Goal: Task Accomplishment & Management: Manage account settings

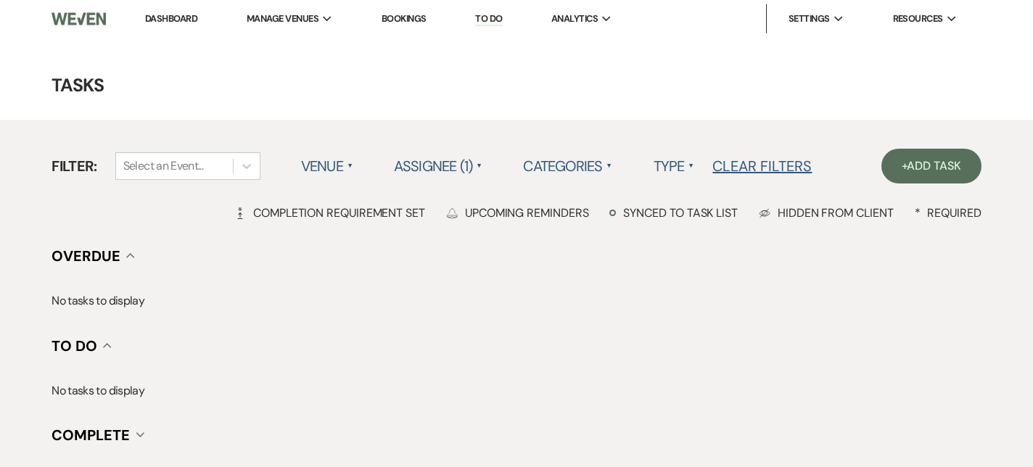
click at [152, 20] on link "Dashboard" at bounding box center [171, 18] width 52 height 12
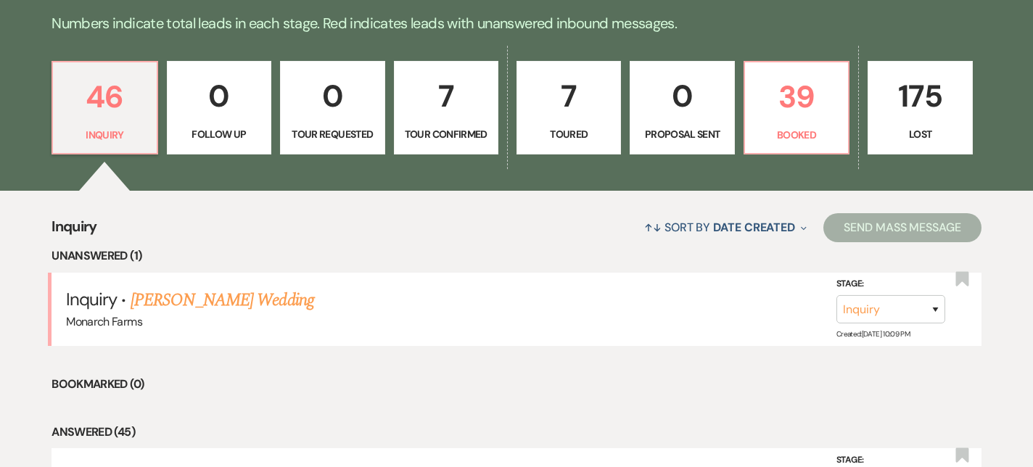
scroll to position [395, 0]
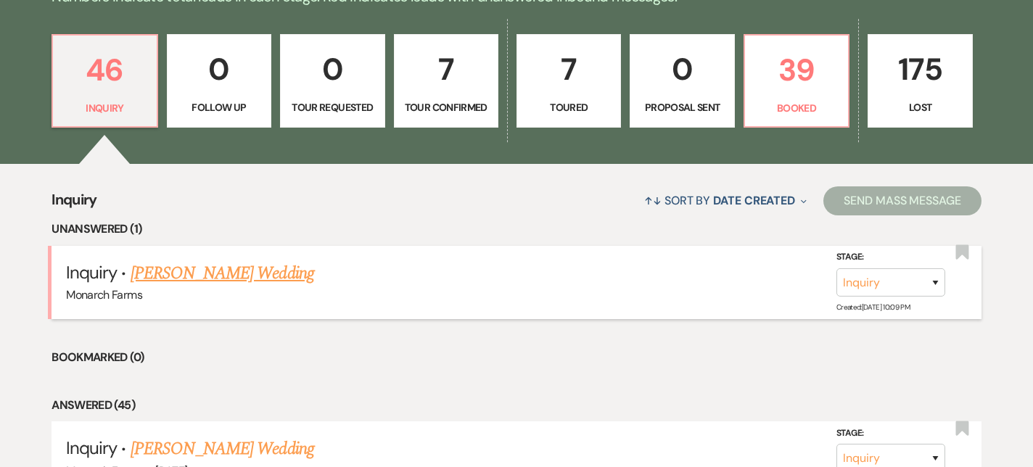
click at [138, 280] on link "[PERSON_NAME] Wedding" at bounding box center [223, 274] width 184 height 26
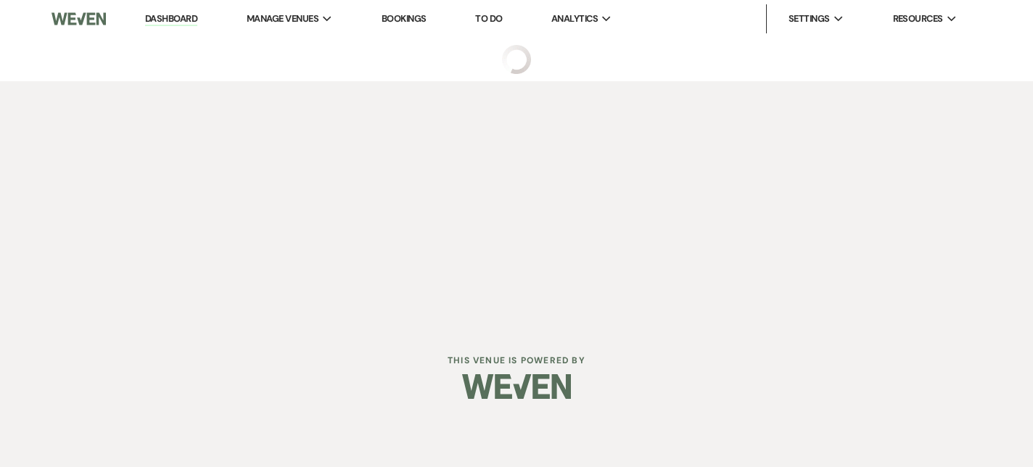
select select "5"
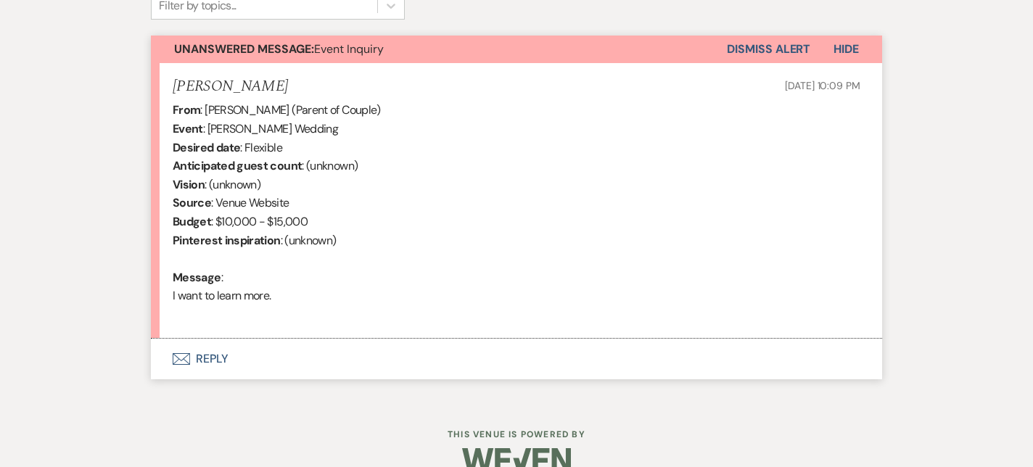
scroll to position [532, 0]
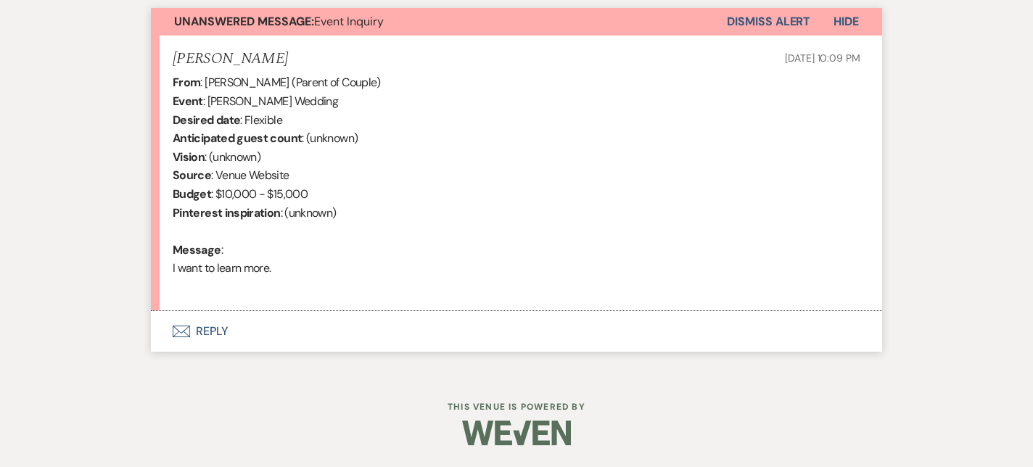
click at [210, 324] on button "Envelope Reply" at bounding box center [517, 331] width 732 height 41
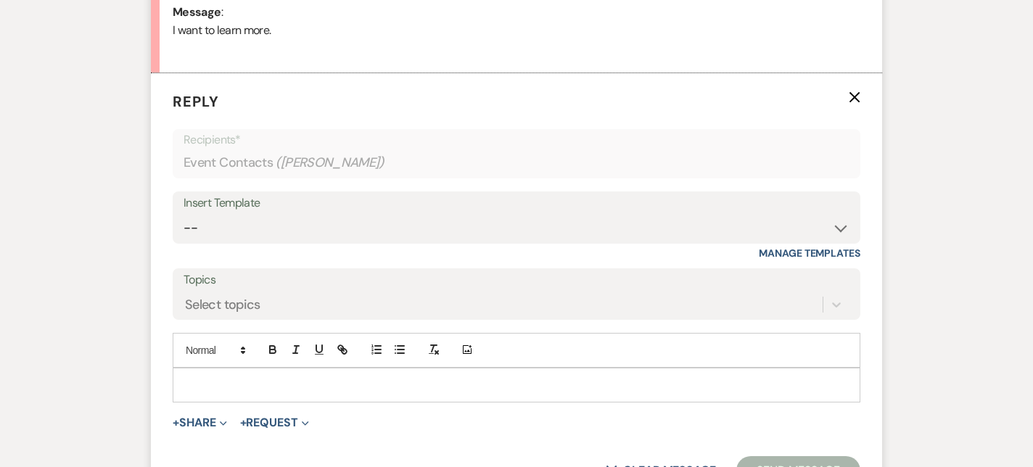
scroll to position [772, 0]
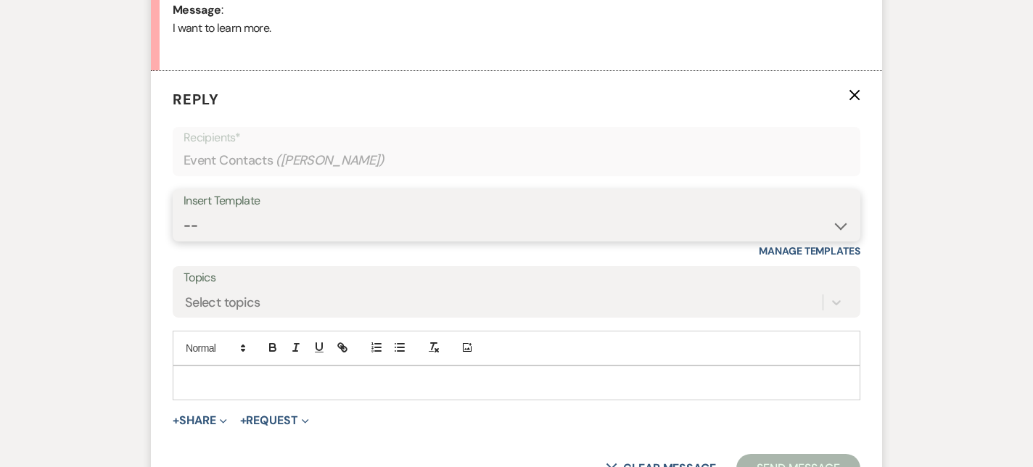
click at [584, 226] on select "-- Weven Planning Portal Introduction (Booked Events) Initial Inquiry Response …" at bounding box center [517, 226] width 666 height 28
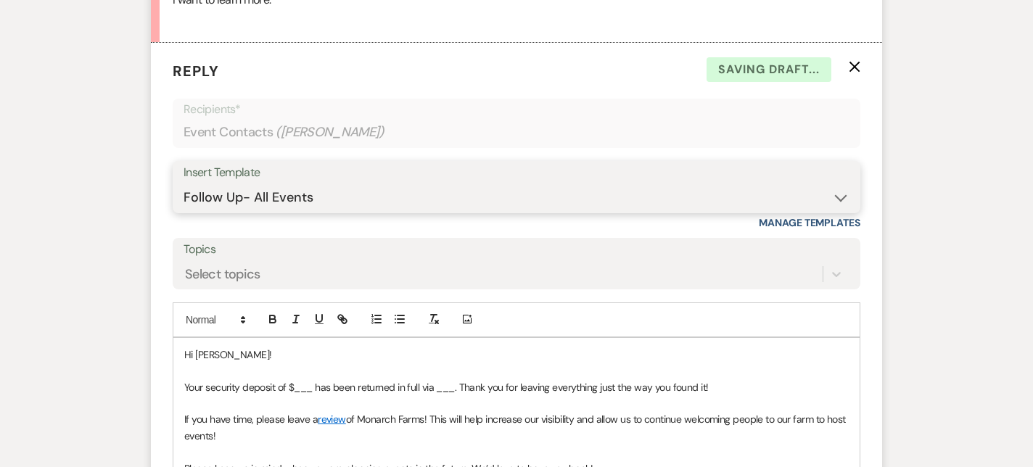
scroll to position [799, 0]
click at [472, 200] on select "-- Weven Planning Portal Introduction (Booked Events) Initial Inquiry Response …" at bounding box center [517, 199] width 666 height 28
select select "5405"
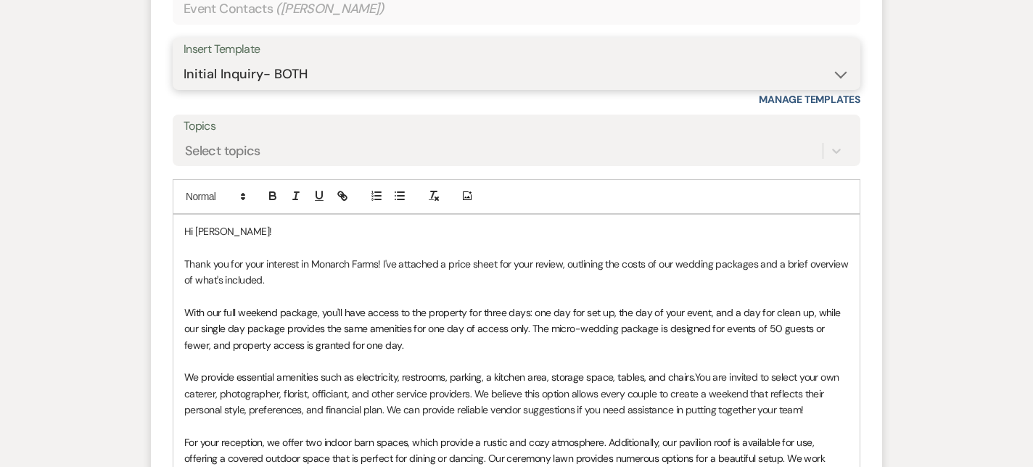
scroll to position [1026, 0]
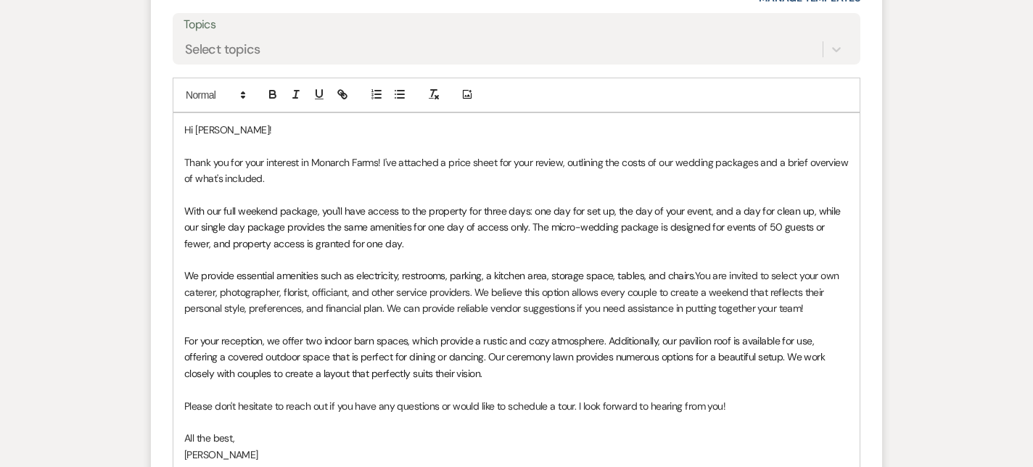
click at [218, 130] on p "Hi [PERSON_NAME]!" at bounding box center [516, 130] width 665 height 16
click at [304, 220] on span "With our full weekend package, you'll have access to the property for three day…" at bounding box center [513, 228] width 659 height 46
click at [543, 257] on p at bounding box center [516, 260] width 665 height 16
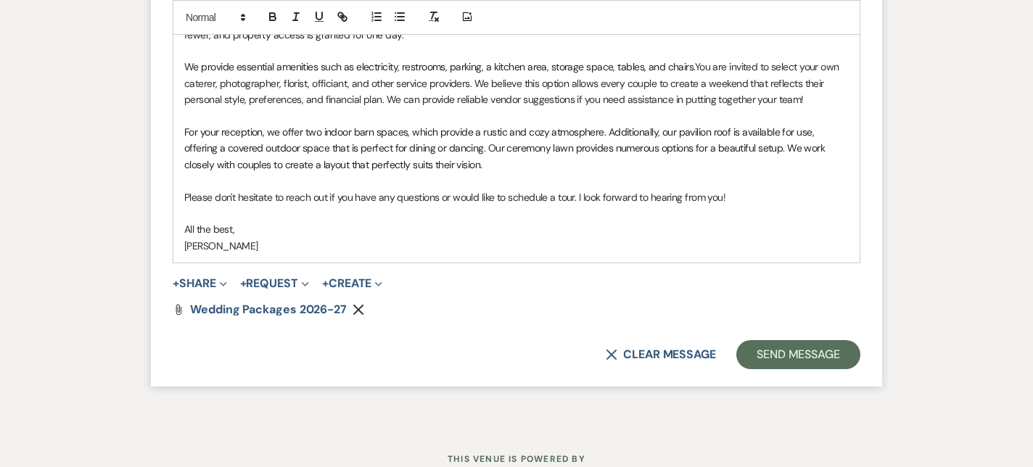
scroll to position [1286, 0]
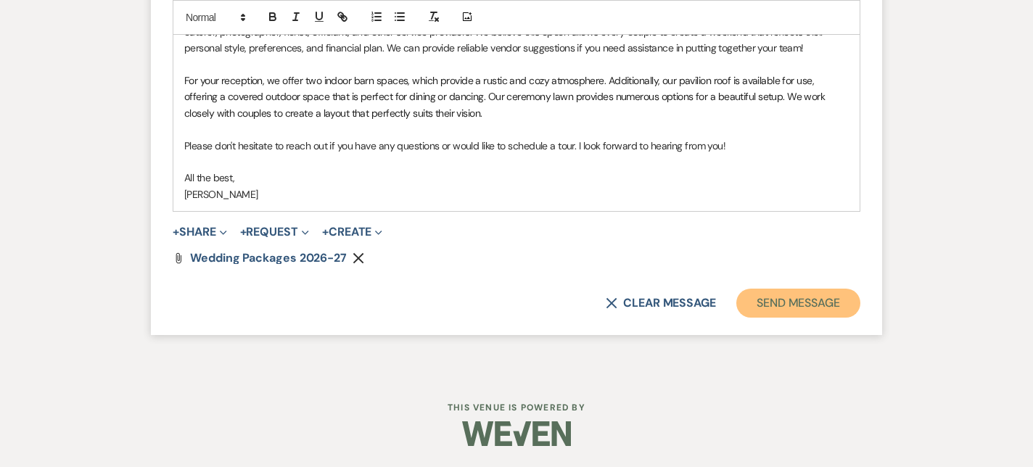
click at [803, 298] on button "Send Message" at bounding box center [799, 303] width 124 height 29
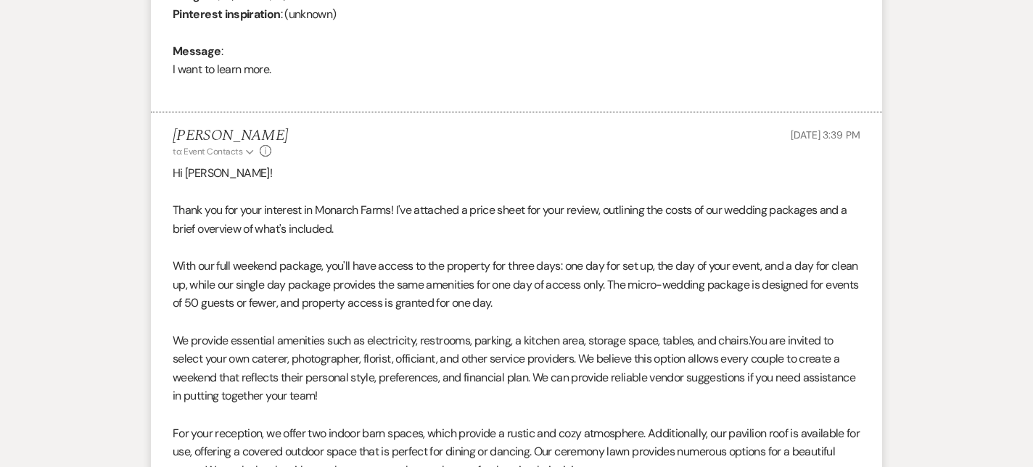
scroll to position [0, 0]
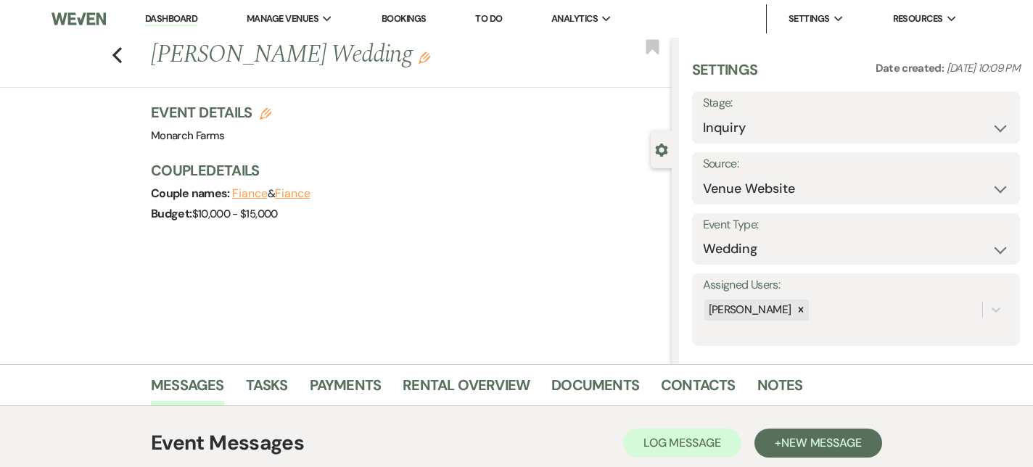
click at [193, 21] on link "Dashboard" at bounding box center [171, 19] width 52 height 14
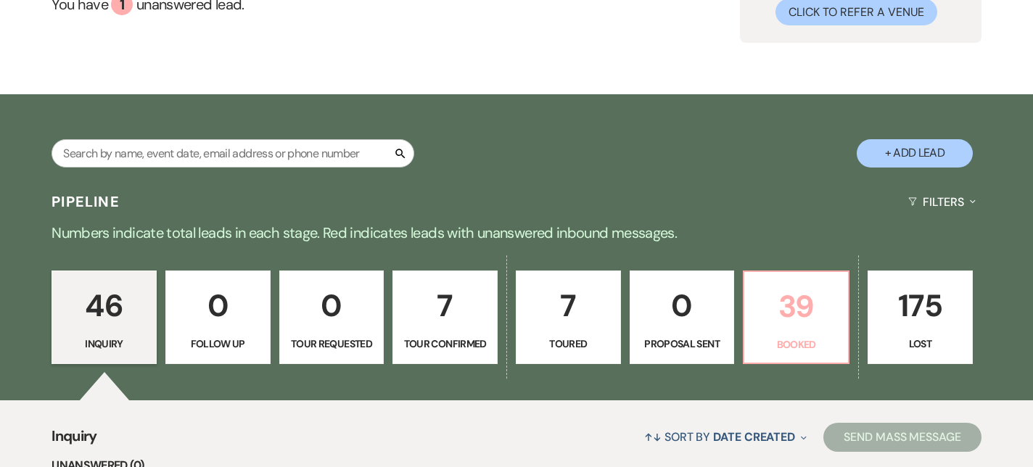
scroll to position [189, 0]
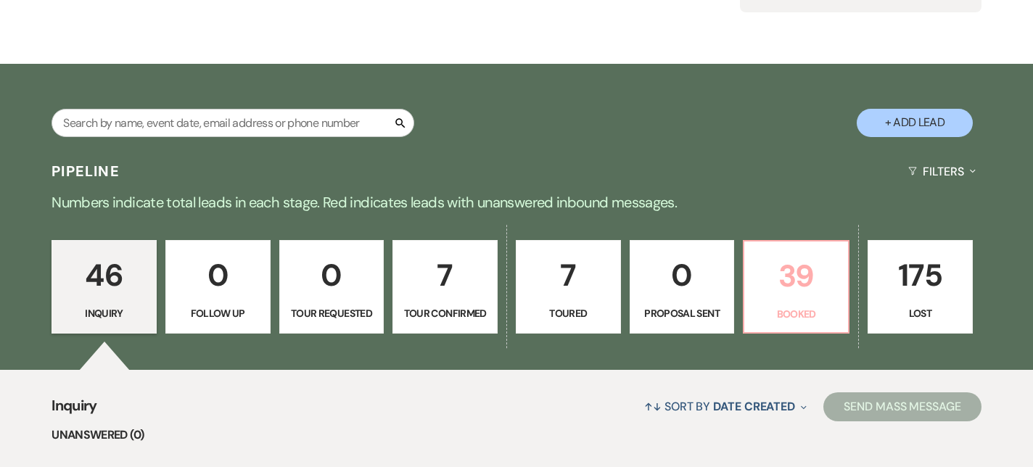
click at [771, 289] on p "39" at bounding box center [796, 276] width 86 height 49
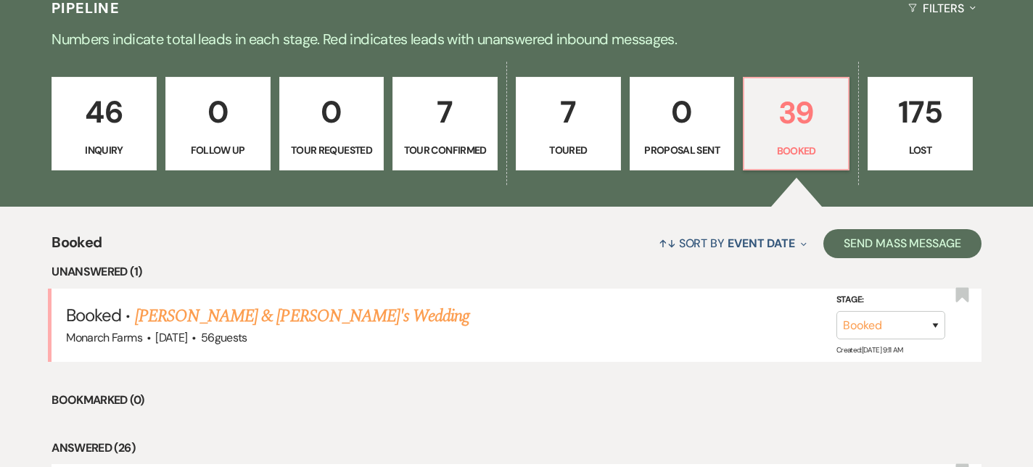
scroll to position [404, 0]
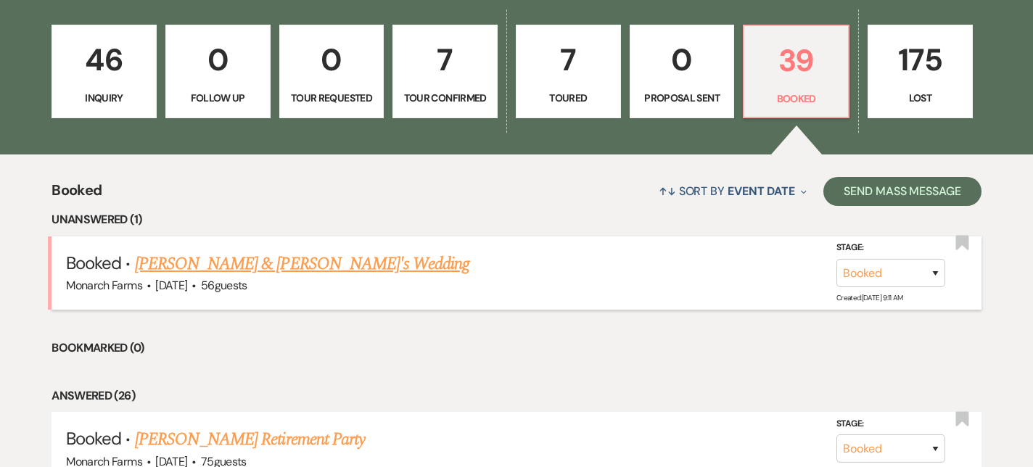
click at [309, 262] on link "[PERSON_NAME] & [PERSON_NAME]'s Wedding" at bounding box center [302, 264] width 335 height 26
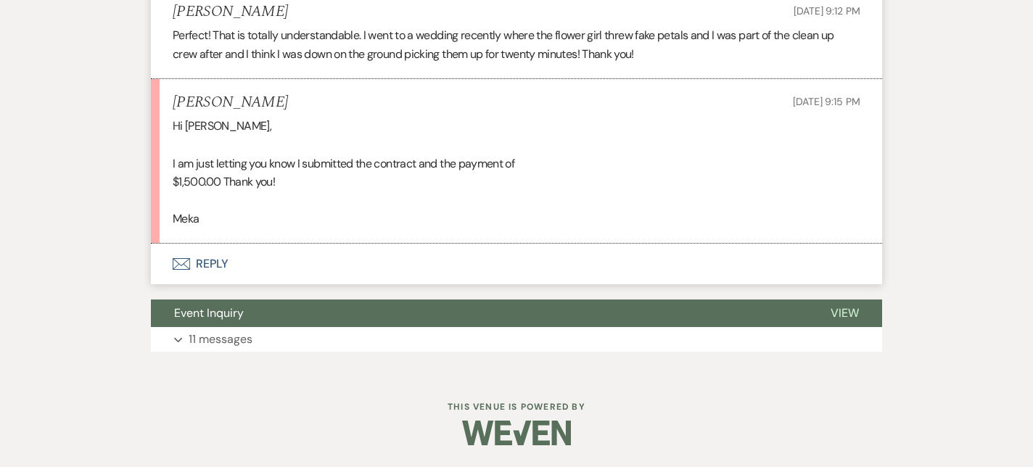
click at [218, 276] on button "Envelope Reply" at bounding box center [517, 264] width 732 height 41
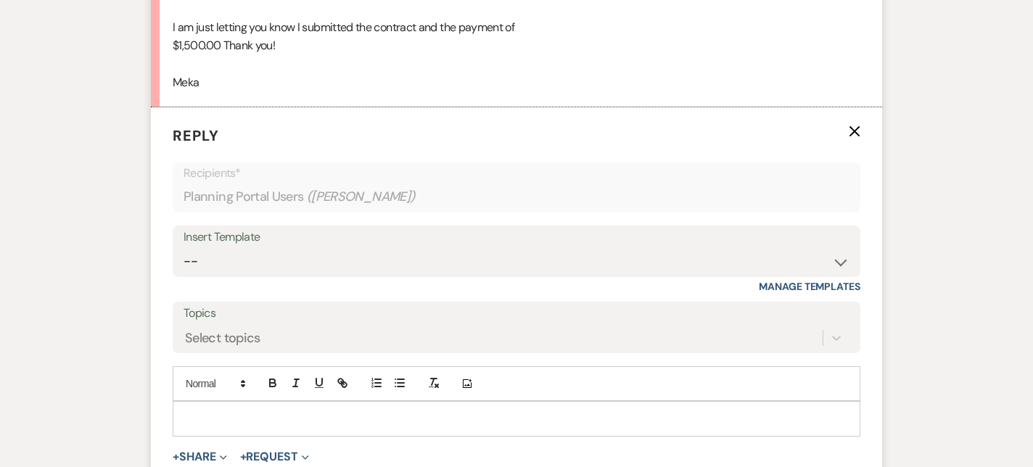
scroll to position [1715, 0]
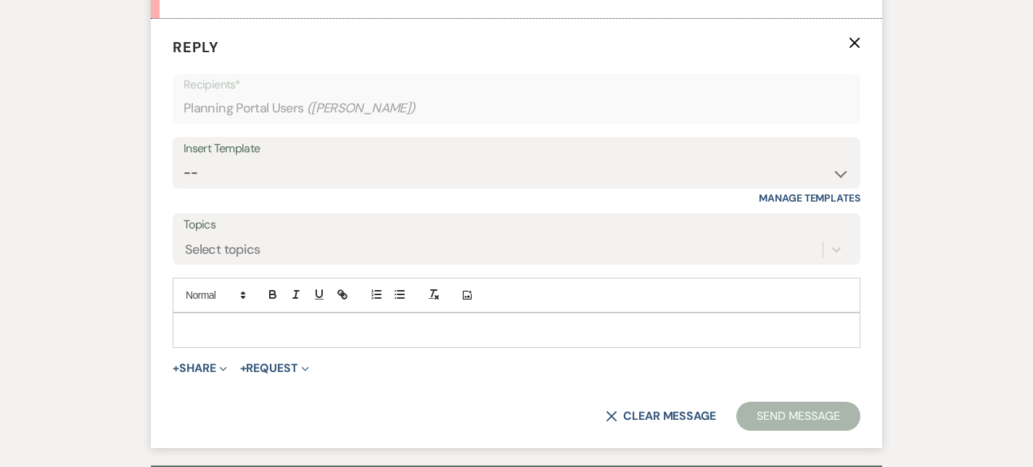
click at [218, 328] on p at bounding box center [516, 330] width 665 height 16
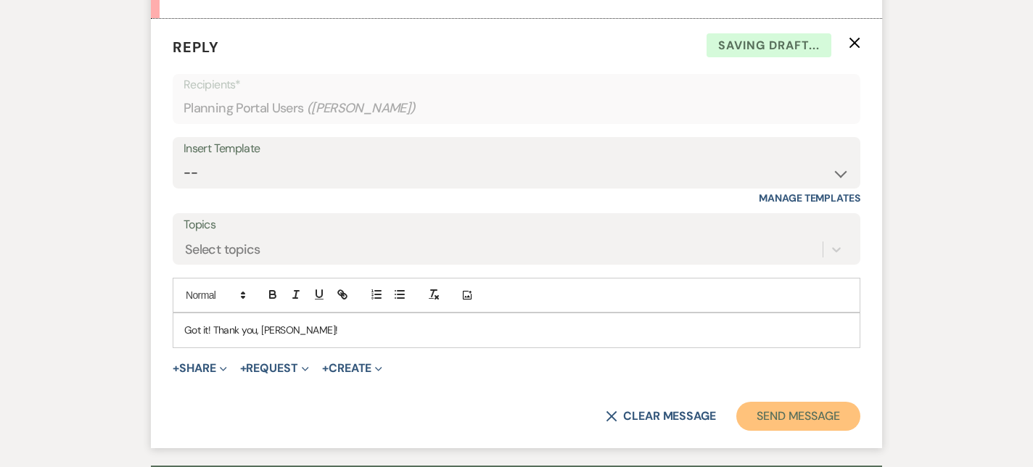
click at [830, 412] on button "Send Message" at bounding box center [799, 416] width 124 height 29
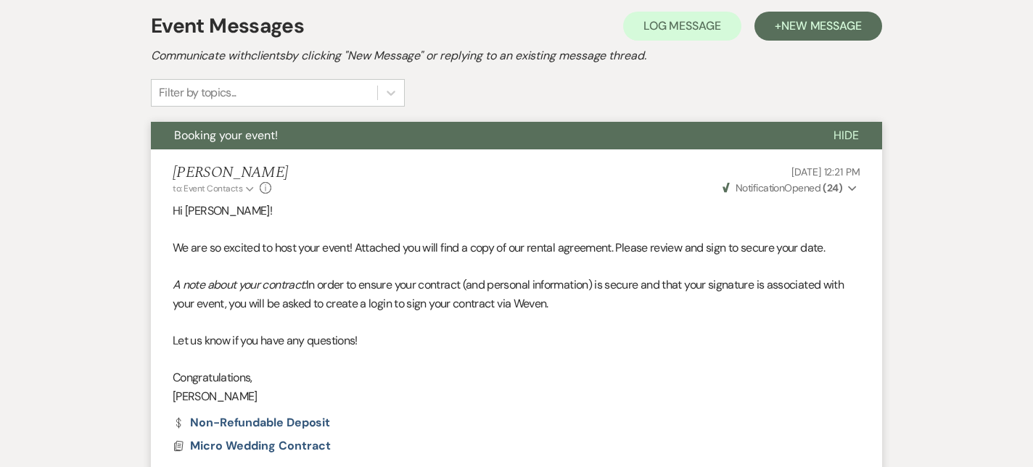
scroll to position [0, 0]
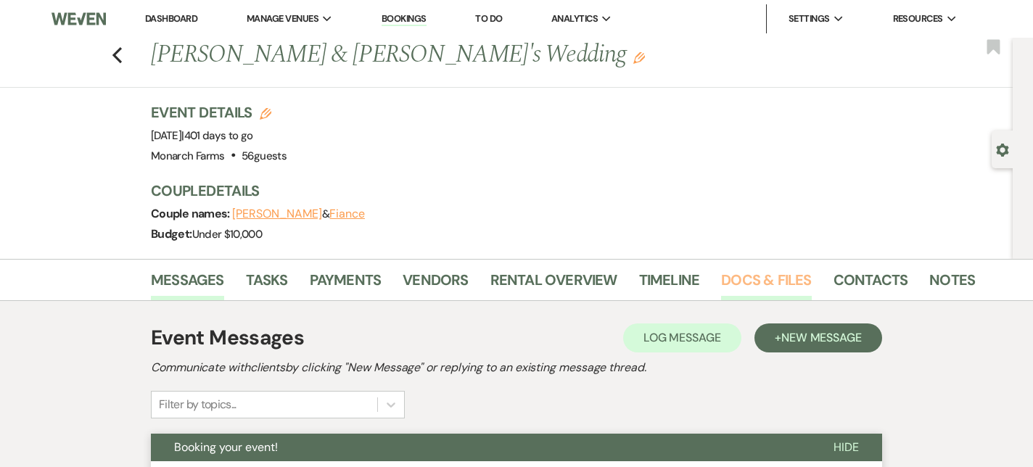
click at [750, 285] on link "Docs & Files" at bounding box center [766, 285] width 90 height 32
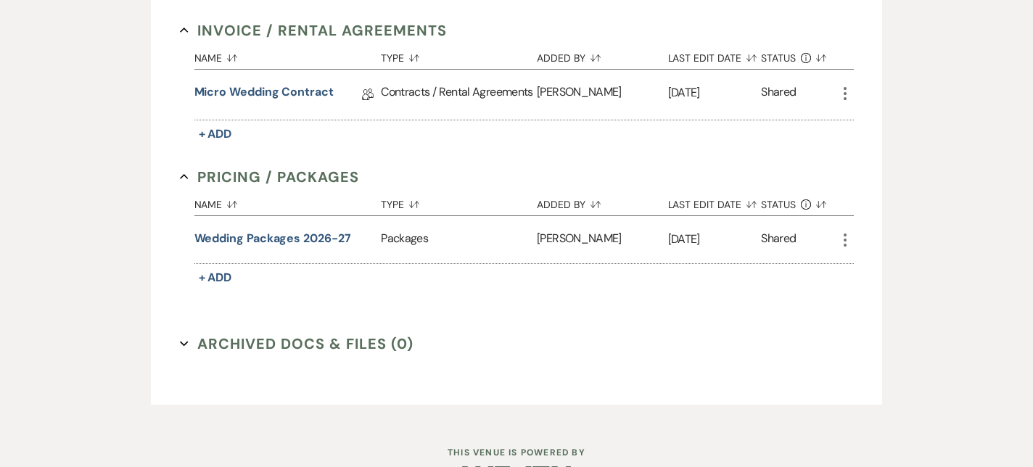
scroll to position [439, 0]
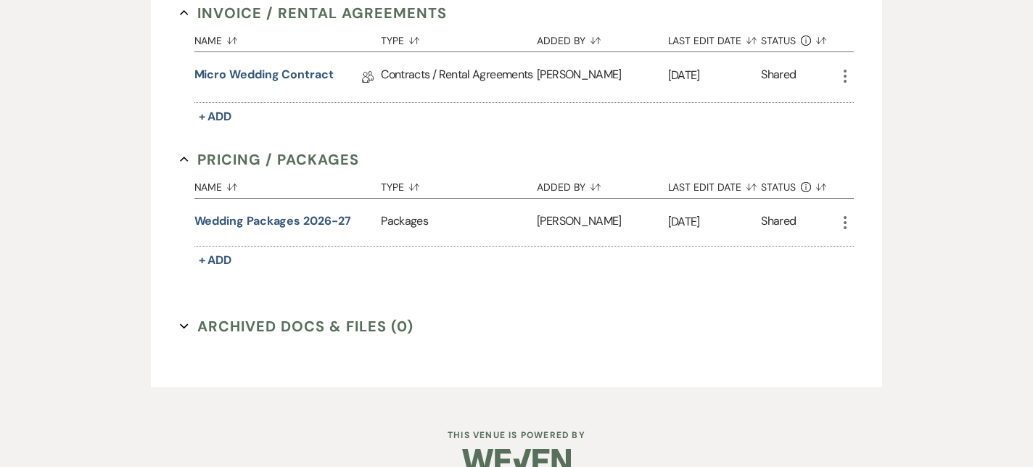
click at [295, 63] on div "Micro Wedding Contract Collab Doc" at bounding box center [288, 77] width 187 height 50
click at [298, 73] on link "Micro Wedding Contract" at bounding box center [264, 77] width 139 height 22
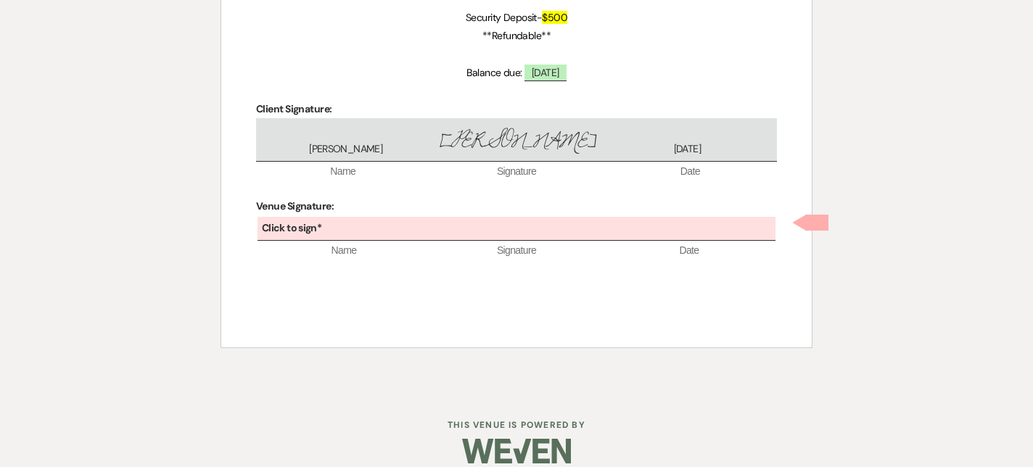
scroll to position [1775, 0]
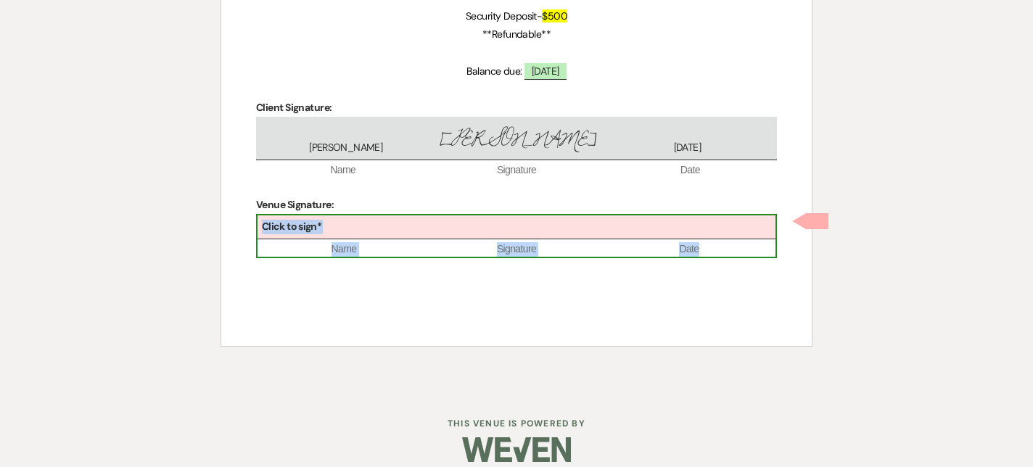
click at [307, 221] on b "Click to sign*" at bounding box center [292, 226] width 60 height 13
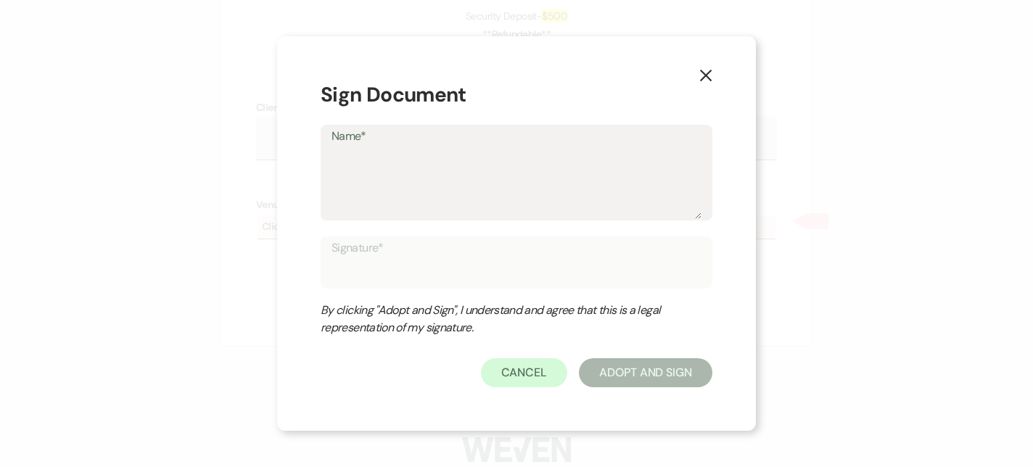
click at [415, 177] on textarea "Name*" at bounding box center [517, 183] width 370 height 73
type textarea "E"
type input "E"
type textarea "Em"
type input "Em"
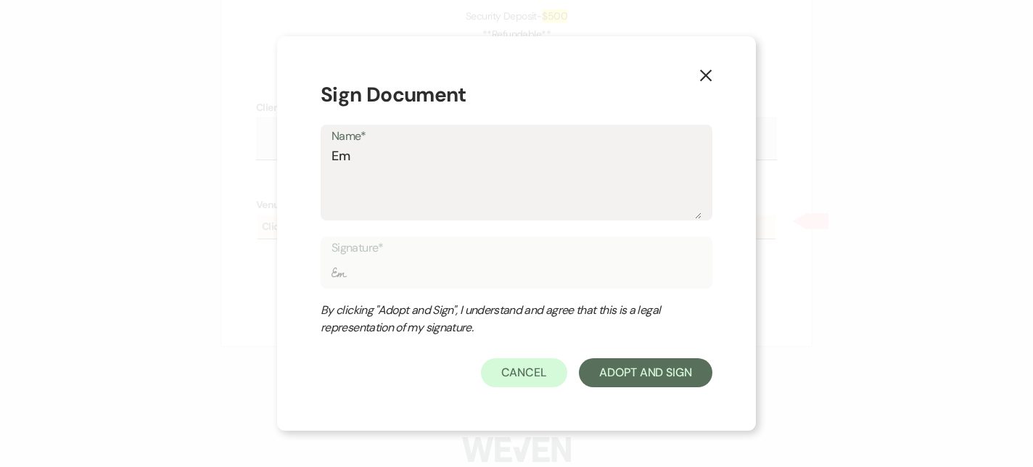
type textarea "Emi"
type input "Emi"
type textarea "[PERSON_NAME]"
type input "[PERSON_NAME]"
type textarea "[PERSON_NAME]"
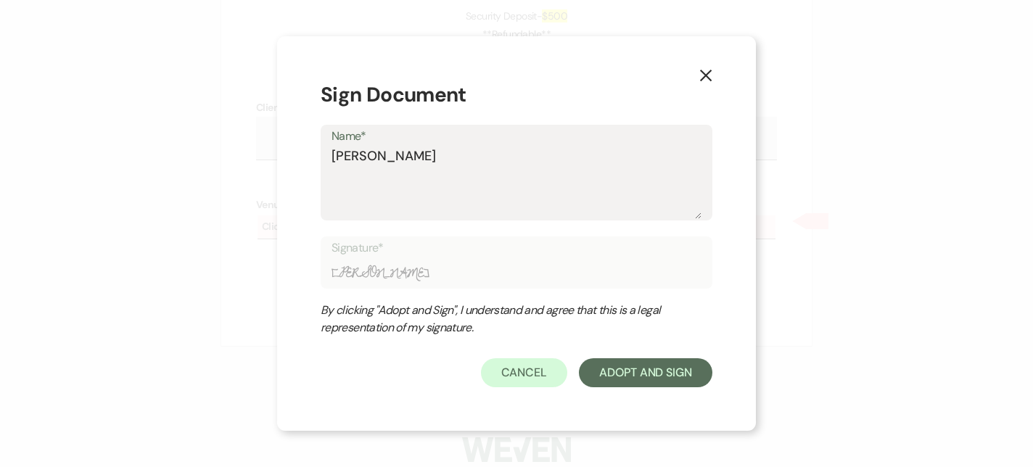
type input "[PERSON_NAME]"
type textarea "[PERSON_NAME]"
type input "[PERSON_NAME]"
type textarea "[PERSON_NAME]"
type input "[PERSON_NAME]"
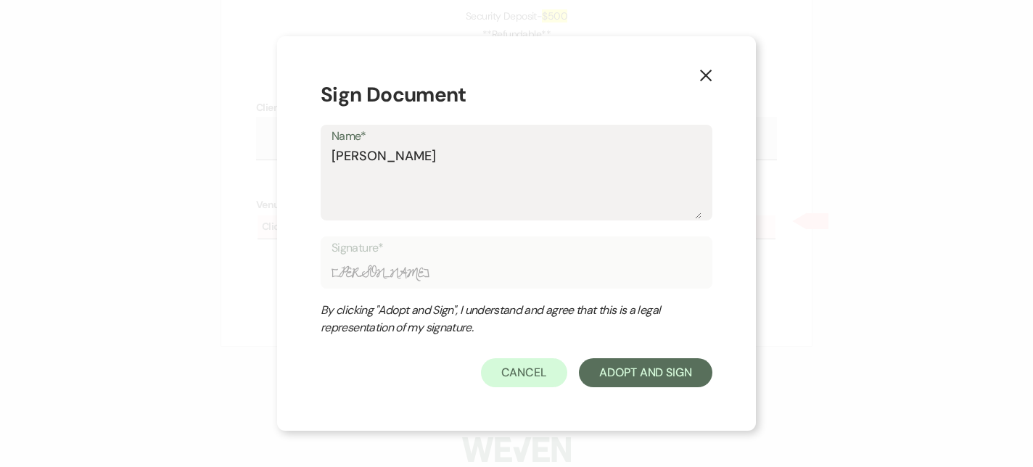
type textarea "[PERSON_NAME]"
type input "[PERSON_NAME]"
type textarea "[PERSON_NAME][MEDICAL_DATA]"
type input "[PERSON_NAME][MEDICAL_DATA]"
type textarea "[PERSON_NAME]"
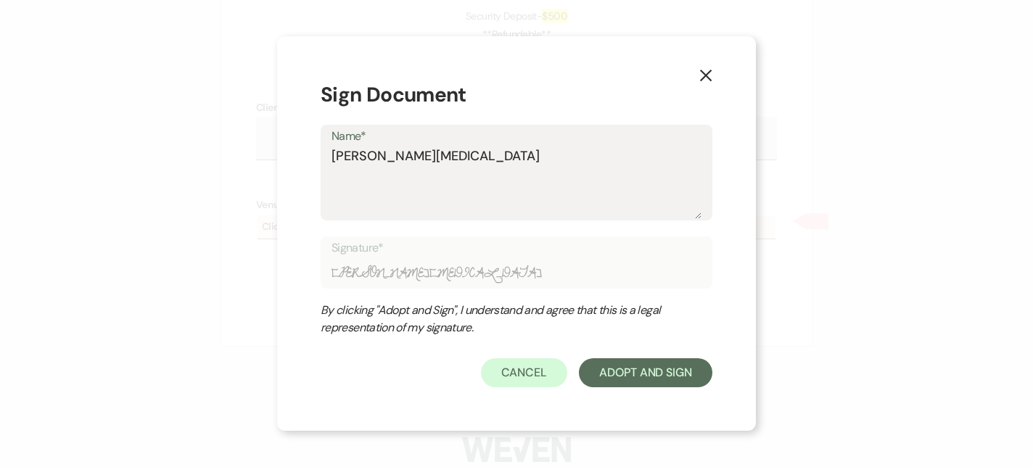
type input "[PERSON_NAME]"
type textarea "[PERSON_NAME]"
type input "[PERSON_NAME]"
type textarea "[PERSON_NAME]"
type input "[PERSON_NAME]"
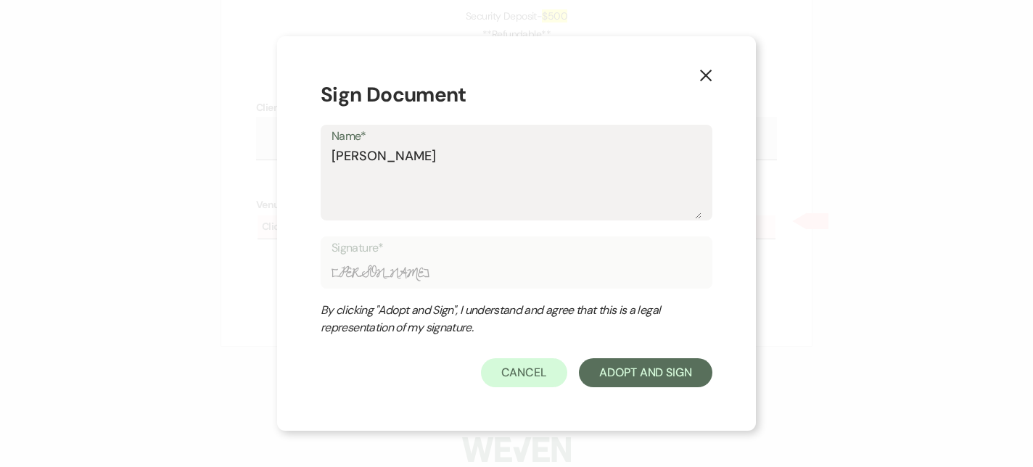
type textarea "[PERSON_NAME]"
type input "[PERSON_NAME]"
type textarea "[PERSON_NAME]"
click at [647, 385] on button "Adopt And Sign" at bounding box center [646, 373] width 134 height 29
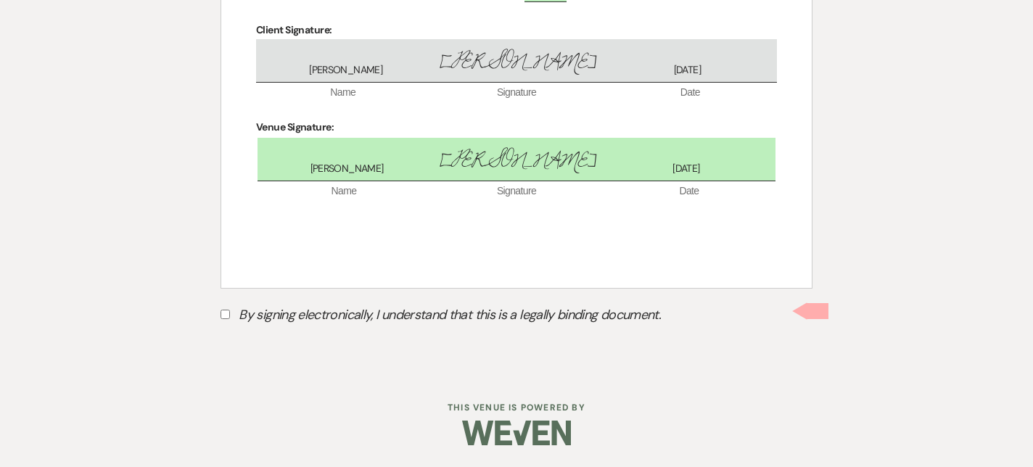
scroll to position [1854, 0]
click at [221, 312] on input "By signing electronically, I understand that this is a legally binding document." at bounding box center [225, 314] width 9 height 9
checkbox input "true"
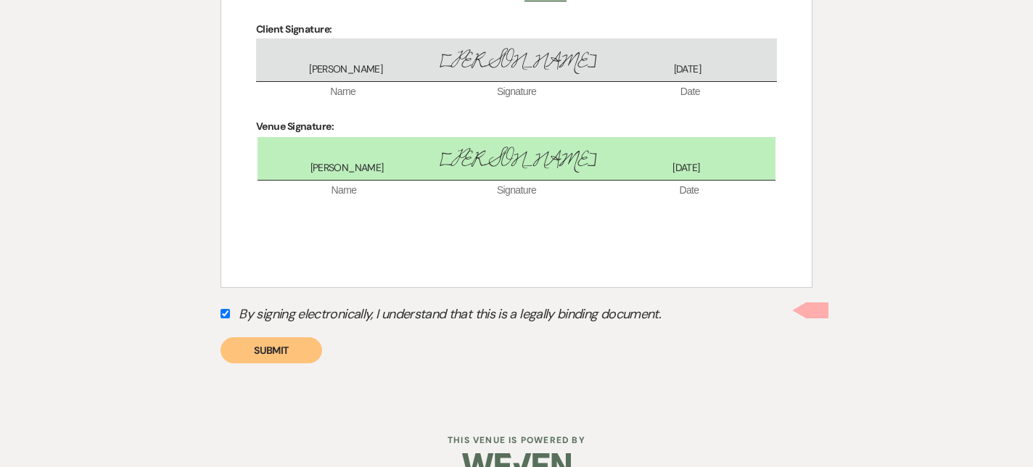
click at [290, 349] on button "Submit" at bounding box center [272, 350] width 102 height 26
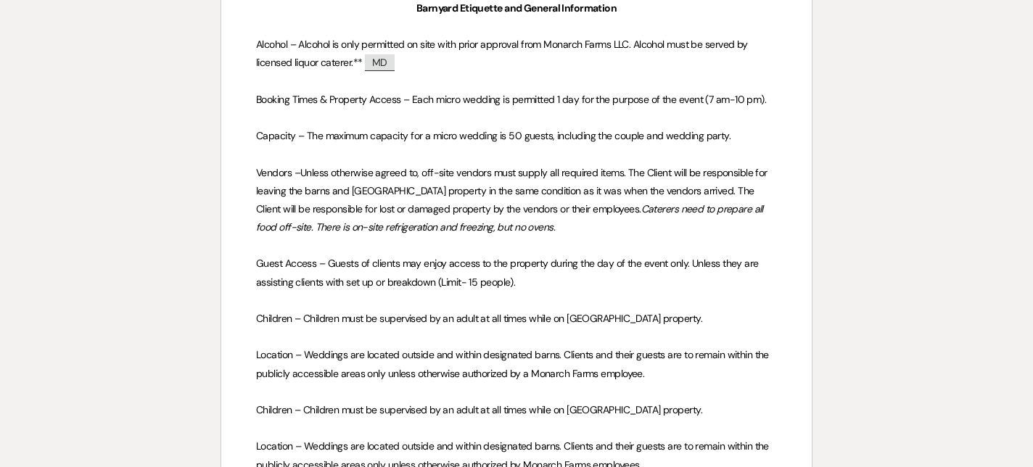
scroll to position [0, 0]
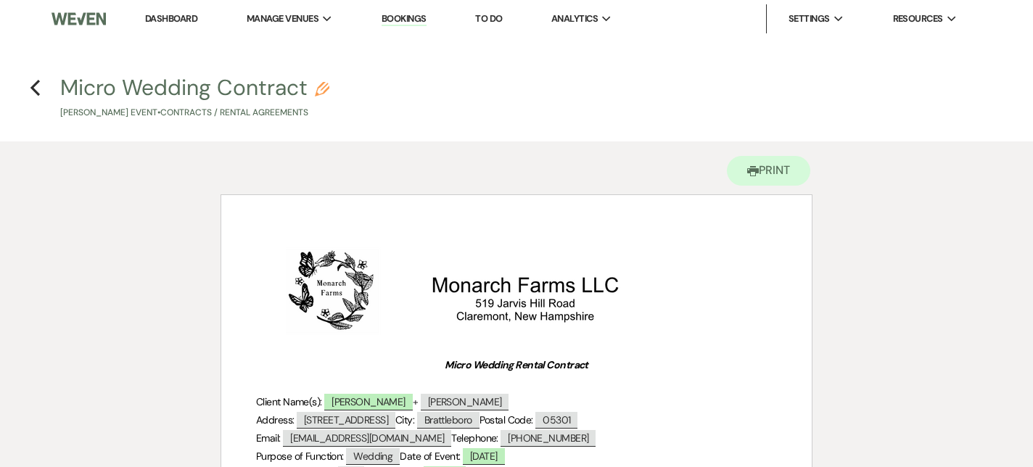
click at [401, 22] on link "Bookings" at bounding box center [404, 19] width 45 height 14
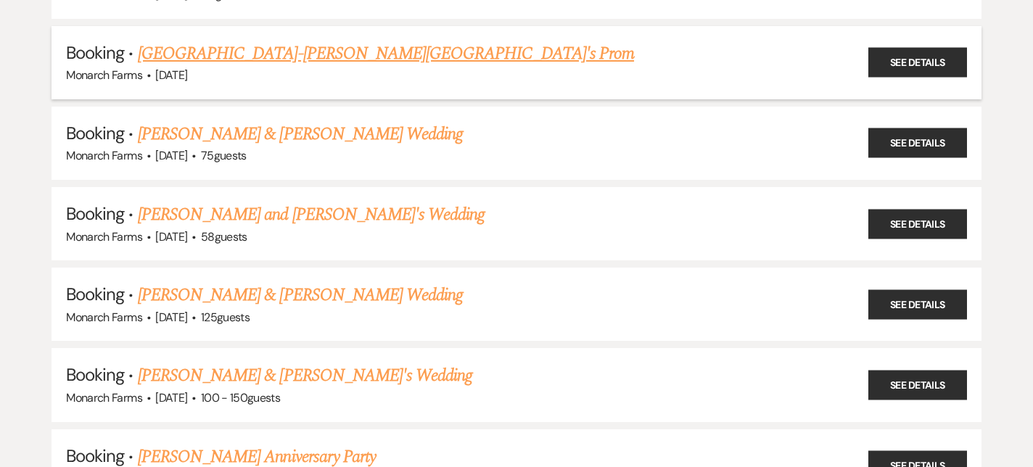
scroll to position [1043, 0]
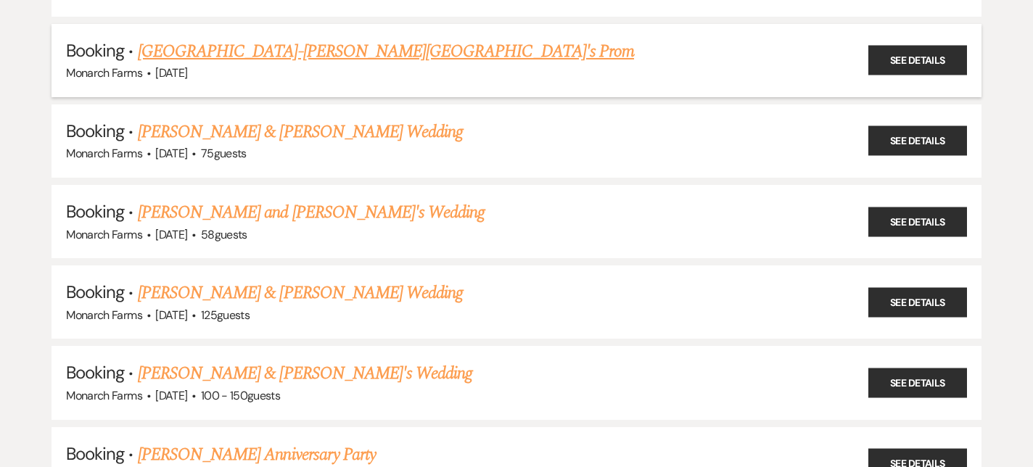
click at [236, 47] on link "[GEOGRAPHIC_DATA]-[PERSON_NAME][GEOGRAPHIC_DATA]'s Prom" at bounding box center [386, 51] width 496 height 26
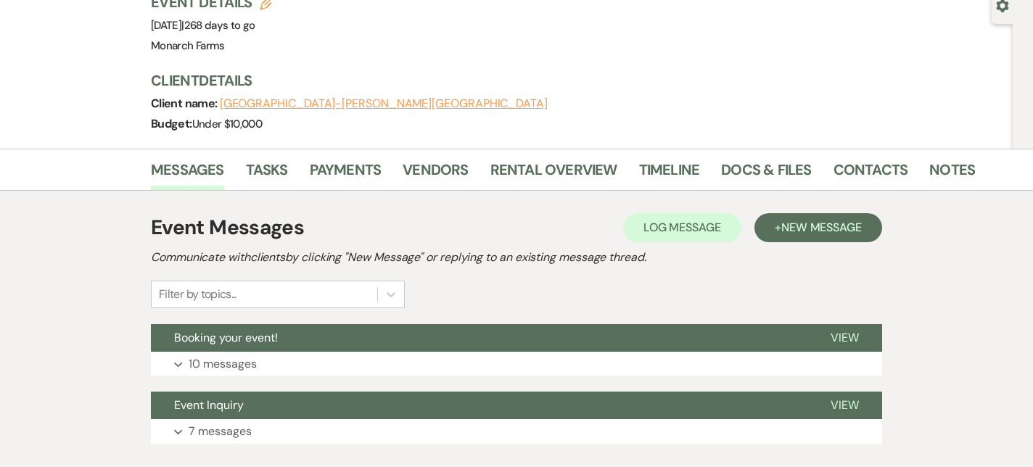
scroll to position [154, 0]
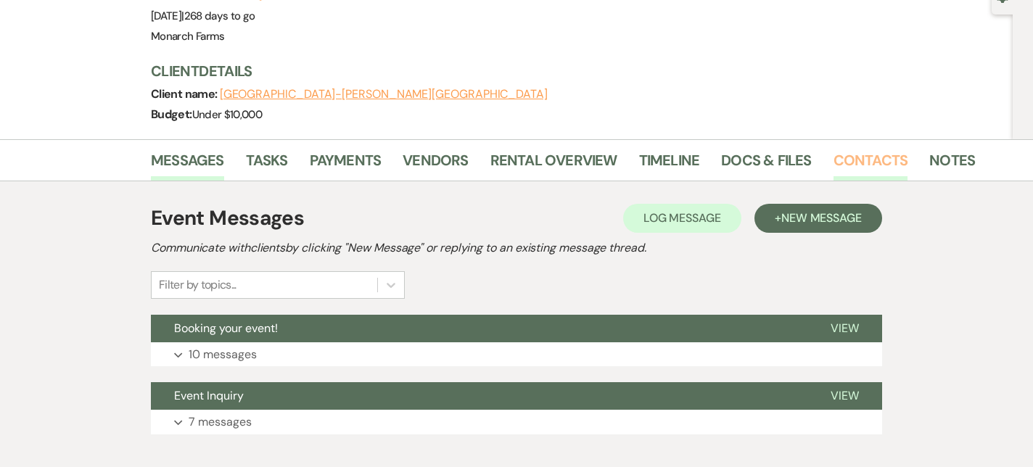
click at [869, 149] on link "Contacts" at bounding box center [871, 165] width 75 height 32
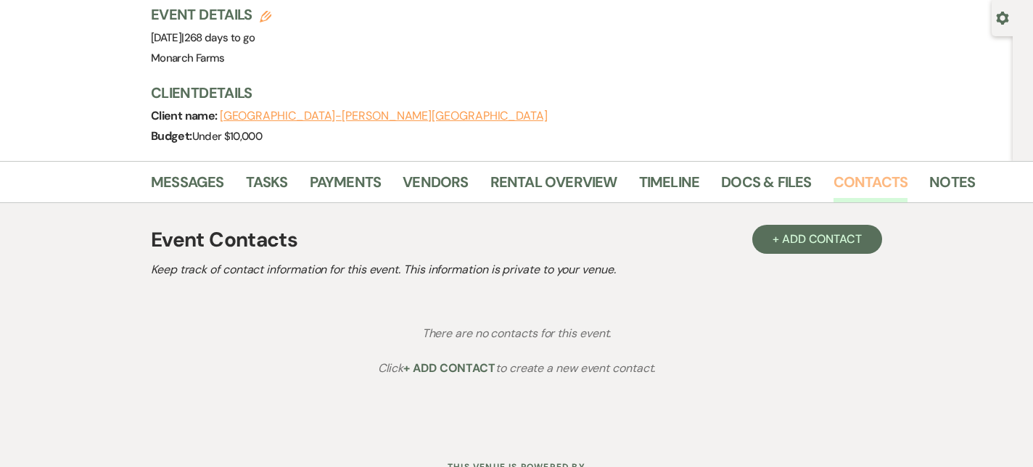
scroll to position [157, 0]
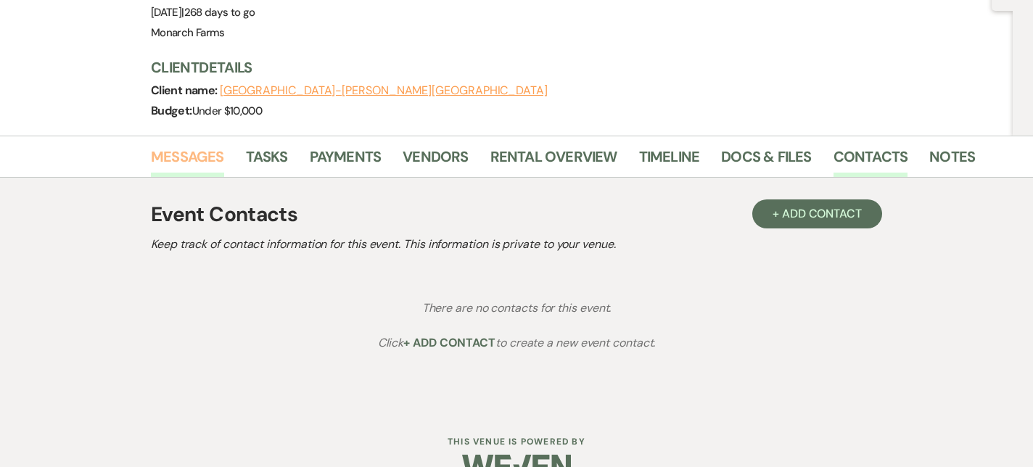
click at [170, 145] on link "Messages" at bounding box center [187, 161] width 73 height 32
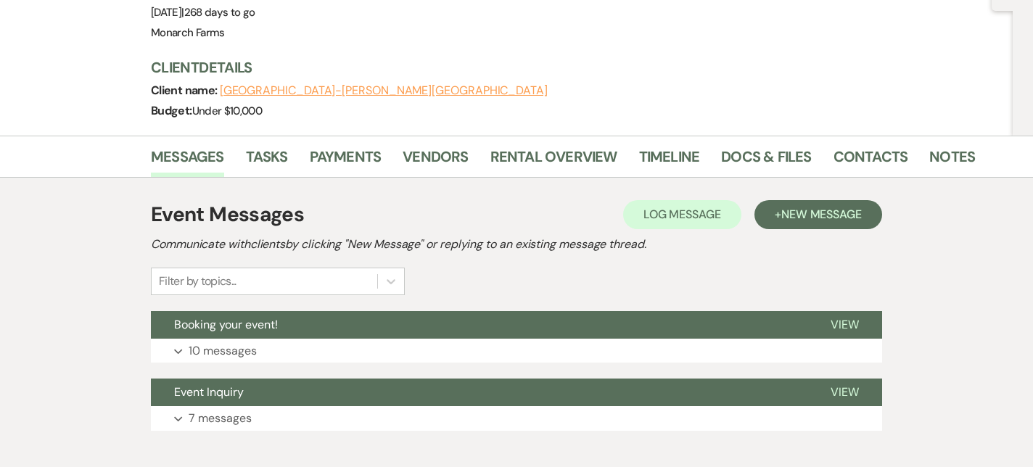
click at [297, 85] on button "[GEOGRAPHIC_DATA]-[PERSON_NAME][GEOGRAPHIC_DATA]" at bounding box center [384, 91] width 328 height 12
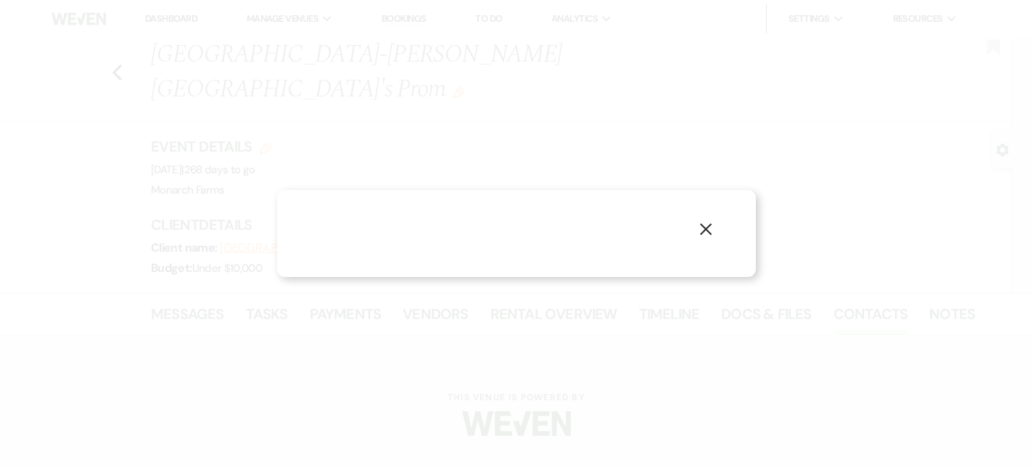
select select "1"
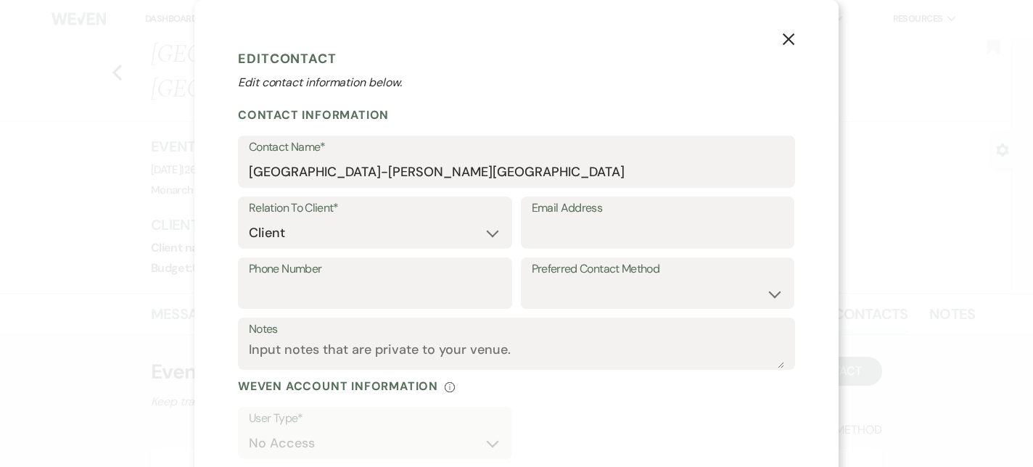
click at [788, 41] on icon "X" at bounding box center [788, 39] width 13 height 13
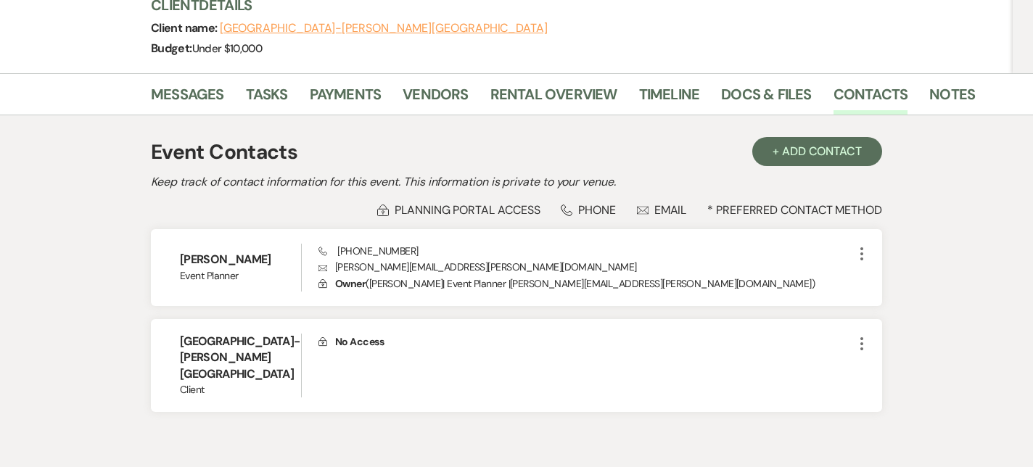
scroll to position [221, 0]
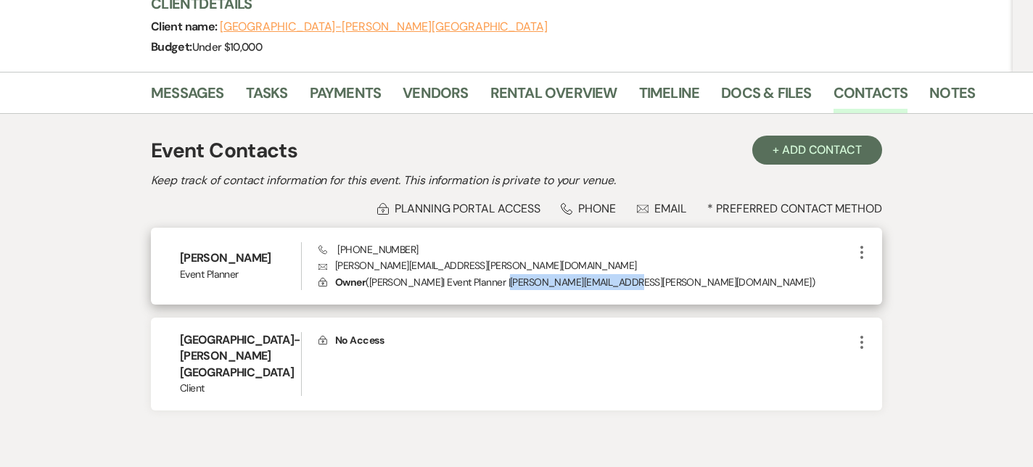
drag, startPoint x: 511, startPoint y: 250, endPoint x: 629, endPoint y: 251, distance: 117.6
click at [629, 274] on p "Lock Owner ( [PERSON_NAME] | Event Planner | [PERSON_NAME][EMAIL_ADDRESS][PERSO…" at bounding box center [586, 282] width 535 height 16
copy p "[PERSON_NAME][EMAIL_ADDRESS][PERSON_NAME][DOMAIN_NAME]"
drag, startPoint x: 401, startPoint y: 213, endPoint x: 338, endPoint y: 208, distance: 63.3
click at [338, 243] on span "Phone [PHONE_NUMBER]" at bounding box center [368, 249] width 99 height 13
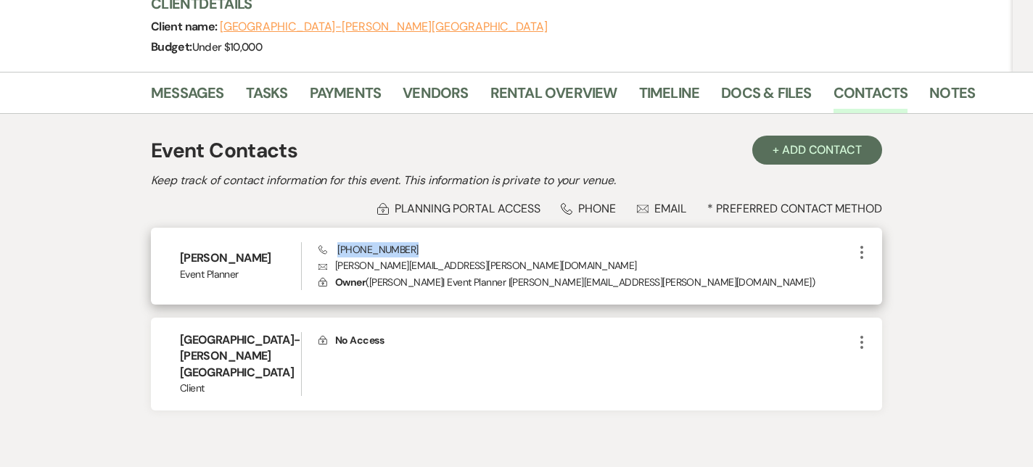
copy span "[PHONE_NUMBER]"
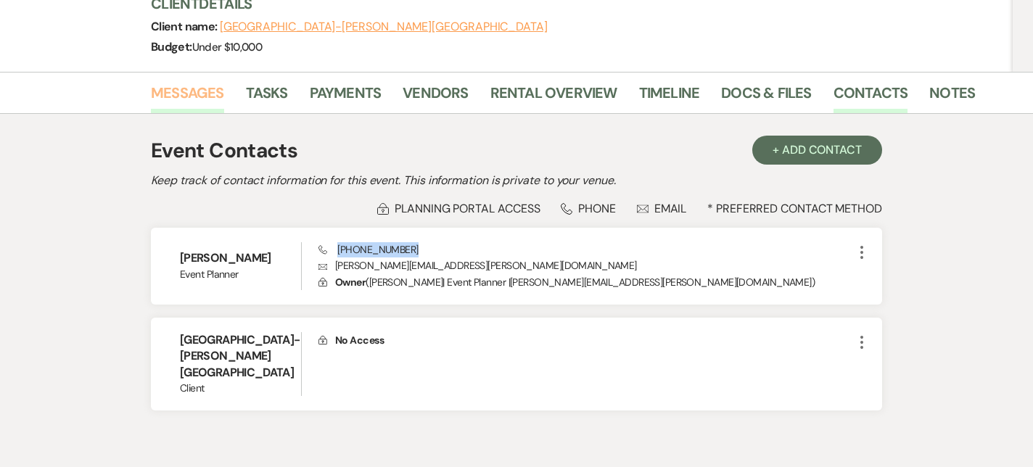
click at [213, 81] on link "Messages" at bounding box center [187, 97] width 73 height 32
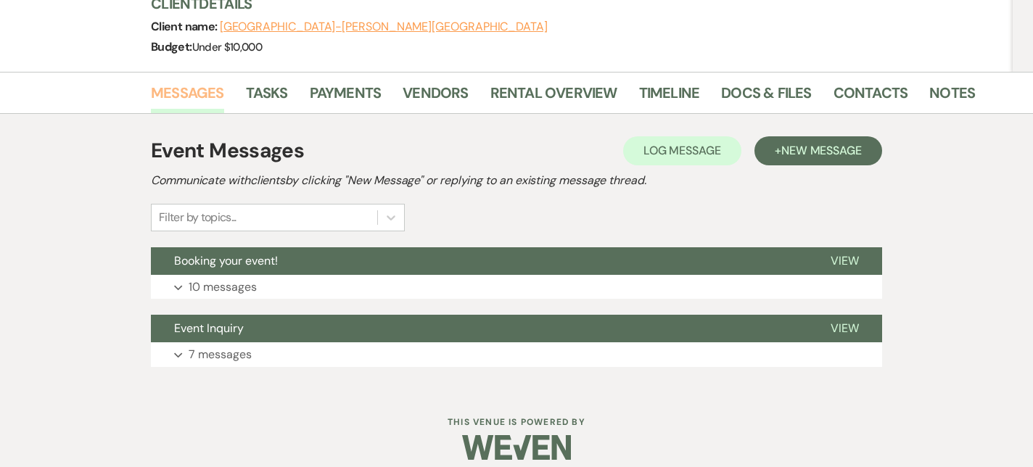
scroll to position [202, 0]
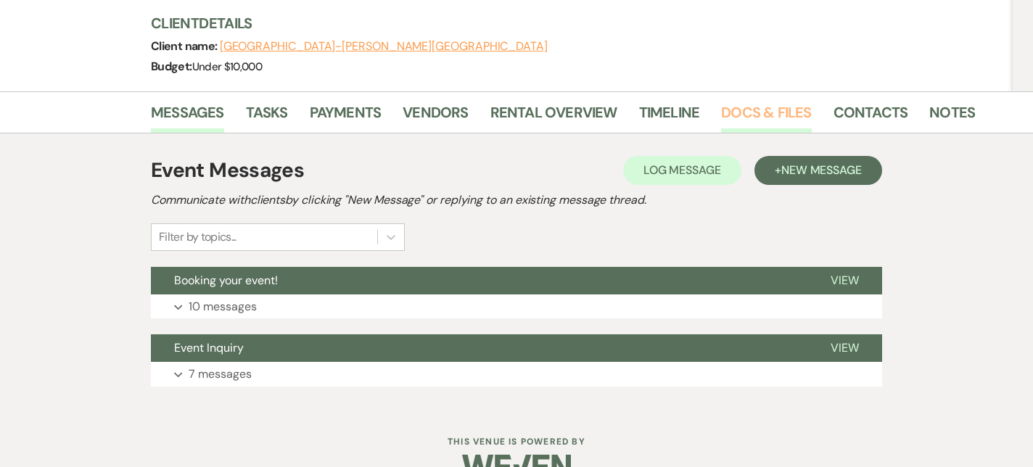
click at [797, 101] on link "Docs & Files" at bounding box center [766, 117] width 90 height 32
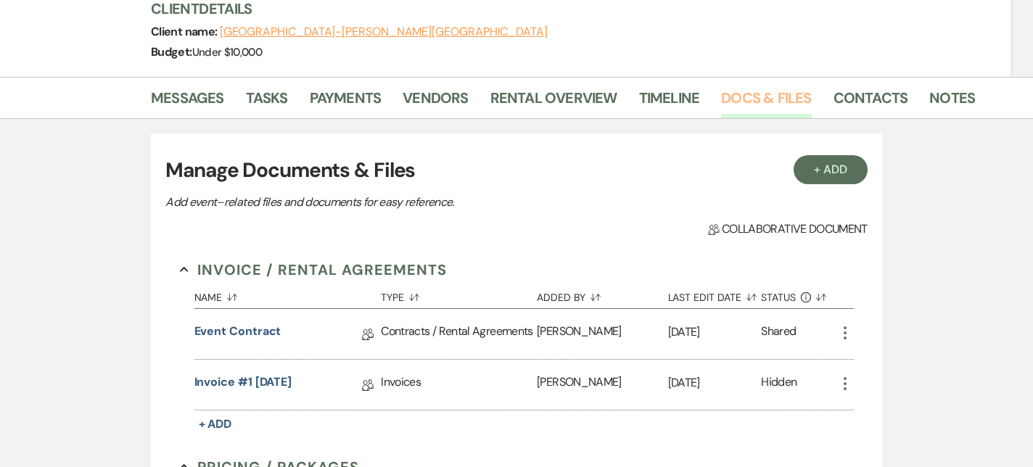
scroll to position [222, 0]
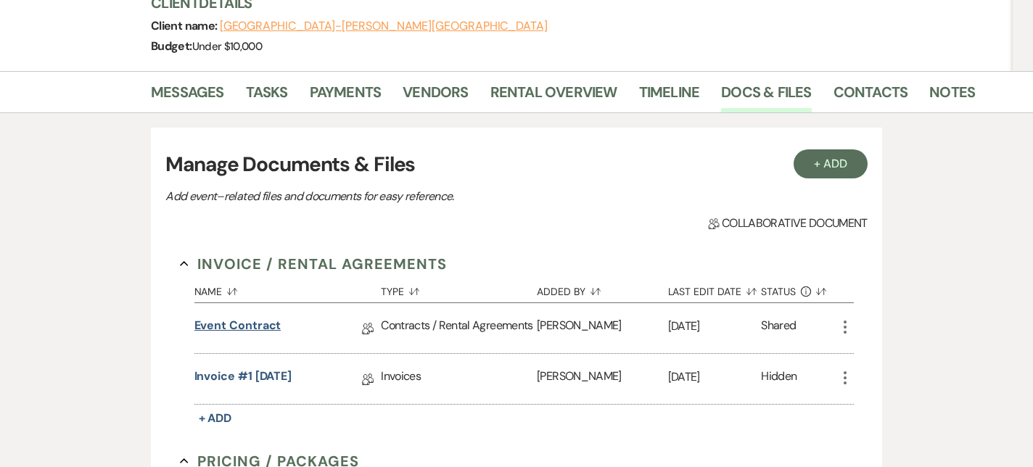
click at [232, 317] on link "Event Contract" at bounding box center [238, 328] width 87 height 22
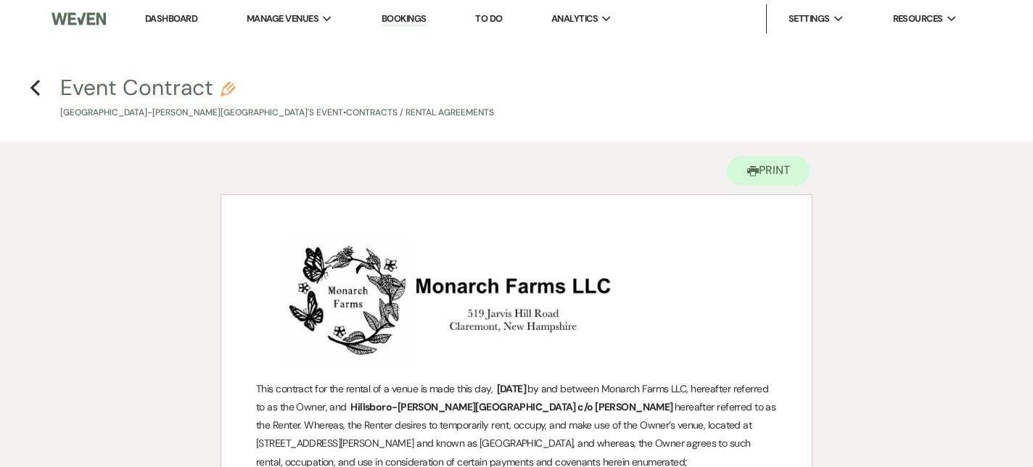
click at [29, 89] on h4 "Previous Event Contract [GEOGRAPHIC_DATA]-[PERSON_NAME][GEOGRAPHIC_DATA]'s Even…" at bounding box center [516, 96] width 1033 height 47
click at [33, 89] on use "button" at bounding box center [34, 88] width 9 height 16
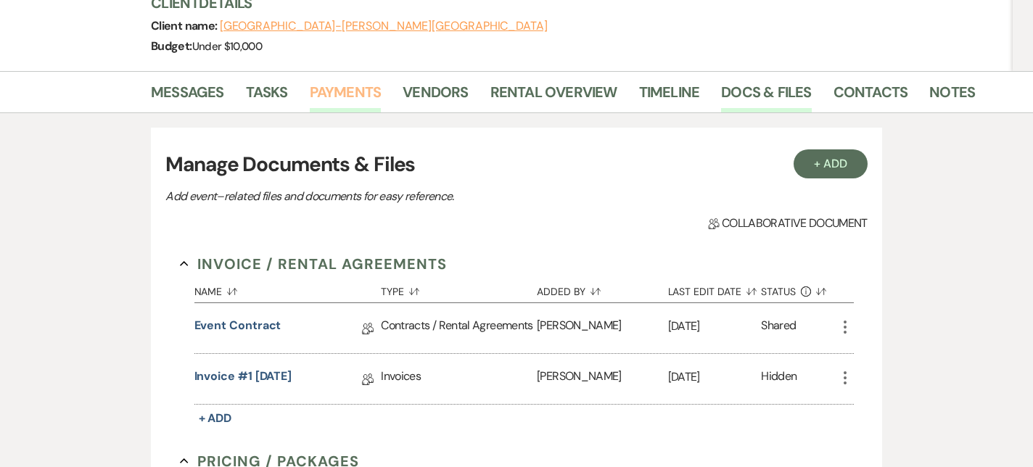
click at [332, 81] on link "Payments" at bounding box center [346, 97] width 72 height 32
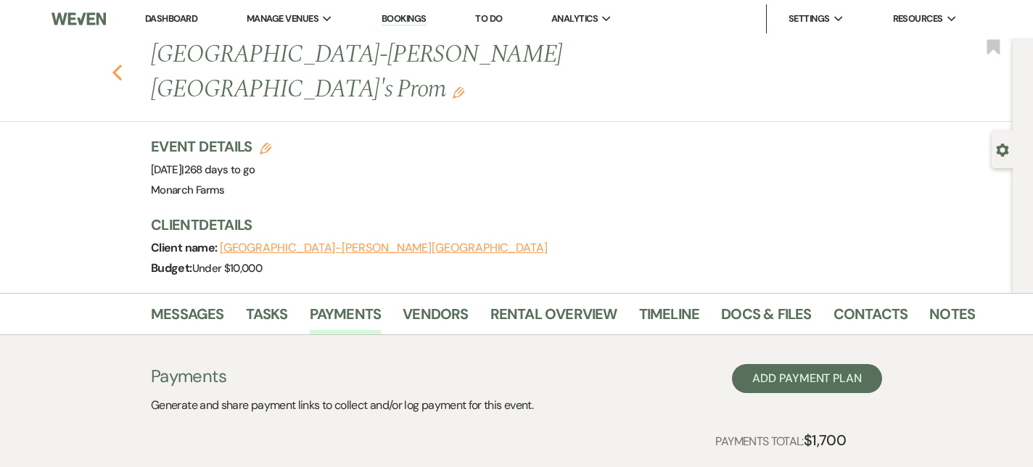
click at [121, 64] on icon "Previous" at bounding box center [117, 72] width 11 height 17
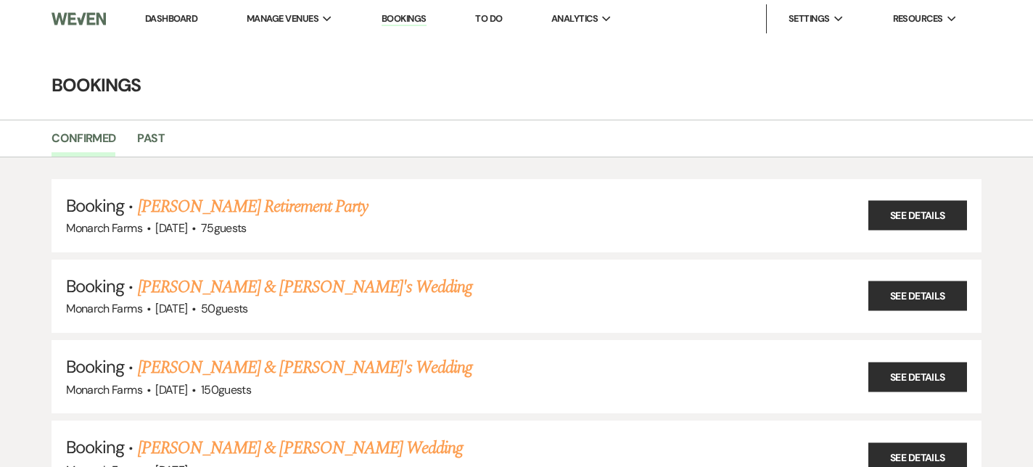
scroll to position [1043, 0]
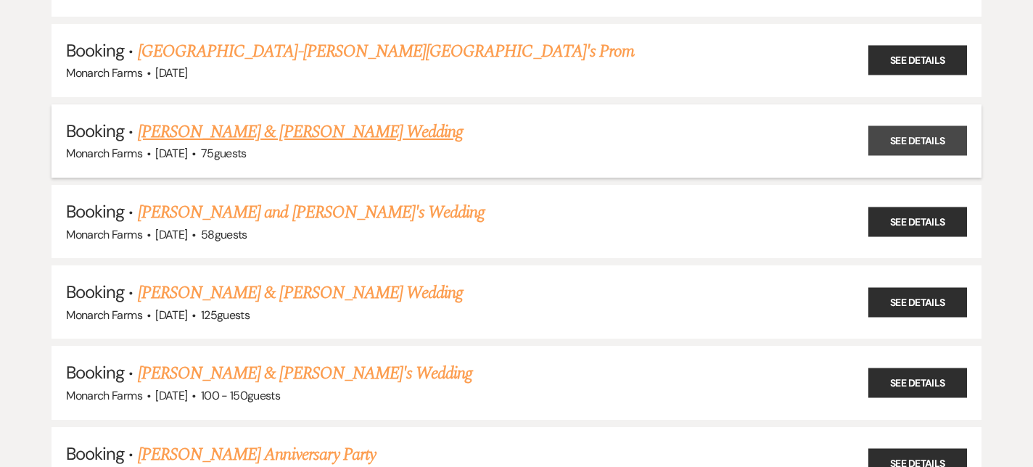
click at [930, 126] on link "See Details" at bounding box center [918, 141] width 99 height 30
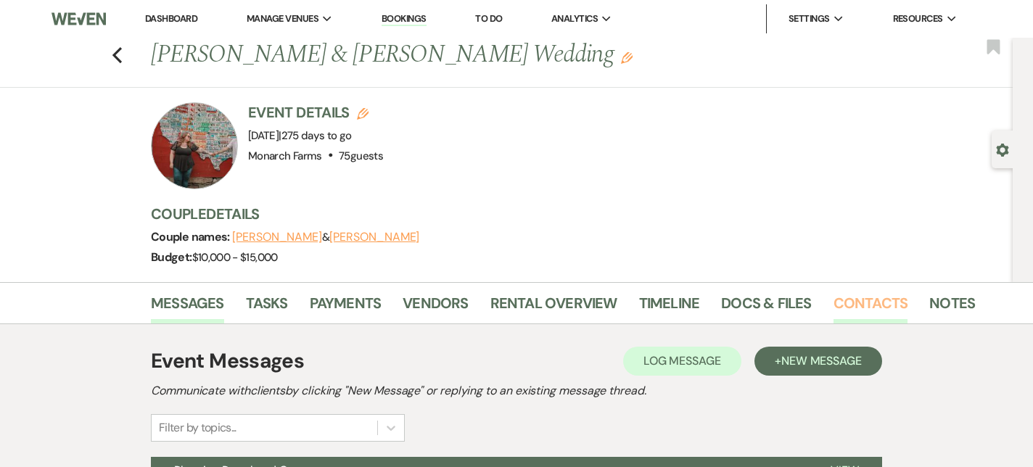
click at [900, 300] on link "Contacts" at bounding box center [871, 308] width 75 height 32
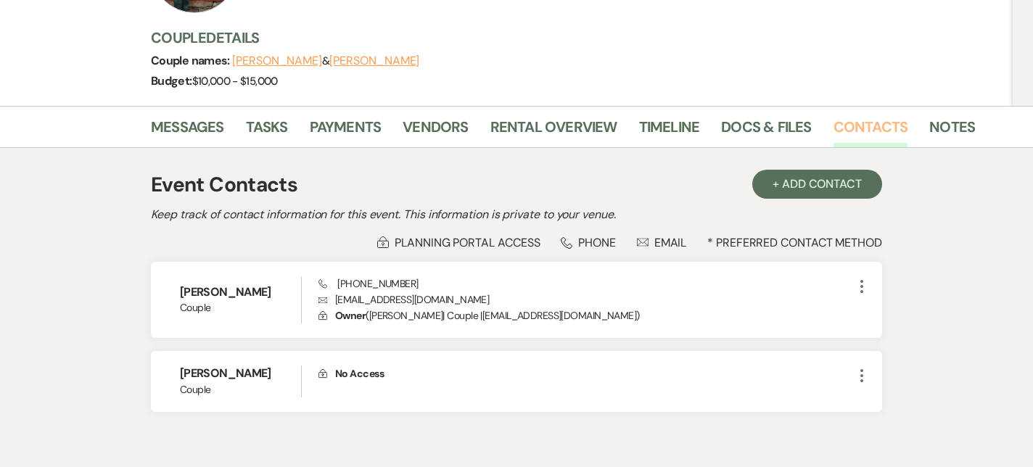
scroll to position [233, 0]
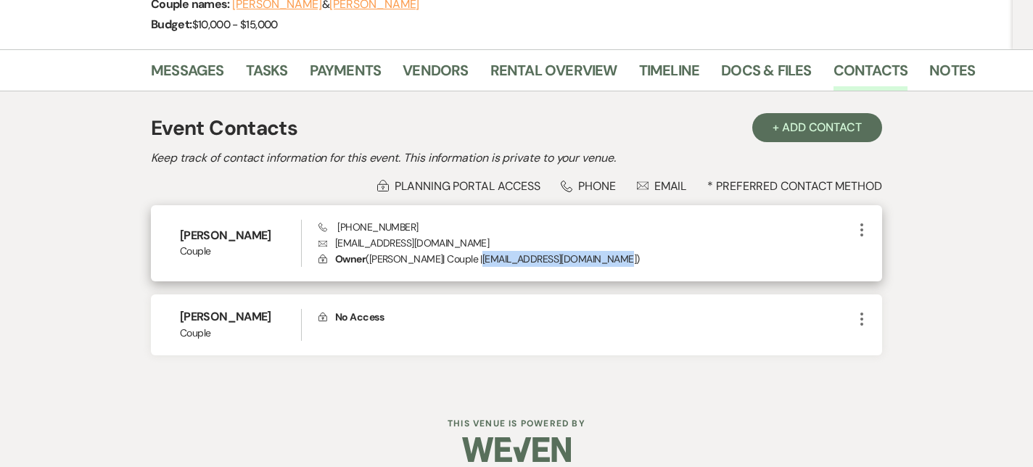
drag, startPoint x: 482, startPoint y: 259, endPoint x: 609, endPoint y: 260, distance: 127.0
click at [609, 260] on p "Lock Owner ( [PERSON_NAME] | Couple | [EMAIL_ADDRESS][DOMAIN_NAME] )" at bounding box center [586, 259] width 535 height 16
copy p "[EMAIL_ADDRESS][DOMAIN_NAME]"
drag, startPoint x: 412, startPoint y: 228, endPoint x: 339, endPoint y: 231, distance: 72.6
click at [339, 231] on div "Phone [PHONE_NUMBER] Envelope [EMAIL_ADDRESS][DOMAIN_NAME] Lock Owner ( [PERSON…" at bounding box center [586, 244] width 535 height 48
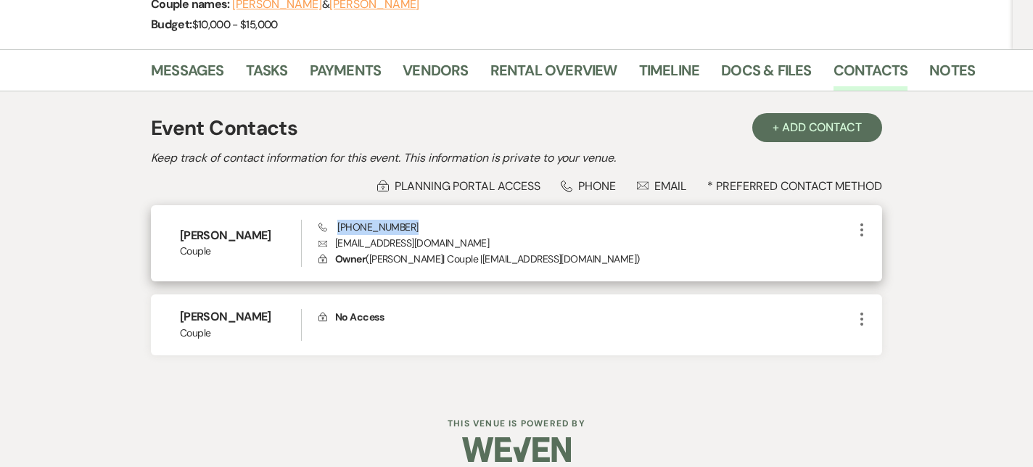
copy span "[PHONE_NUMBER]"
click at [533, 236] on p "Envelope [EMAIL_ADDRESS][DOMAIN_NAME]" at bounding box center [586, 243] width 535 height 16
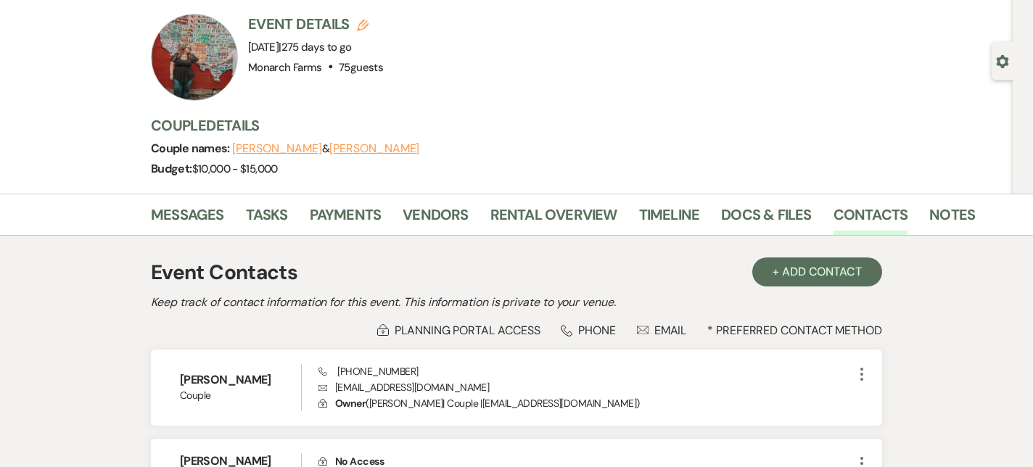
scroll to position [118, 0]
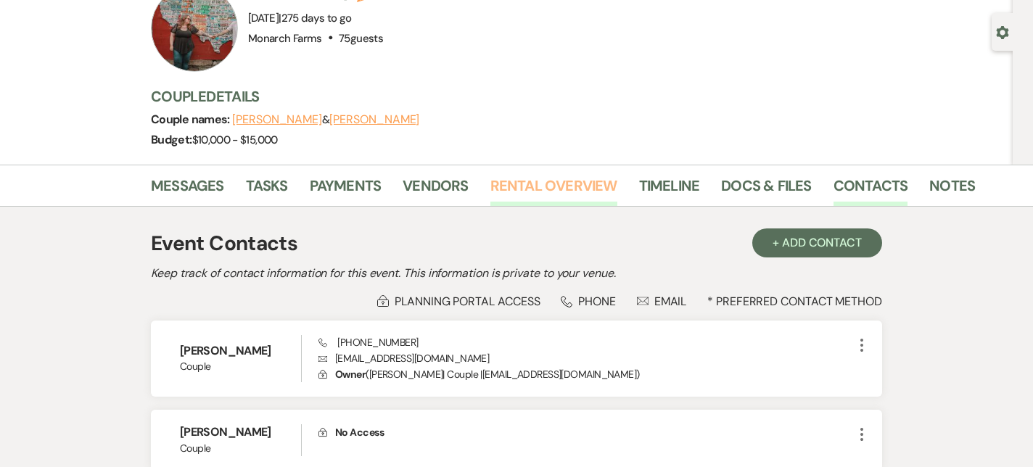
click at [569, 201] on link "Rental Overview" at bounding box center [554, 190] width 127 height 32
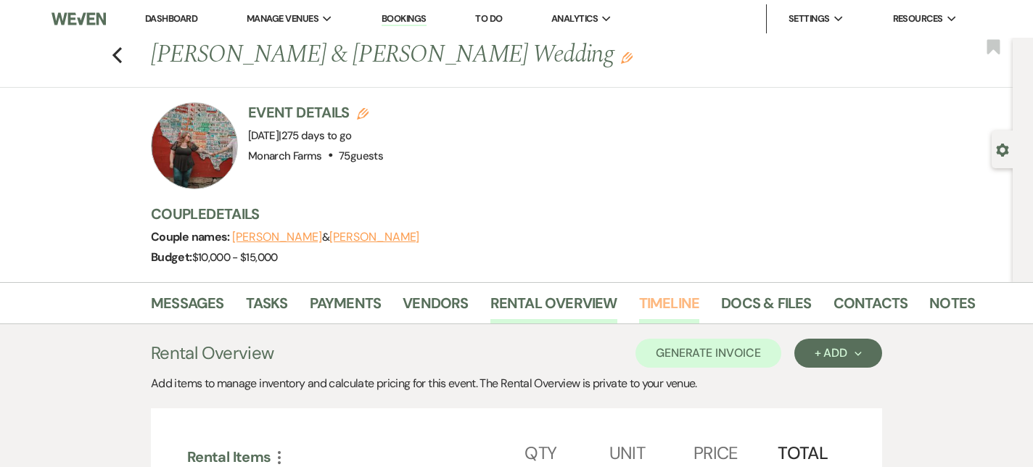
click at [670, 308] on link "Timeline" at bounding box center [669, 308] width 61 height 32
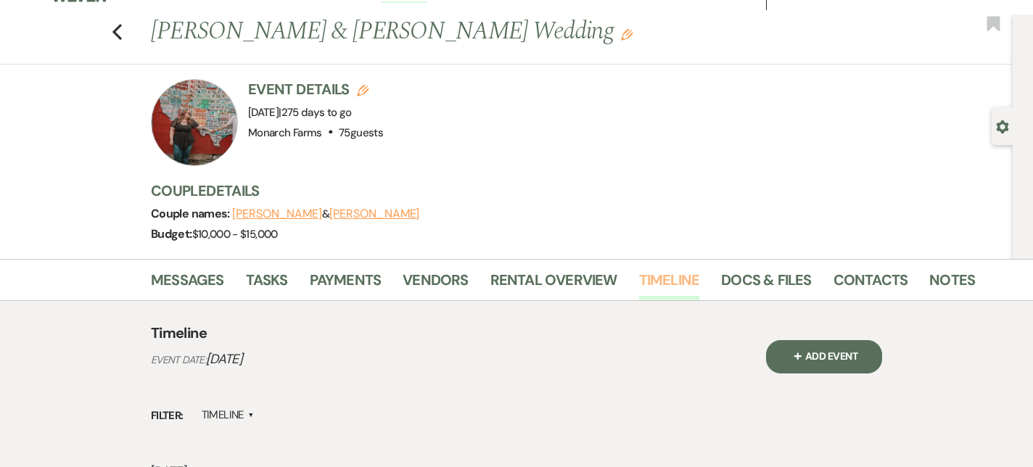
scroll to position [21, 0]
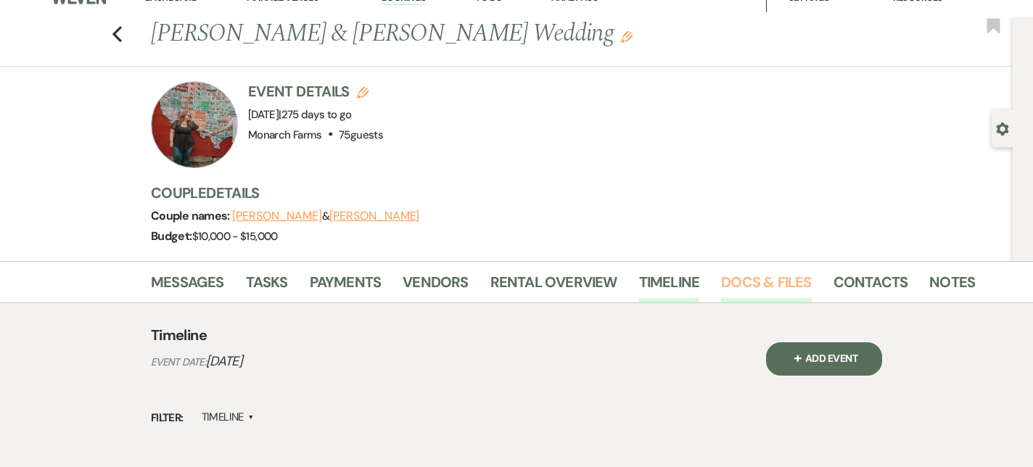
click at [772, 294] on link "Docs & Files" at bounding box center [766, 287] width 90 height 32
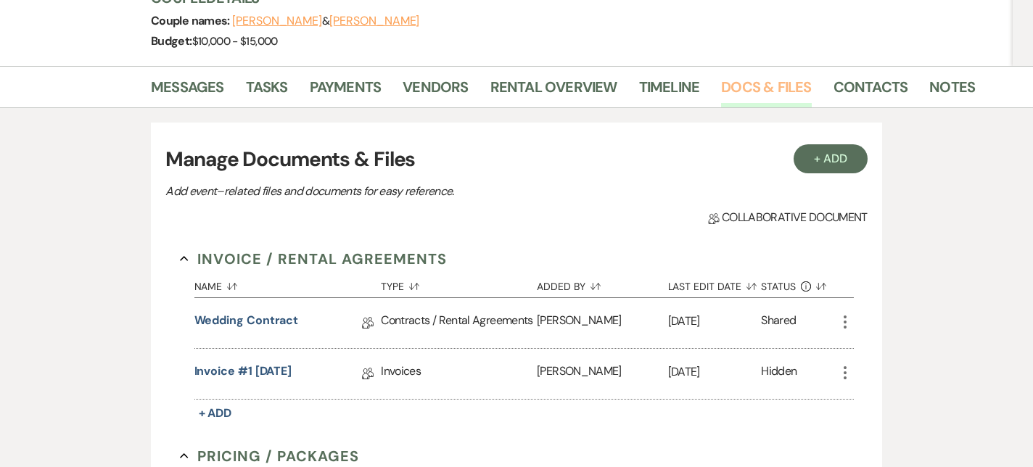
scroll to position [226, 0]
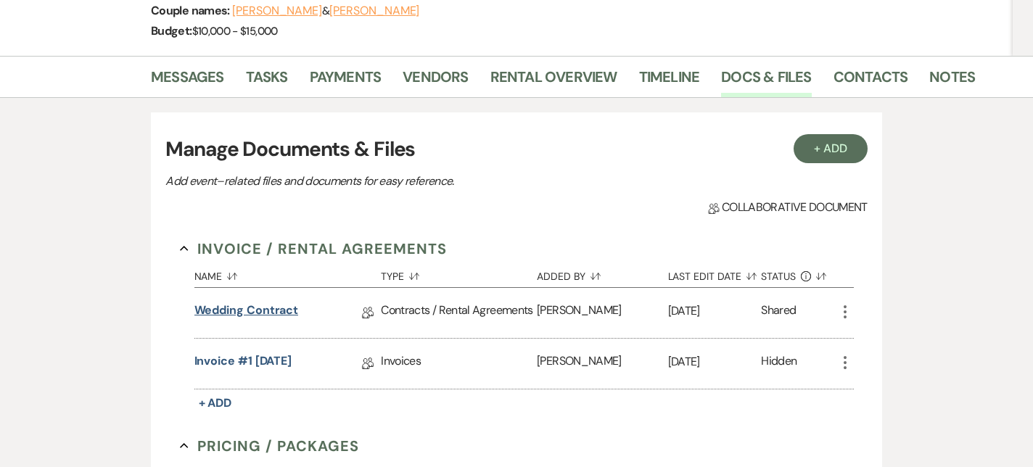
click at [221, 310] on link "Wedding Contract" at bounding box center [247, 313] width 105 height 22
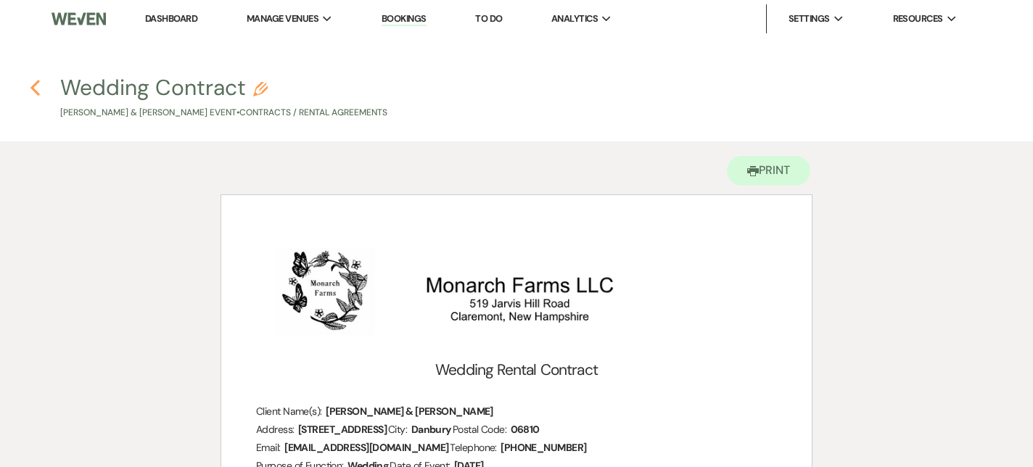
click at [36, 80] on icon "Previous" at bounding box center [35, 87] width 11 height 17
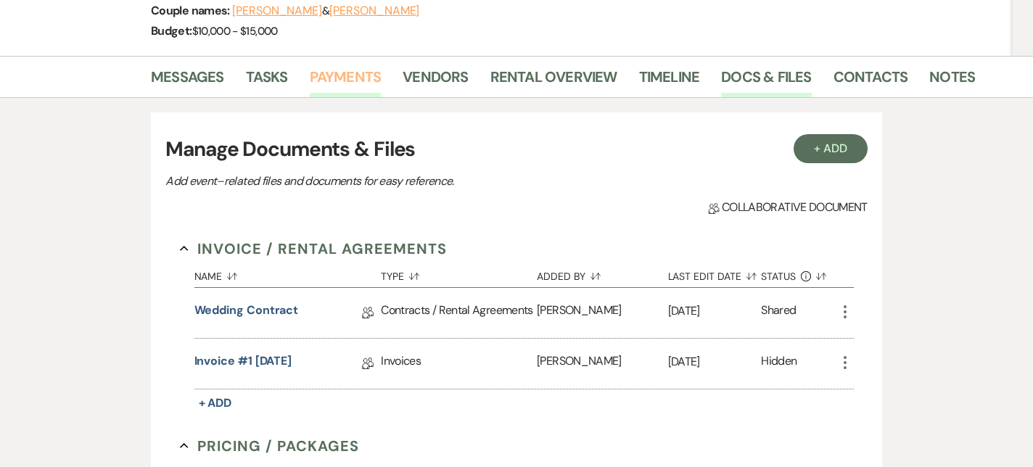
click at [359, 71] on link "Payments" at bounding box center [346, 81] width 72 height 32
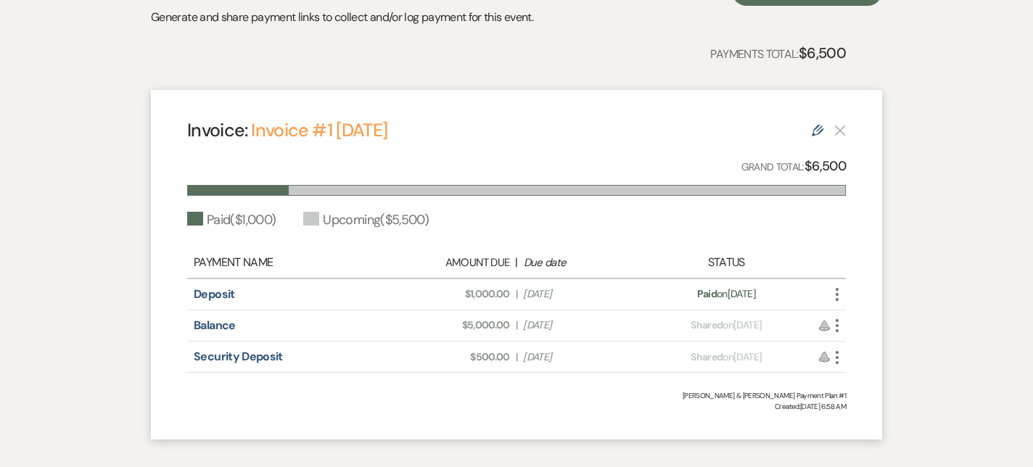
scroll to position [378, 0]
click at [212, 295] on link "Deposit" at bounding box center [214, 292] width 41 height 15
click at [65, 17] on div "Messages Tasks Payments Vendors Rental Overview Timeline Docs & Files Contacts …" at bounding box center [516, 178] width 1033 height 549
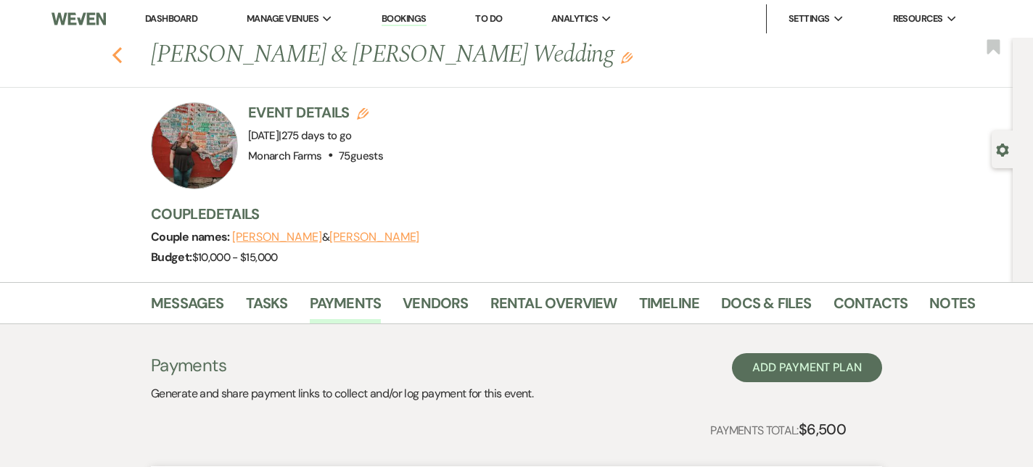
click at [112, 61] on icon "Previous" at bounding box center [117, 54] width 11 height 17
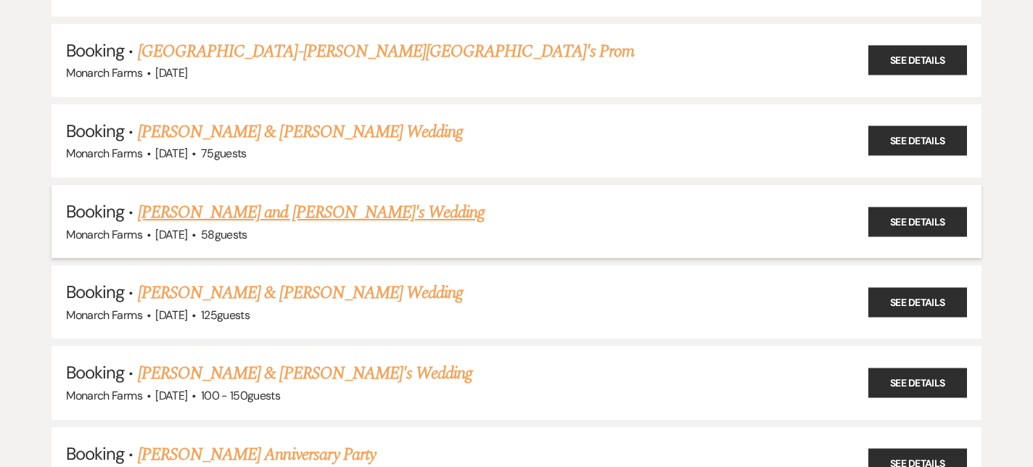
click at [247, 205] on link "[PERSON_NAME] and [PERSON_NAME]'s Wedding" at bounding box center [312, 213] width 348 height 26
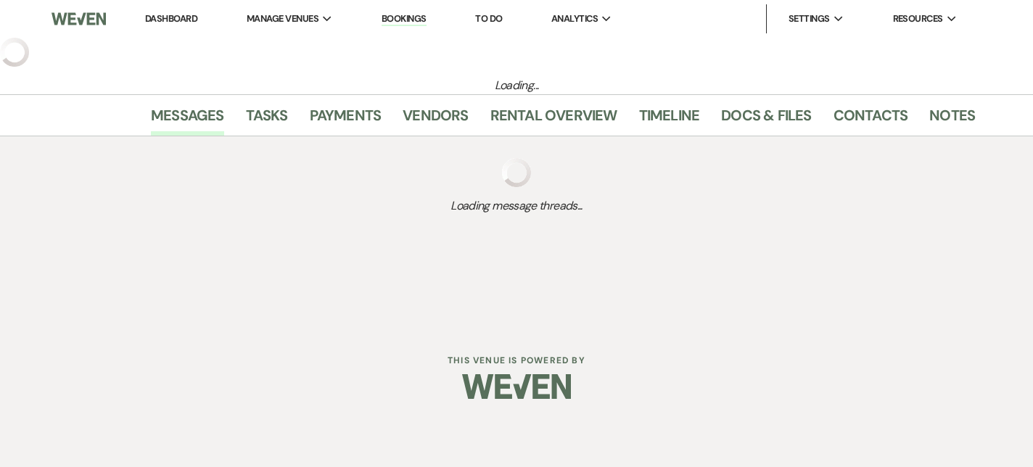
select select "5"
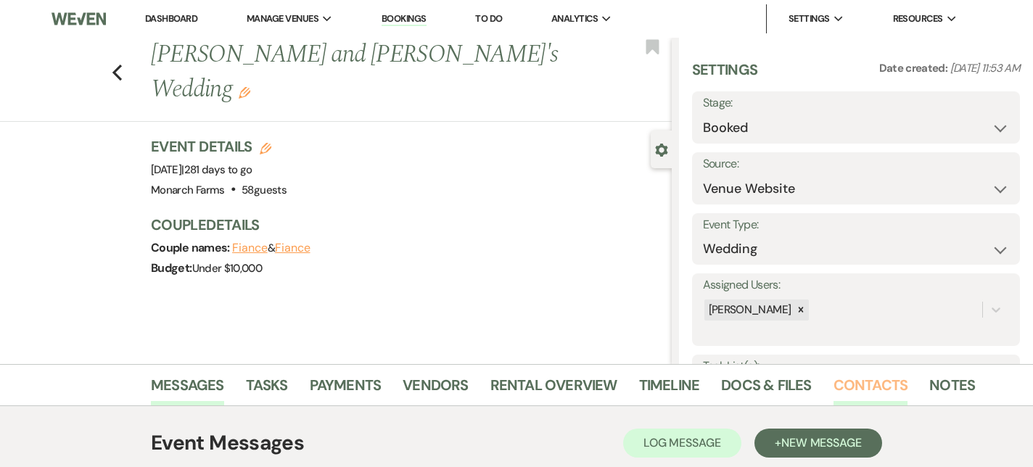
click at [859, 386] on link "Contacts" at bounding box center [871, 390] width 75 height 32
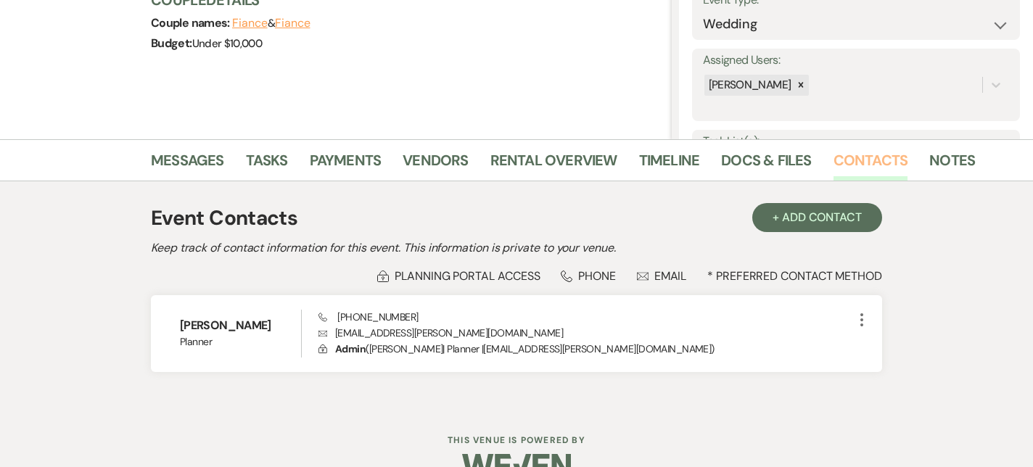
scroll to position [258, 0]
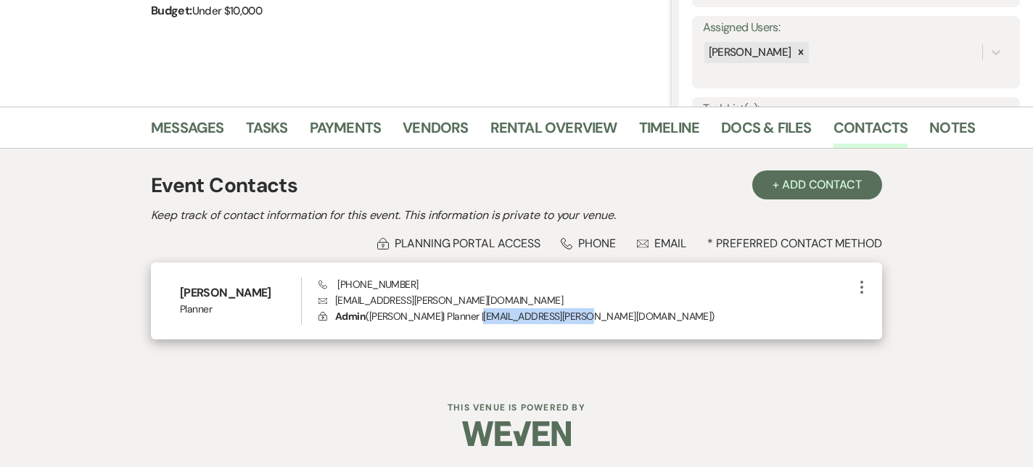
drag, startPoint x: 445, startPoint y: 318, endPoint x: 549, endPoint y: 322, distance: 103.9
click at [549, 322] on p "Lock Admin ( [PERSON_NAME] | Planner | [EMAIL_ADDRESS][PERSON_NAME][DOMAIN_NAME…" at bounding box center [586, 316] width 535 height 16
copy p "[EMAIL_ADDRESS][PERSON_NAME][DOMAIN_NAME]"
drag, startPoint x: 414, startPoint y: 287, endPoint x: 339, endPoint y: 285, distance: 74.8
click at [339, 285] on div "Phone [PHONE_NUMBER] Envelope [EMAIL_ADDRESS][PERSON_NAME][DOMAIN_NAME] Lock Ad…" at bounding box center [586, 301] width 535 height 48
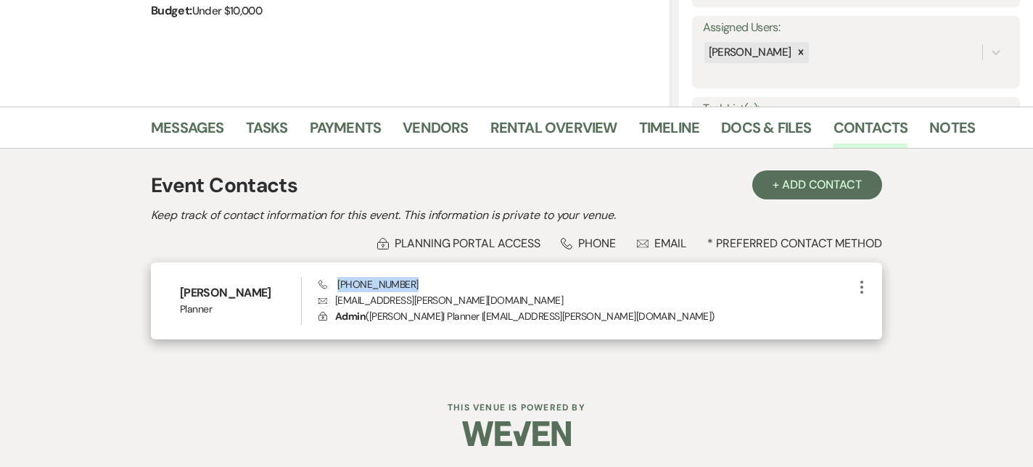
copy span "[PHONE_NUMBER]"
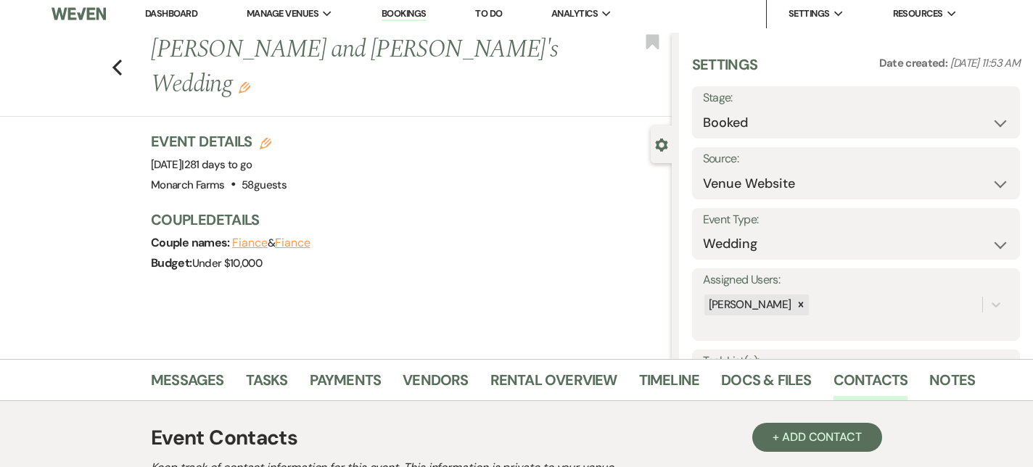
scroll to position [4, 0]
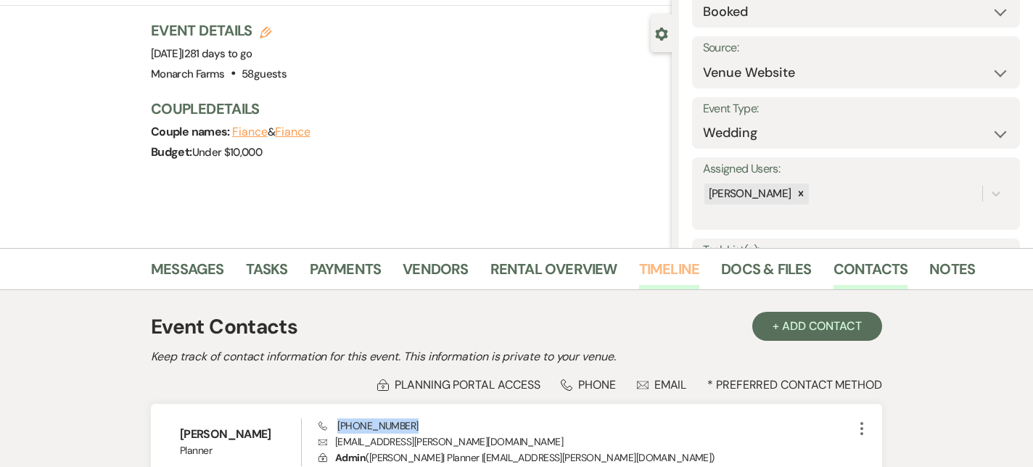
click at [642, 260] on link "Timeline" at bounding box center [669, 274] width 61 height 32
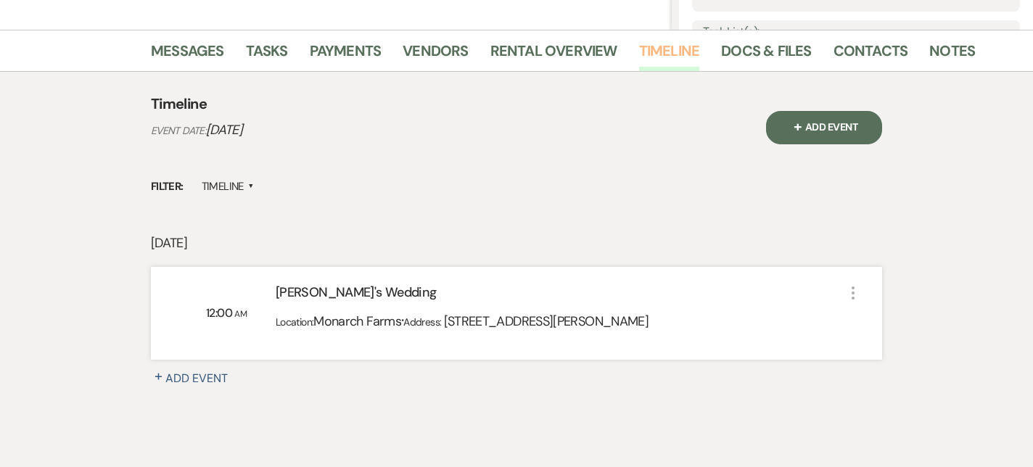
scroll to position [336, 0]
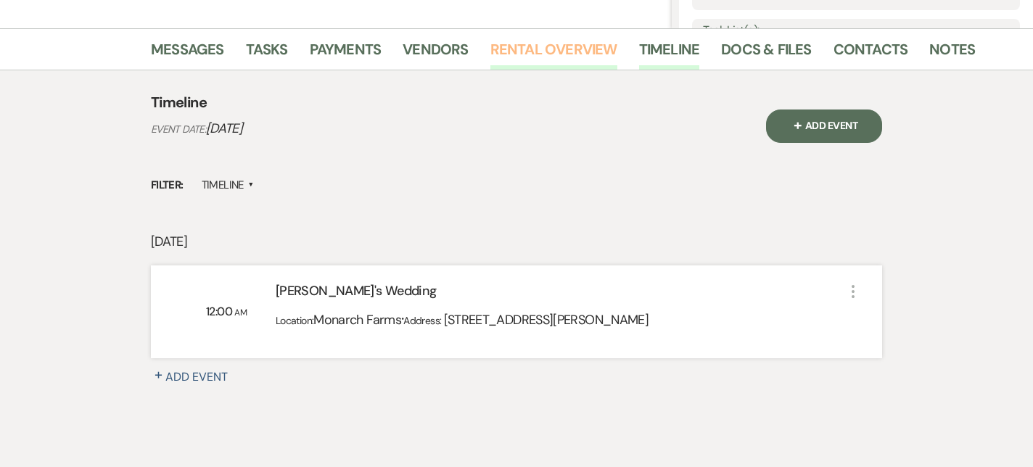
click at [544, 57] on link "Rental Overview" at bounding box center [554, 54] width 127 height 32
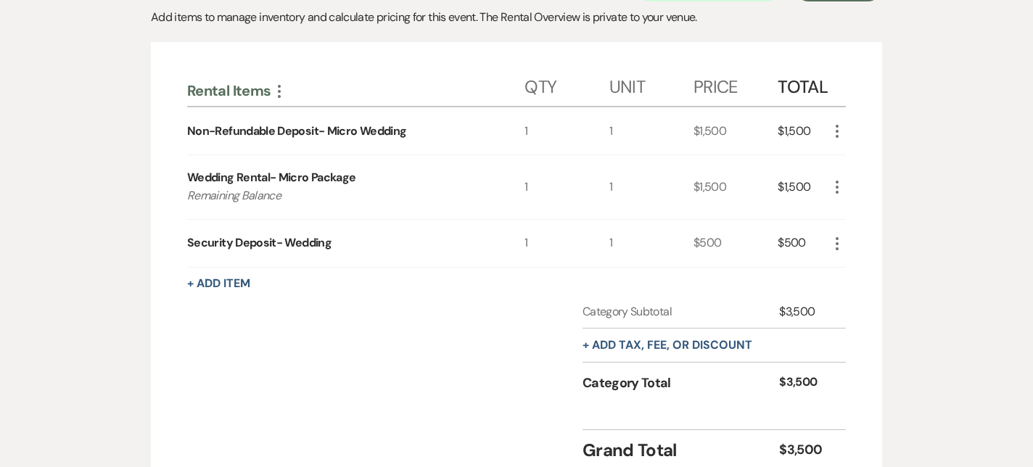
scroll to position [330, 0]
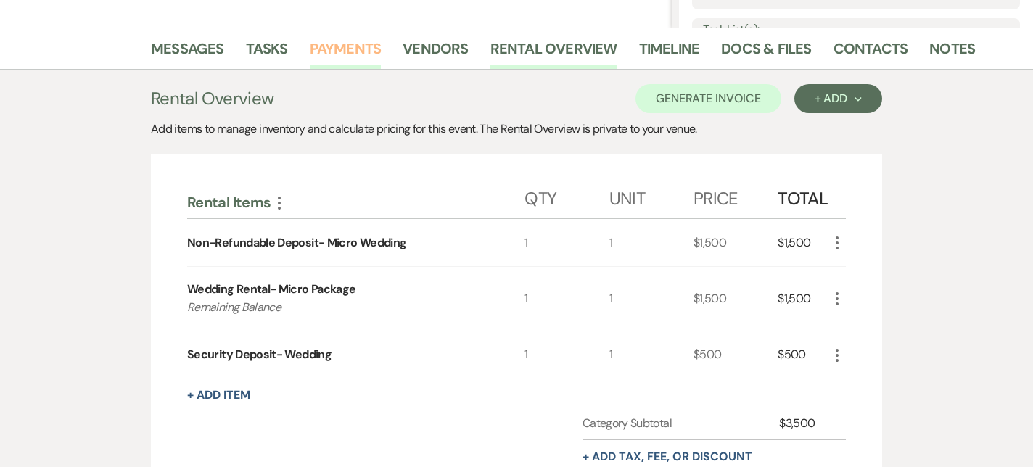
click at [323, 54] on link "Payments" at bounding box center [346, 53] width 72 height 32
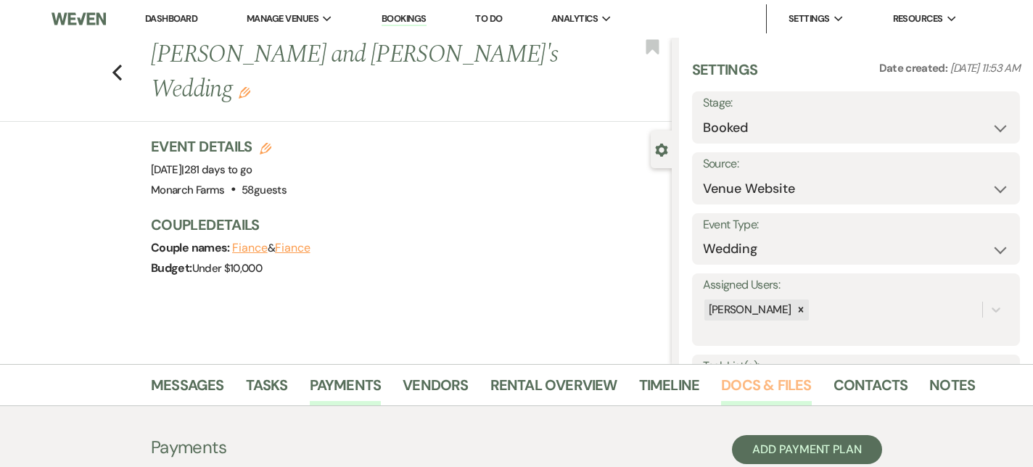
click at [744, 390] on link "Docs & Files" at bounding box center [766, 390] width 90 height 32
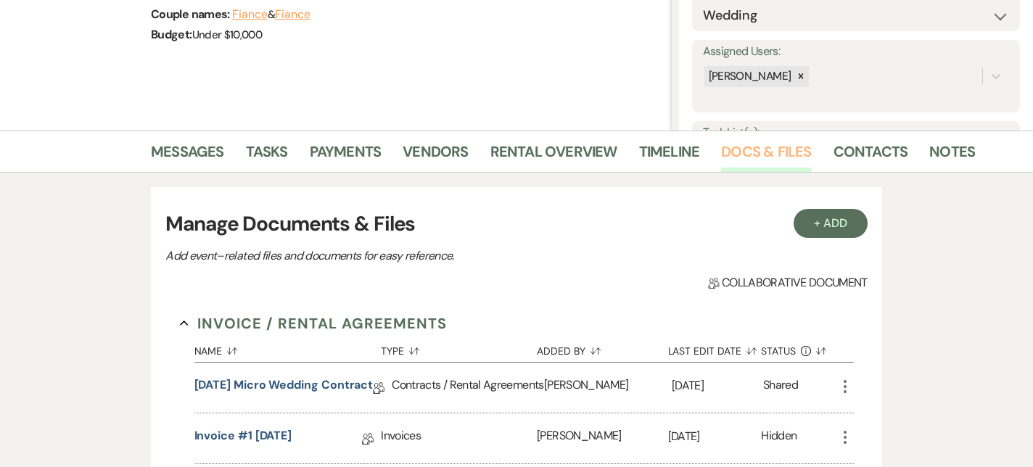
scroll to position [355, 0]
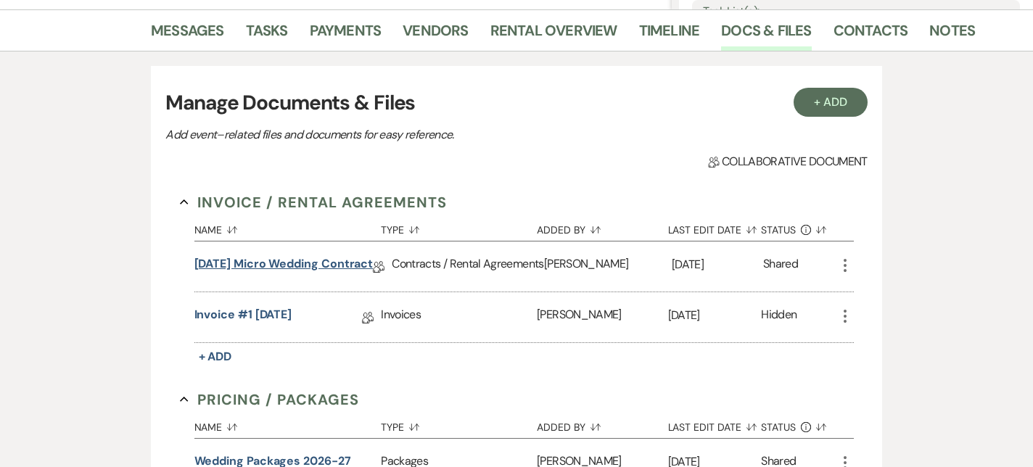
click at [287, 269] on link "[DATE] Micro Wedding Contract" at bounding box center [284, 266] width 179 height 22
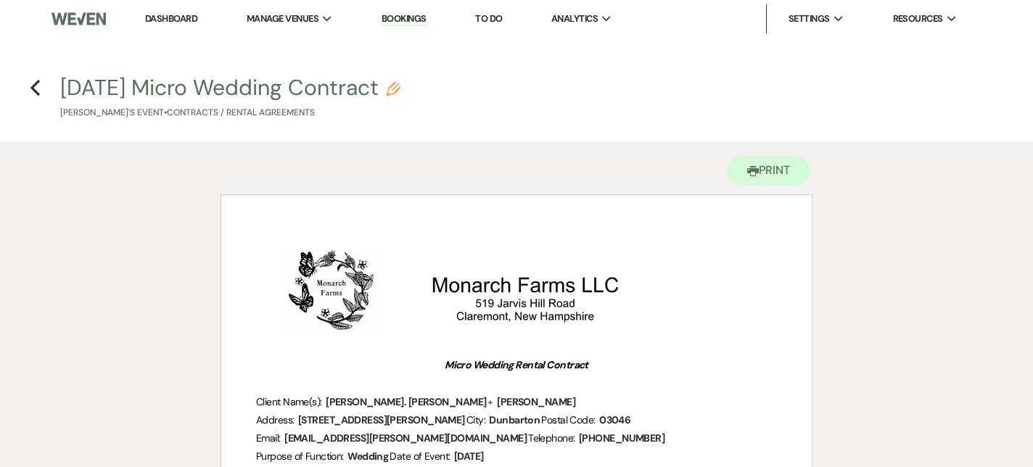
click at [44, 86] on h4 "Previous [DATE] Micro Wedding Contract Pencil [PERSON_NAME]'s Event • Contracts…" at bounding box center [516, 96] width 1033 height 47
click at [31, 86] on use "button" at bounding box center [34, 88] width 9 height 16
select select "5"
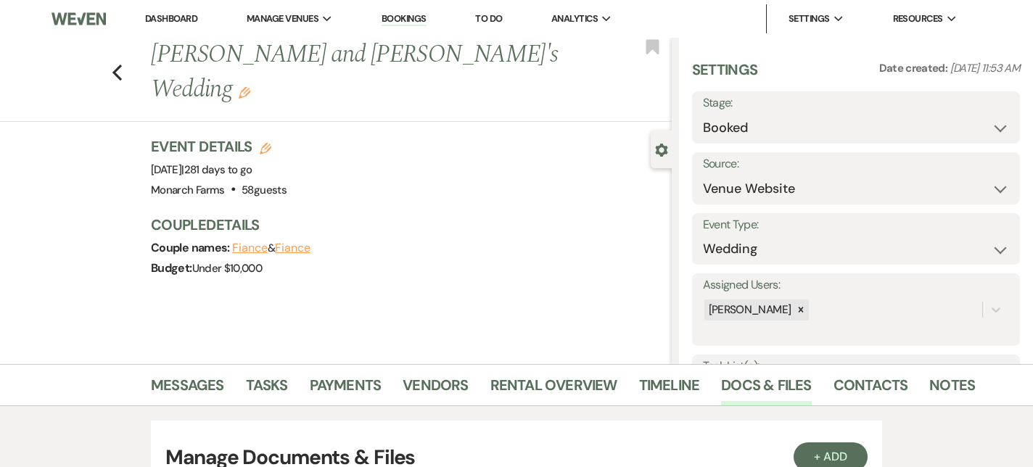
scroll to position [355, 0]
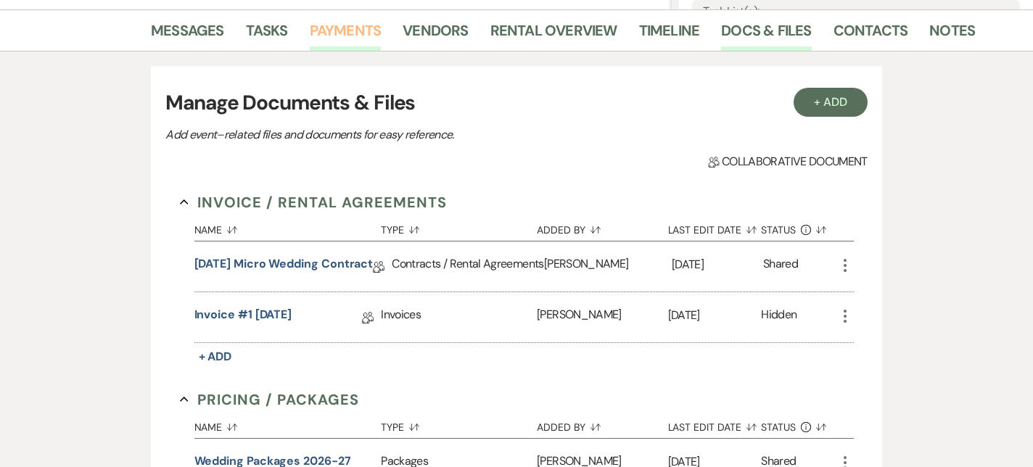
click at [323, 29] on link "Payments" at bounding box center [346, 35] width 72 height 32
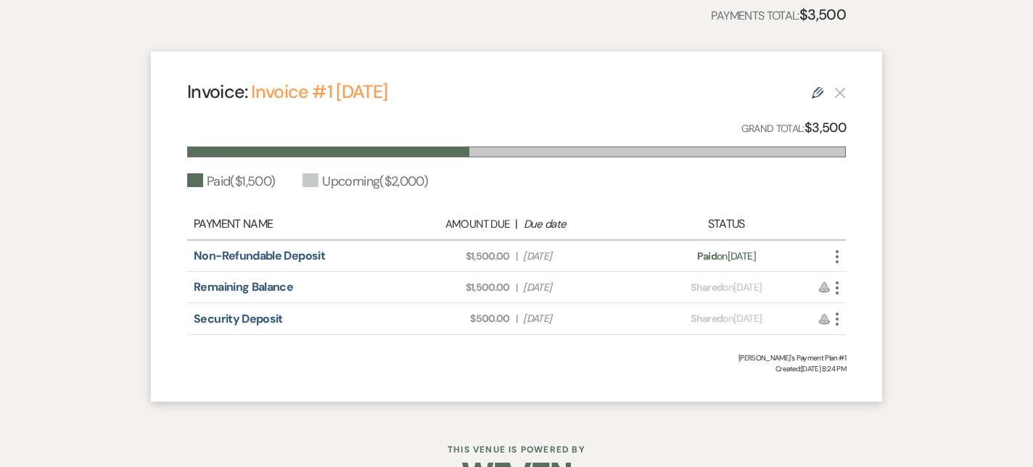
scroll to position [506, 0]
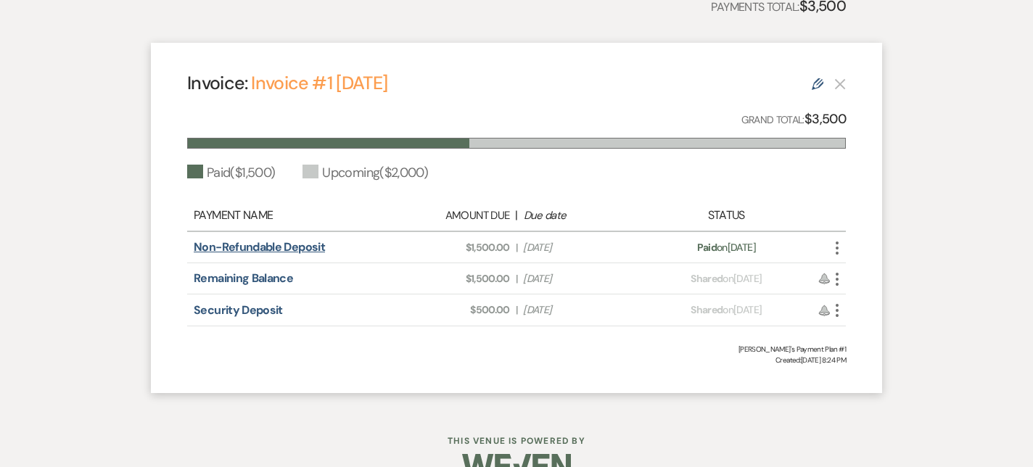
click at [273, 252] on link "Non-Refundable Deposit" at bounding box center [259, 247] width 131 height 15
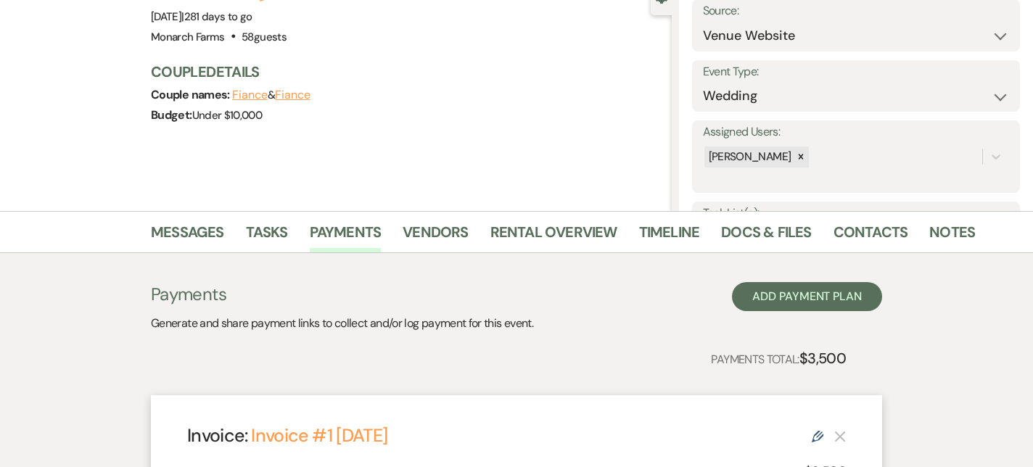
scroll to position [0, 0]
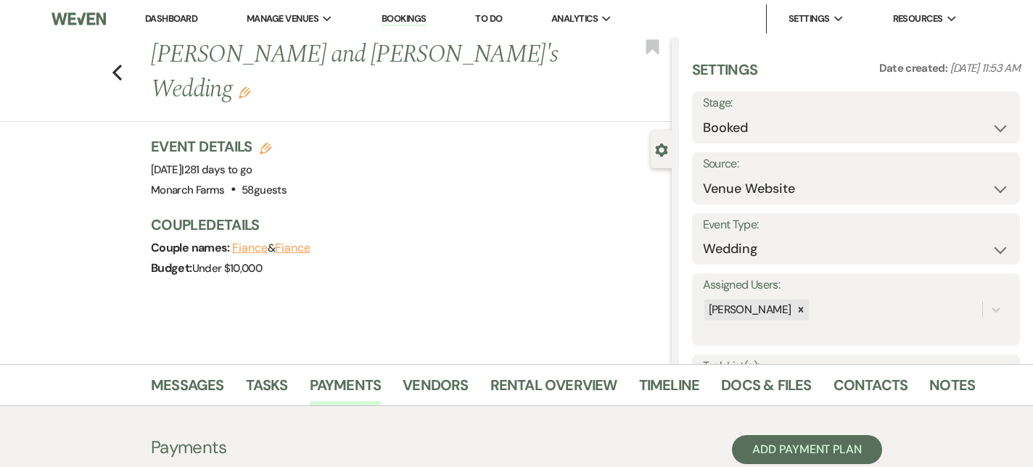
click at [114, 67] on div "Previous [PERSON_NAME] and [PERSON_NAME]'s Wedding Edit Bookmark" at bounding box center [332, 80] width 679 height 84
click at [115, 65] on use "button" at bounding box center [116, 73] width 9 height 16
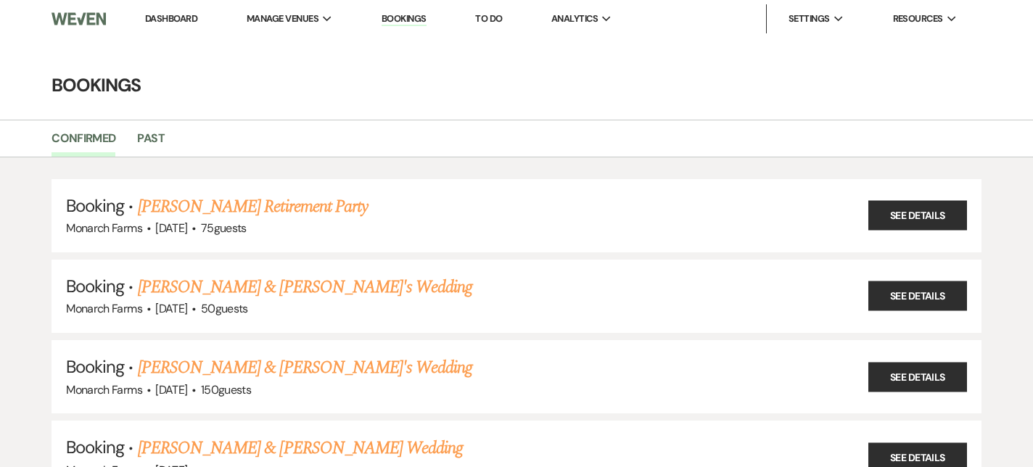
scroll to position [1043, 0]
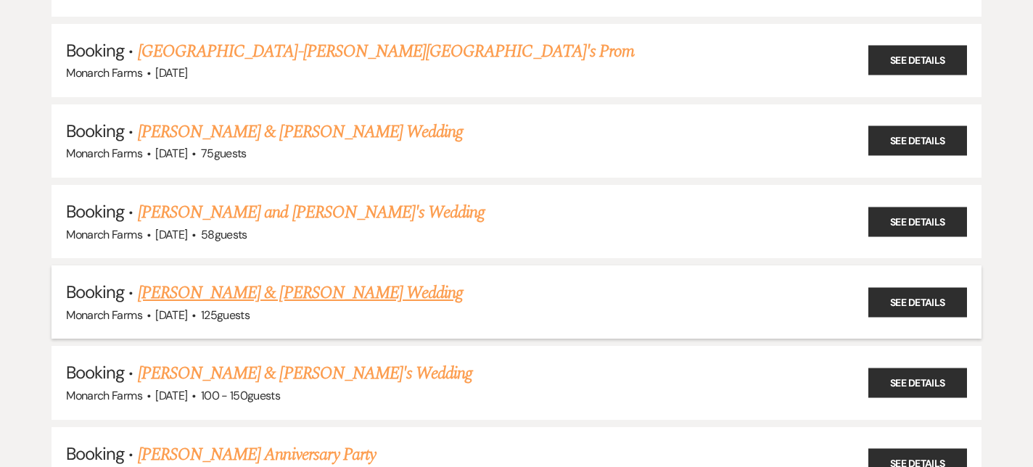
click at [240, 287] on link "[PERSON_NAME] & [PERSON_NAME] Wedding" at bounding box center [300, 293] width 325 height 26
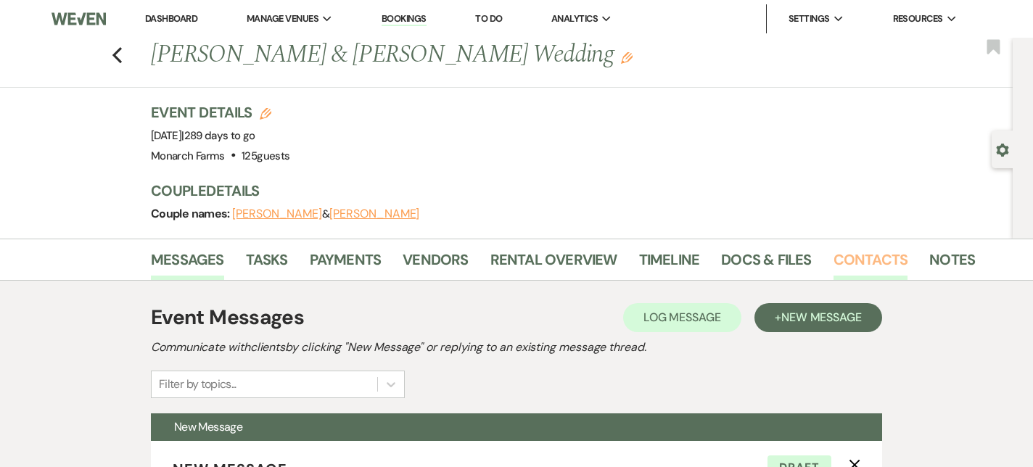
click at [834, 258] on link "Contacts" at bounding box center [871, 264] width 75 height 32
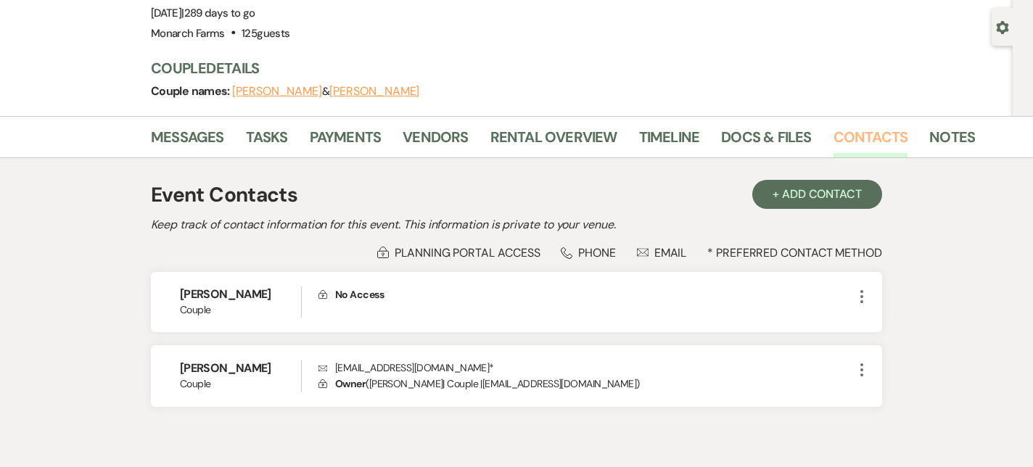
scroll to position [190, 0]
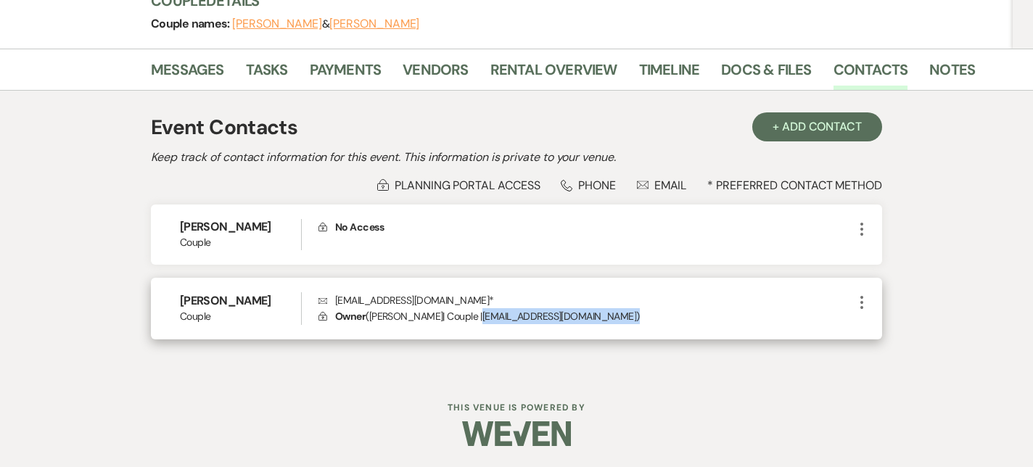
drag, startPoint x: 464, startPoint y: 319, endPoint x: 553, endPoint y: 332, distance: 89.5
click at [553, 332] on div "[PERSON_NAME] Couple Envelope [EMAIL_ADDRESS][DOMAIN_NAME] * Lock Owner ( [PERS…" at bounding box center [517, 309] width 732 height 62
drag, startPoint x: 468, startPoint y: 313, endPoint x: 556, endPoint y: 312, distance: 87.8
click at [556, 312] on p "Lock Owner ( [PERSON_NAME] | Couple | [EMAIL_ADDRESS][DOMAIN_NAME] )" at bounding box center [586, 316] width 535 height 16
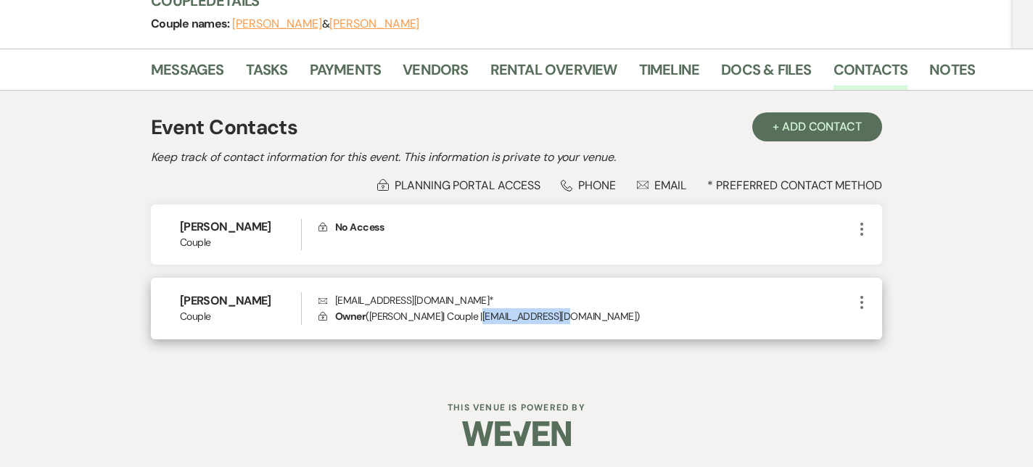
copy p "[EMAIL_ADDRESS][DOMAIN_NAME]"
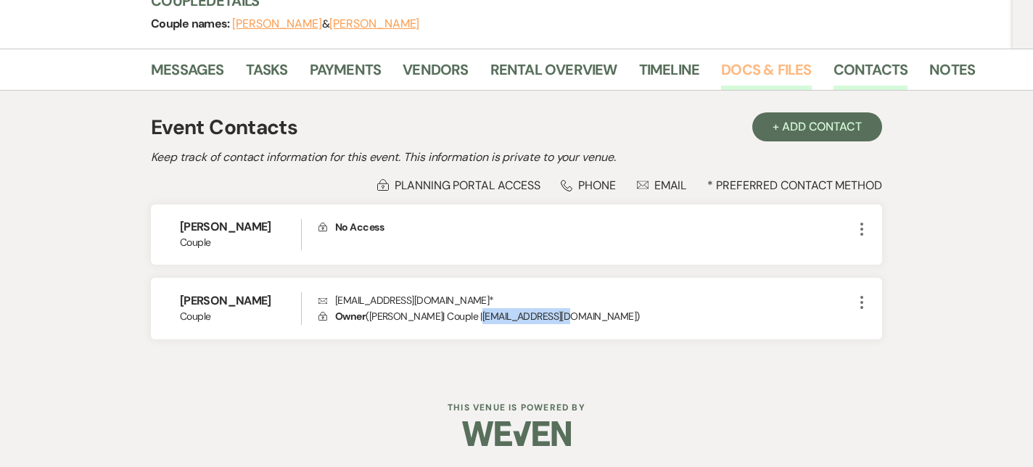
click at [761, 75] on link "Docs & Files" at bounding box center [766, 74] width 90 height 32
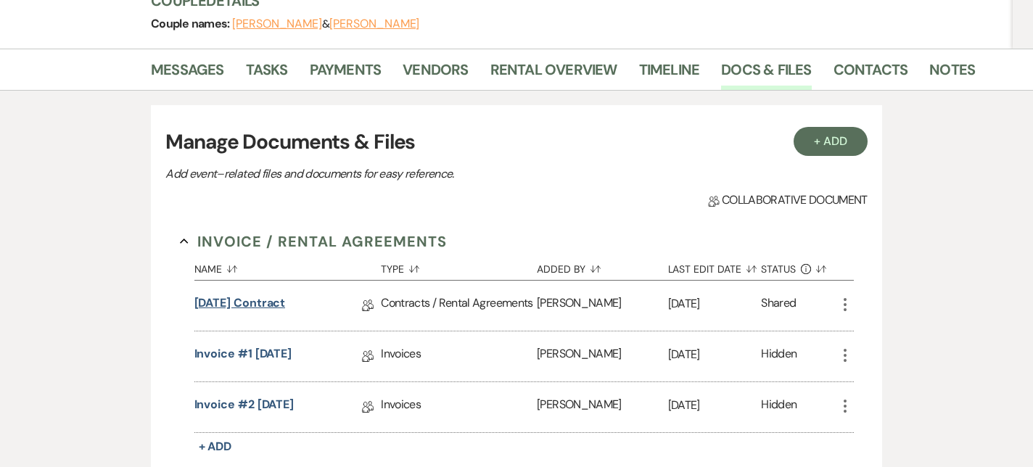
click at [258, 298] on link "[DATE] Contract" at bounding box center [240, 306] width 91 height 22
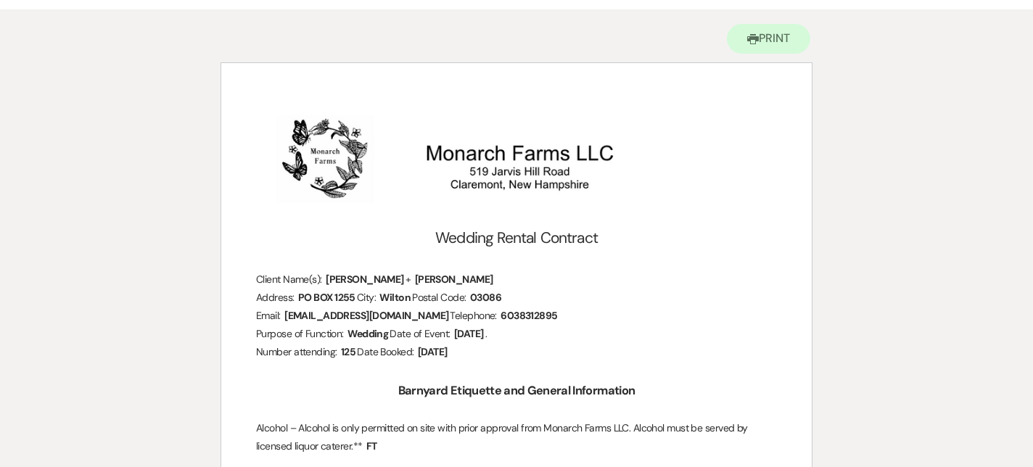
scroll to position [134, 0]
click at [502, 321] on span "6038312895" at bounding box center [529, 314] width 60 height 17
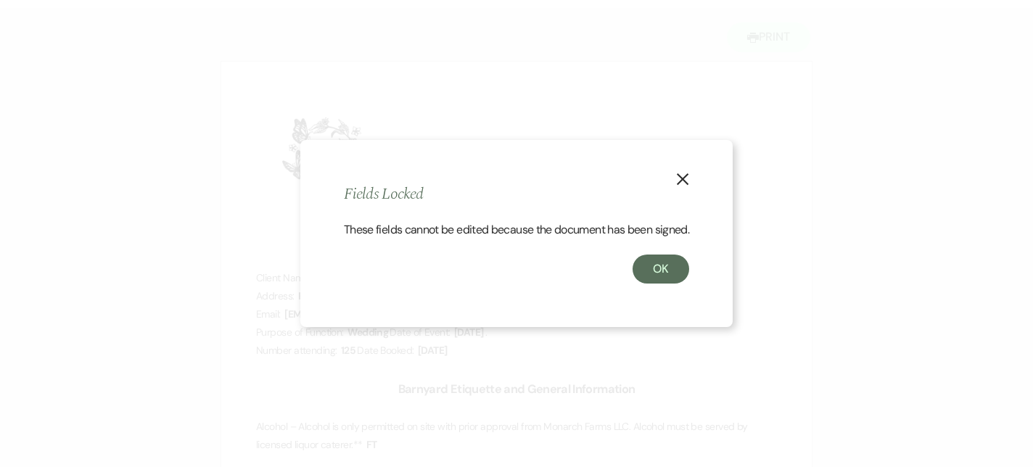
click at [683, 166] on button "X" at bounding box center [683, 178] width 22 height 25
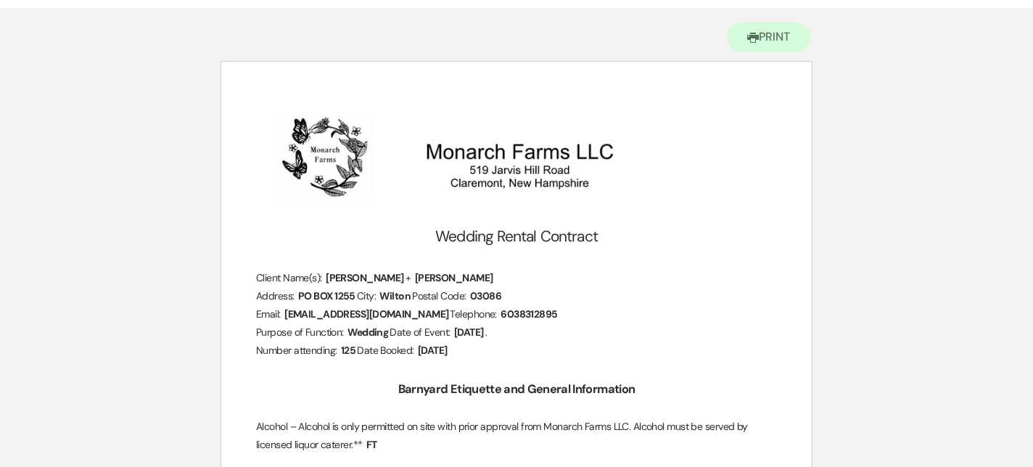
click at [638, 302] on p "Address: ﻿ PO BOX 1255 ﻿ City: ﻿ Wilton ﻿ Postal Code: ﻿ 03086 ﻿" at bounding box center [516, 296] width 521 height 18
drag, startPoint x: 443, startPoint y: 311, endPoint x: 512, endPoint y: 310, distance: 69.0
click at [512, 310] on p "Email: ﻿ [EMAIL_ADDRESS][DOMAIN_NAME] ﻿ Telephone: ﻿ 6038312895 ﻿" at bounding box center [516, 315] width 521 height 18
copy p "﻿ 6038312895 ﻿"
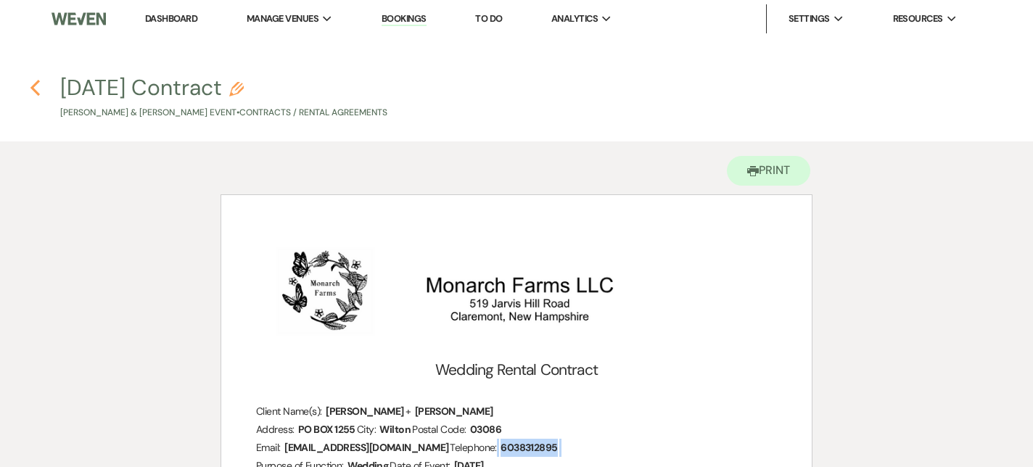
click at [30, 86] on icon "Previous" at bounding box center [35, 87] width 11 height 17
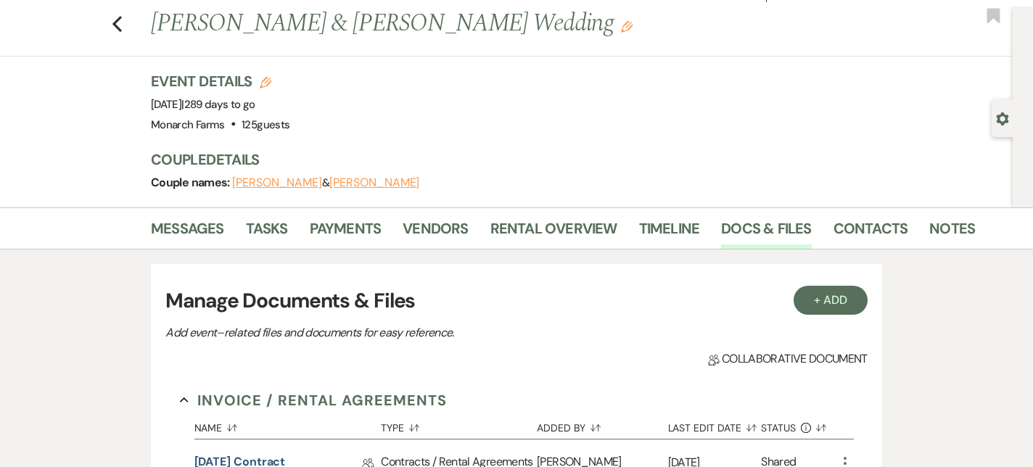
scroll to position [25, 0]
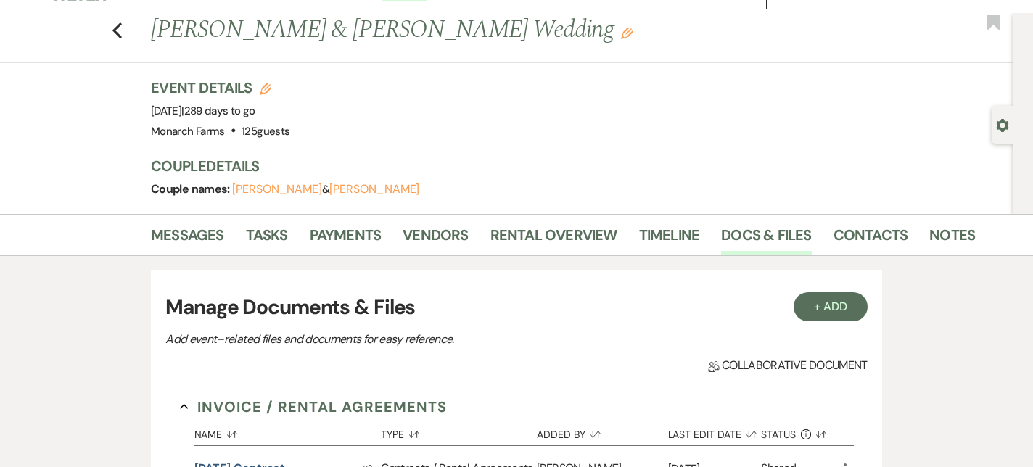
click at [708, 237] on li "Timeline" at bounding box center [680, 238] width 83 height 35
click at [678, 234] on link "Timeline" at bounding box center [669, 240] width 61 height 32
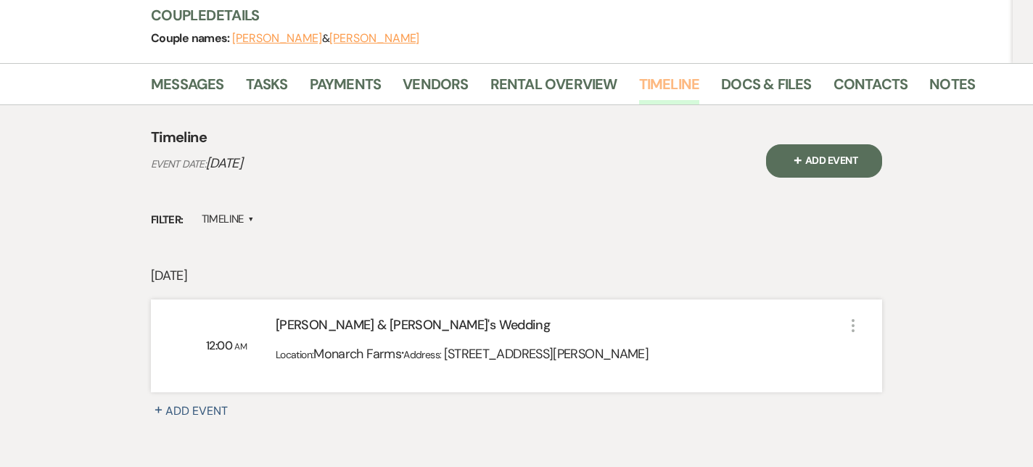
scroll to position [177, 0]
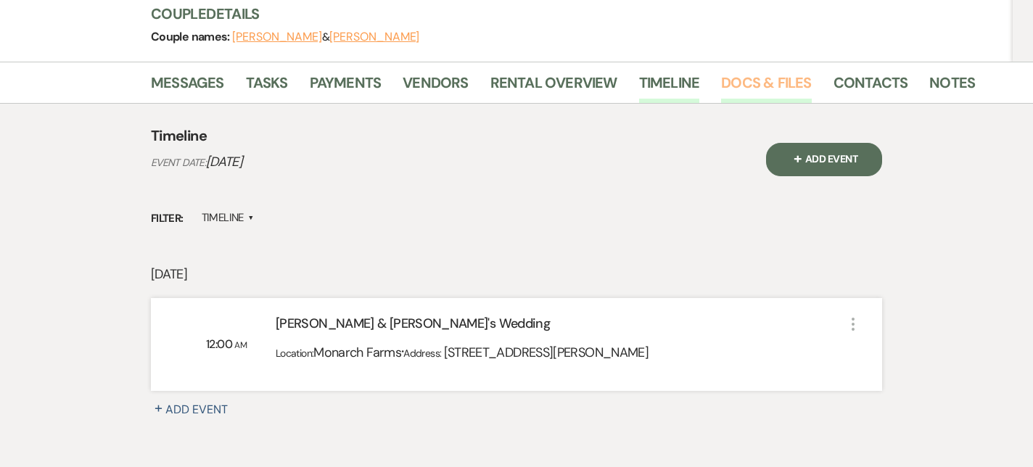
click at [755, 94] on link "Docs & Files" at bounding box center [766, 87] width 90 height 32
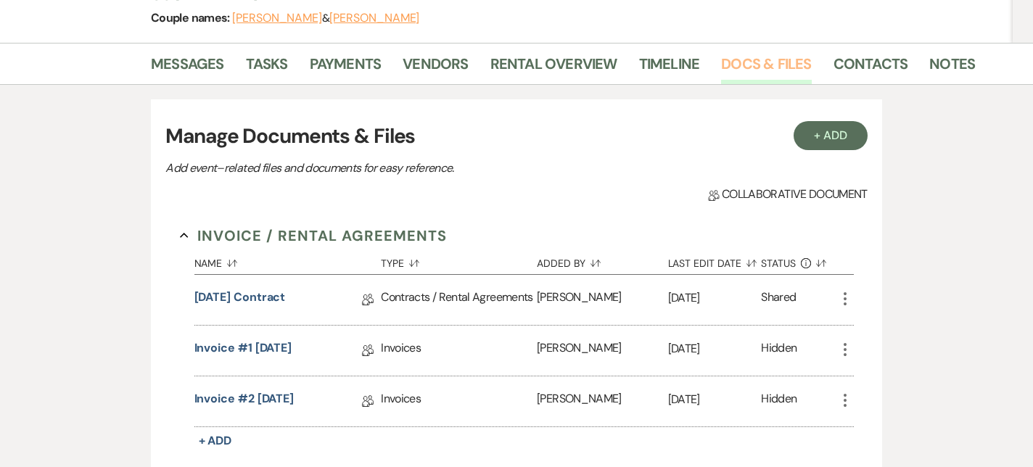
scroll to position [198, 0]
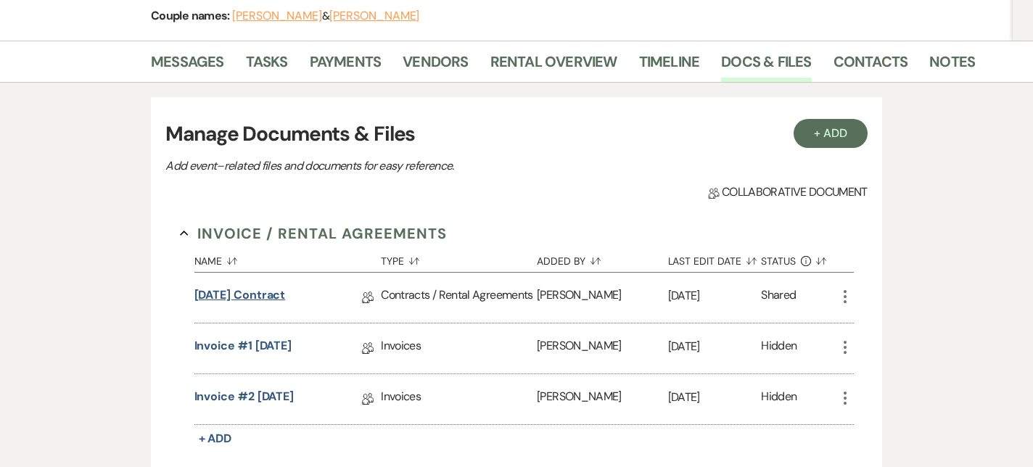
click at [241, 298] on link "[DATE] Contract" at bounding box center [240, 298] width 91 height 22
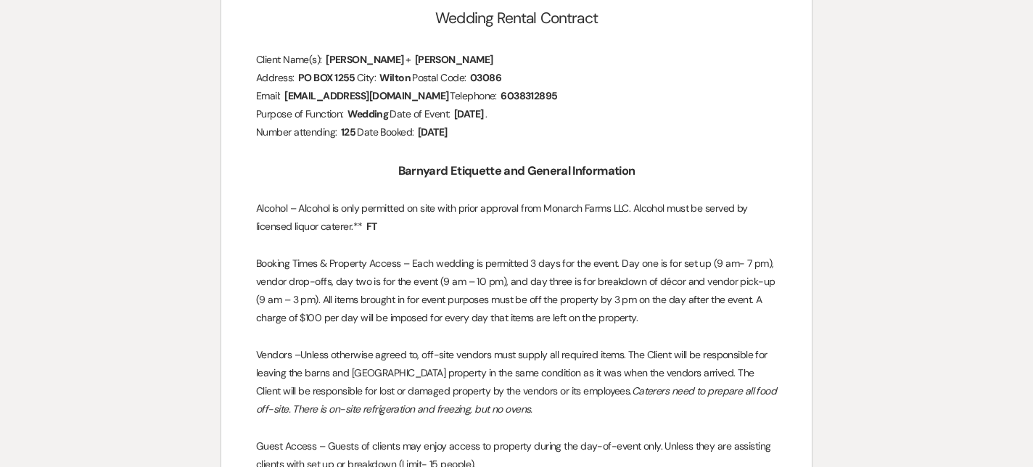
scroll to position [353, 0]
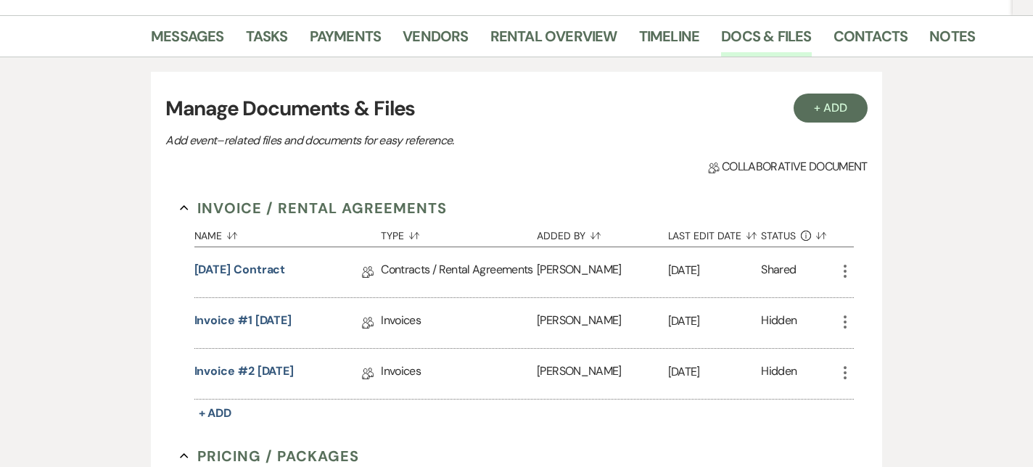
scroll to position [226, 0]
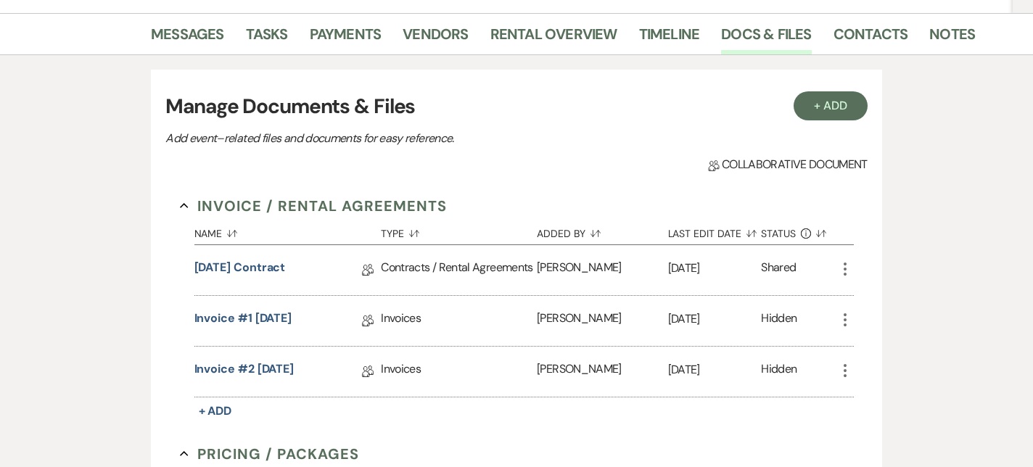
click at [380, 37] on li "Payments" at bounding box center [357, 37] width 94 height 35
click at [361, 36] on link "Payments" at bounding box center [346, 38] width 72 height 32
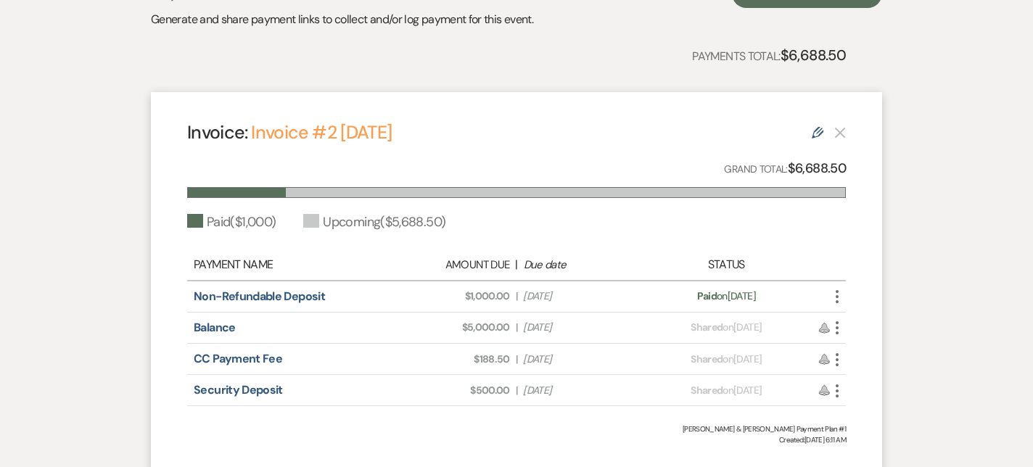
scroll to position [312, 0]
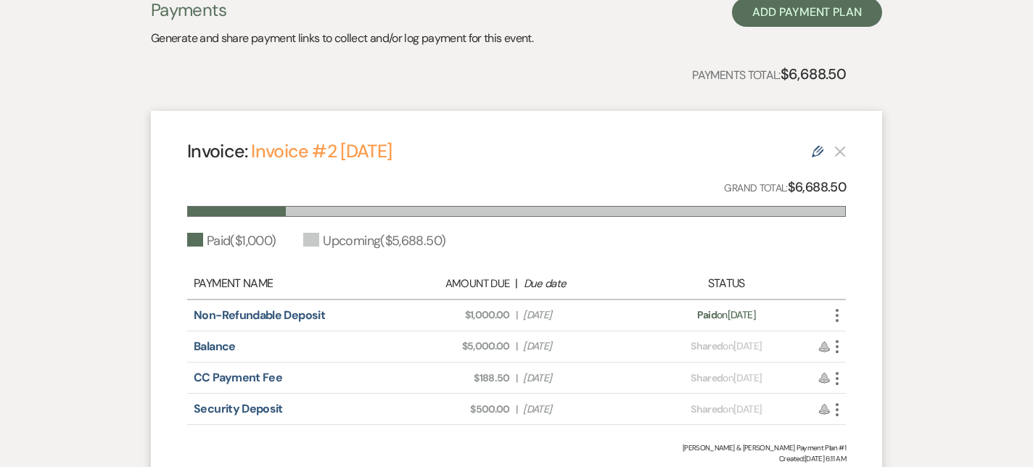
click at [840, 383] on icon "More" at bounding box center [837, 378] width 17 height 17
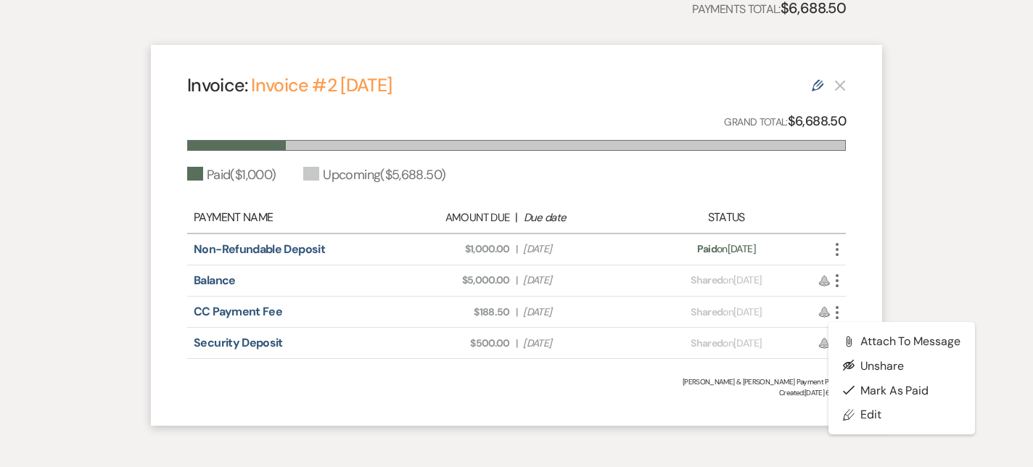
scroll to position [382, 0]
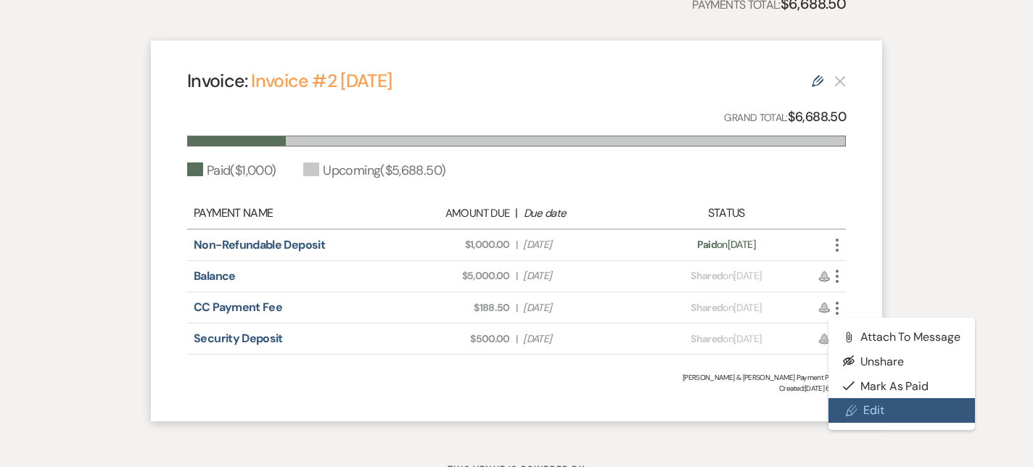
click at [874, 413] on link "Pencil Edit" at bounding box center [902, 410] width 147 height 25
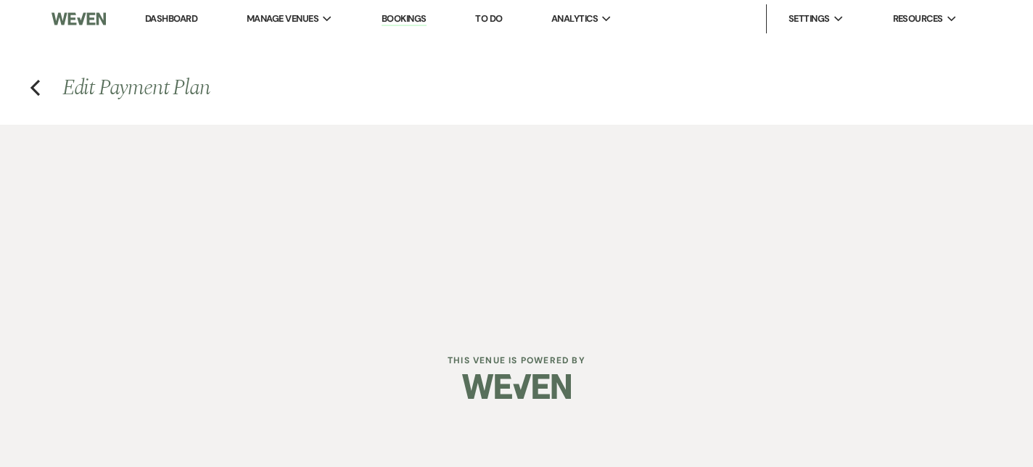
select select "23752"
select select "1"
select select "true"
select select "2"
select select "flat"
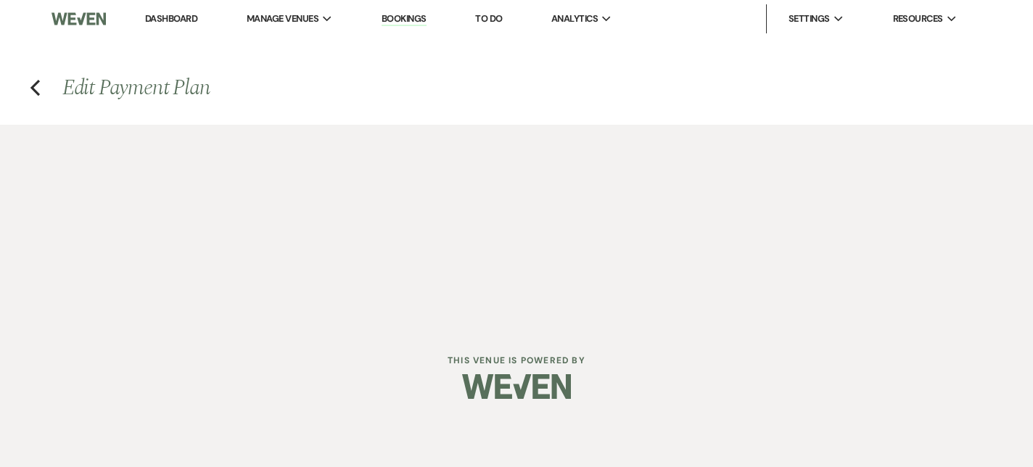
select select "true"
select select "client"
select select "weeks"
select select "2"
select select "flat"
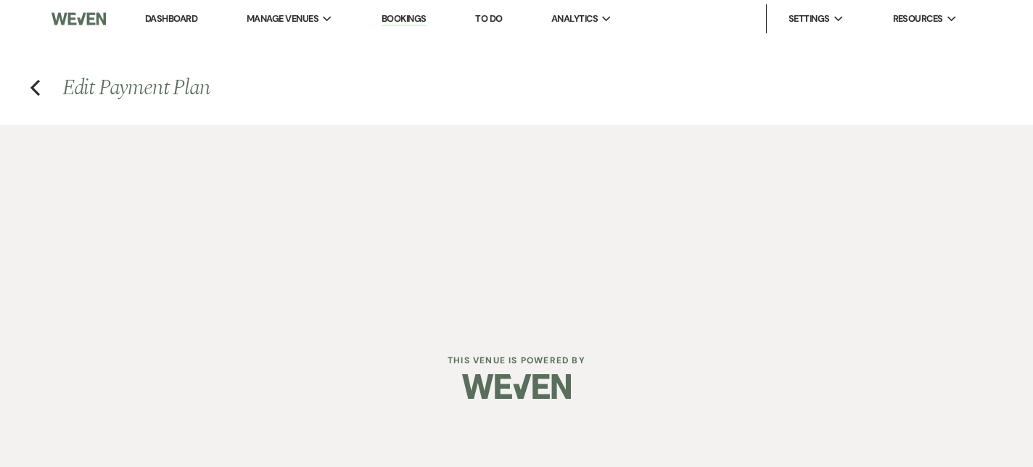
select select "true"
select select "client"
select select "weeks"
select select "2"
select select "flat"
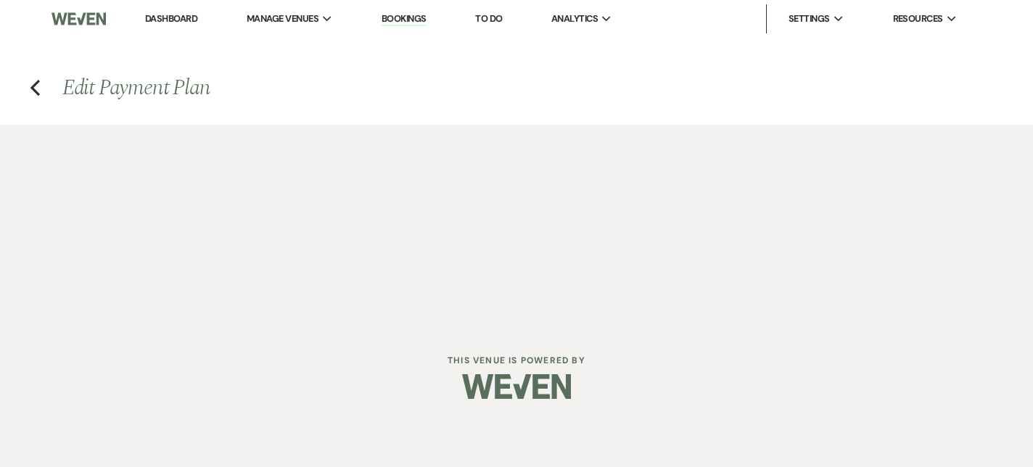
select select "true"
select select "client"
select select "weeks"
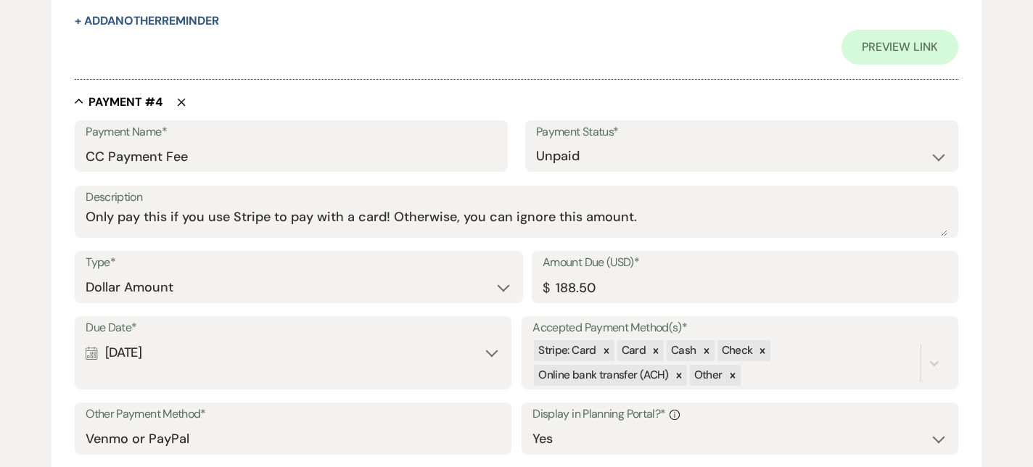
scroll to position [2217, 0]
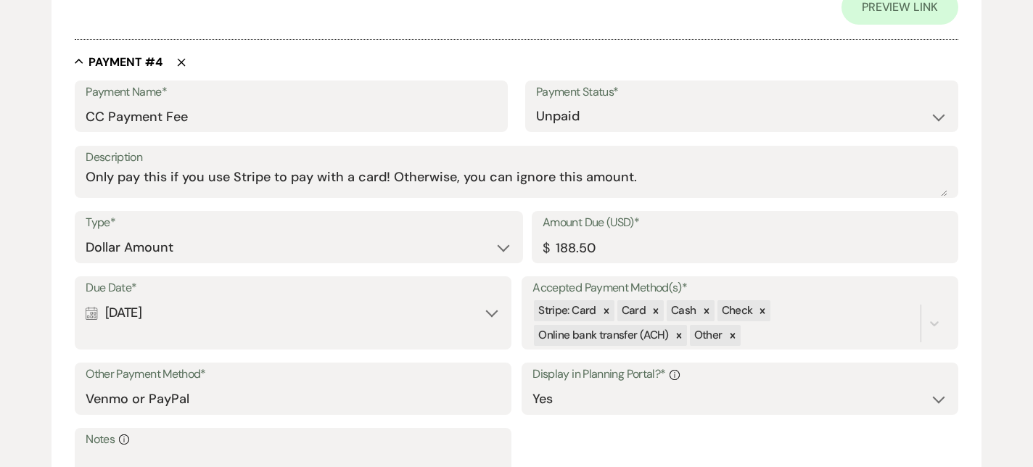
click at [178, 59] on use "button" at bounding box center [182, 62] width 8 height 8
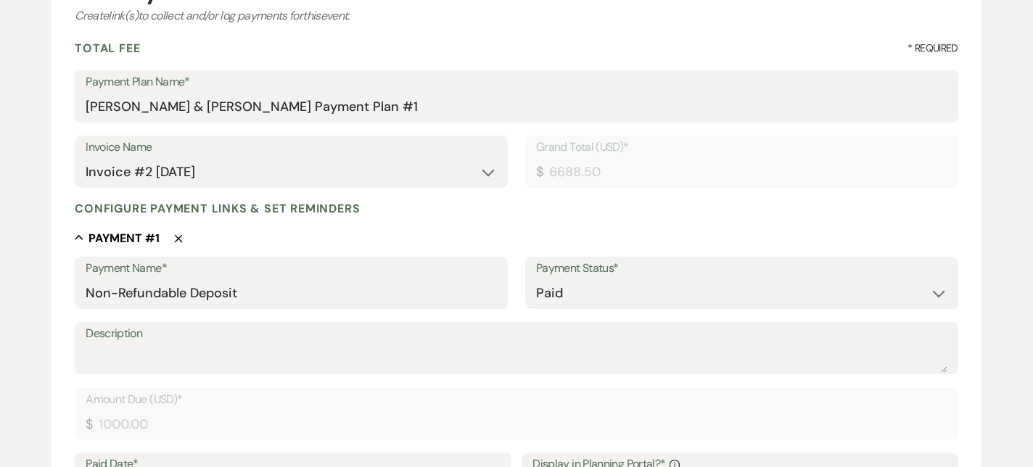
scroll to position [193, 0]
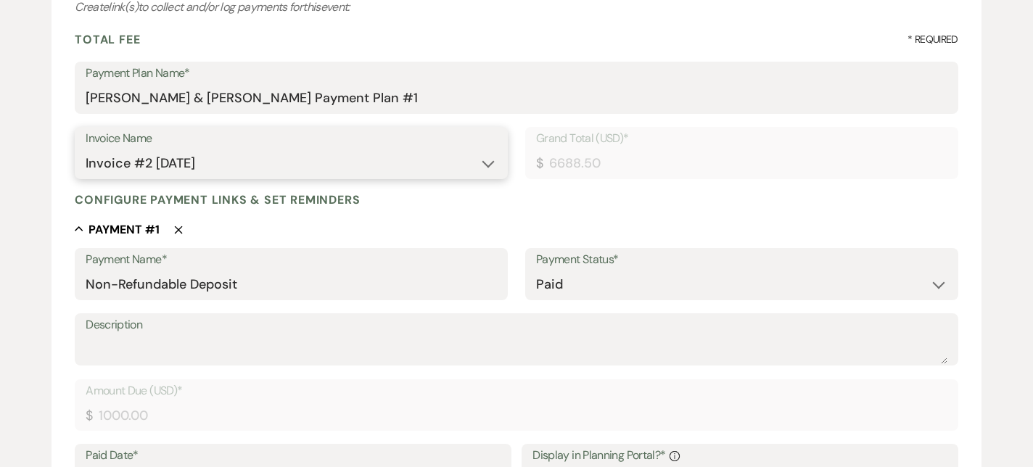
click at [449, 150] on select "N/A Invoice #1 [DATE] Invoice #2 [DATE]" at bounding box center [292, 164] width 412 height 28
select select "23751"
type input "0.00"
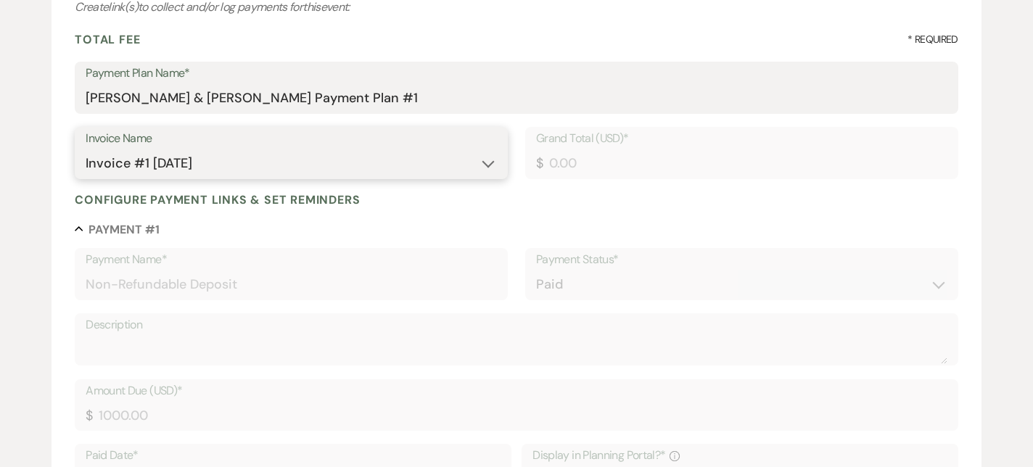
click at [471, 155] on select "N/A Invoice #1 [DATE] Invoice #2 [DATE]" at bounding box center [292, 164] width 412 height 28
select select "23752"
type input "6688.50"
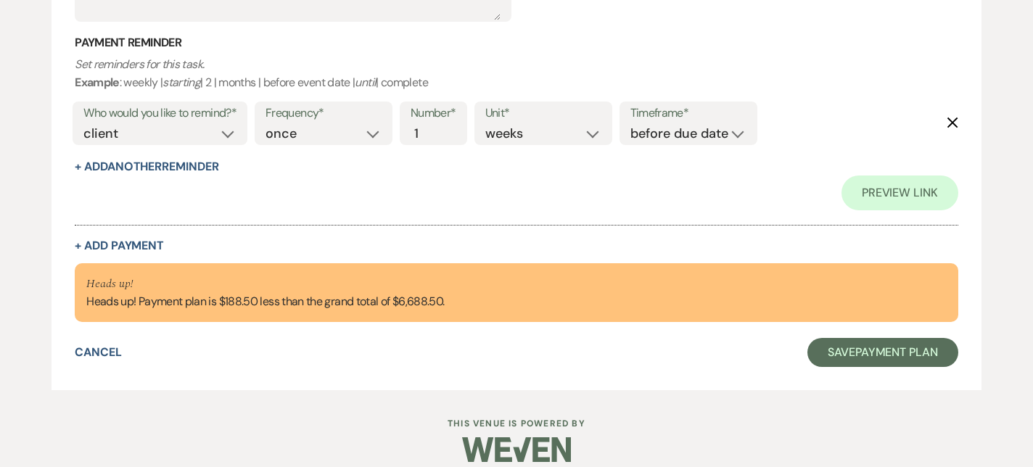
scroll to position [2046, 0]
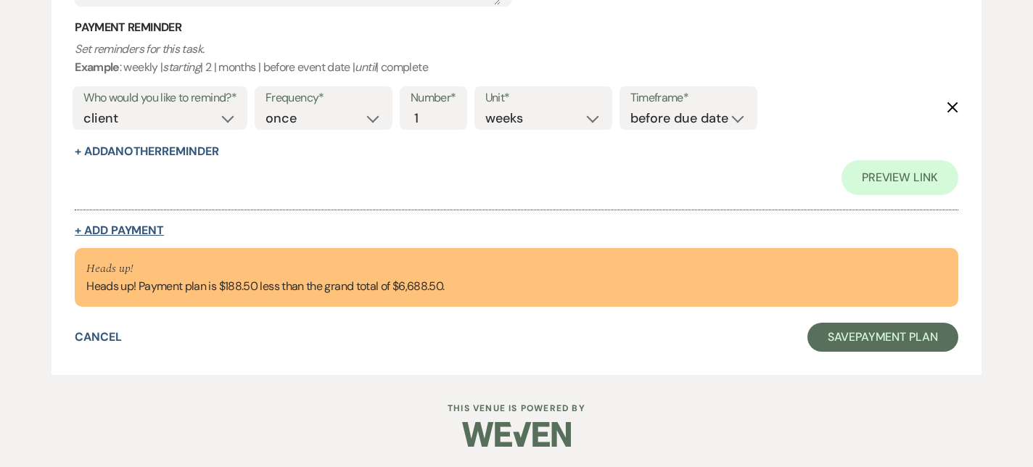
click at [91, 228] on button "+ Add Payment" at bounding box center [119, 231] width 89 height 12
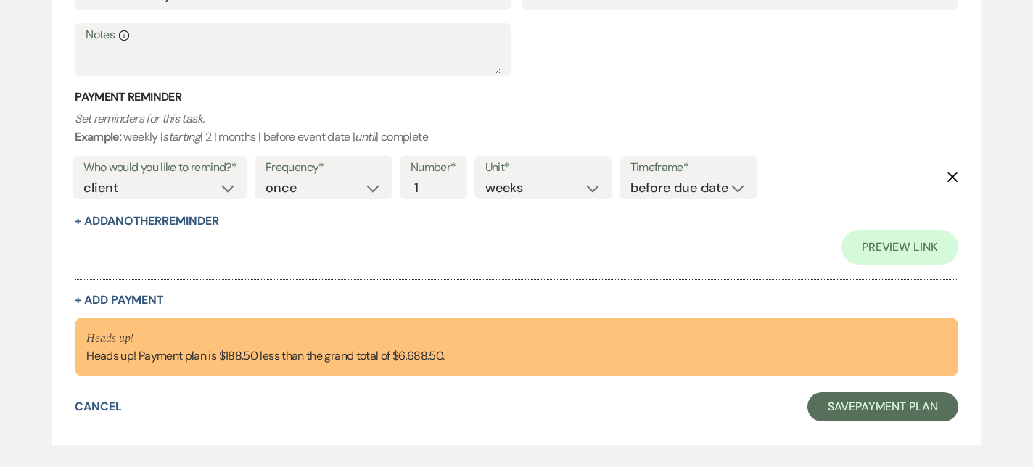
select select "2"
select select "flat"
select select "true"
select select "client"
select select "weeks"
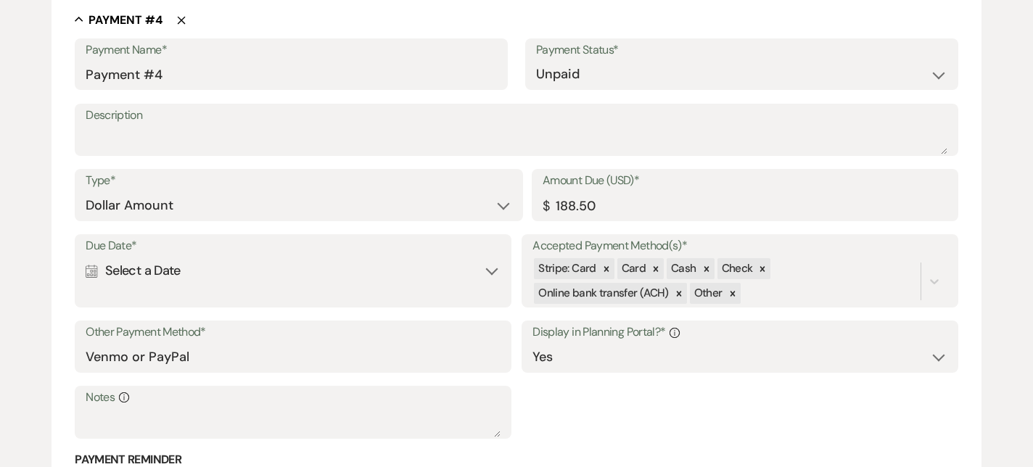
scroll to position [2156, 0]
click at [253, 275] on div "Calendar Select a Date Expand" at bounding box center [293, 269] width 415 height 28
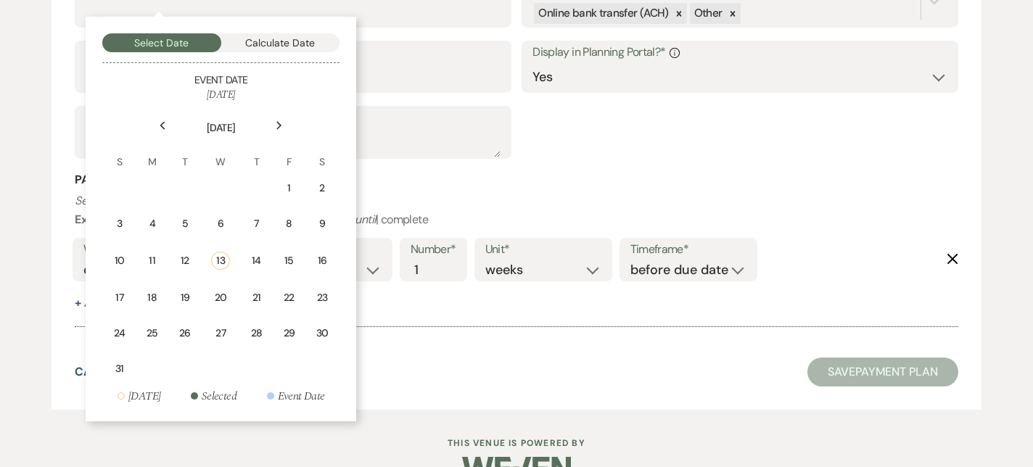
scroll to position [2435, 0]
click at [282, 116] on div "Next" at bounding box center [279, 124] width 23 height 23
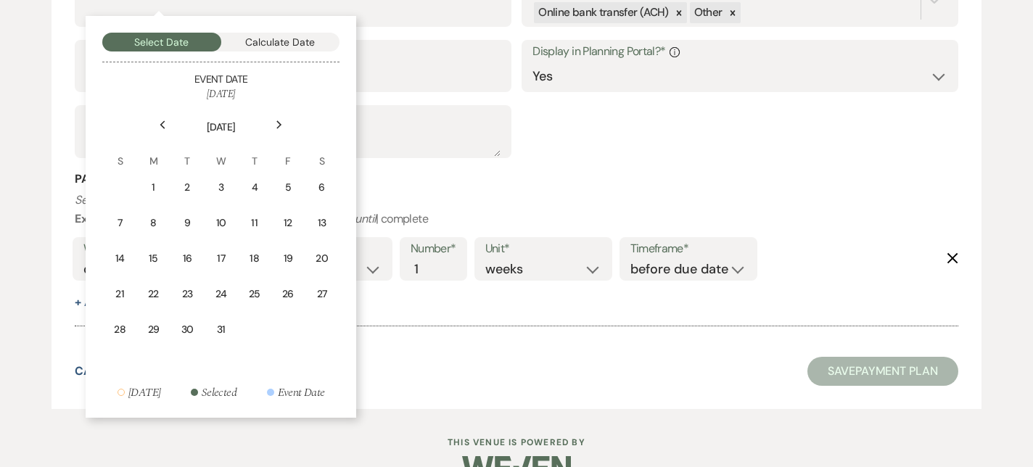
click at [282, 116] on div "Next" at bounding box center [279, 124] width 23 height 23
click at [252, 333] on div "30" at bounding box center [255, 329] width 14 height 15
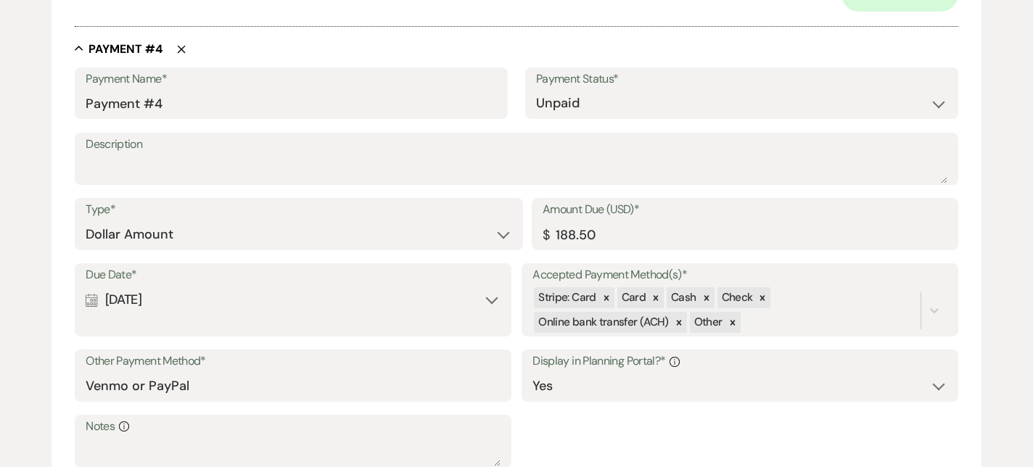
scroll to position [2229, 0]
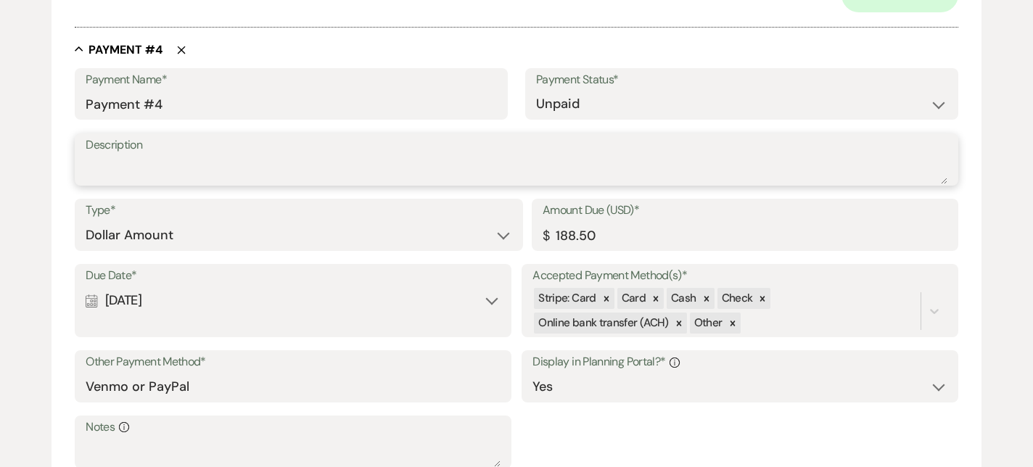
click at [251, 175] on textarea "Description" at bounding box center [517, 169] width 862 height 29
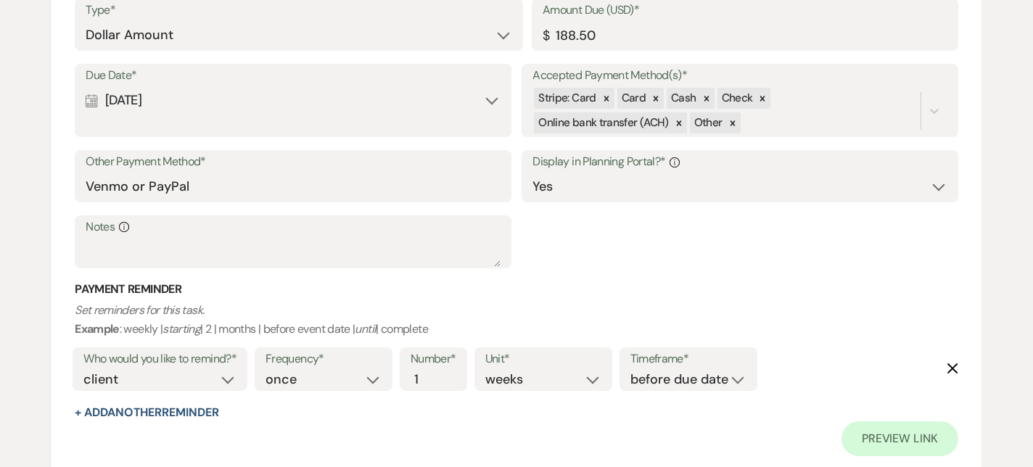
scroll to position [2608, 0]
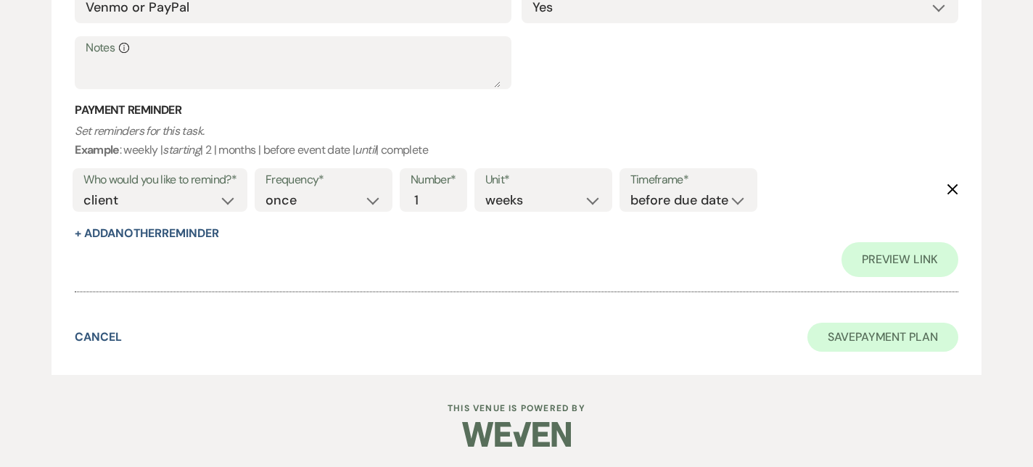
type textarea "CC Fee"
click at [906, 346] on button "Save Payment Plan" at bounding box center [883, 337] width 151 height 29
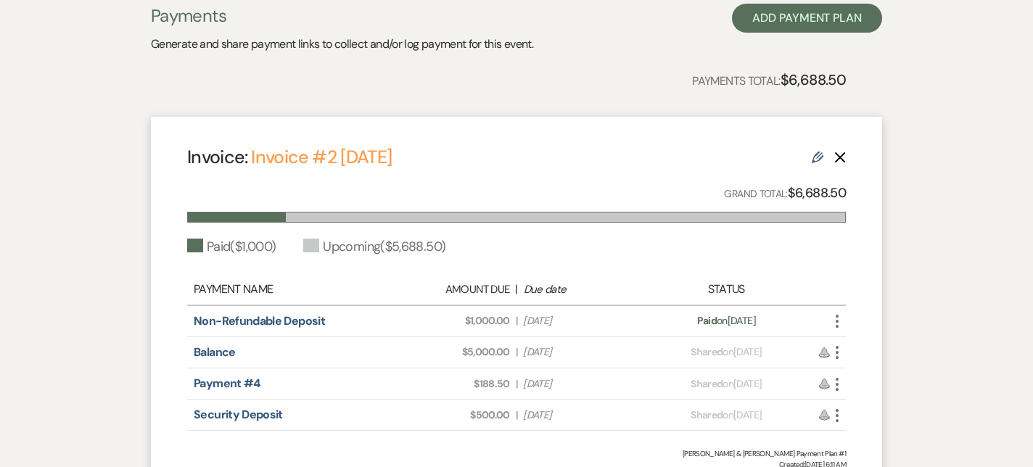
scroll to position [308, 0]
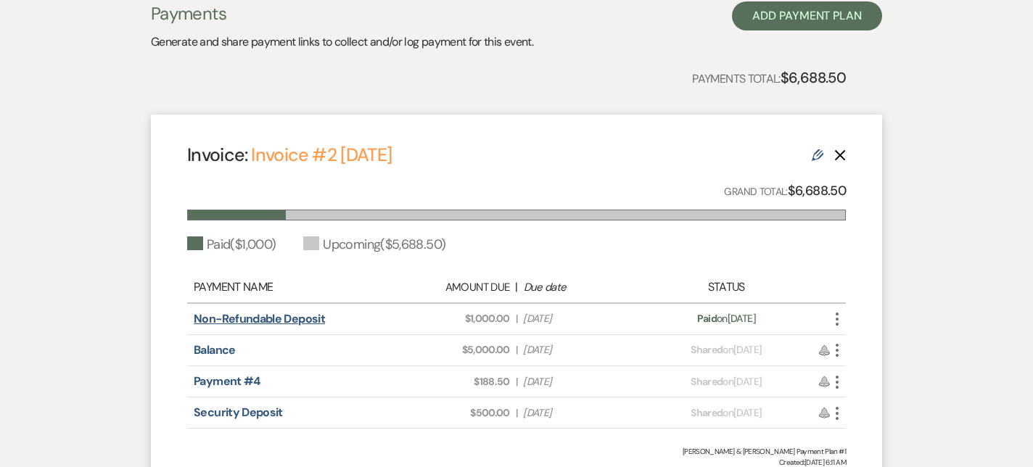
click at [245, 319] on link "Non-Refundable Deposit" at bounding box center [259, 318] width 131 height 15
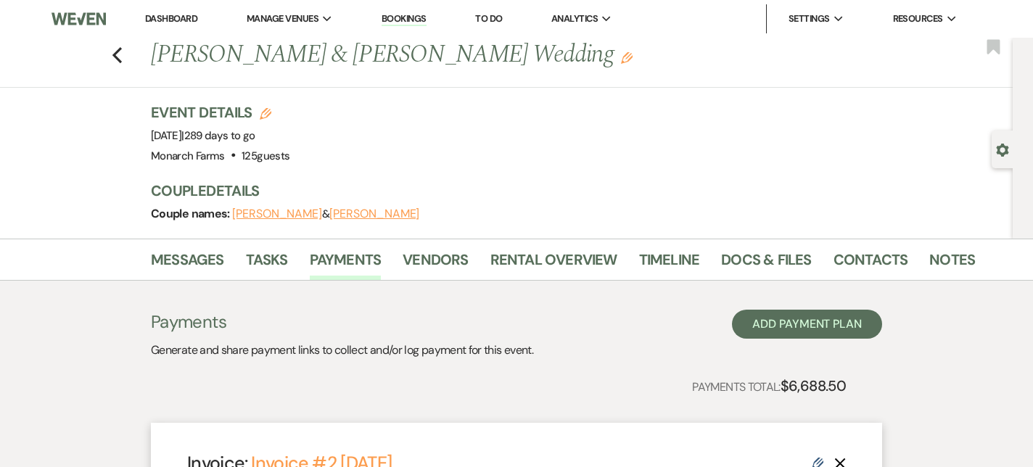
click at [128, 55] on div "Previous [PERSON_NAME] & [PERSON_NAME] Wedding Edit Bookmark" at bounding box center [503, 63] width 1020 height 50
click at [117, 55] on icon "Previous" at bounding box center [117, 54] width 11 height 17
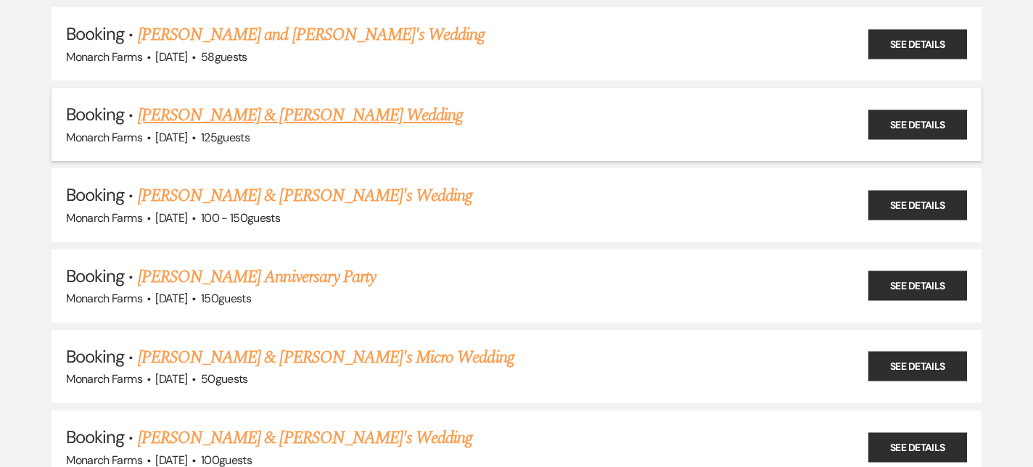
scroll to position [1223, 0]
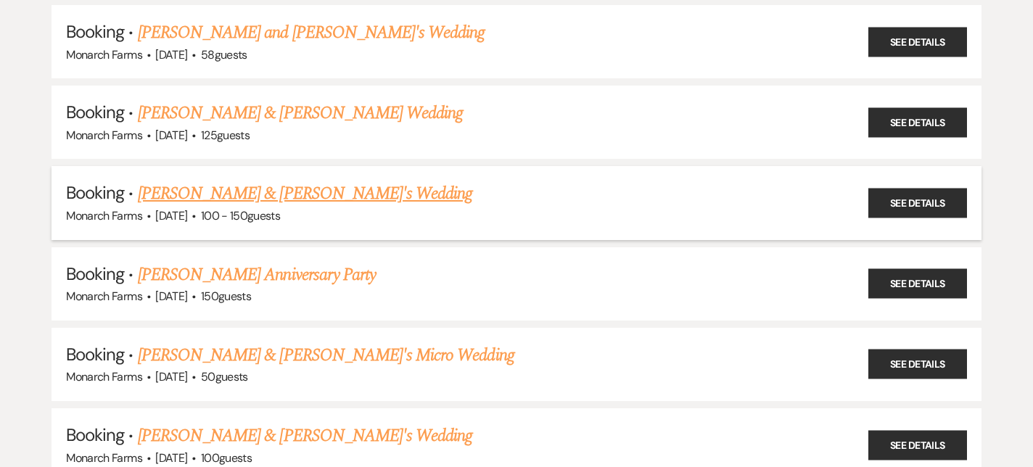
click at [210, 192] on link "[PERSON_NAME] & [PERSON_NAME]'s Wedding" at bounding box center [305, 194] width 335 height 26
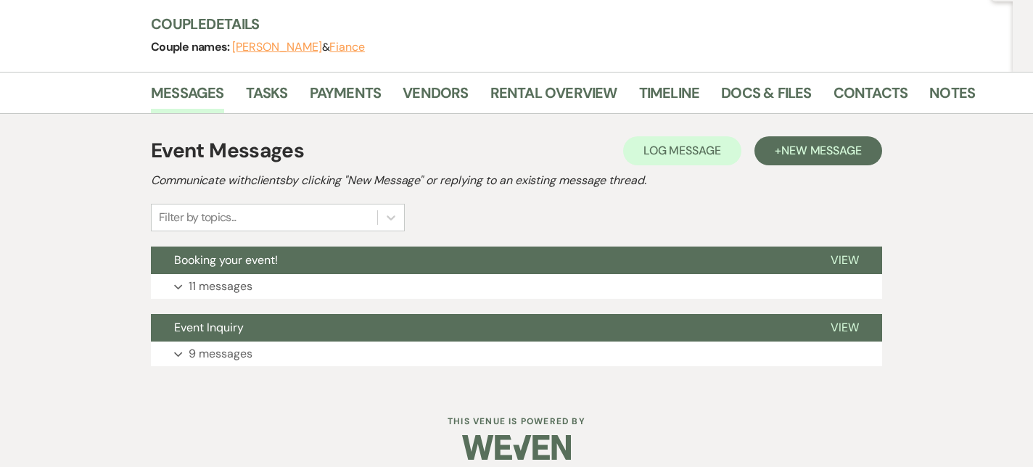
scroll to position [181, 0]
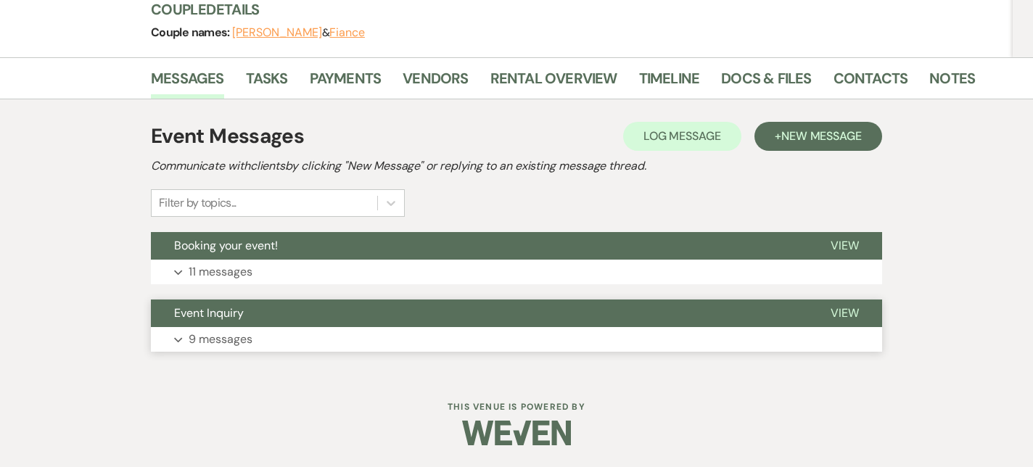
click at [200, 335] on p "9 messages" at bounding box center [221, 339] width 64 height 19
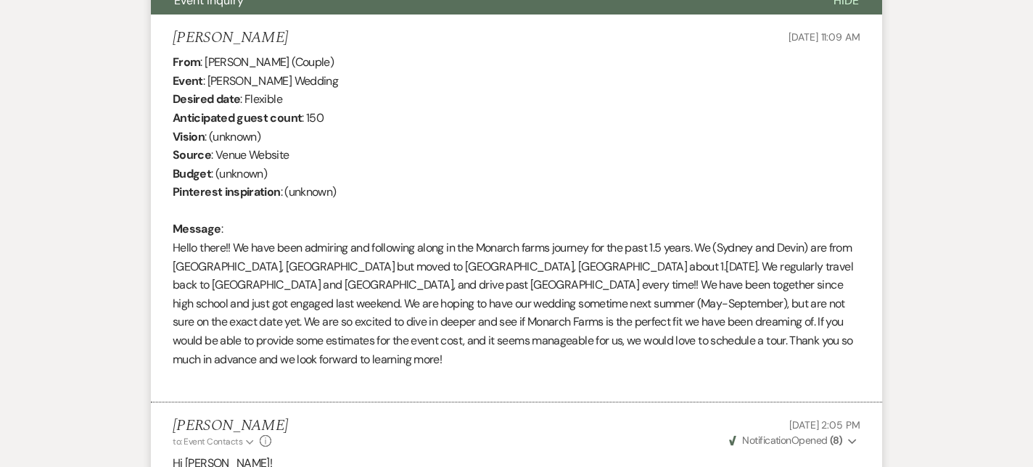
scroll to position [0, 0]
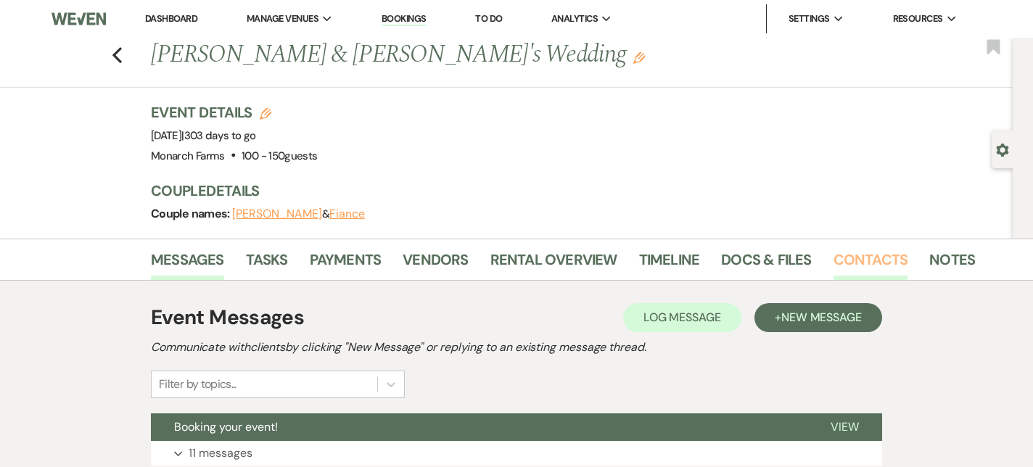
click at [844, 269] on link "Contacts" at bounding box center [871, 264] width 75 height 32
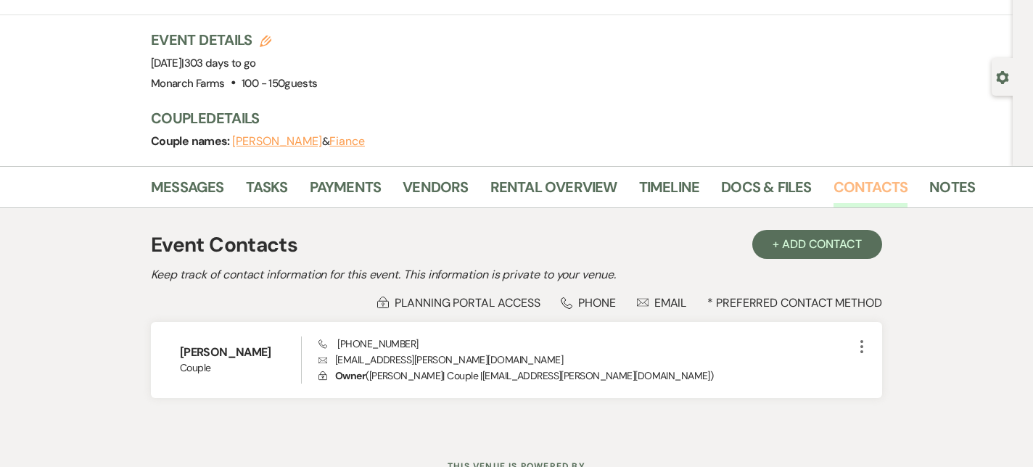
scroll to position [132, 0]
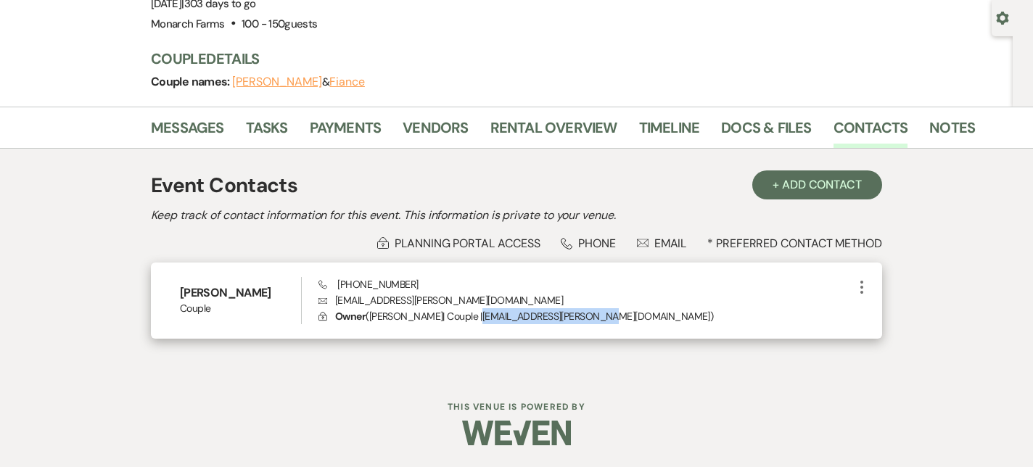
drag, startPoint x: 498, startPoint y: 319, endPoint x: 621, endPoint y: 320, distance: 123.4
click at [621, 320] on p "Lock Owner ( [PERSON_NAME] | Couple | [EMAIL_ADDRESS][PERSON_NAME][DOMAIN_NAME]…" at bounding box center [586, 316] width 535 height 16
copy p "[EMAIL_ADDRESS][PERSON_NAME][DOMAIN_NAME]"
drag, startPoint x: 338, startPoint y: 286, endPoint x: 418, endPoint y: 286, distance: 79.8
click at [418, 286] on div "Phone [PHONE_NUMBER] Envelope [EMAIL_ADDRESS][PERSON_NAME][DOMAIN_NAME] Lock Ow…" at bounding box center [586, 301] width 535 height 48
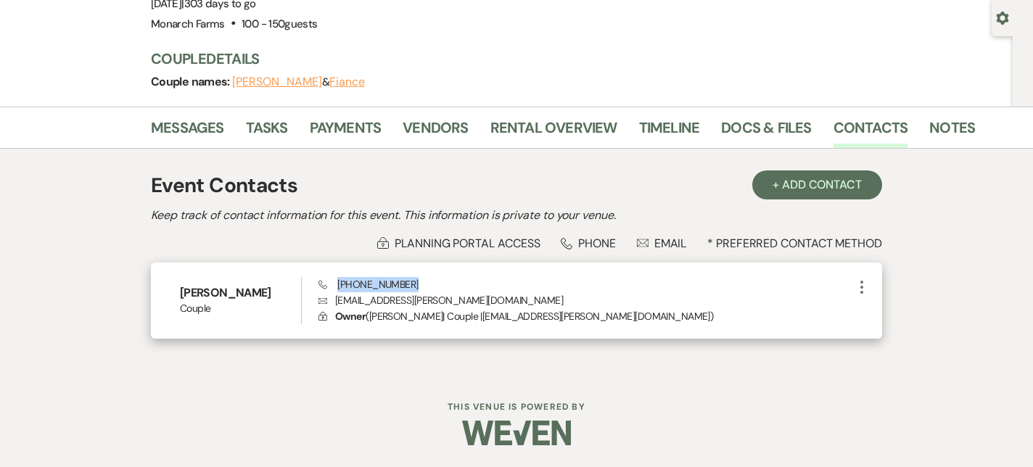
copy span "[PHONE_NUMBER]"
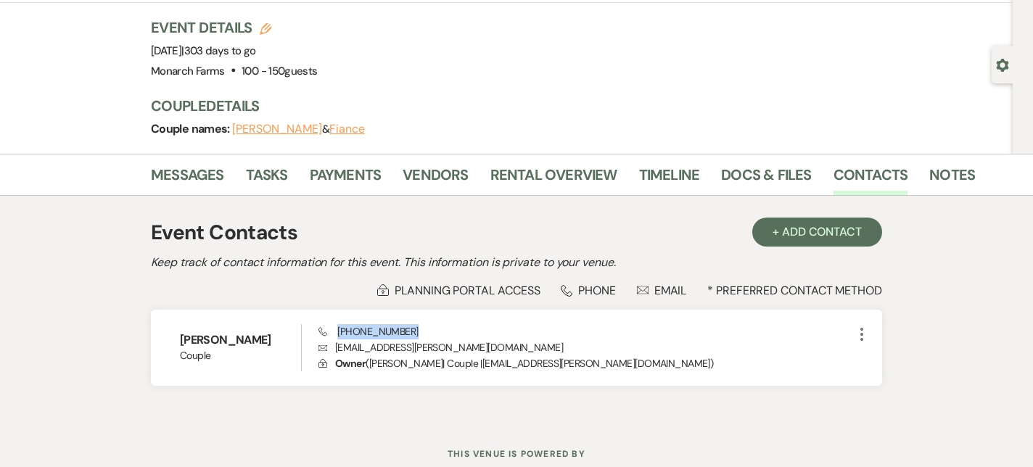
scroll to position [57, 0]
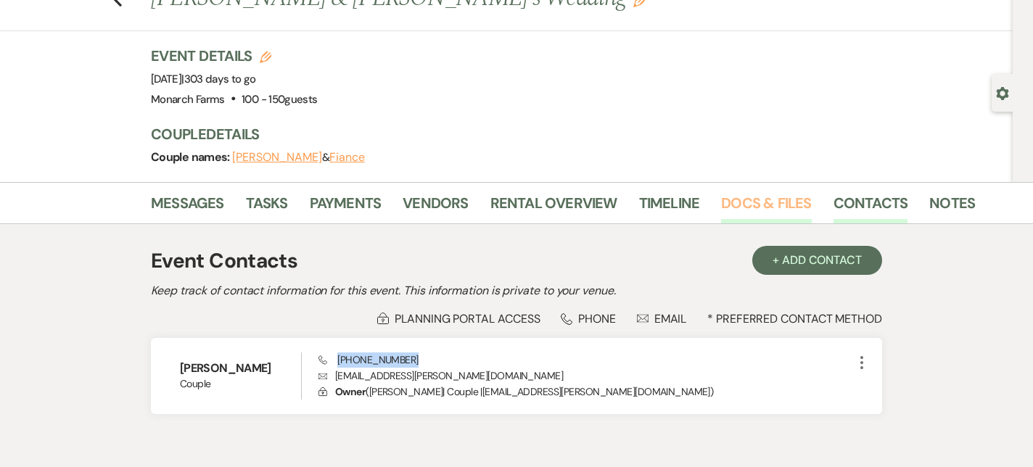
click at [763, 195] on link "Docs & Files" at bounding box center [766, 208] width 90 height 32
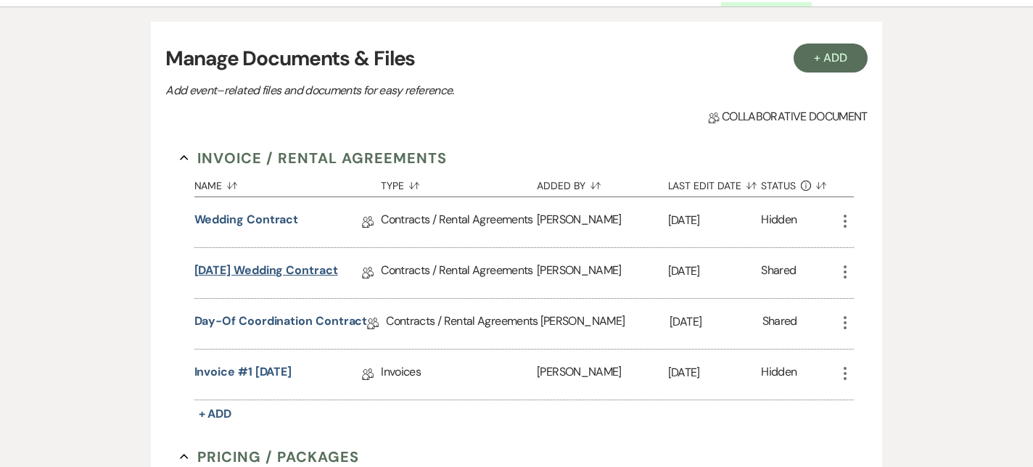
scroll to position [277, 0]
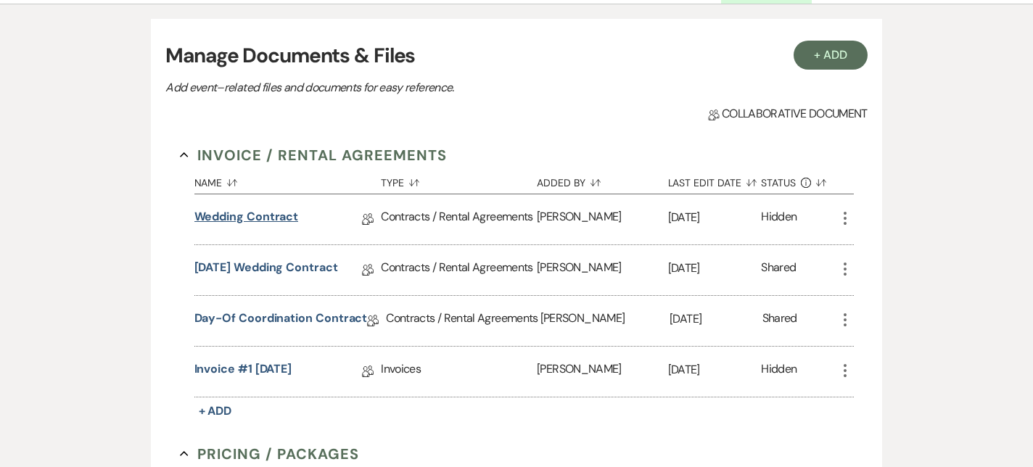
click at [263, 229] on link "Wedding Contract" at bounding box center [247, 219] width 105 height 22
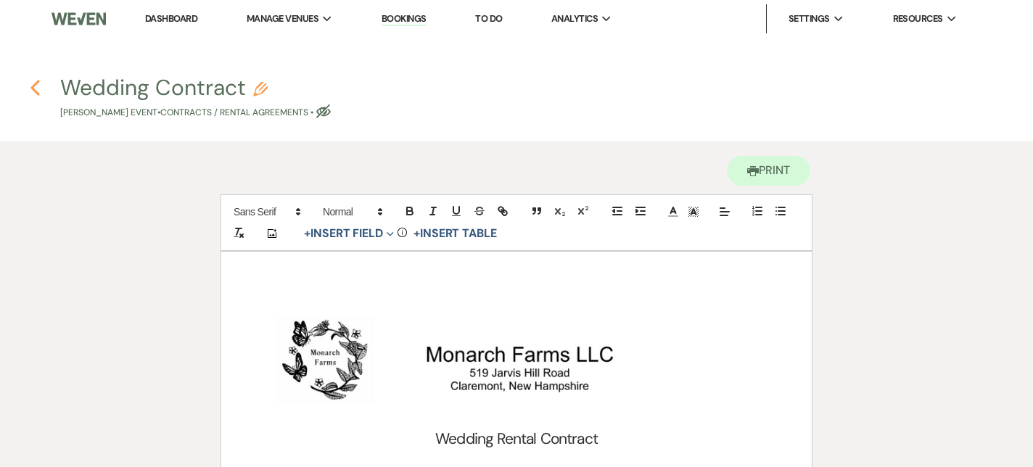
click at [32, 86] on icon "Previous" at bounding box center [35, 87] width 11 height 17
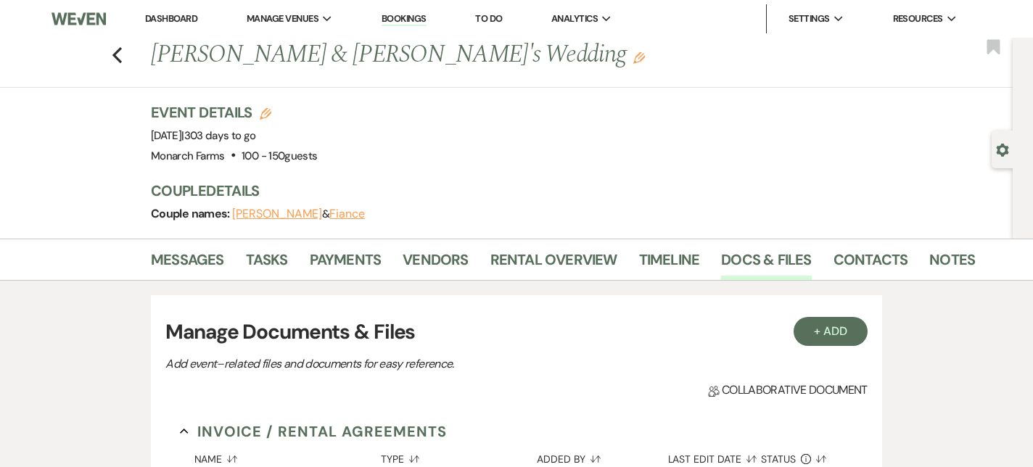
scroll to position [277, 0]
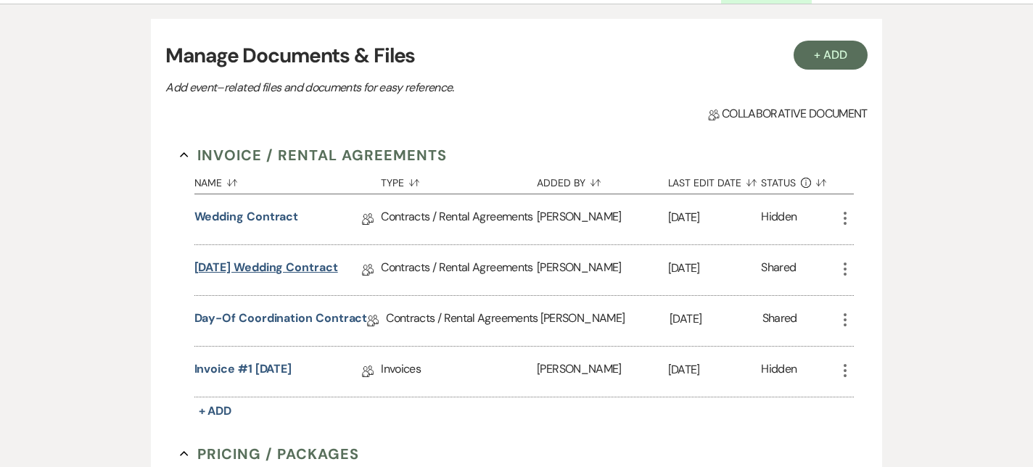
click at [290, 262] on link "[DATE] Wedding Contract" at bounding box center [267, 270] width 144 height 22
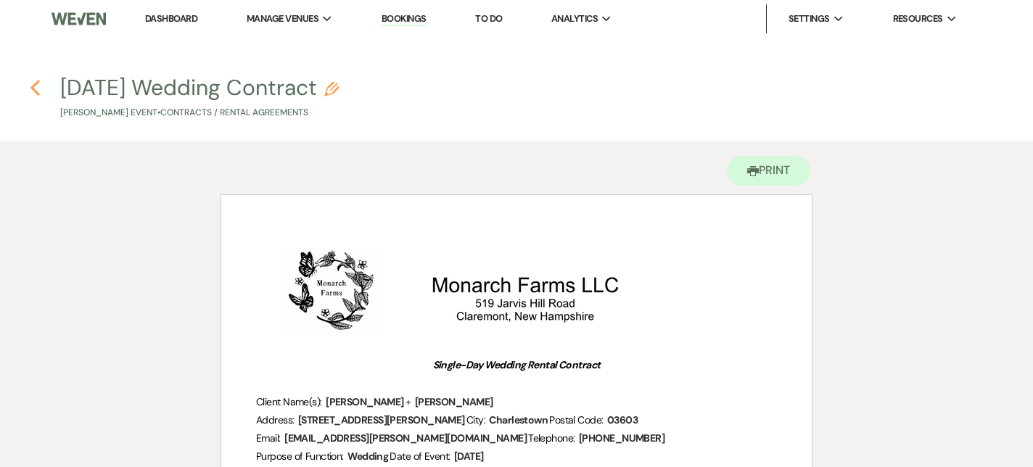
click at [40, 83] on icon "Previous" at bounding box center [35, 87] width 11 height 17
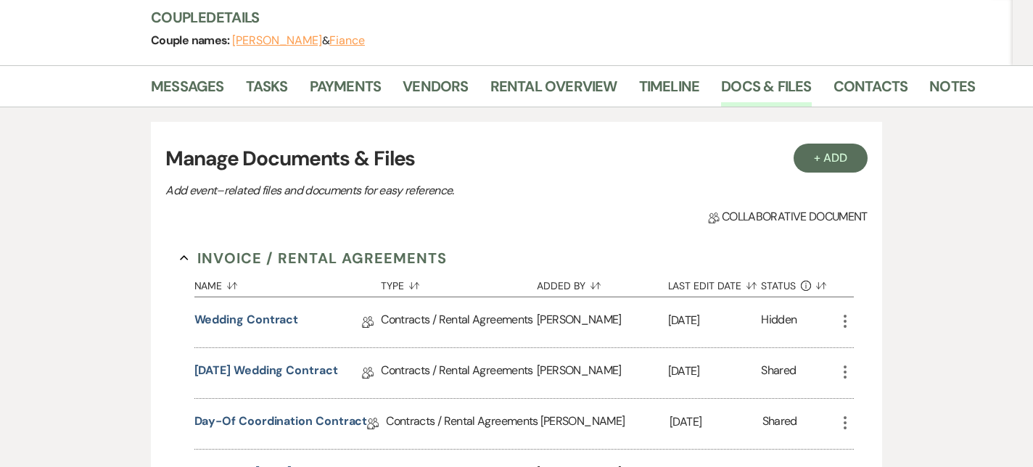
scroll to position [171, 0]
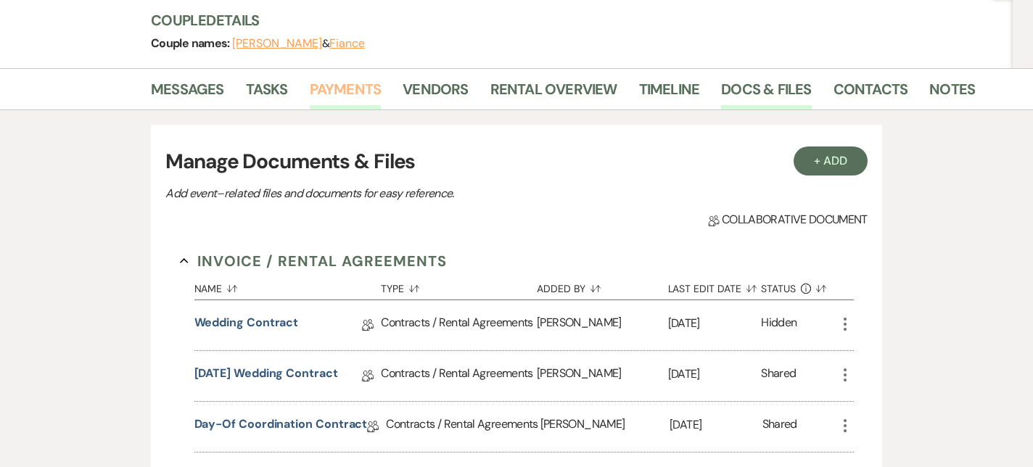
click at [361, 83] on link "Payments" at bounding box center [346, 94] width 72 height 32
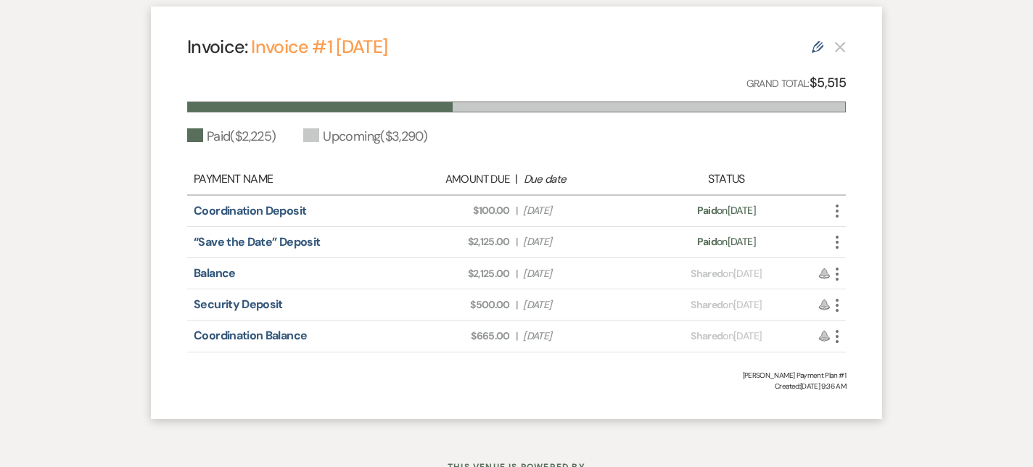
scroll to position [421, 0]
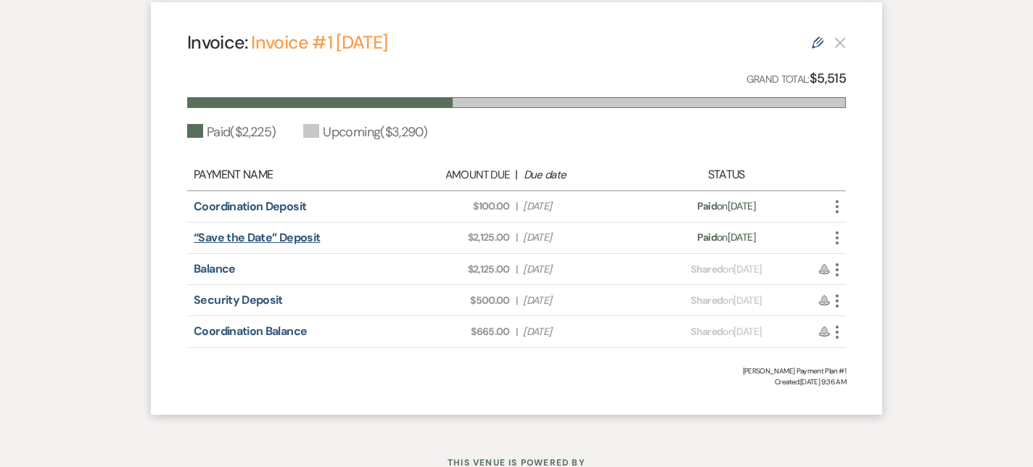
click at [251, 237] on link "“Save the Date” Deposit" at bounding box center [257, 237] width 126 height 15
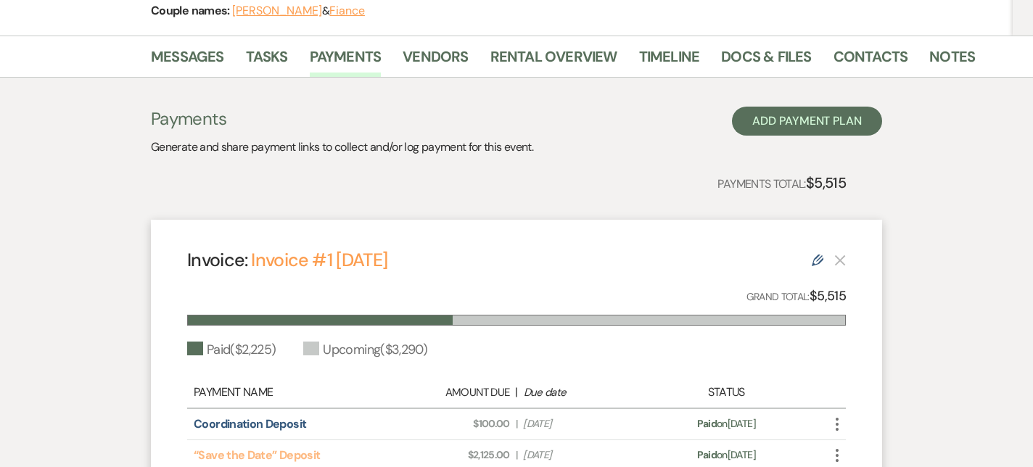
scroll to position [0, 0]
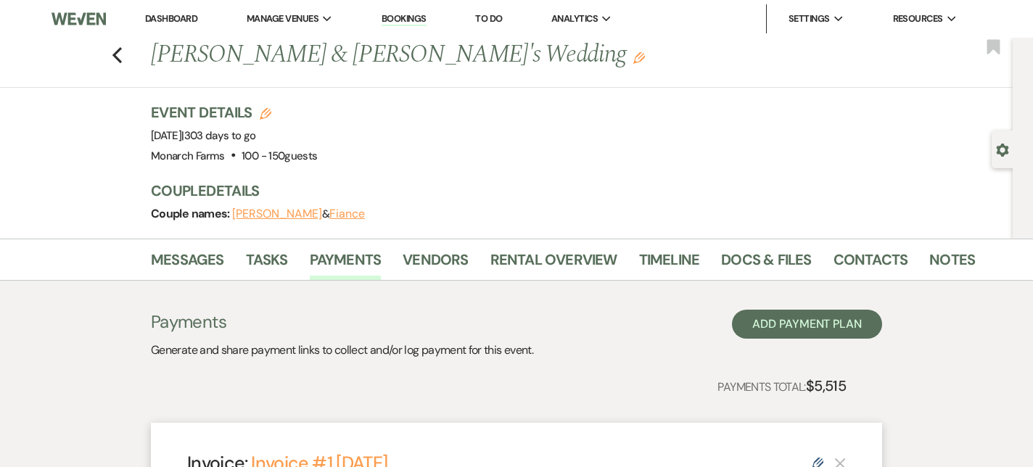
click at [111, 57] on div "Previous [PERSON_NAME] & [PERSON_NAME]'s Wedding Edit Bookmark" at bounding box center [503, 63] width 1020 height 50
click at [114, 56] on use "button" at bounding box center [116, 55] width 9 height 16
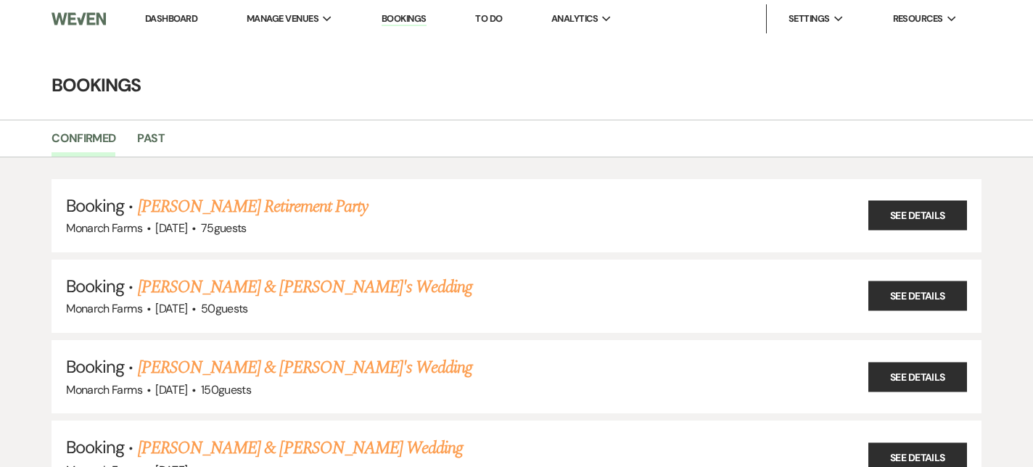
scroll to position [1223, 0]
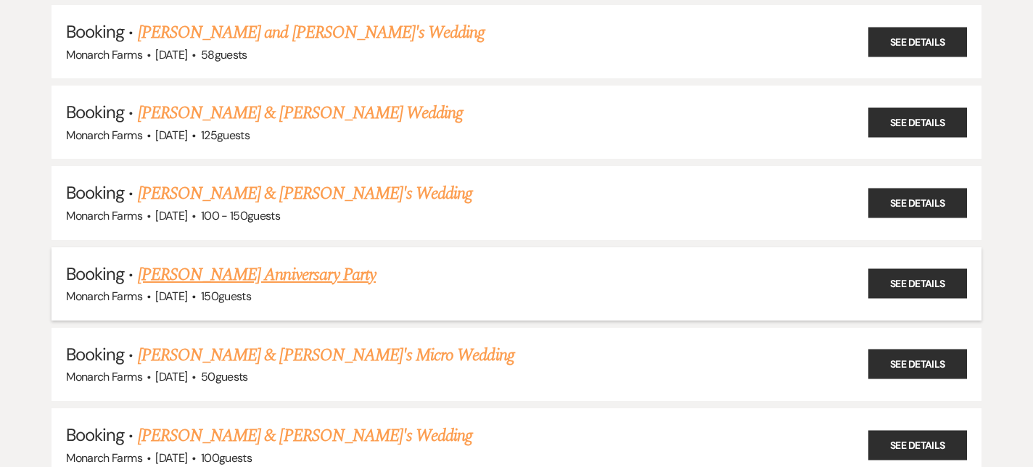
click at [343, 264] on link "[PERSON_NAME] Anniversary Party" at bounding box center [257, 275] width 238 height 26
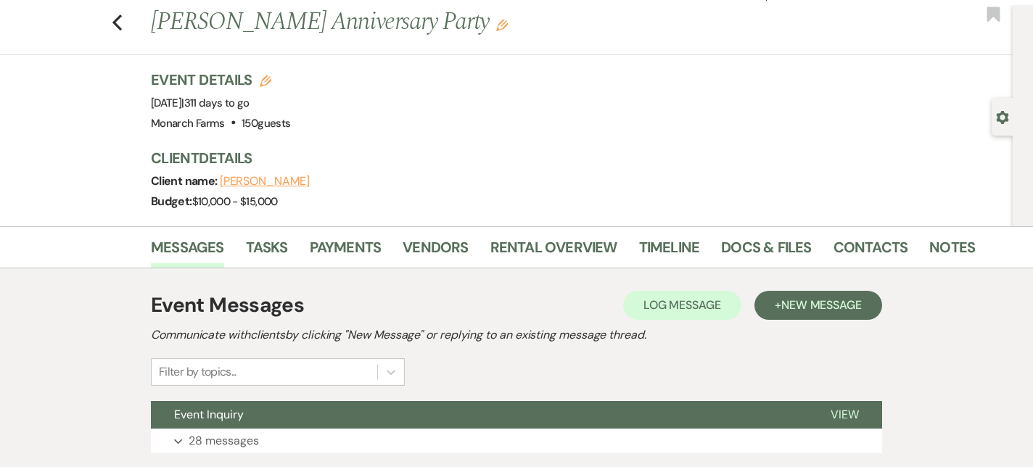
scroll to position [38, 0]
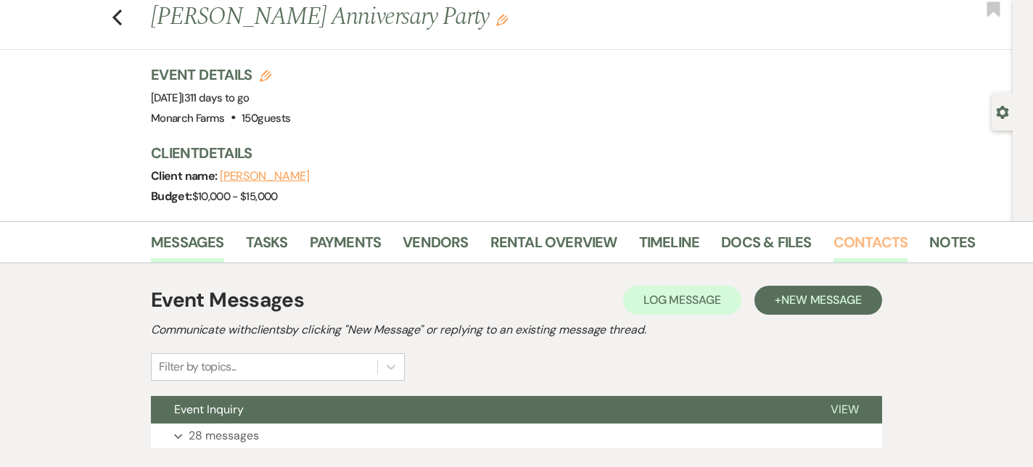
click at [881, 240] on link "Contacts" at bounding box center [871, 247] width 75 height 32
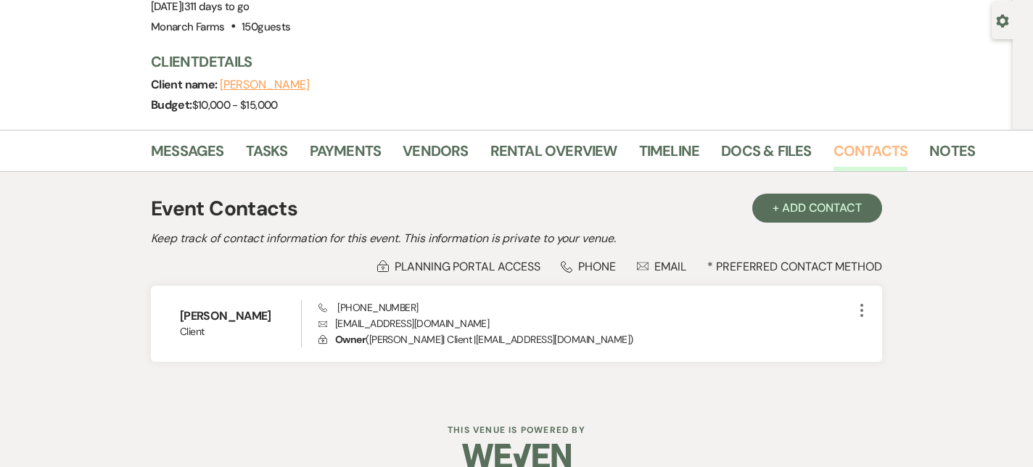
scroll to position [152, 0]
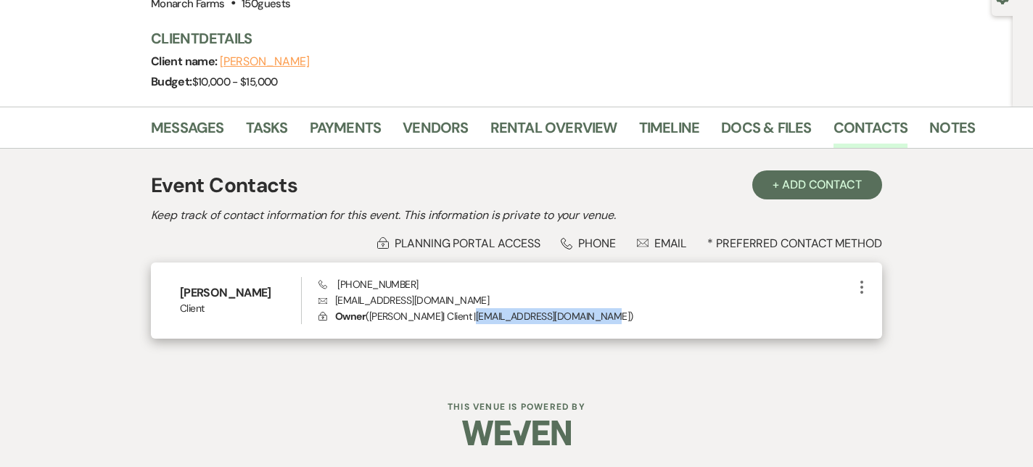
drag, startPoint x: 623, startPoint y: 317, endPoint x: 494, endPoint y: 317, distance: 129.9
click at [493, 317] on p "Lock Owner ( [PERSON_NAME] | Client | [EMAIL_ADDRESS][DOMAIN_NAME] )" at bounding box center [586, 316] width 535 height 16
click at [398, 289] on span "Phone [PHONE_NUMBER]" at bounding box center [368, 284] width 99 height 13
drag, startPoint x: 414, startPoint y: 284, endPoint x: 337, endPoint y: 282, distance: 76.9
click at [337, 282] on div "Phone [PHONE_NUMBER] Envelope [EMAIL_ADDRESS][DOMAIN_NAME] Lock Owner ( [PERSON…" at bounding box center [586, 301] width 535 height 48
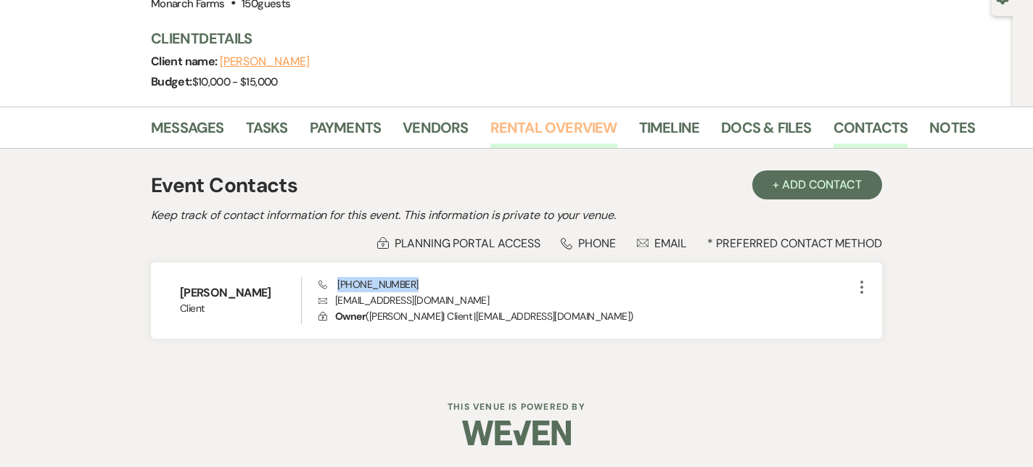
click at [585, 131] on link "Rental Overview" at bounding box center [554, 132] width 127 height 32
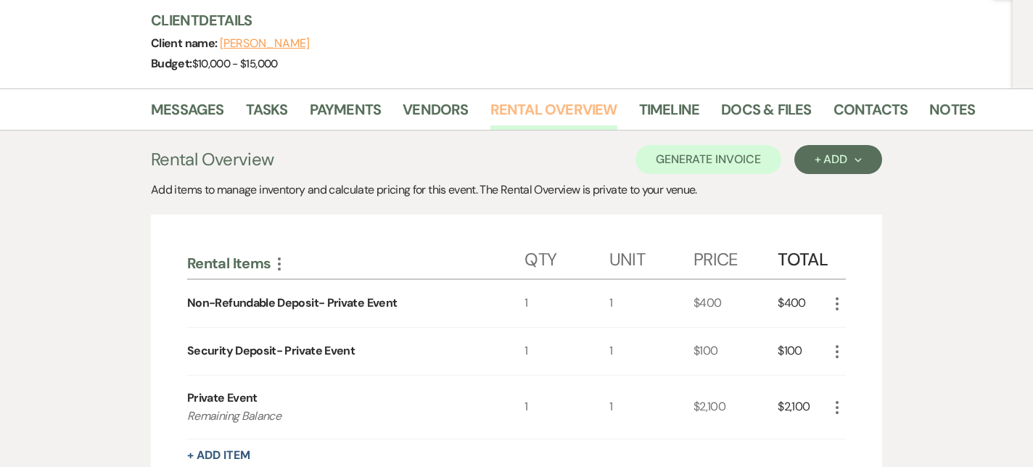
scroll to position [168, 0]
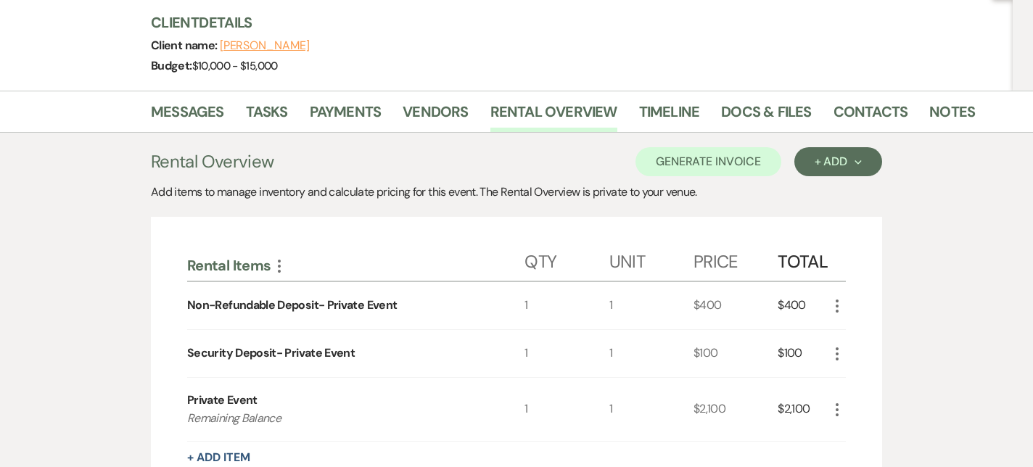
click at [303, 107] on li "Tasks" at bounding box center [278, 114] width 64 height 35
click at [332, 112] on link "Payments" at bounding box center [346, 116] width 72 height 32
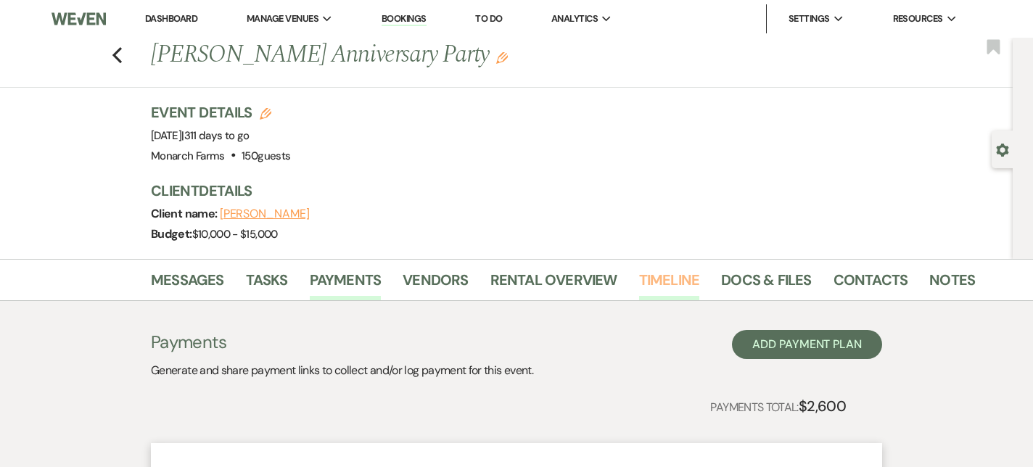
click at [643, 281] on link "Timeline" at bounding box center [669, 285] width 61 height 32
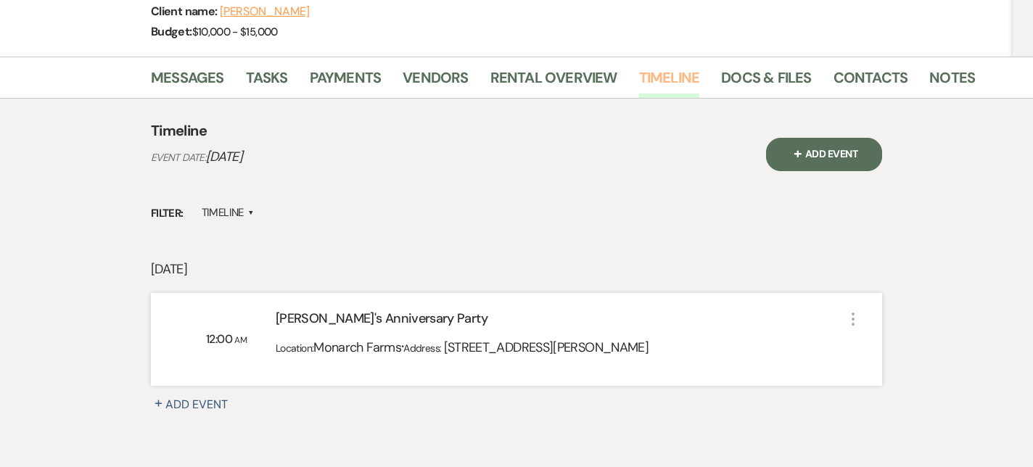
scroll to position [208, 0]
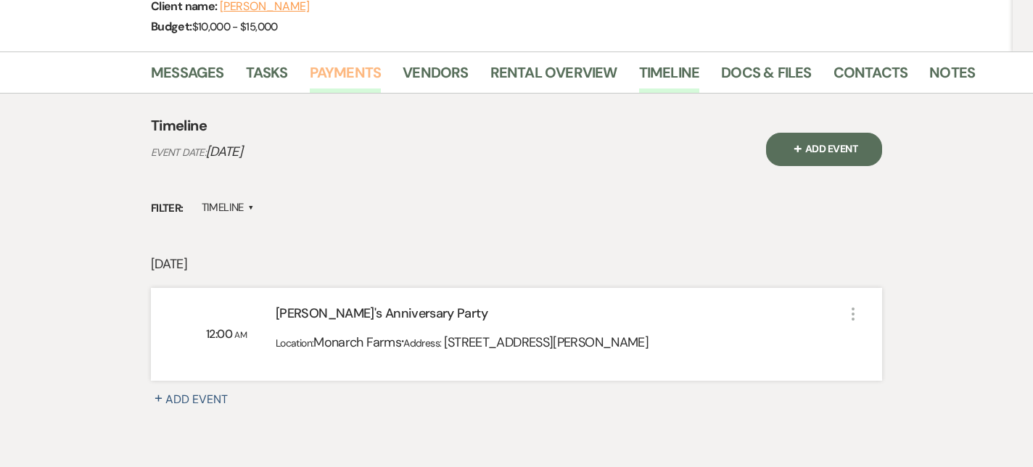
click at [327, 67] on link "Payments" at bounding box center [346, 77] width 72 height 32
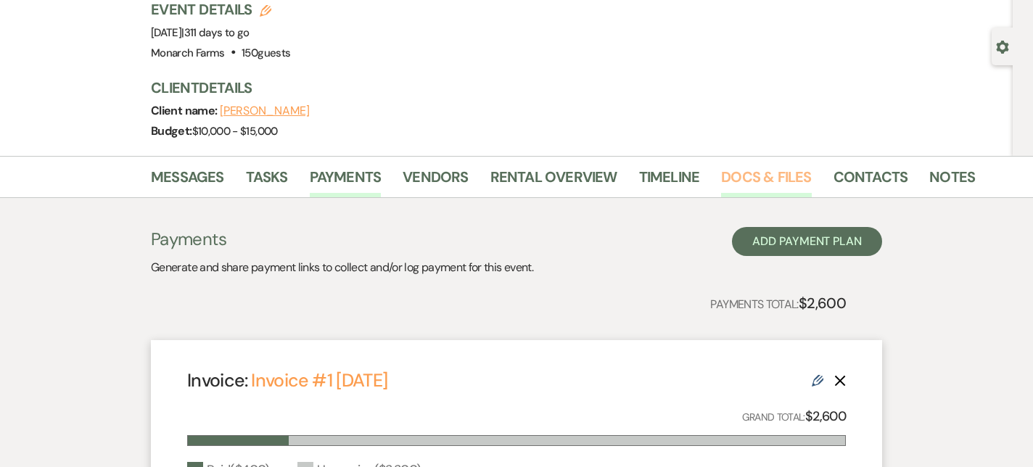
click at [757, 173] on link "Docs & Files" at bounding box center [766, 181] width 90 height 32
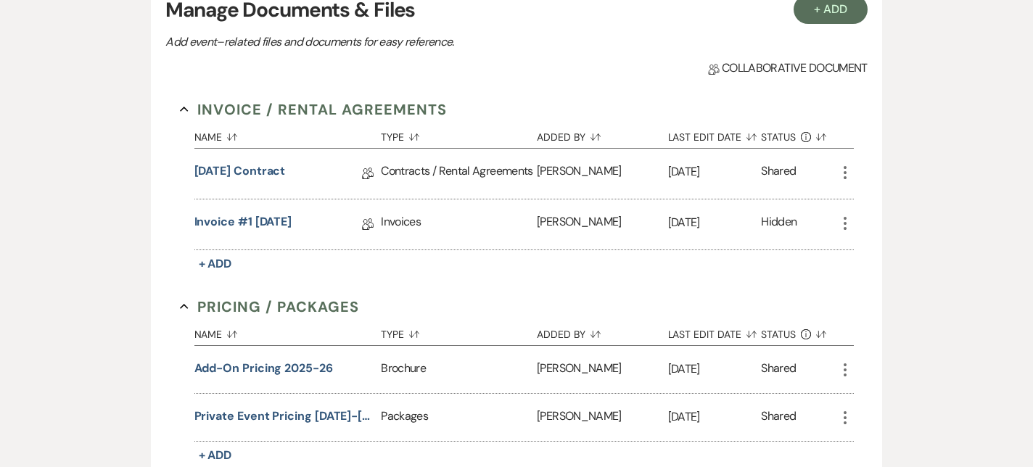
scroll to position [345, 0]
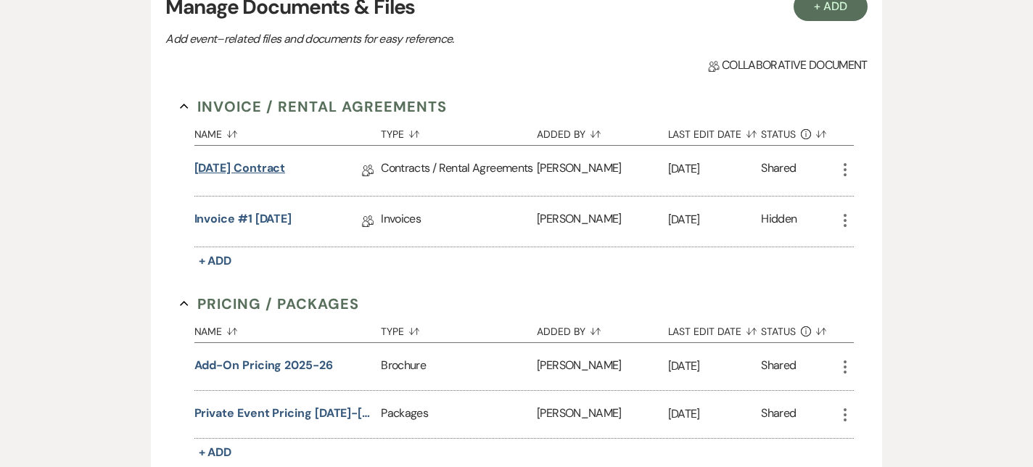
click at [250, 169] on link "[DATE] Contract" at bounding box center [240, 171] width 91 height 22
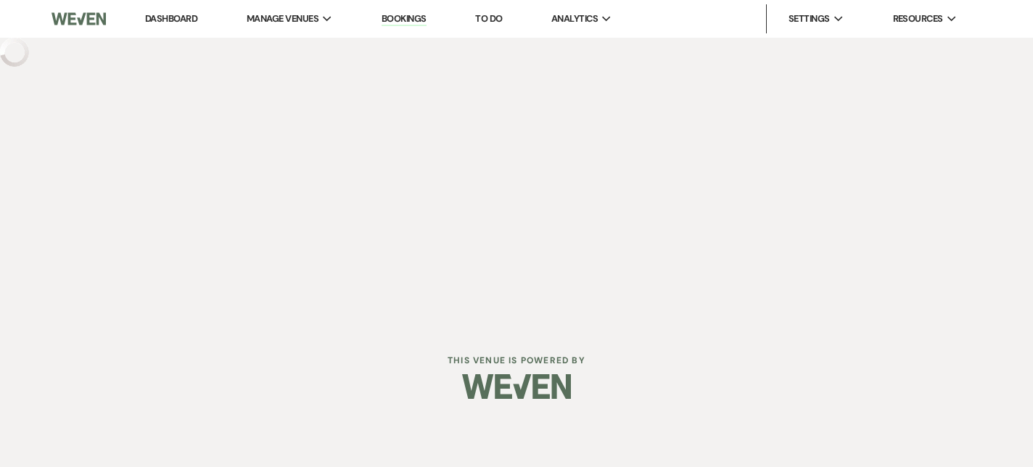
click at [250, 169] on div "Dashboard Manage Venues Expand Monarch Farms Bookings To Do Analytics Expand Mo…" at bounding box center [516, 163] width 1033 height 327
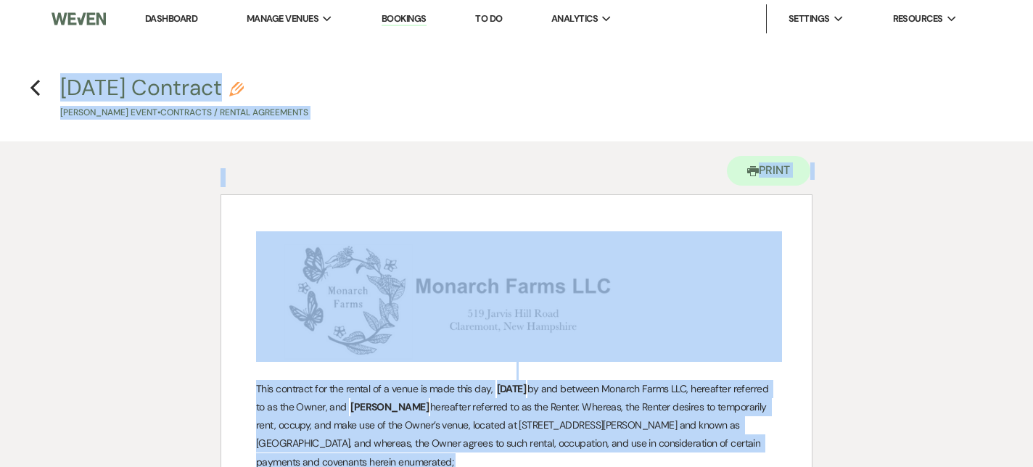
click at [356, 241] on img "﻿ ﻿" at bounding box center [516, 297] width 521 height 131
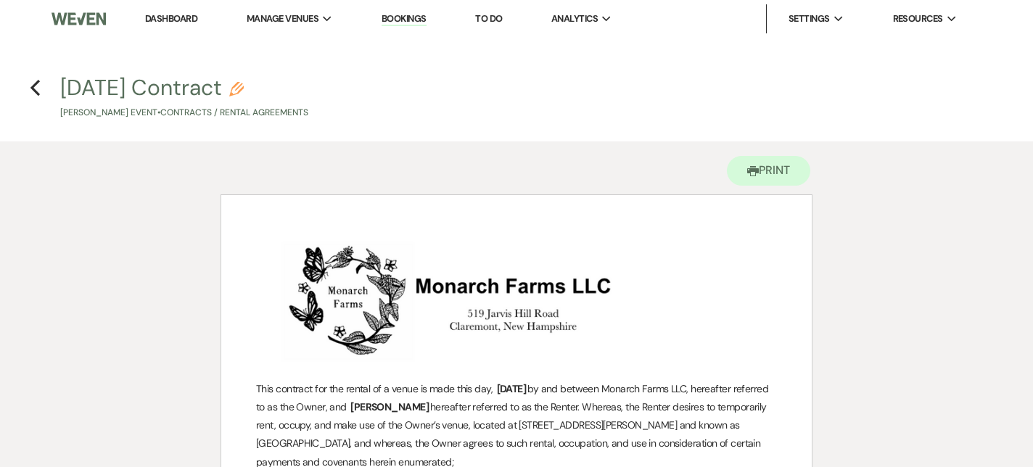
click at [35, 79] on icon "Previous" at bounding box center [35, 87] width 11 height 17
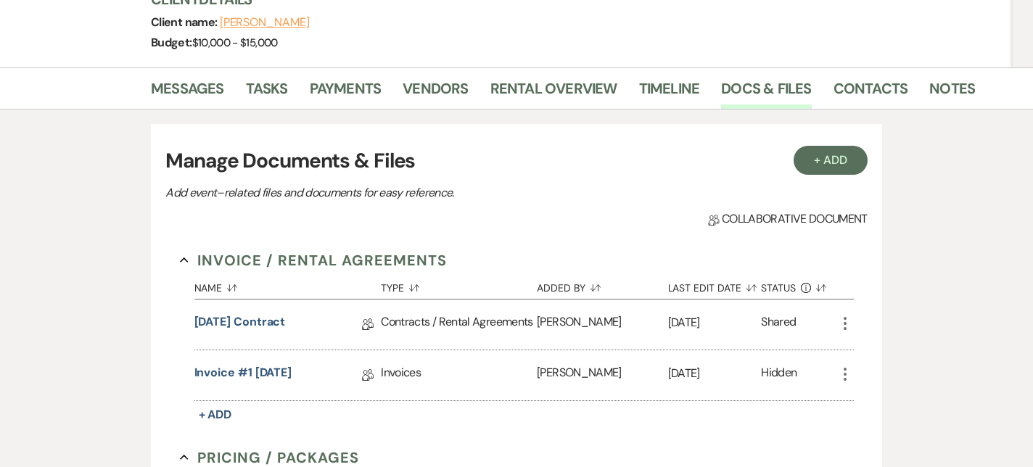
scroll to position [185, 0]
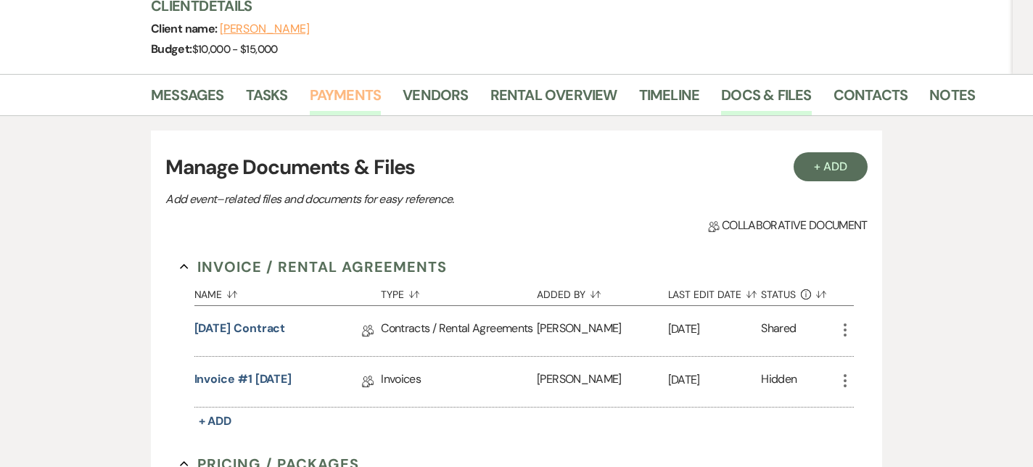
click at [363, 86] on link "Payments" at bounding box center [346, 99] width 72 height 32
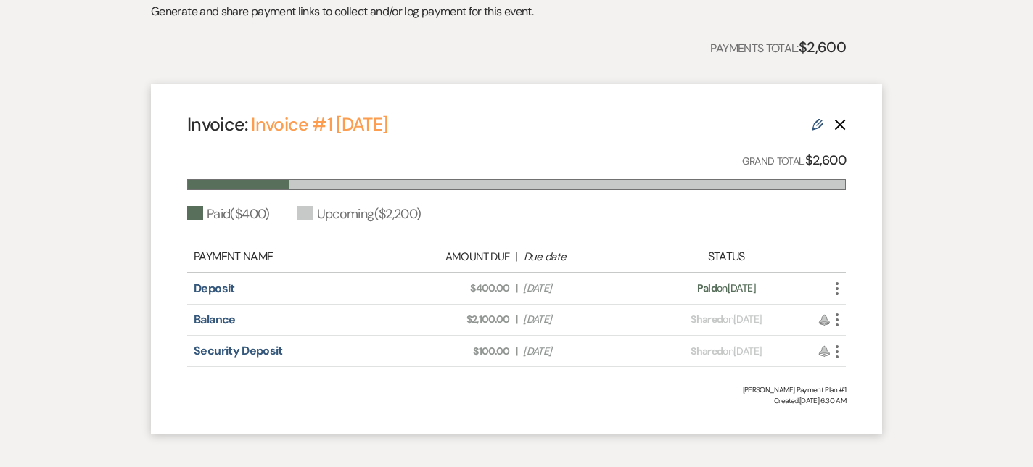
scroll to position [368, 0]
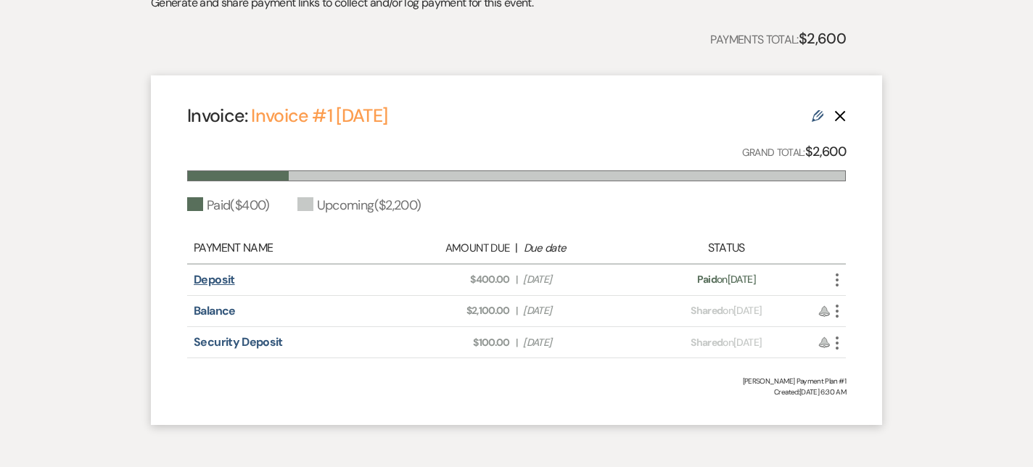
click at [203, 283] on link "Deposit" at bounding box center [214, 279] width 41 height 15
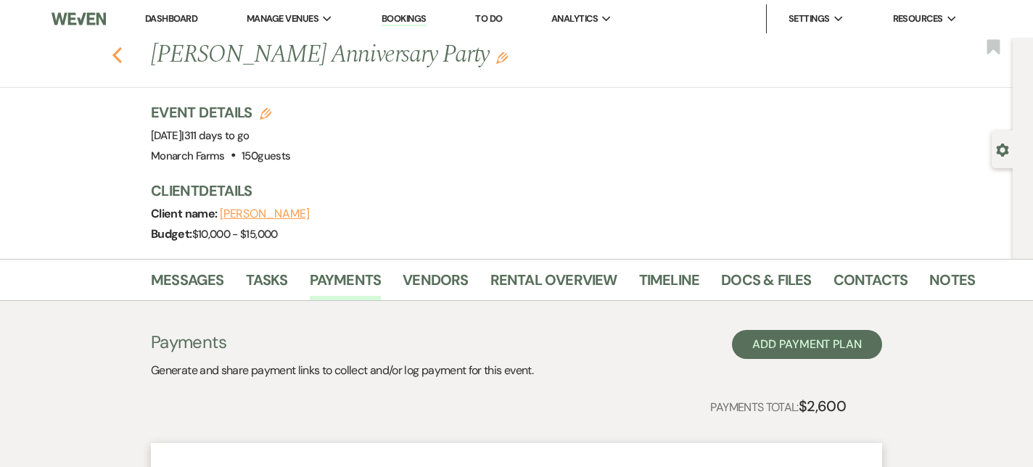
click at [121, 52] on icon "Previous" at bounding box center [117, 54] width 11 height 17
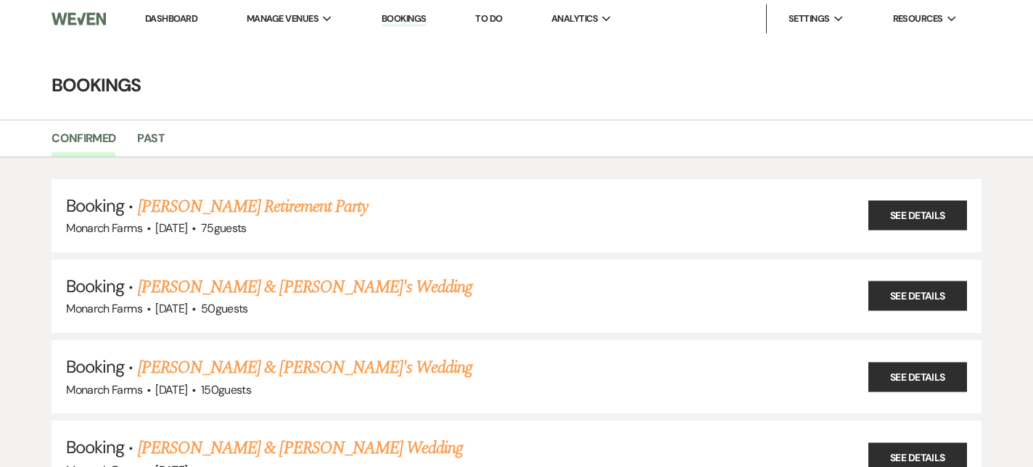
scroll to position [1223, 0]
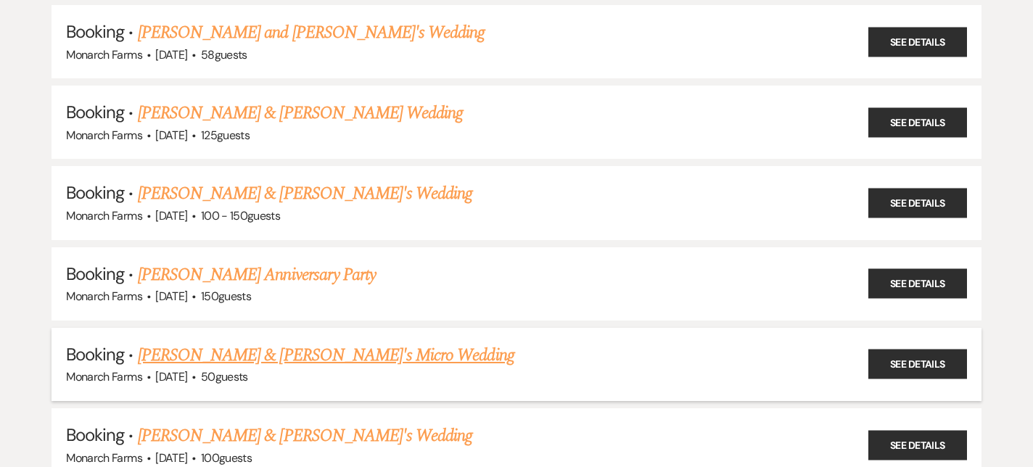
click at [225, 343] on link "[PERSON_NAME] & [PERSON_NAME]'s Micro Wedding" at bounding box center [326, 356] width 377 height 26
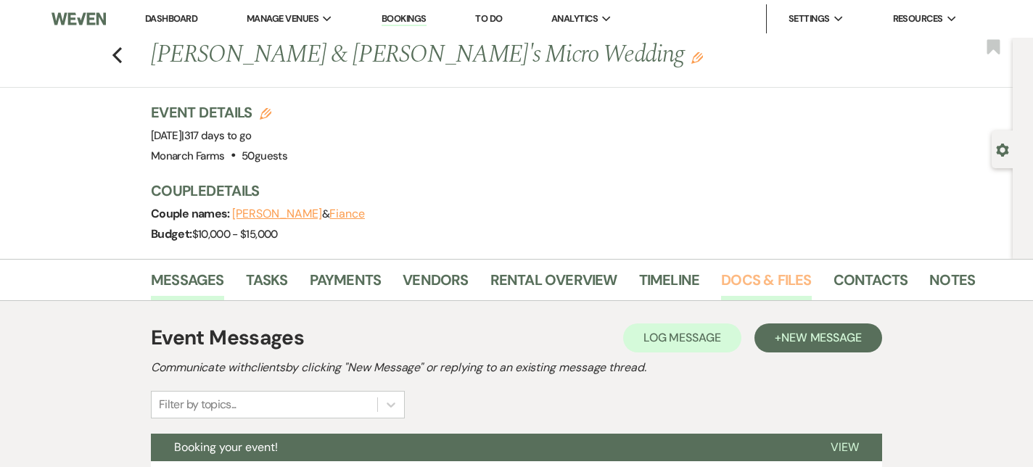
click at [727, 279] on link "Docs & Files" at bounding box center [766, 285] width 90 height 32
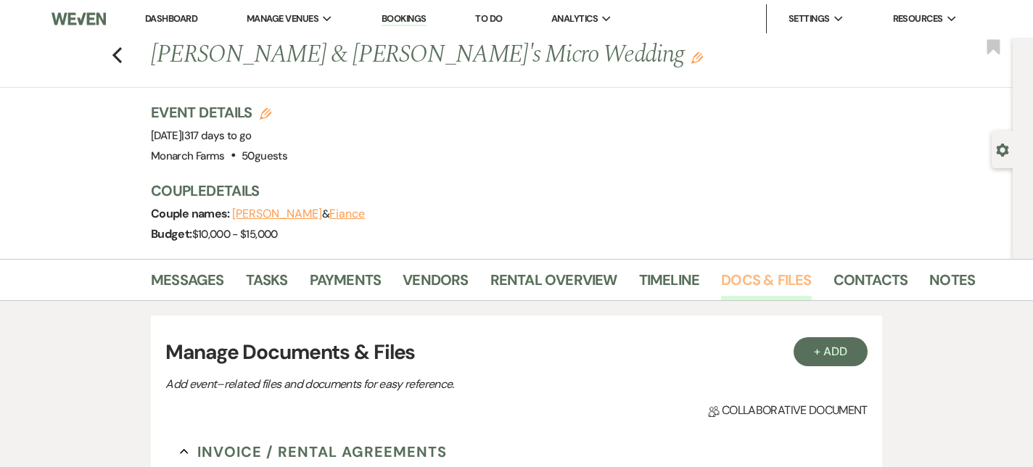
scroll to position [200, 0]
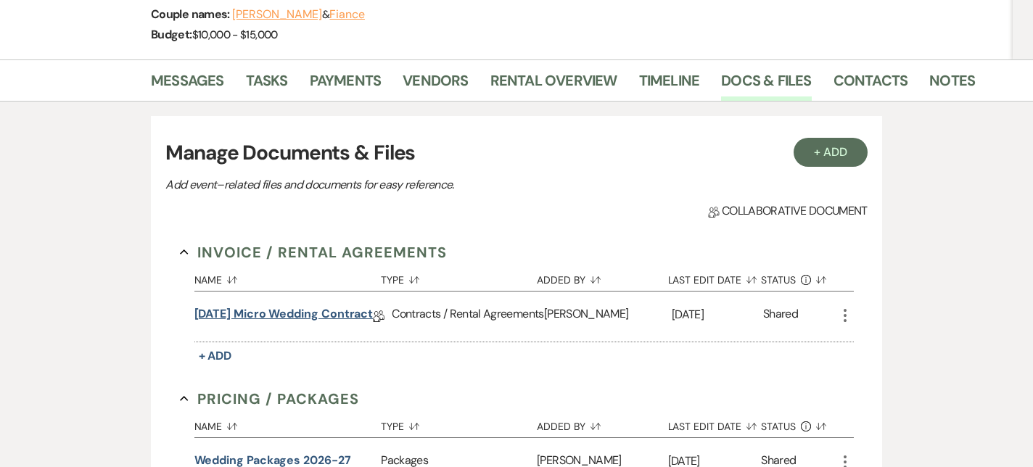
click at [280, 308] on link "[DATE] Micro Wedding Contract" at bounding box center [284, 317] width 179 height 22
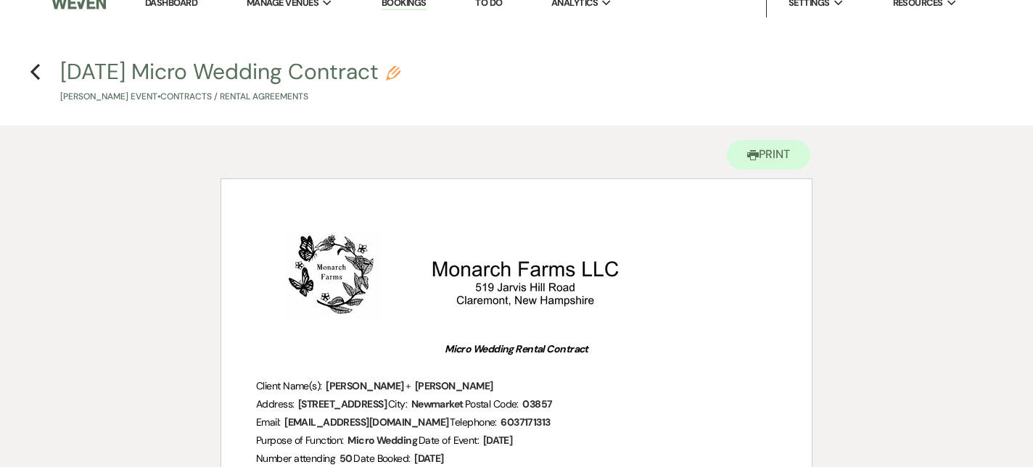
scroll to position [20, 0]
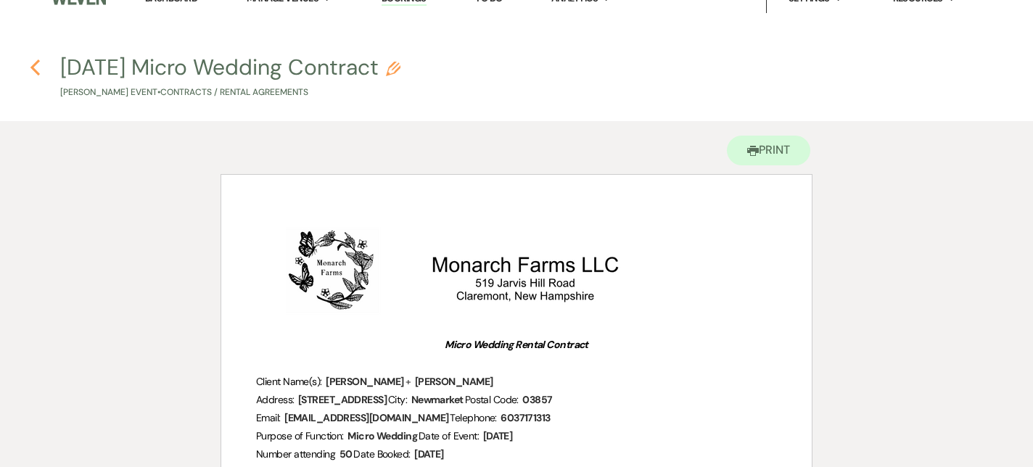
click at [31, 70] on icon "Previous" at bounding box center [35, 67] width 11 height 17
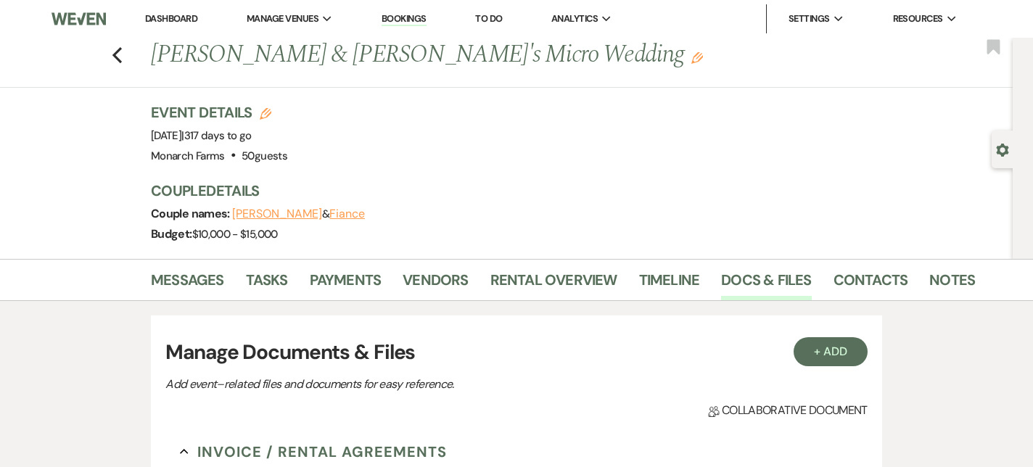
scroll to position [200, 0]
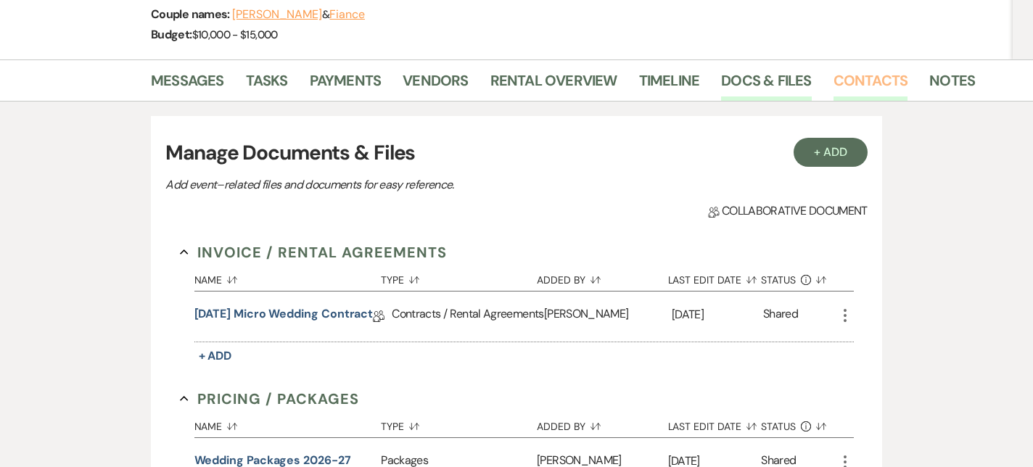
click at [855, 86] on link "Contacts" at bounding box center [871, 85] width 75 height 32
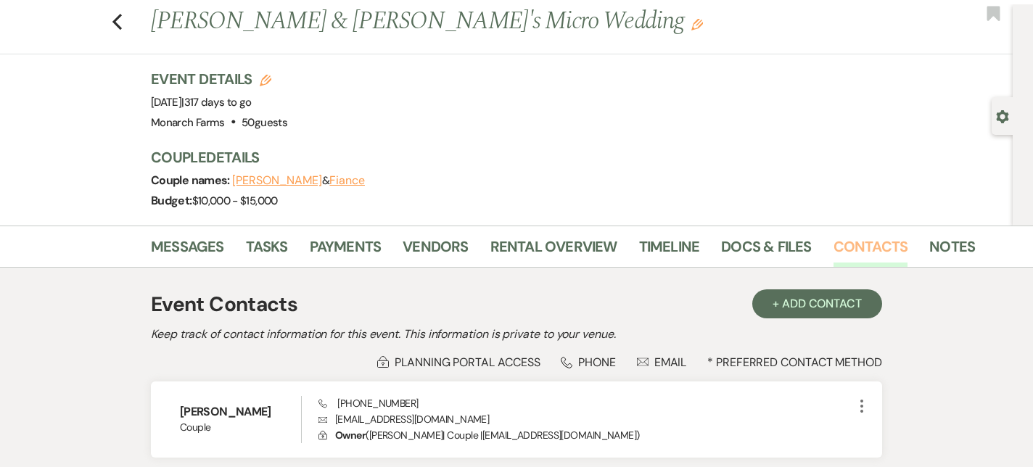
scroll to position [152, 0]
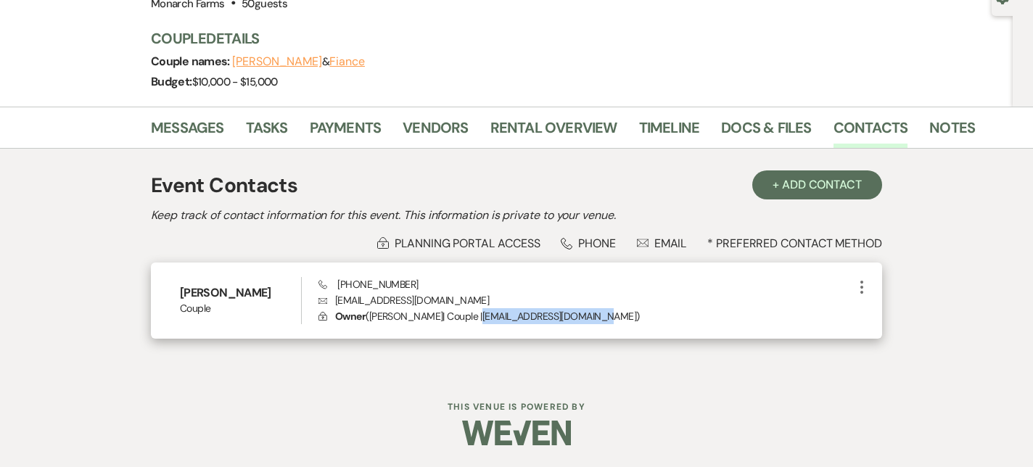
drag, startPoint x: 485, startPoint y: 320, endPoint x: 607, endPoint y: 319, distance: 122.7
click at [607, 319] on p "Lock Owner ( [PERSON_NAME] | Couple | [EMAIL_ADDRESS][DOMAIN_NAME] )" at bounding box center [586, 316] width 535 height 16
drag, startPoint x: 408, startPoint y: 285, endPoint x: 335, endPoint y: 285, distance: 73.3
click at [334, 285] on div "Phone [PHONE_NUMBER] Envelope [EMAIL_ADDRESS][DOMAIN_NAME] Lock Owner ( [PERSON…" at bounding box center [586, 301] width 535 height 48
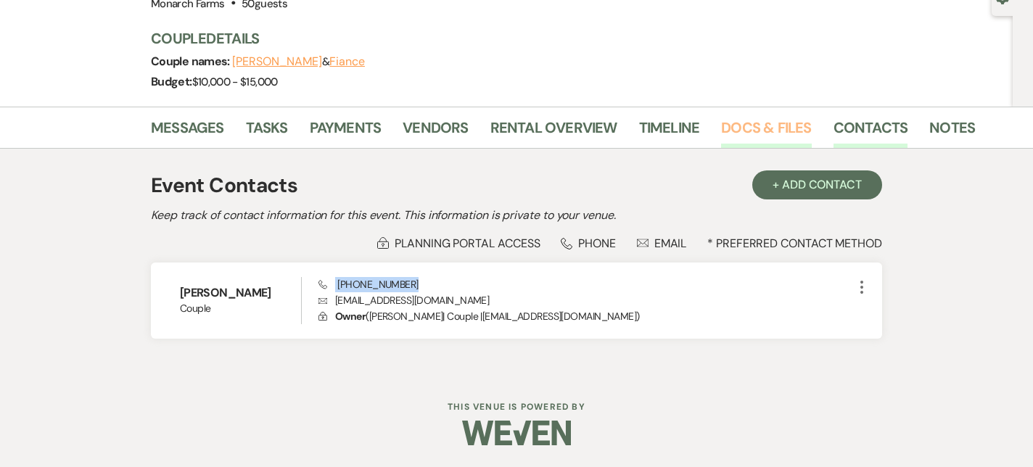
click at [740, 137] on link "Docs & Files" at bounding box center [766, 132] width 90 height 32
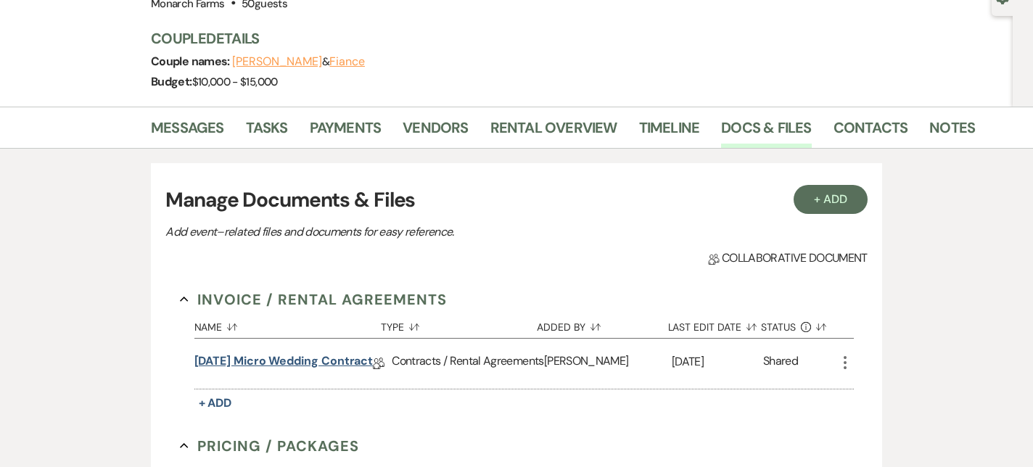
click at [288, 363] on link "[DATE] Micro Wedding Contract" at bounding box center [284, 364] width 179 height 22
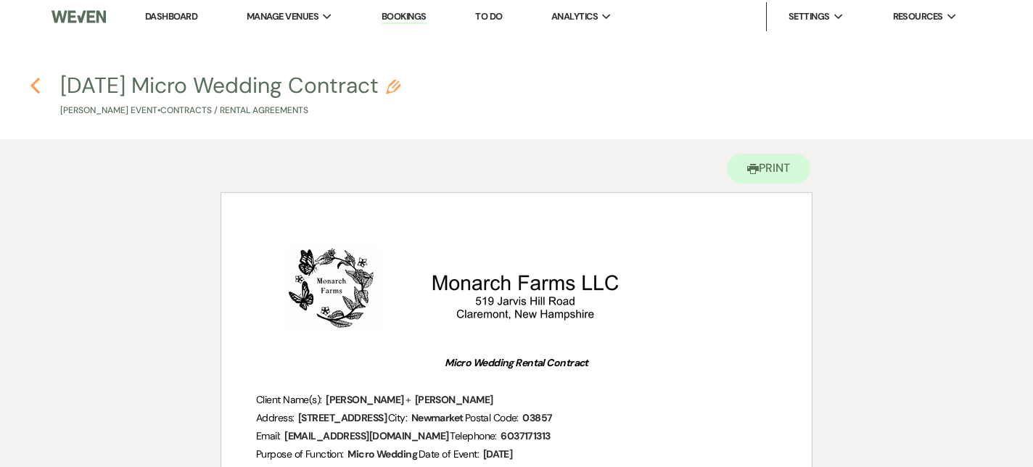
click at [35, 86] on use "button" at bounding box center [34, 86] width 9 height 16
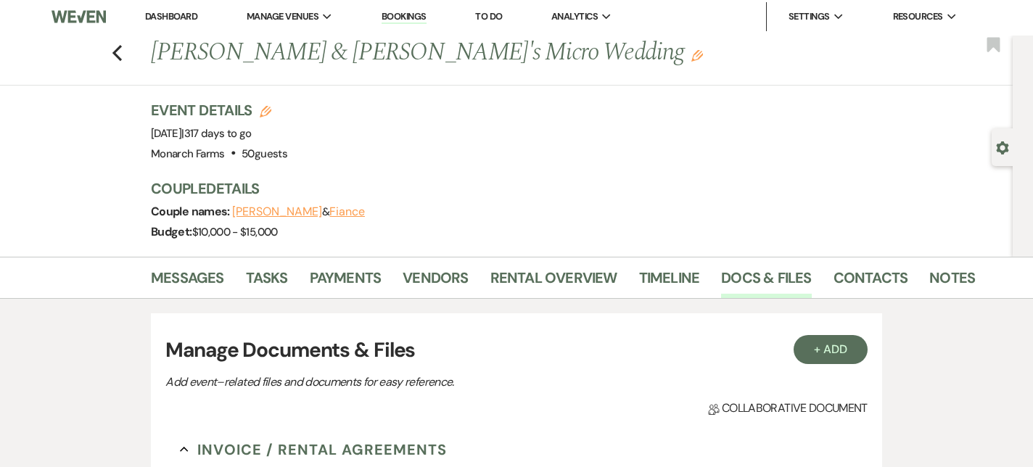
scroll to position [152, 0]
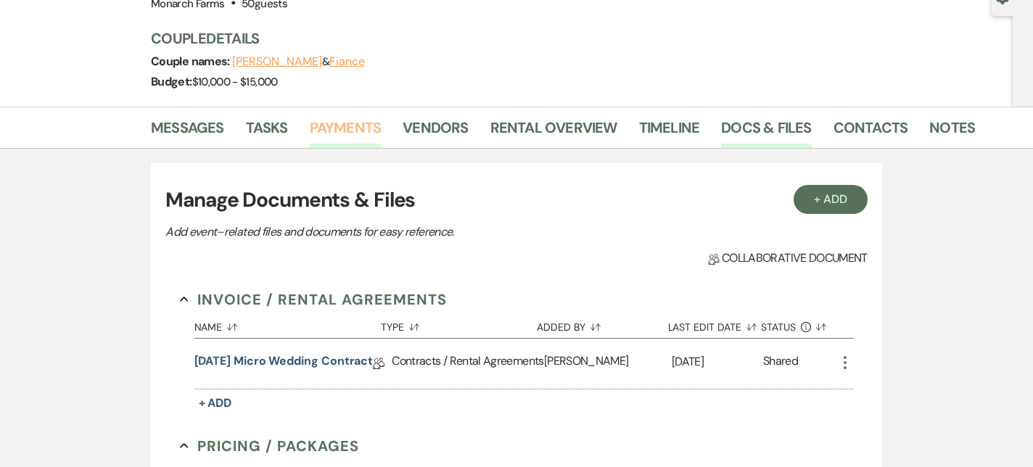
click at [377, 132] on link "Payments" at bounding box center [346, 132] width 72 height 32
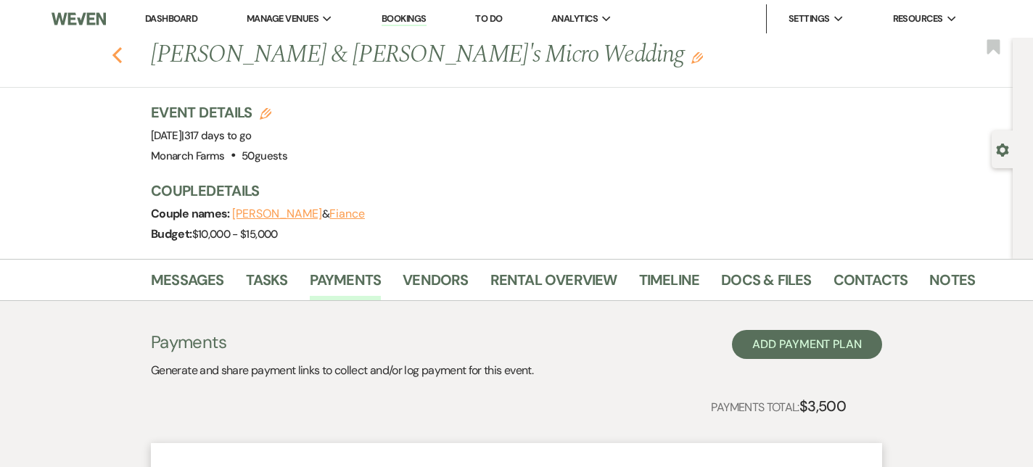
click at [117, 55] on icon "Previous" at bounding box center [117, 54] width 11 height 17
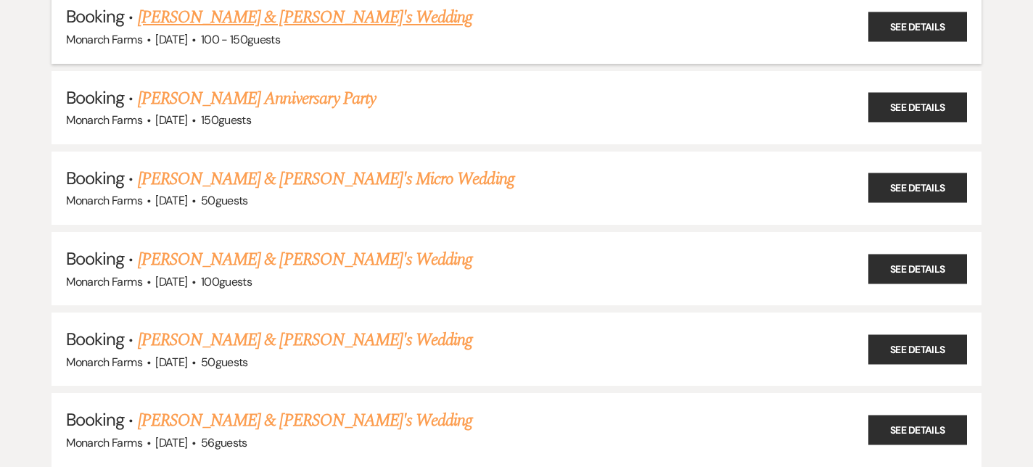
scroll to position [1404, 0]
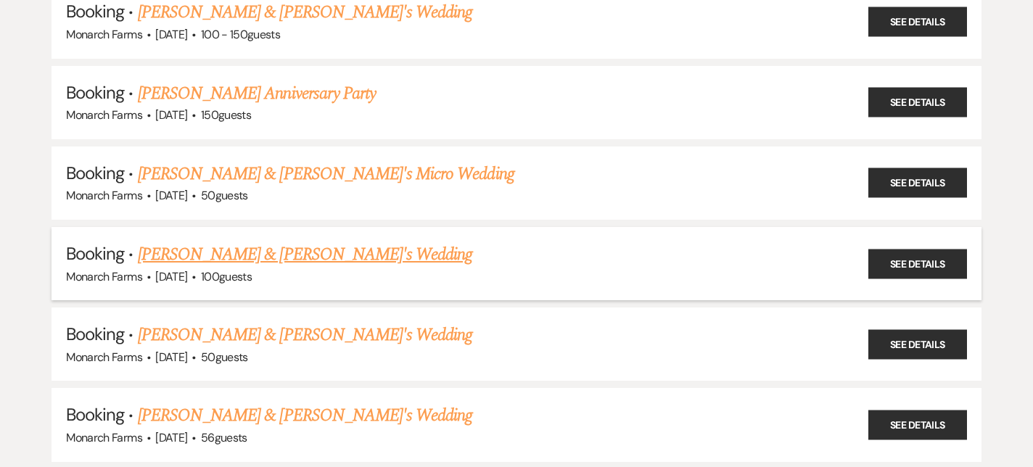
click at [260, 242] on link "[PERSON_NAME] & [PERSON_NAME]'s Wedding" at bounding box center [305, 255] width 335 height 26
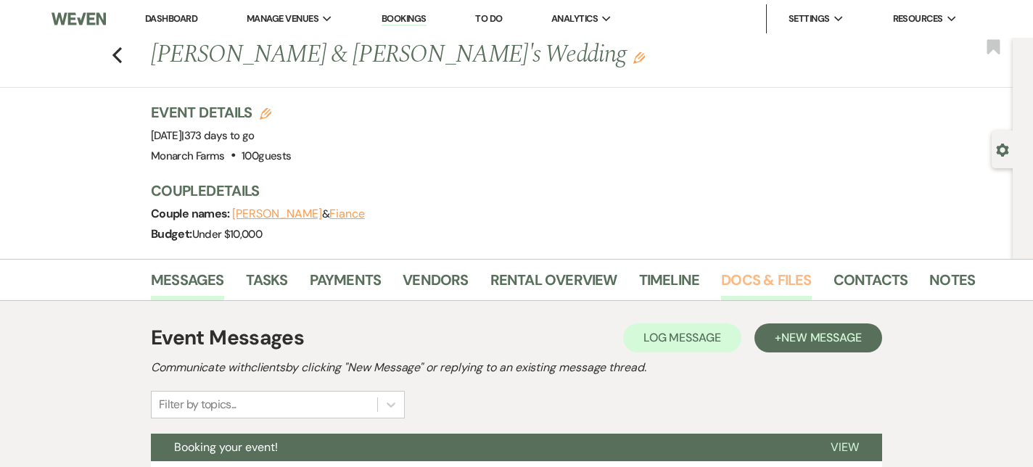
click at [779, 271] on link "Docs & Files" at bounding box center [766, 285] width 90 height 32
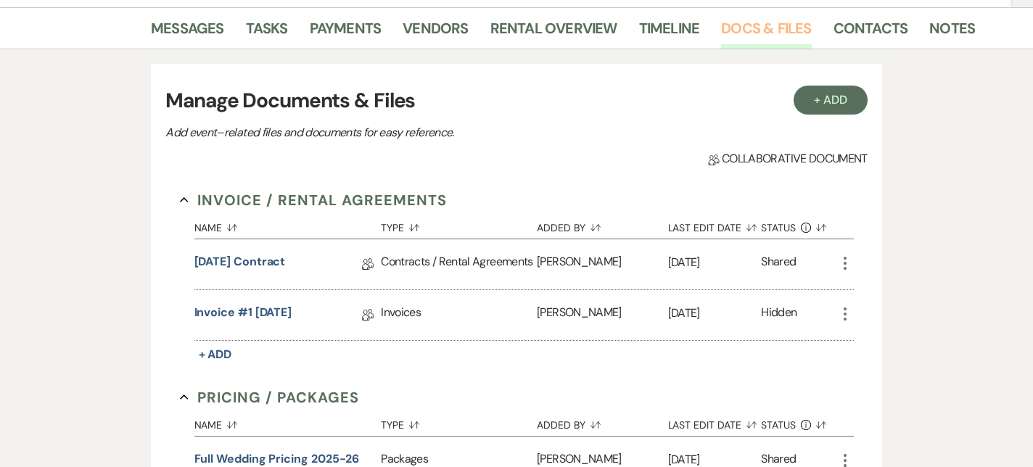
scroll to position [255, 0]
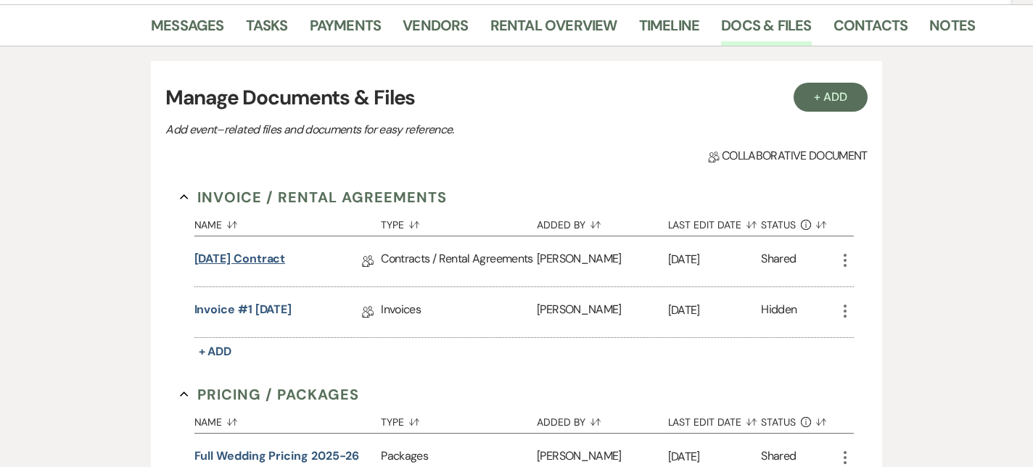
click at [251, 265] on link "[DATE] Contract" at bounding box center [240, 261] width 91 height 22
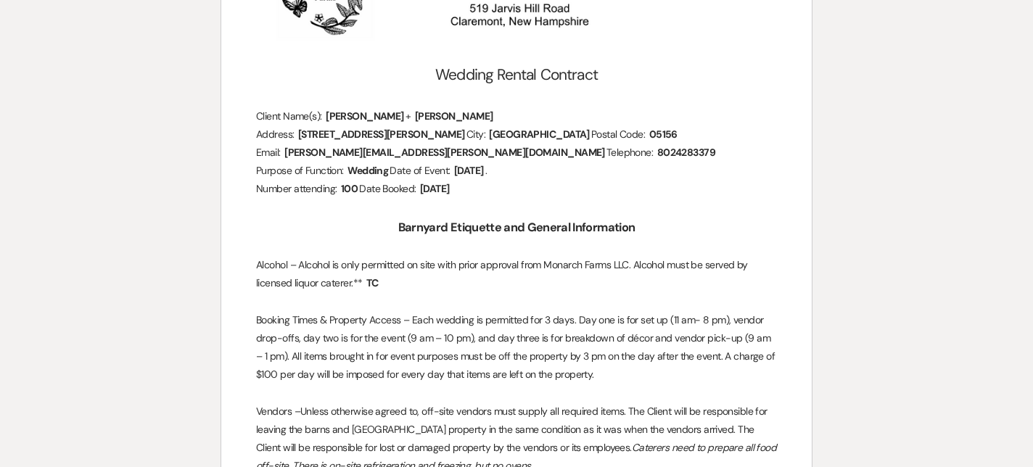
scroll to position [294, 0]
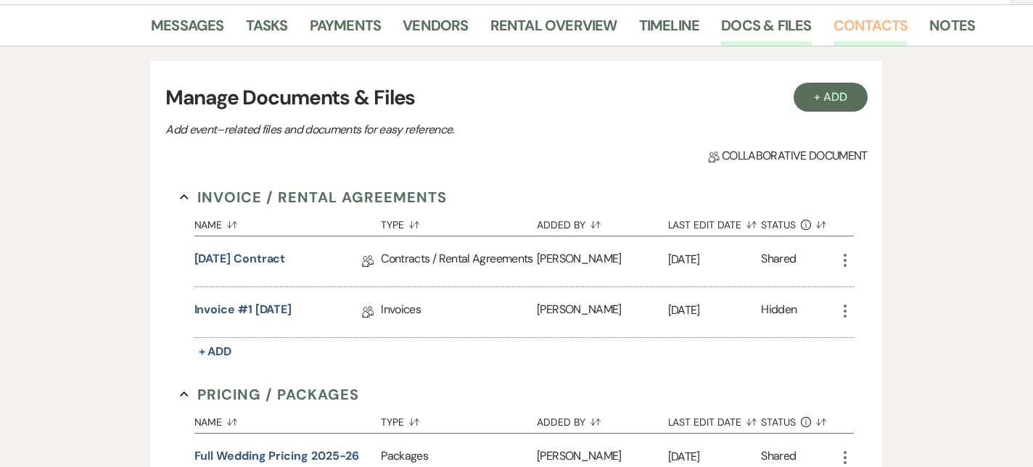
click at [866, 28] on link "Contacts" at bounding box center [871, 30] width 75 height 32
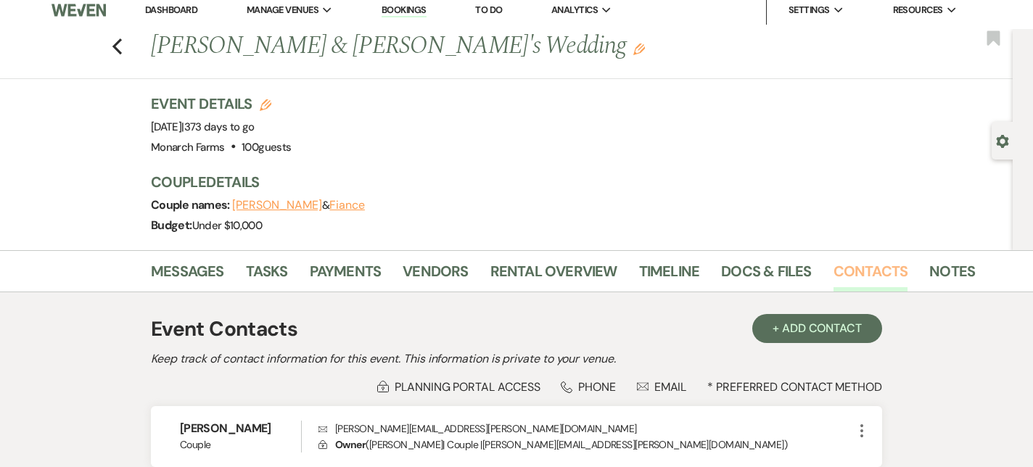
scroll to position [137, 0]
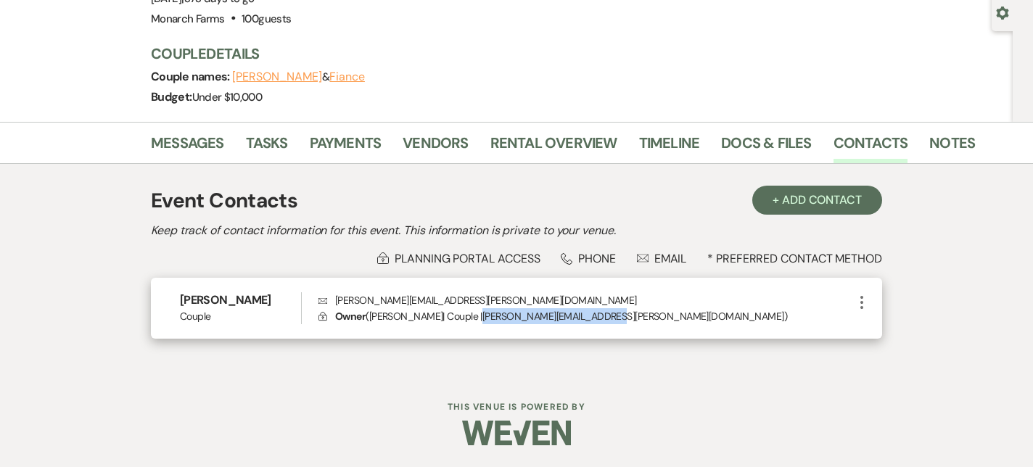
drag, startPoint x: 499, startPoint y: 317, endPoint x: 627, endPoint y: 316, distance: 128.5
click at [627, 316] on p "Lock Owner ( [PERSON_NAME] | Couple | [PERSON_NAME][EMAIL_ADDRESS][PERSON_NAME]…" at bounding box center [586, 316] width 535 height 16
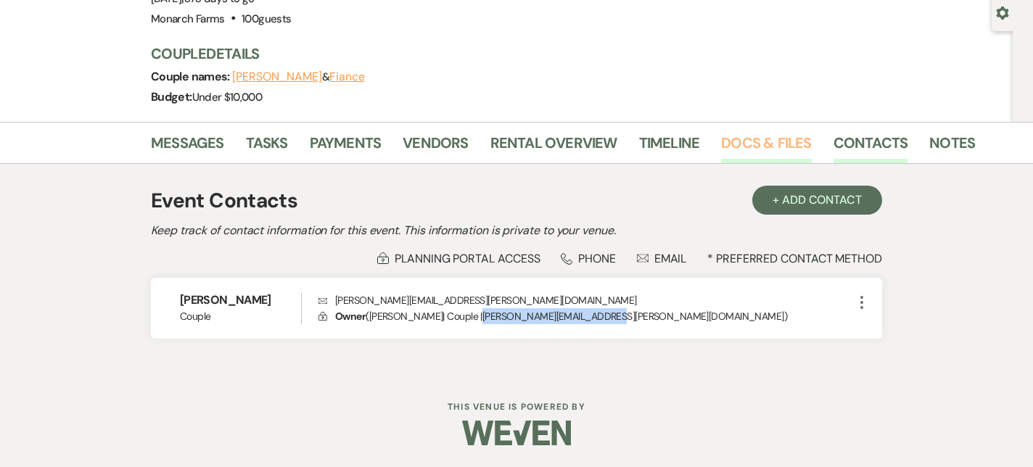
click at [758, 150] on link "Docs & Files" at bounding box center [766, 147] width 90 height 32
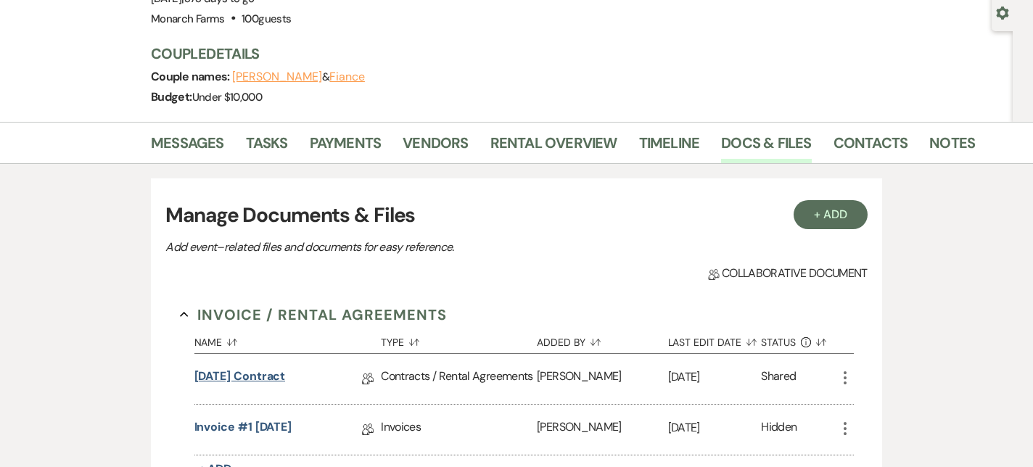
click at [242, 383] on link "[DATE] Contract" at bounding box center [240, 379] width 91 height 22
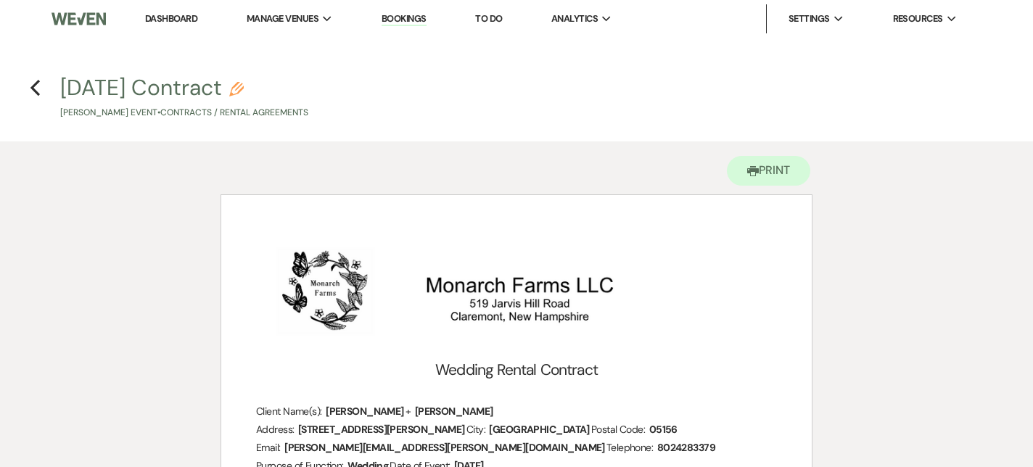
scroll to position [230, 0]
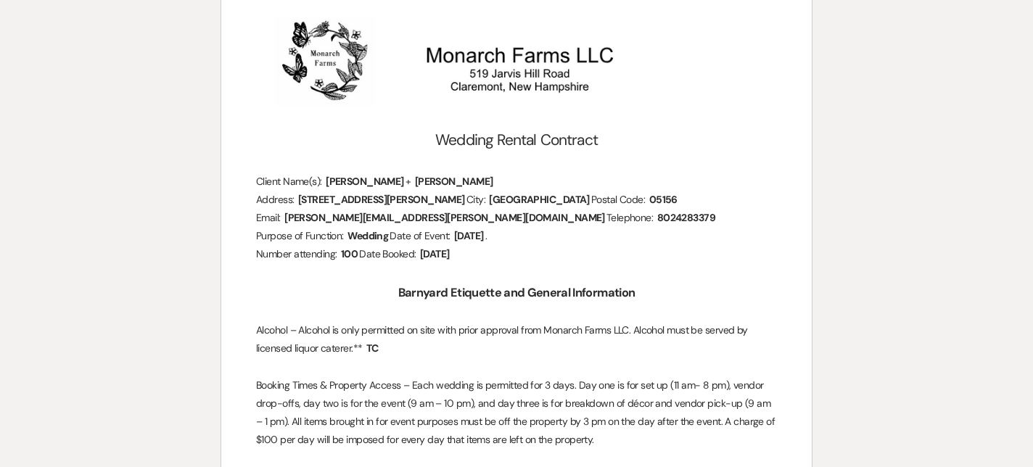
drag, startPoint x: 552, startPoint y: 219, endPoint x: 533, endPoint y: 219, distance: 18.9
click at [656, 219] on span "8024283379" at bounding box center [686, 218] width 61 height 17
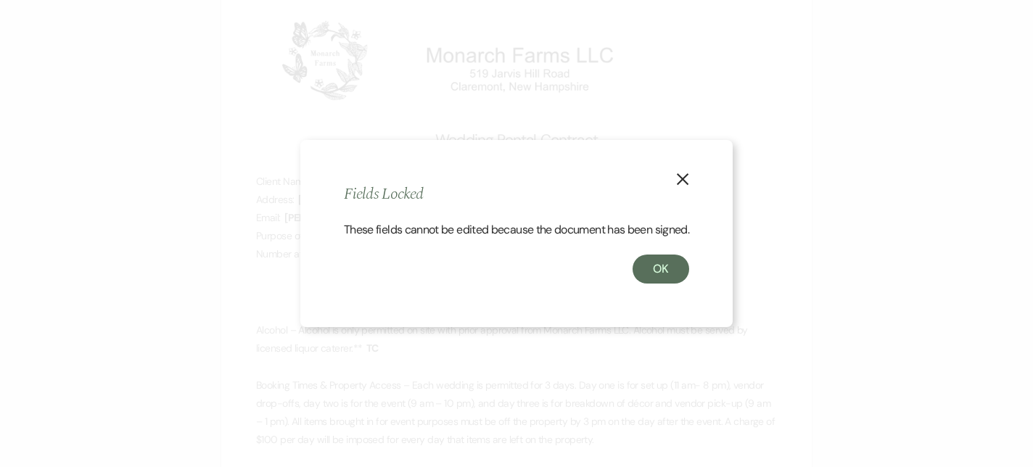
click at [682, 177] on button "X" at bounding box center [683, 178] width 22 height 25
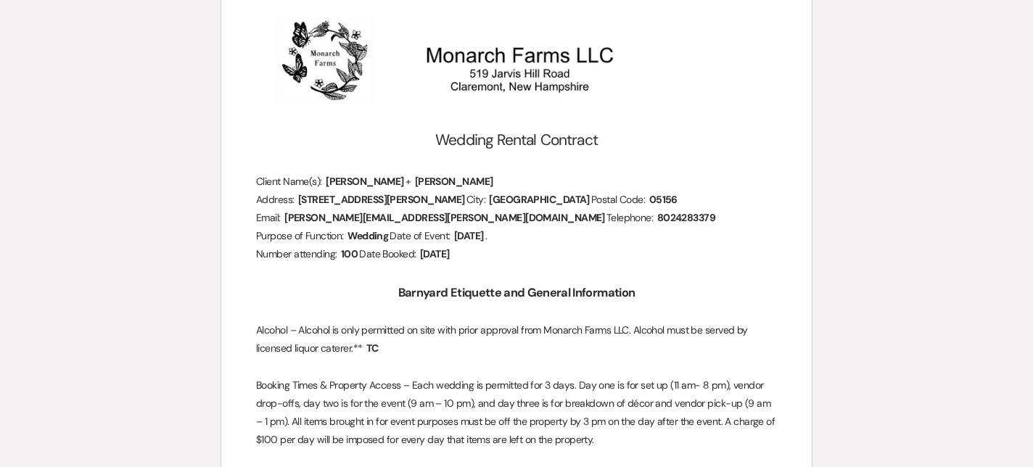
click at [568, 224] on p "Email: ﻿ [PERSON_NAME][EMAIL_ADDRESS][PERSON_NAME][DOMAIN_NAME] ﻿ Telephone: ﻿ …" at bounding box center [516, 218] width 521 height 18
drag, startPoint x: 552, startPoint y: 221, endPoint x: 570, endPoint y: 221, distance: 18.9
click at [570, 221] on p "Email: ﻿ [PERSON_NAME][EMAIL_ADDRESS][PERSON_NAME][DOMAIN_NAME] ﻿ Telephone: ﻿ …" at bounding box center [516, 218] width 521 height 18
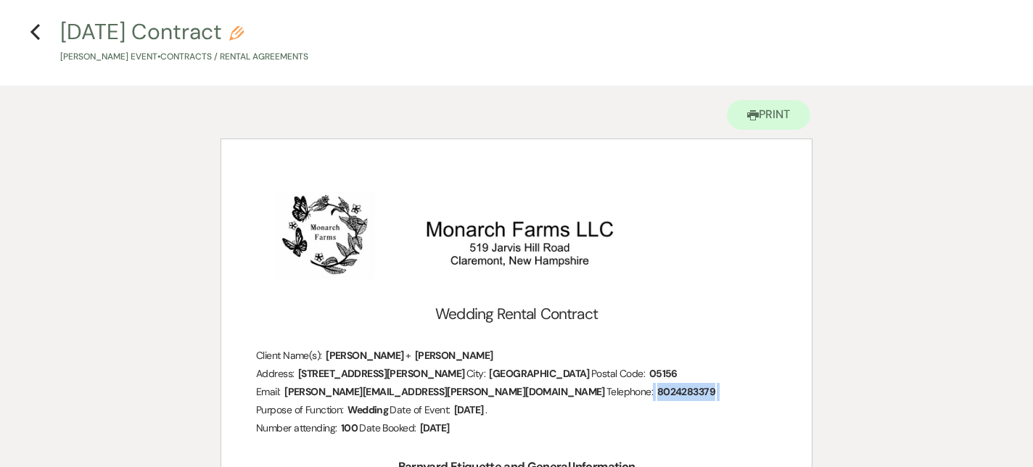
scroll to position [0, 0]
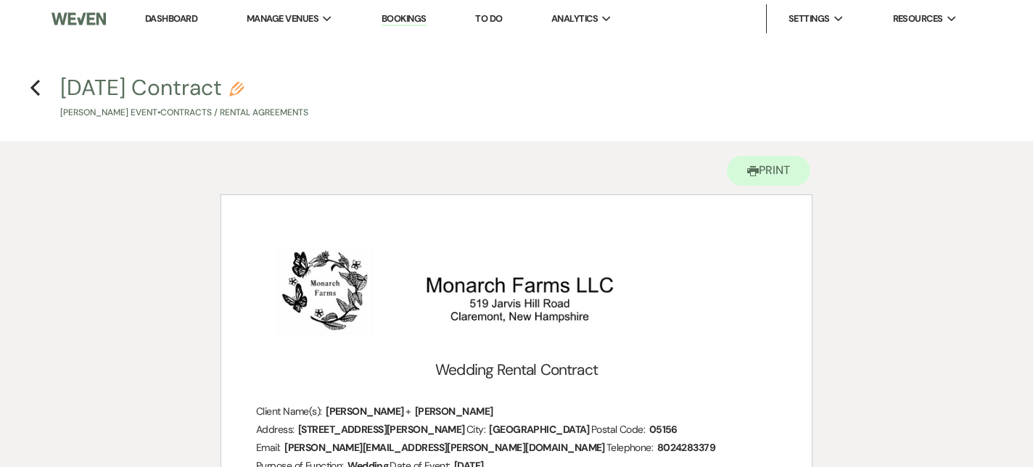
click at [41, 75] on h4 "Previous [DATE] Contract Pencil [PERSON_NAME] Event • Contracts / Rental Agreem…" at bounding box center [516, 96] width 1033 height 47
click at [38, 86] on icon "Previous" at bounding box center [35, 87] width 11 height 17
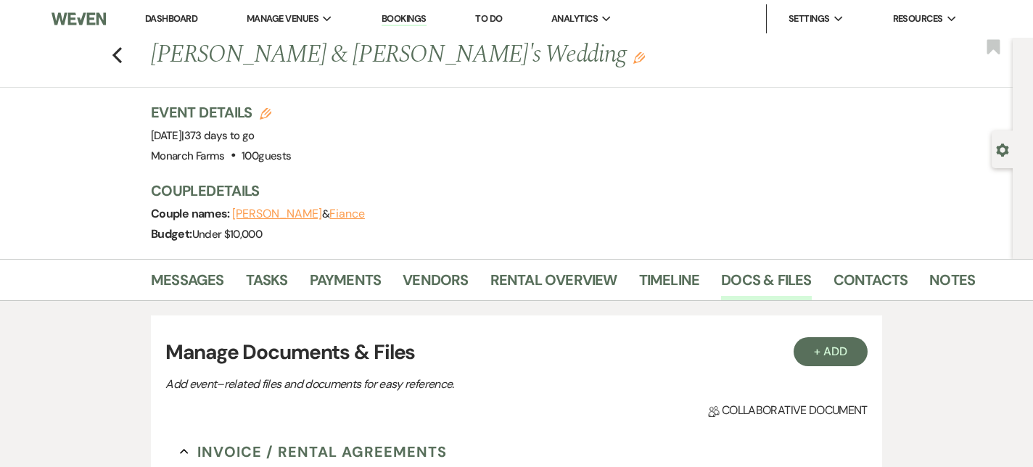
scroll to position [137, 0]
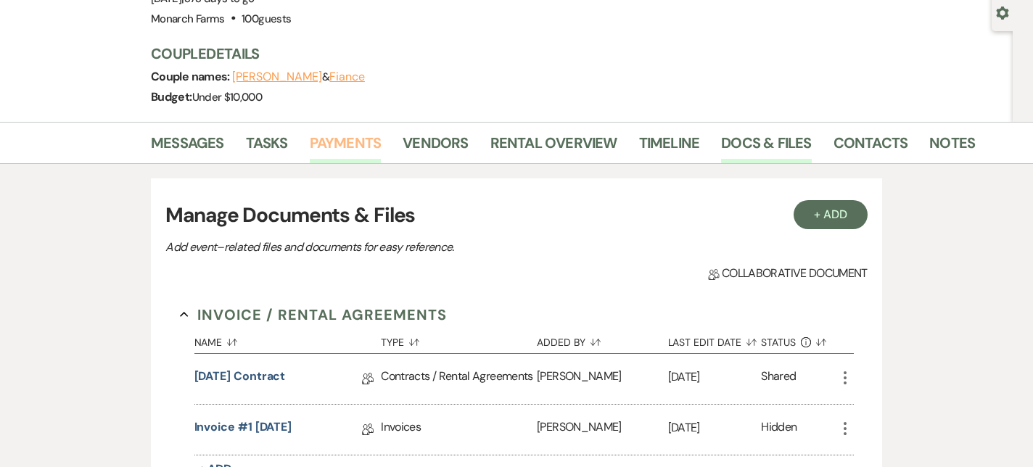
click at [358, 141] on link "Payments" at bounding box center [346, 147] width 72 height 32
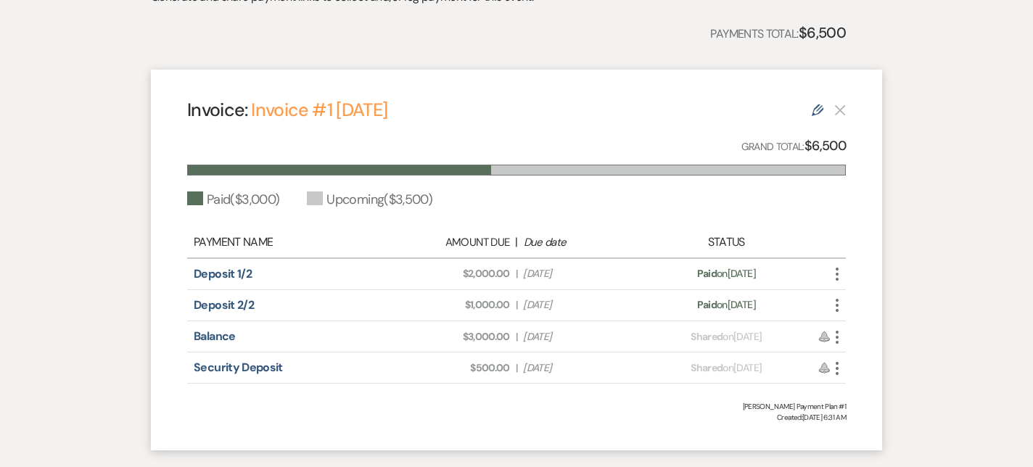
scroll to position [380, 0]
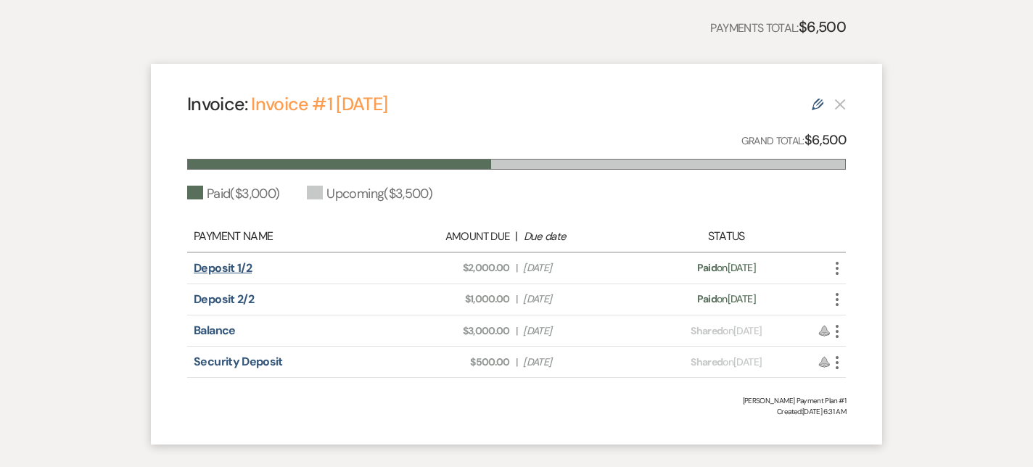
click at [211, 267] on link "Deposit 1/2" at bounding box center [223, 268] width 58 height 15
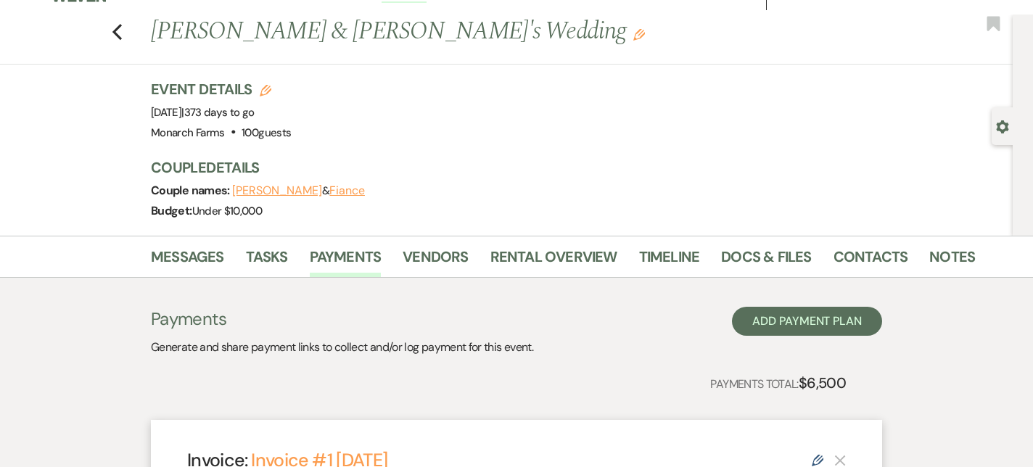
scroll to position [0, 0]
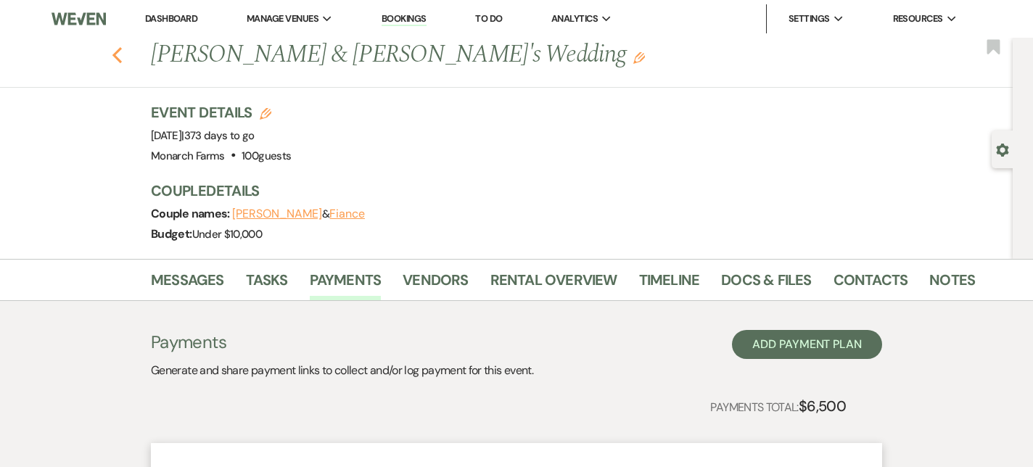
click at [120, 60] on use "button" at bounding box center [116, 55] width 9 height 16
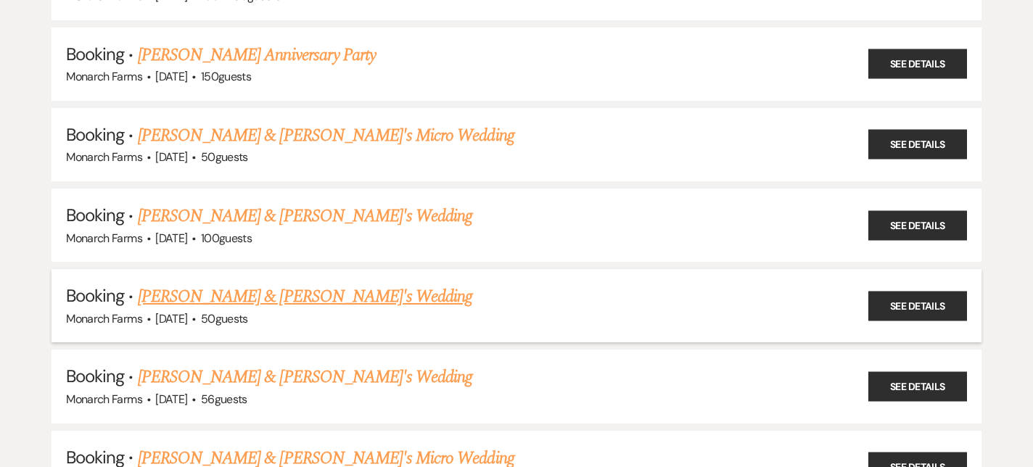
scroll to position [1446, 0]
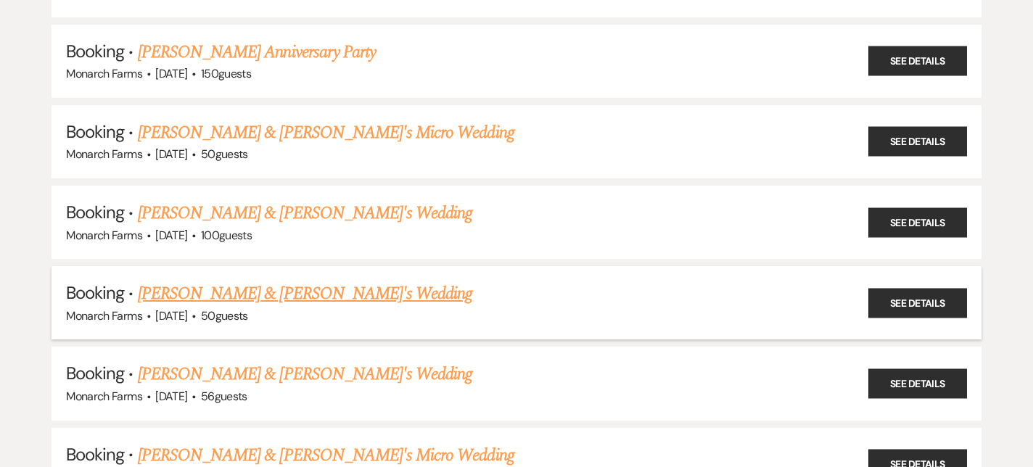
click at [324, 281] on link "[PERSON_NAME] & [PERSON_NAME]'s Wedding" at bounding box center [305, 294] width 335 height 26
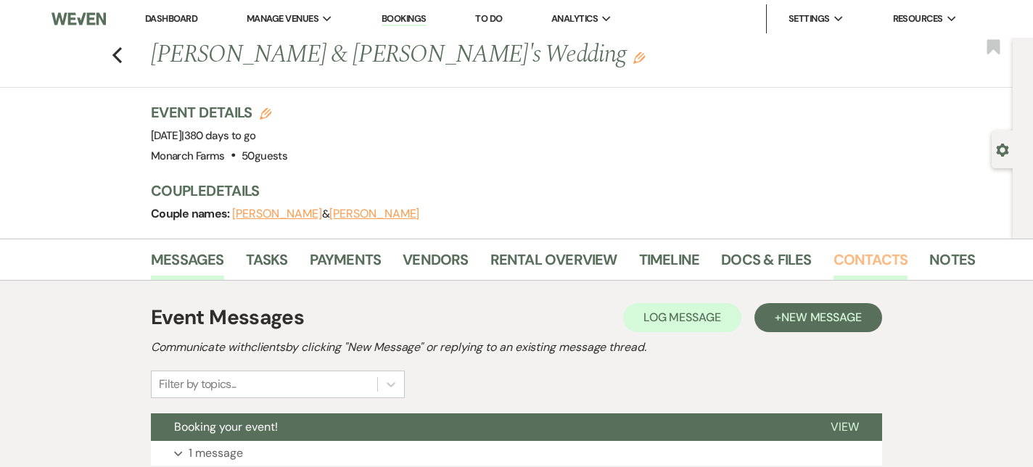
click at [834, 253] on link "Contacts" at bounding box center [871, 264] width 75 height 32
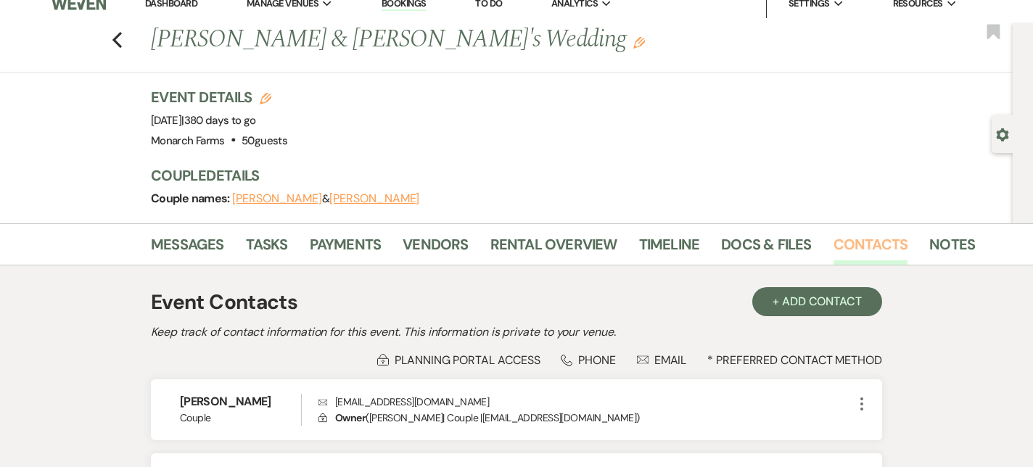
scroll to position [175, 0]
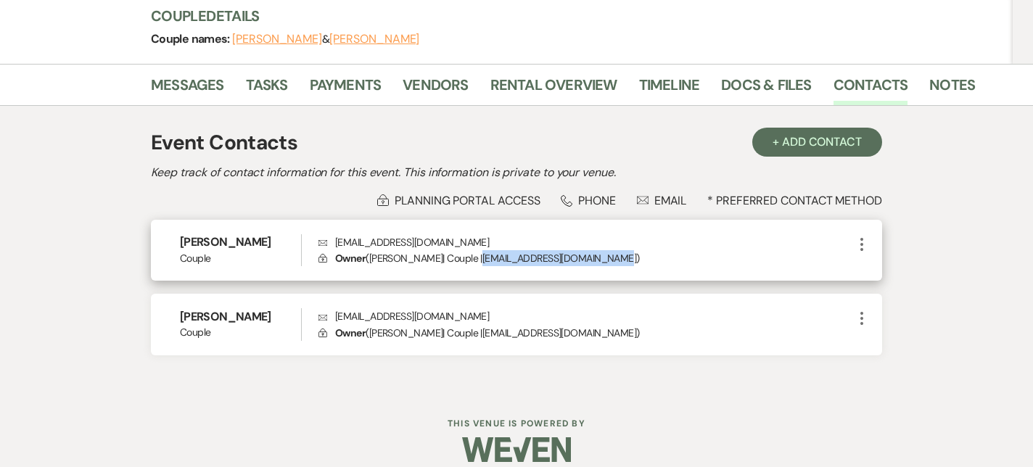
drag, startPoint x: 478, startPoint y: 258, endPoint x: 605, endPoint y: 259, distance: 127.7
click at [605, 259] on p "Lock Owner ( [PERSON_NAME] | Couple | [EMAIL_ADDRESS][DOMAIN_NAME] )" at bounding box center [586, 258] width 535 height 16
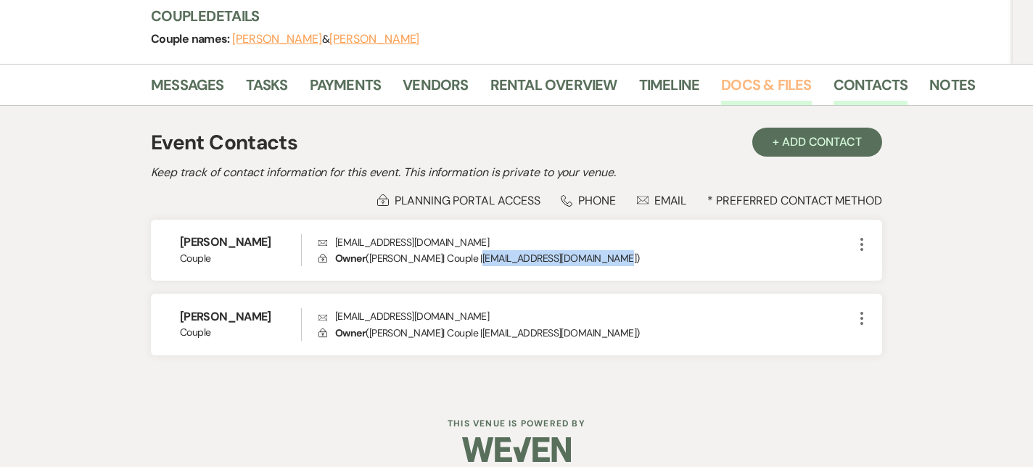
click at [745, 79] on link "Docs & Files" at bounding box center [766, 89] width 90 height 32
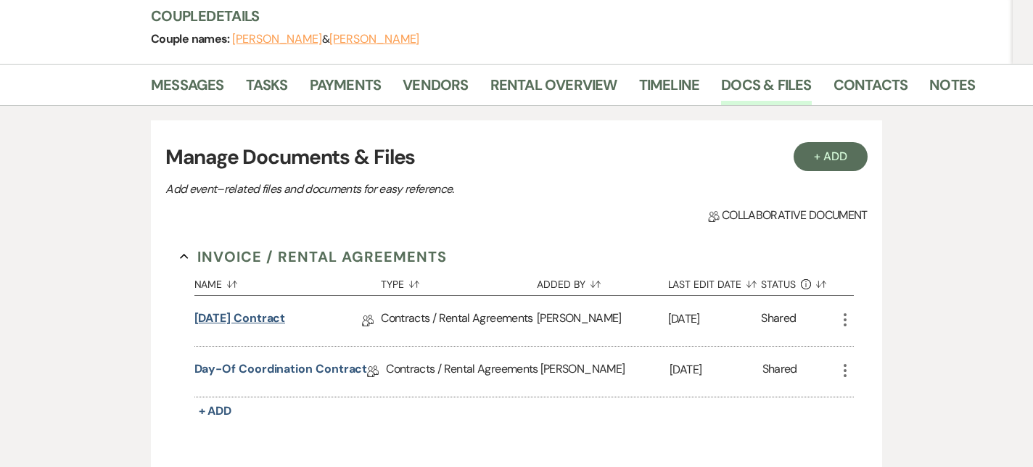
click at [269, 317] on link "[DATE] Contract" at bounding box center [240, 321] width 91 height 22
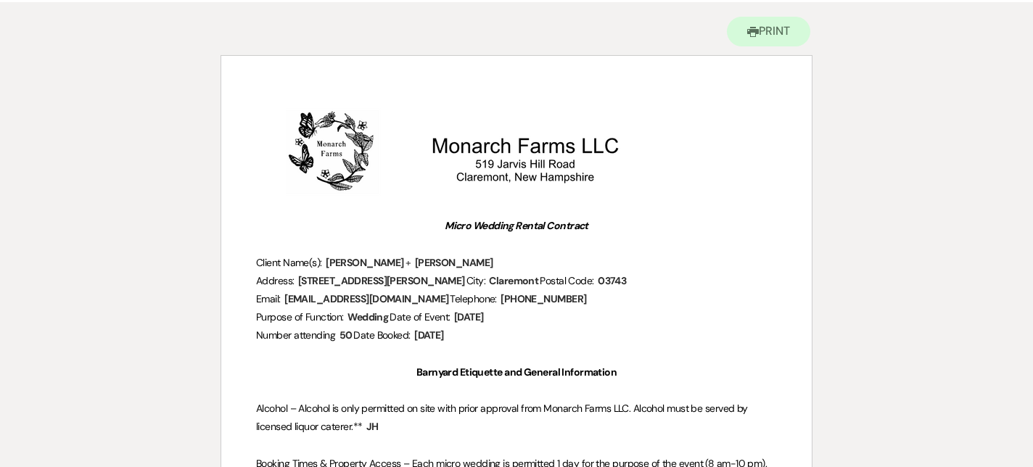
scroll to position [143, 0]
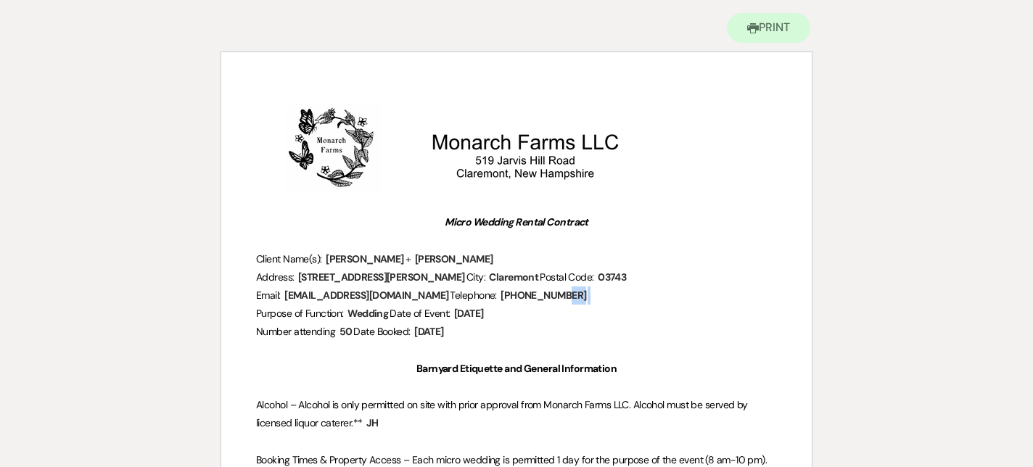
drag, startPoint x: 560, startPoint y: 298, endPoint x: 485, endPoint y: 298, distance: 75.5
click at [485, 298] on p "Email: ﻿ [EMAIL_ADDRESS][DOMAIN_NAME] ﻿ Telephone: ﻿ [PHONE_NUMBER] ﻿" at bounding box center [516, 296] width 521 height 18
click at [491, 285] on p "Address: ﻿ [STREET_ADDRESS][PERSON_NAME]: ﻿ Claremont ﻿ Postal Code: ﻿ 03743 ﻿" at bounding box center [516, 278] width 521 height 18
click at [499, 298] on span "[PHONE_NUMBER]" at bounding box center [543, 295] width 89 height 17
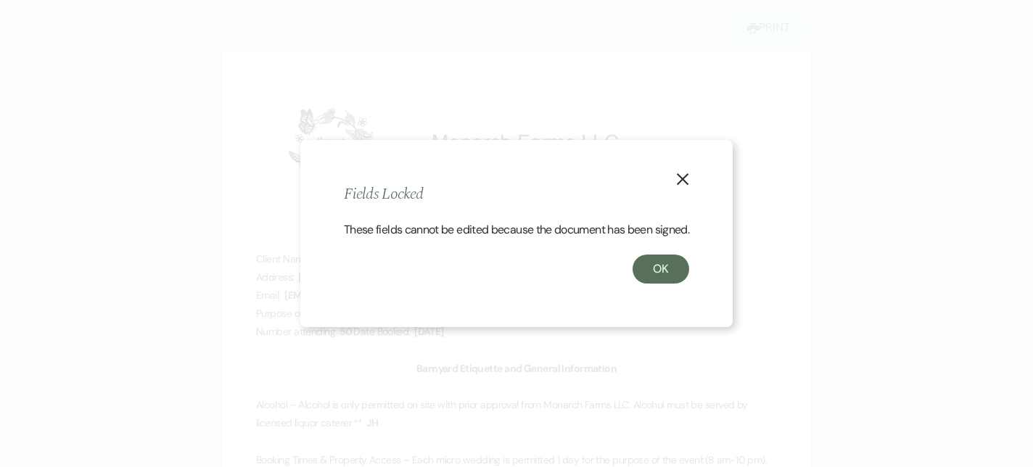
click at [696, 163] on div "X Fields Locked These fields cannot be edited because the document has been sig…" at bounding box center [516, 234] width 433 height 188
click at [686, 173] on icon "X" at bounding box center [682, 179] width 13 height 13
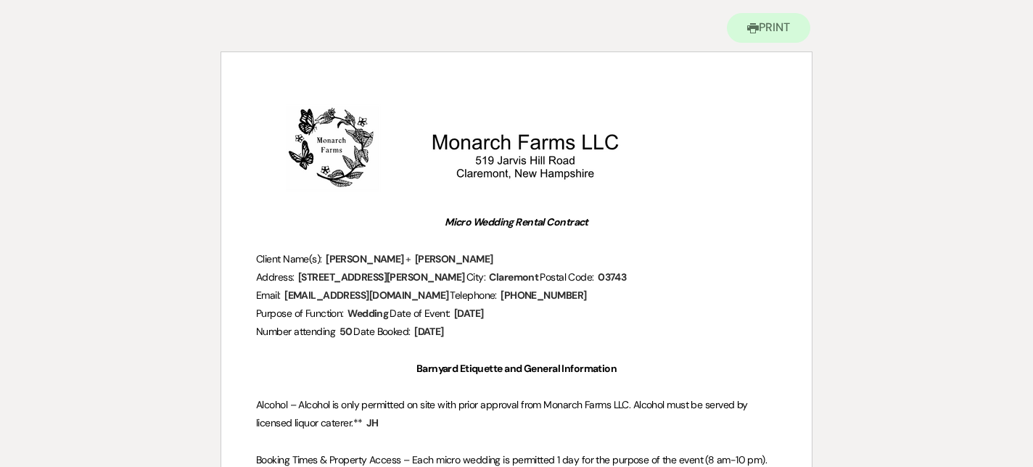
drag, startPoint x: 486, startPoint y: 295, endPoint x: 549, endPoint y: 294, distance: 63.1
click at [549, 294] on span "[PHONE_NUMBER]" at bounding box center [543, 295] width 89 height 17
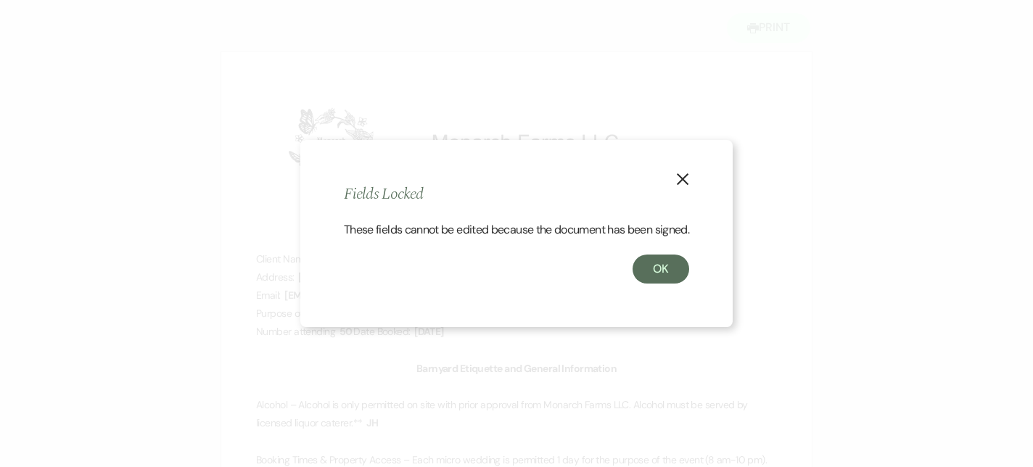
click at [694, 153] on div "X Fields Locked These fields cannot be edited because the document has been sig…" at bounding box center [516, 234] width 433 height 188
click at [691, 168] on button "X" at bounding box center [683, 178] width 22 height 25
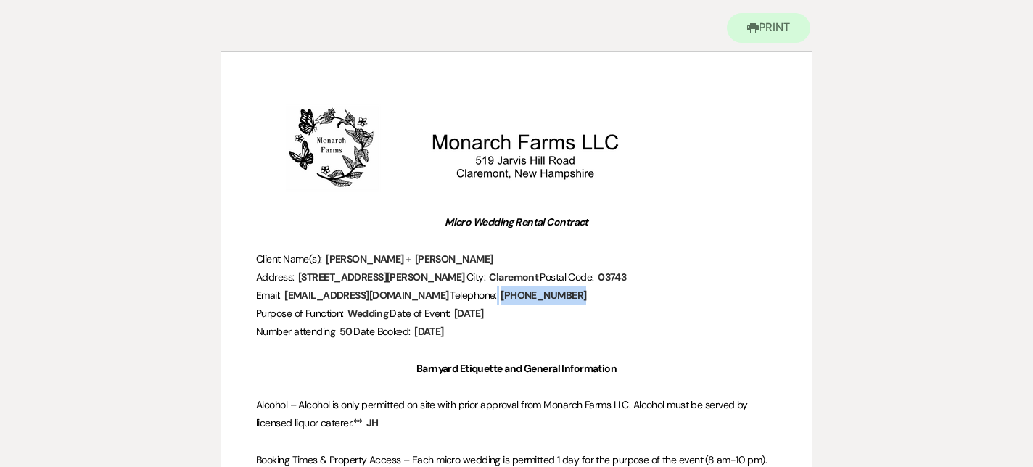
click at [549, 293] on span "[PHONE_NUMBER]" at bounding box center [543, 295] width 89 height 17
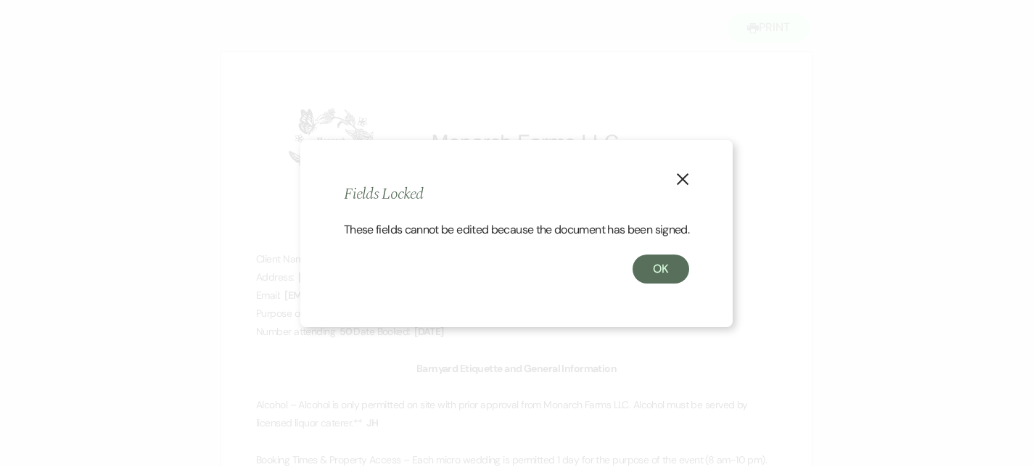
click at [692, 166] on button "X" at bounding box center [683, 178] width 22 height 25
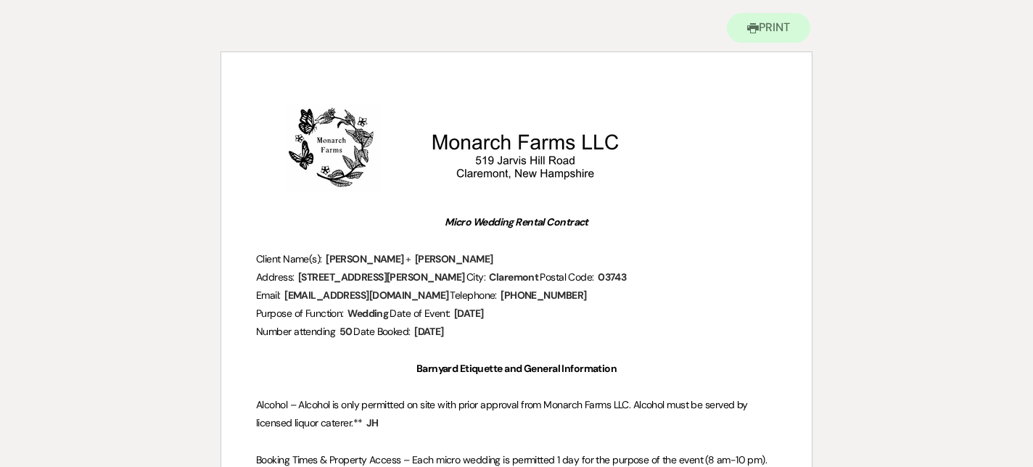
click at [560, 301] on p "Email: ﻿ [EMAIL_ADDRESS][DOMAIN_NAME] ﻿ Telephone: ﻿ [PHONE_NUMBER] ﻿" at bounding box center [516, 296] width 521 height 18
drag, startPoint x: 560, startPoint y: 301, endPoint x: 489, endPoint y: 298, distance: 71.2
click at [489, 298] on p "Email: ﻿ [EMAIL_ADDRESS][DOMAIN_NAME] ﻿ Telephone: ﻿ [PHONE_NUMBER] ﻿" at bounding box center [516, 296] width 521 height 18
drag, startPoint x: 556, startPoint y: 303, endPoint x: 484, endPoint y: 298, distance: 72.1
click at [484, 298] on p "Email: ﻿ [EMAIL_ADDRESS][DOMAIN_NAME] ﻿ Telephone: ﻿ [PHONE_NUMBER] ﻿" at bounding box center [516, 296] width 521 height 18
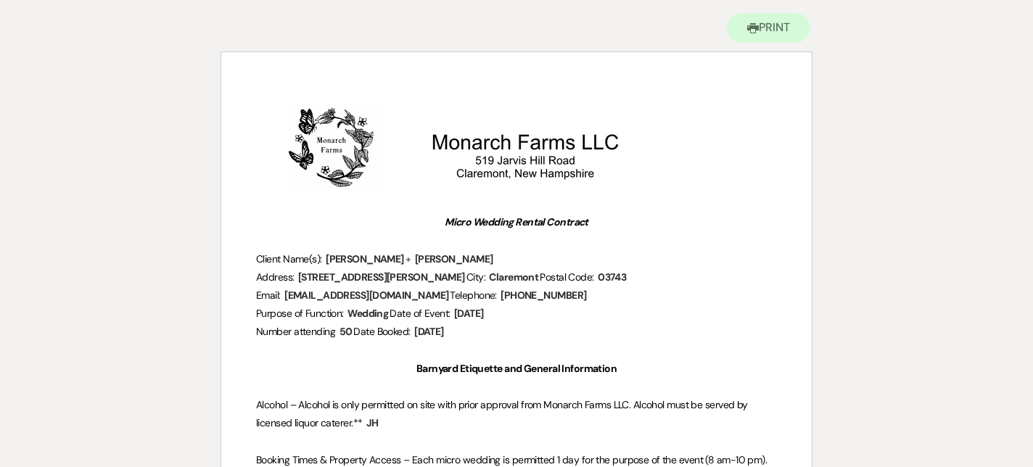
drag, startPoint x: 556, startPoint y: 296, endPoint x: 480, endPoint y: 296, distance: 75.5
click at [480, 296] on p "Email: ﻿ [EMAIL_ADDRESS][DOMAIN_NAME] ﻿ Telephone: ﻿ [PHONE_NUMBER] ﻿" at bounding box center [516, 296] width 521 height 18
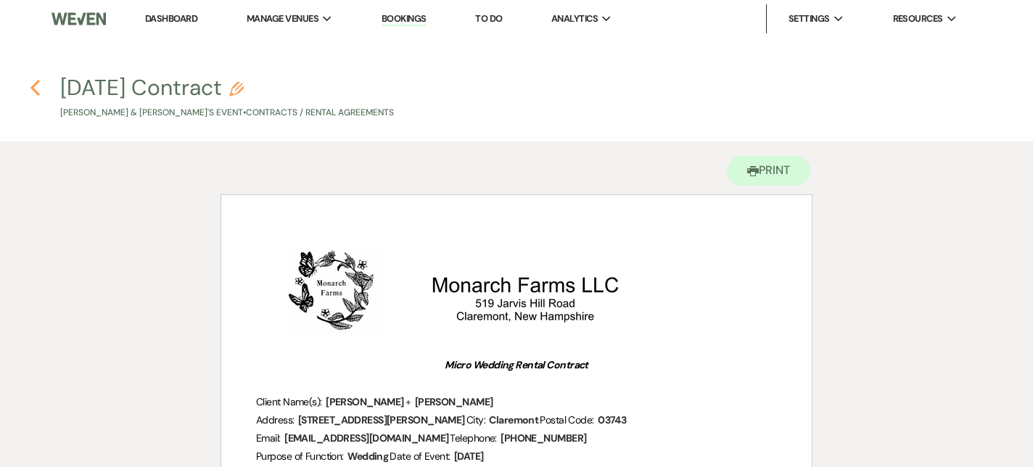
click at [36, 87] on icon "Previous" at bounding box center [35, 87] width 11 height 17
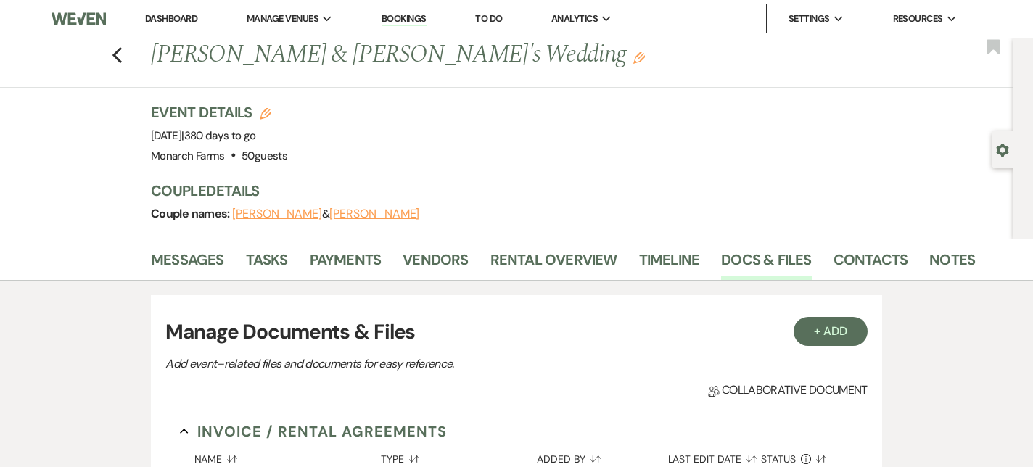
click at [176, 19] on link "Dashboard" at bounding box center [171, 18] width 52 height 12
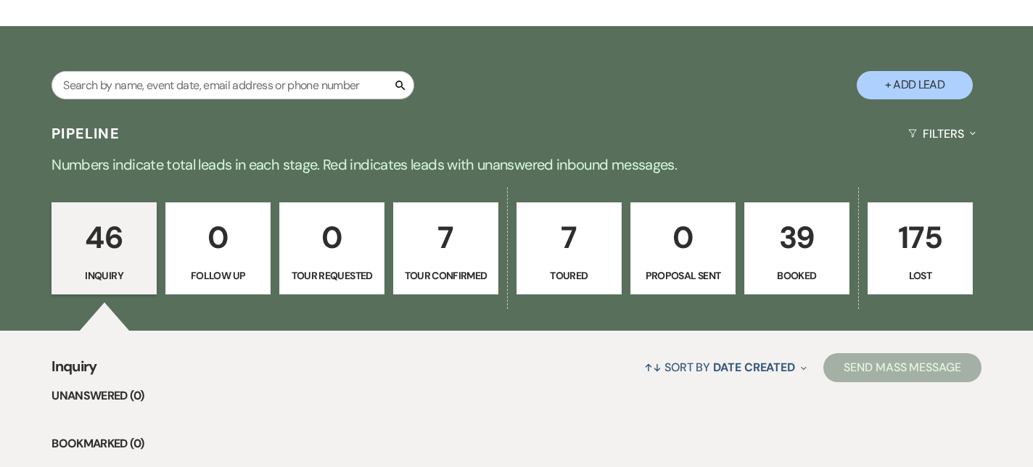
scroll to position [232, 0]
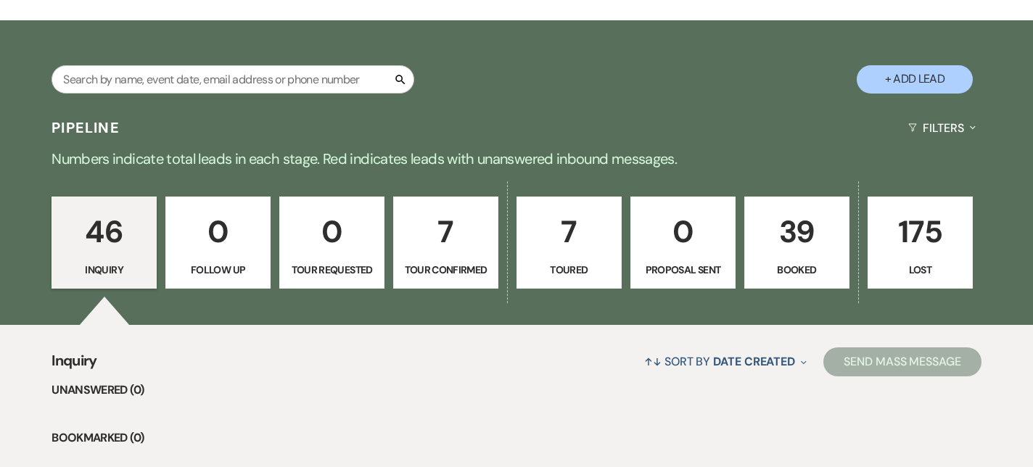
click at [456, 255] on p "7" at bounding box center [446, 232] width 86 height 49
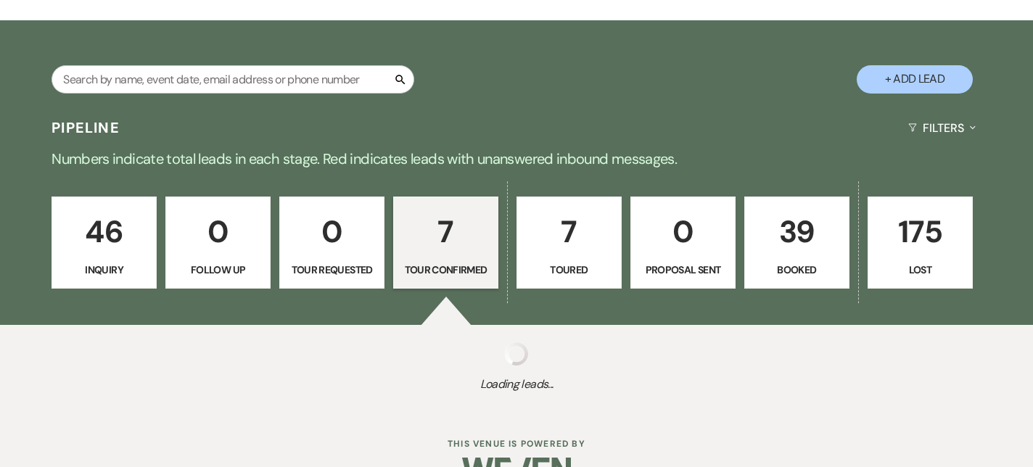
select select "4"
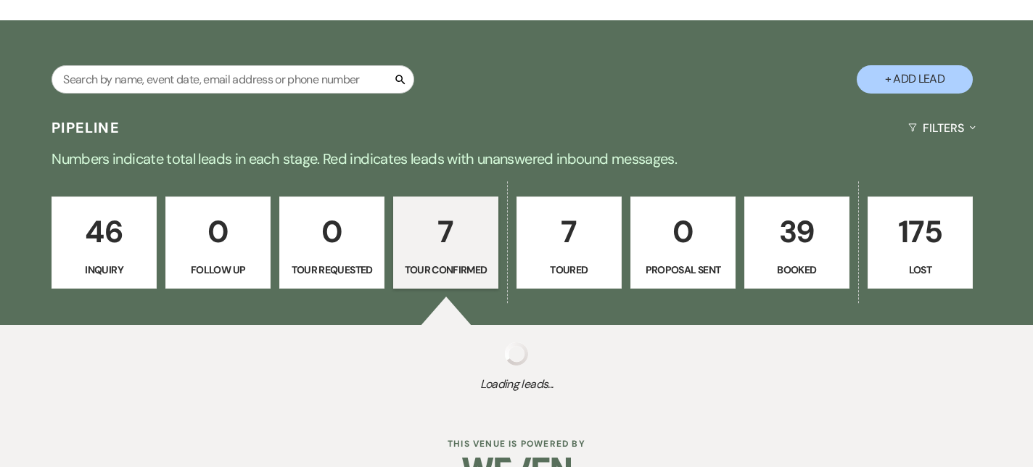
select select "4"
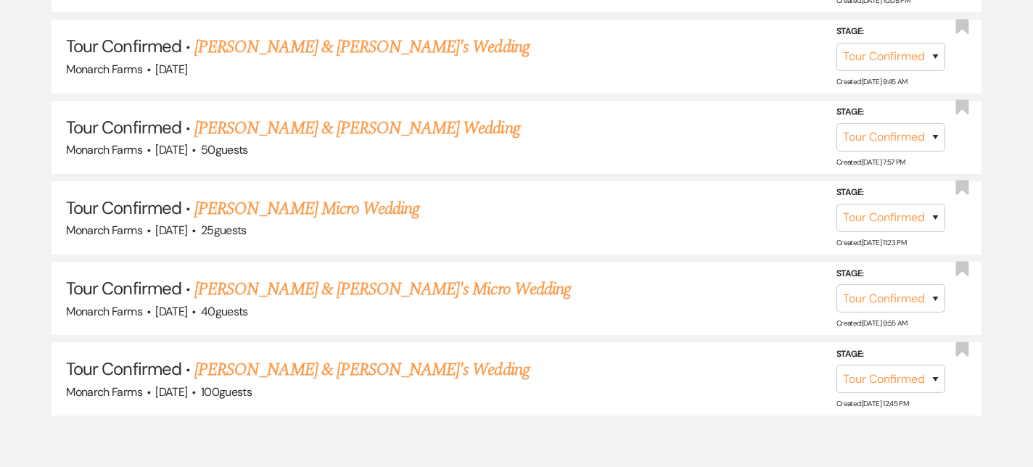
scroll to position [875, 0]
click at [896, 305] on select "Inquiry Follow Up Tour Requested Tour Confirmed Toured Proposal Sent Booked Lost" at bounding box center [891, 299] width 109 height 28
select select "5"
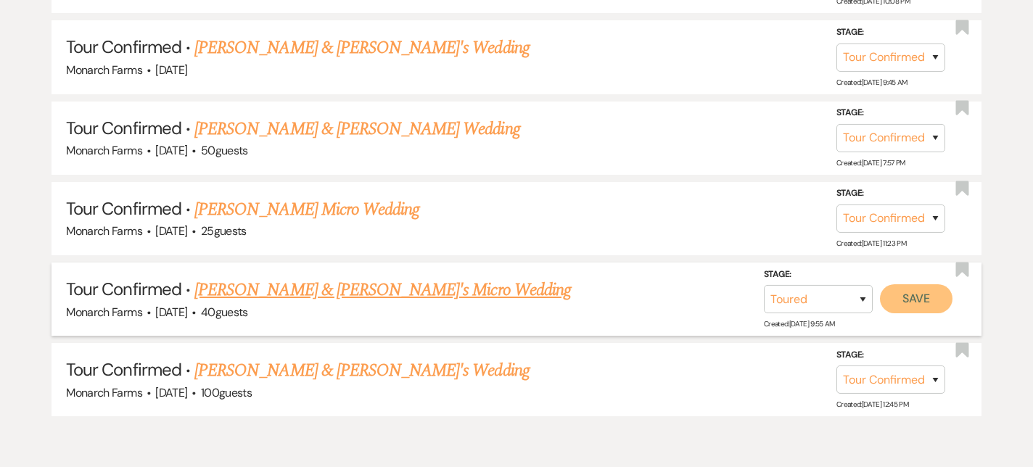
click at [933, 291] on button "Save" at bounding box center [916, 299] width 73 height 29
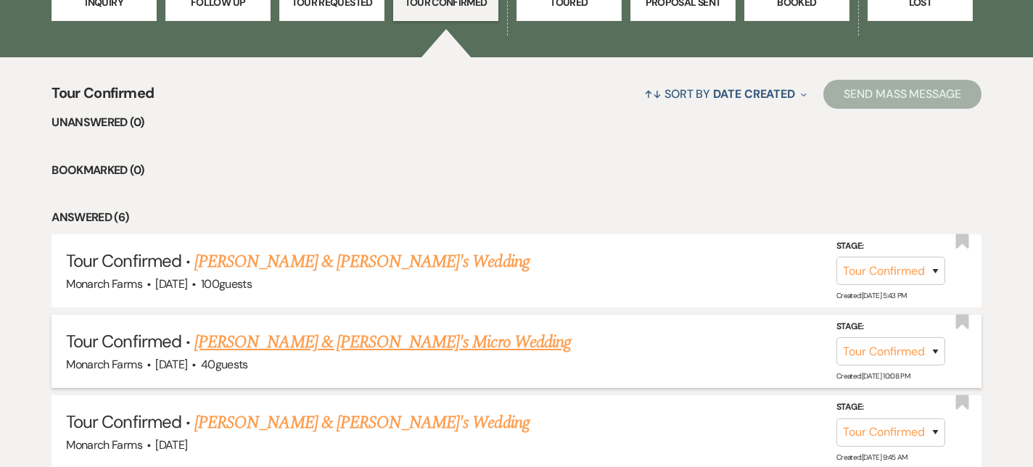
scroll to position [526, 0]
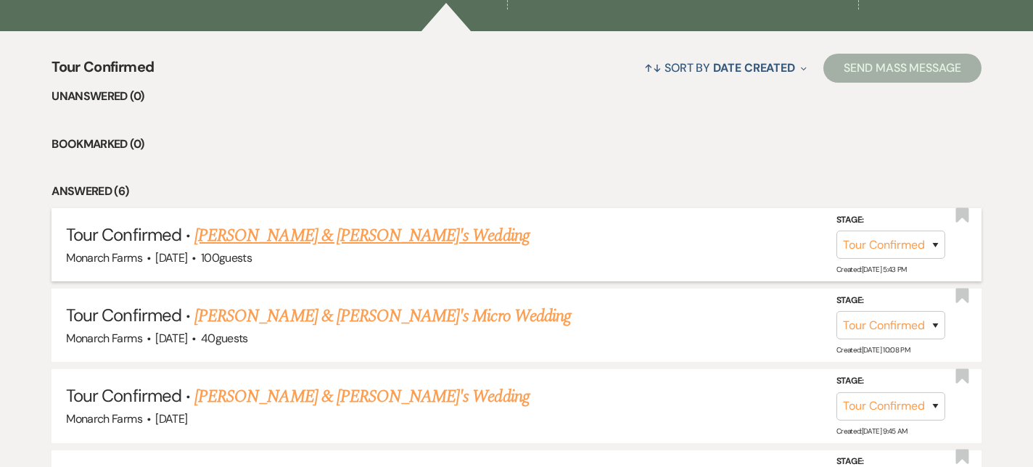
click at [399, 238] on link "[PERSON_NAME] & [PERSON_NAME]'s Wedding" at bounding box center [362, 236] width 335 height 26
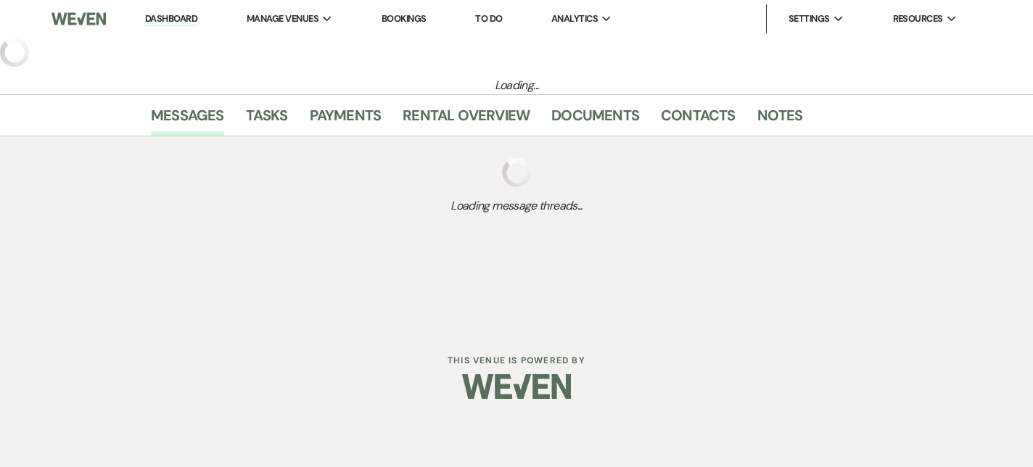
select select "4"
select select "5"
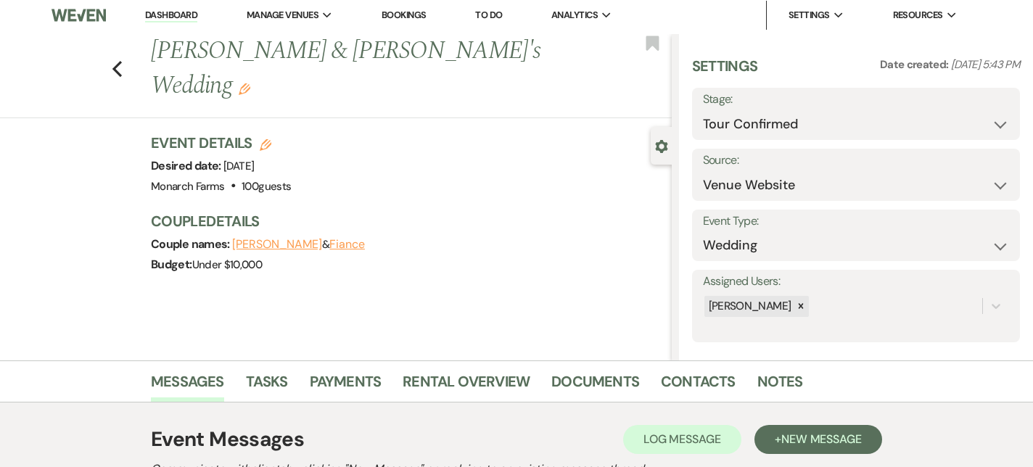
select select "4"
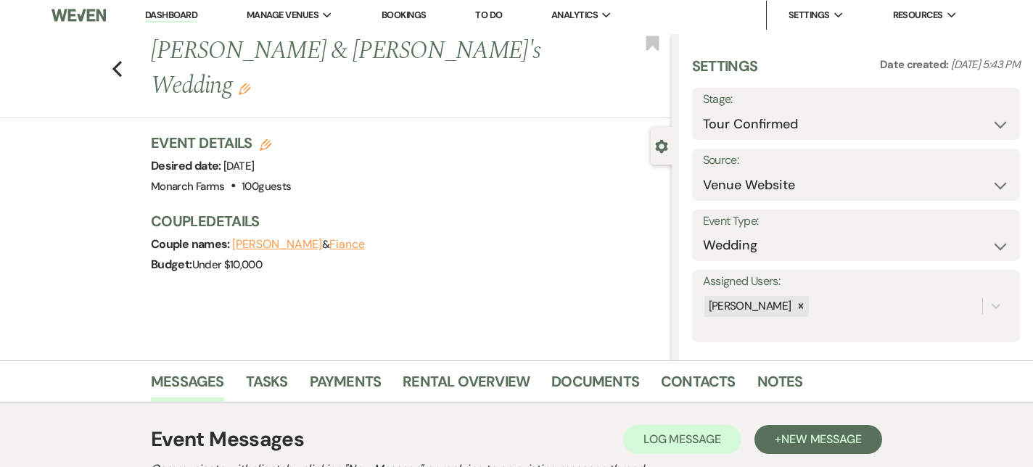
select select "4"
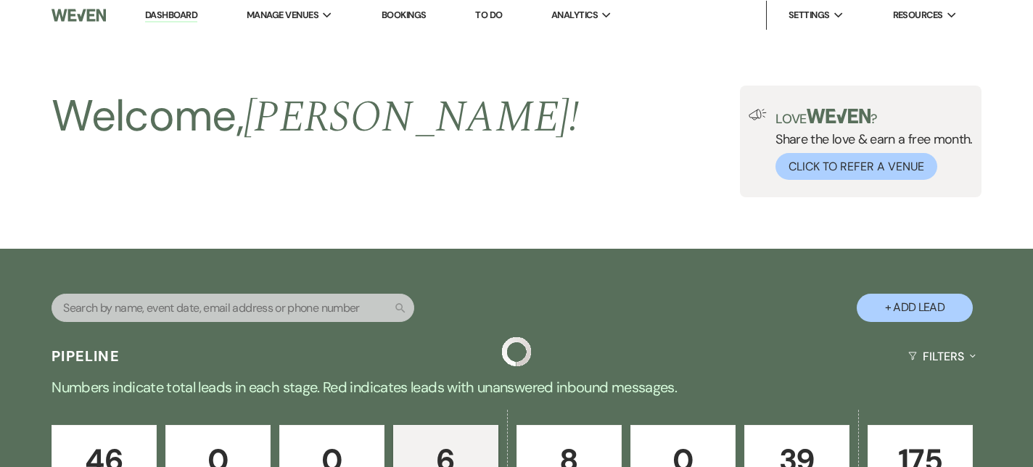
scroll to position [526, 0]
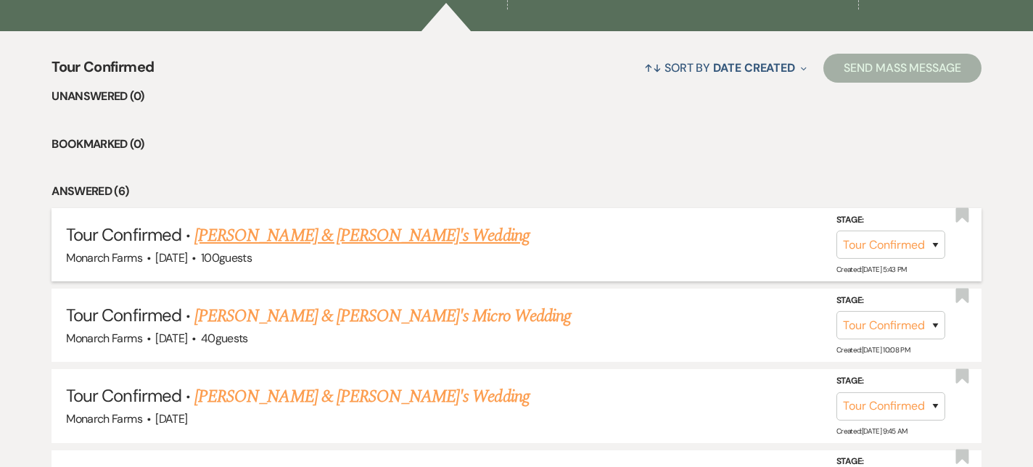
click at [351, 236] on link "[PERSON_NAME] & [PERSON_NAME]'s Wedding" at bounding box center [362, 236] width 335 height 26
select select "4"
select select "5"
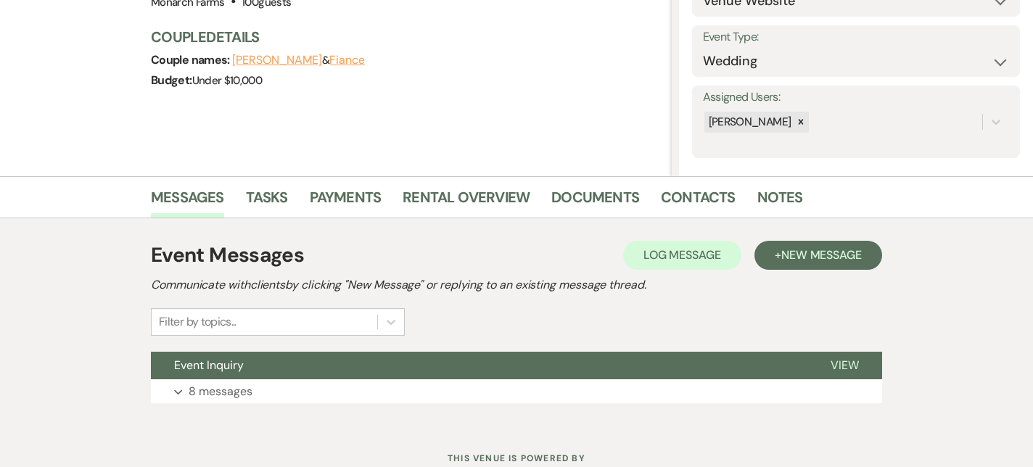
scroll to position [189, 0]
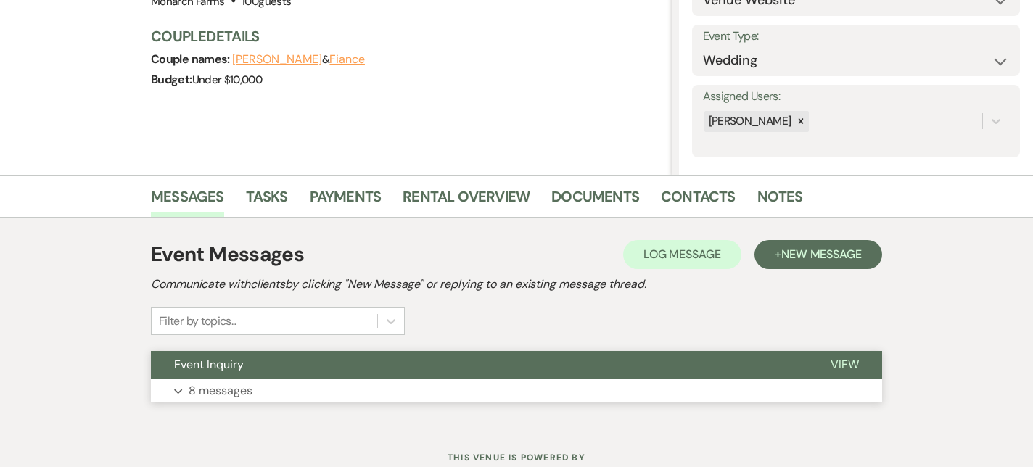
click at [208, 390] on p "8 messages" at bounding box center [221, 391] width 64 height 19
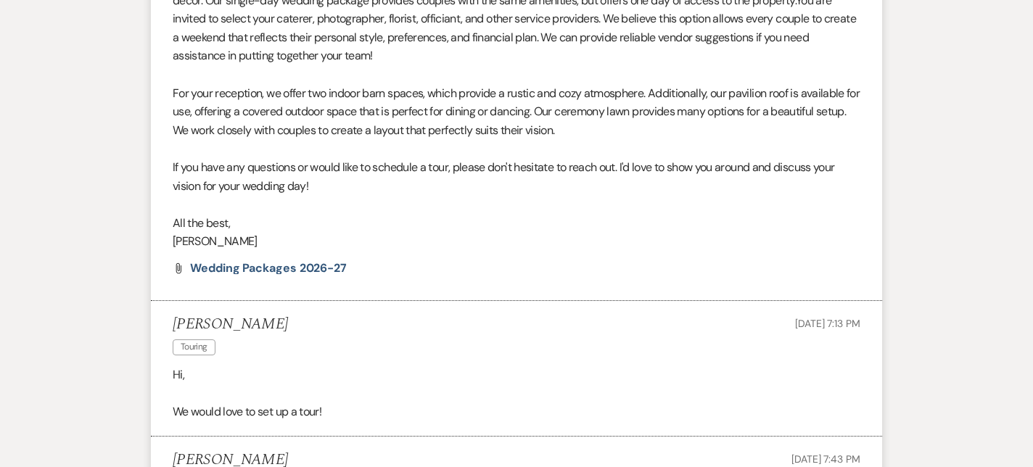
click at [277, 405] on p "We would love to set up a tour!" at bounding box center [517, 412] width 688 height 19
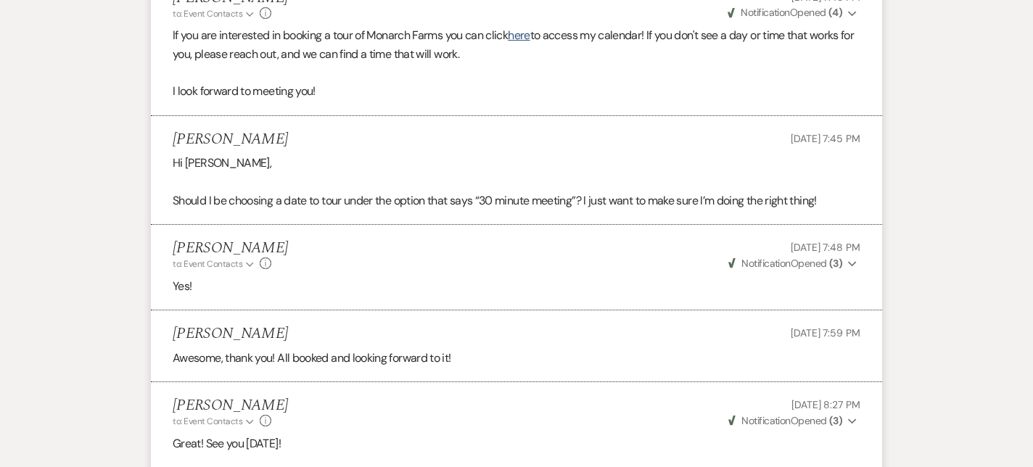
scroll to position [1672, 0]
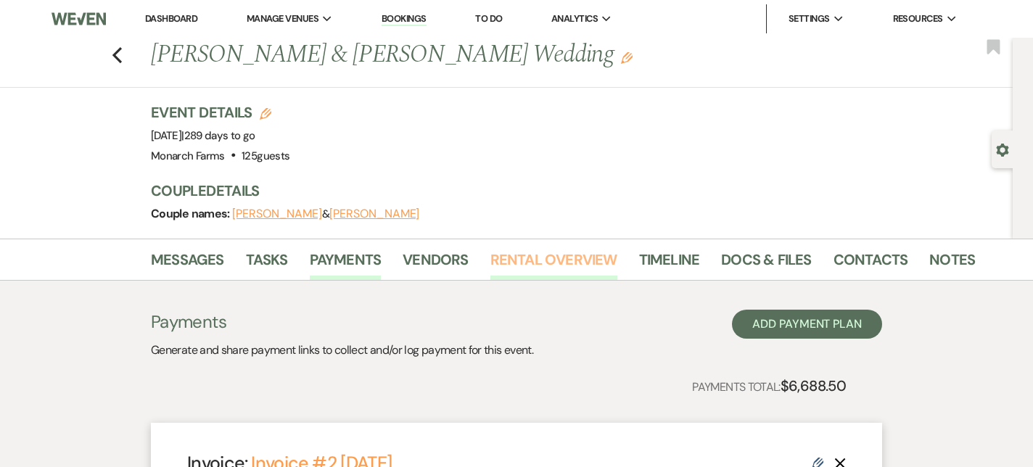
click at [516, 265] on link "Rental Overview" at bounding box center [554, 264] width 127 height 32
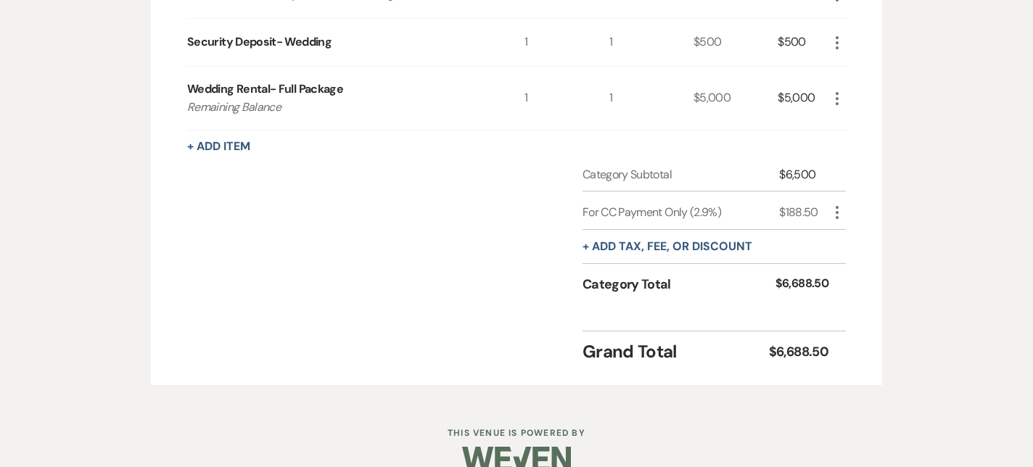
scroll to position [462, 0]
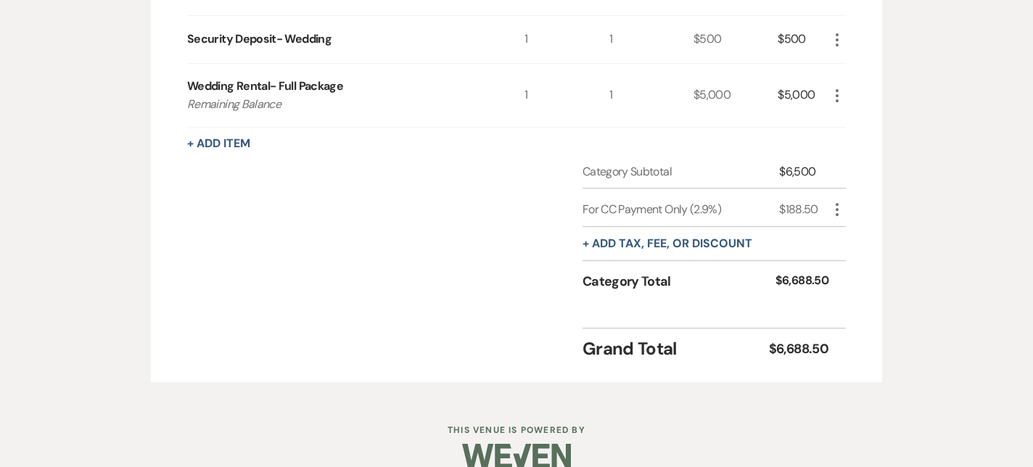
click at [837, 204] on use "button" at bounding box center [837, 209] width 3 height 13
click at [856, 163] on div "Rental Items More Qty Unit Price Total Non-Refundable Deposit- Full Wedding 1 1…" at bounding box center [517, 143] width 732 height 480
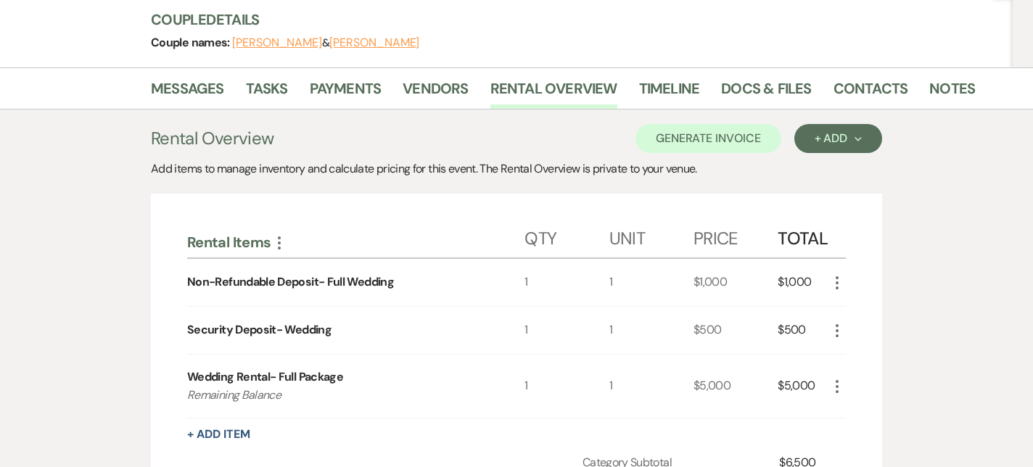
scroll to position [168, 0]
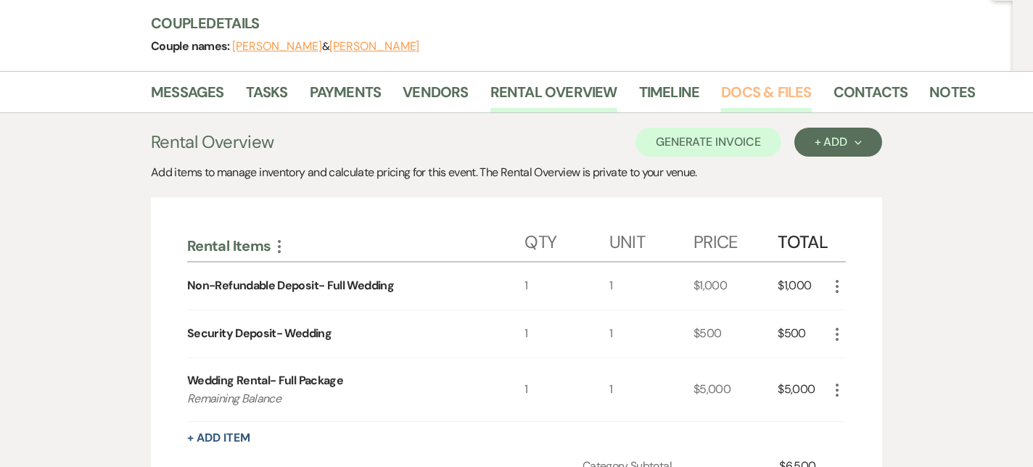
click at [758, 83] on link "Docs & Files" at bounding box center [766, 97] width 90 height 32
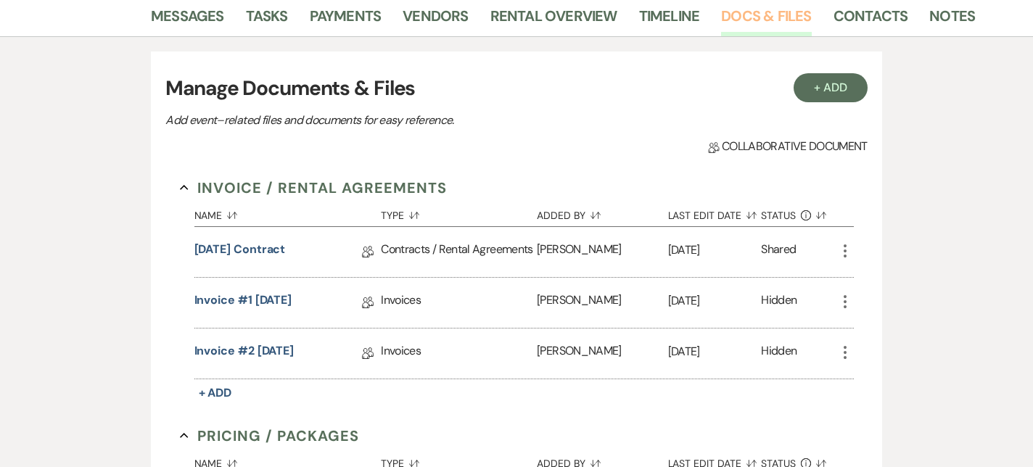
scroll to position [237, 0]
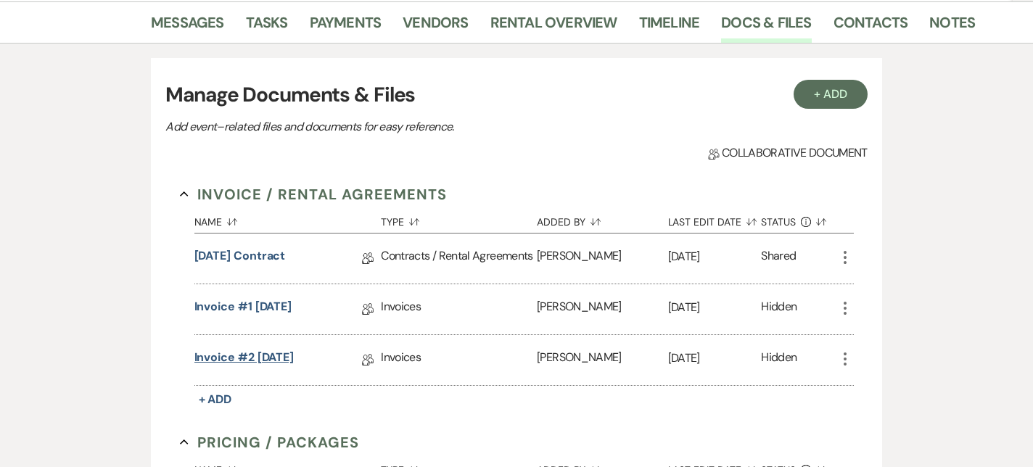
click at [275, 355] on link "Invoice #2 6-2-2025" at bounding box center [245, 360] width 100 height 22
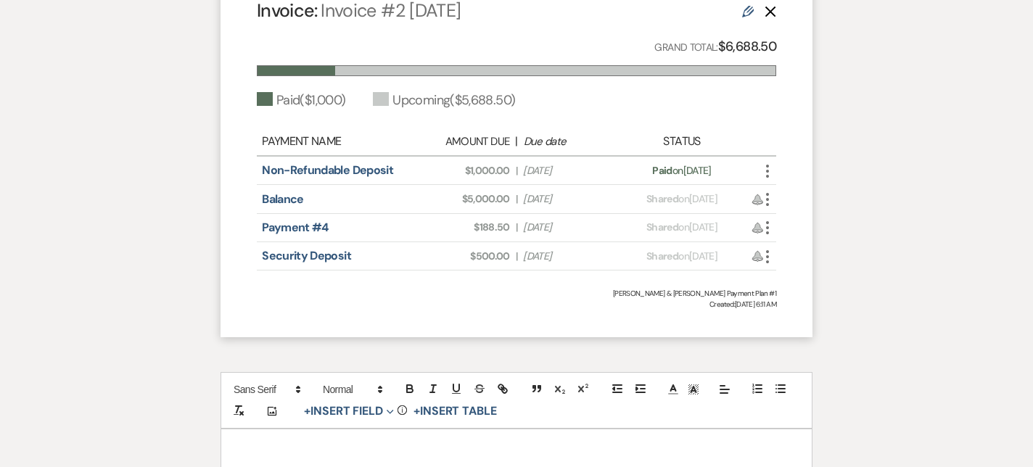
scroll to position [943, 0]
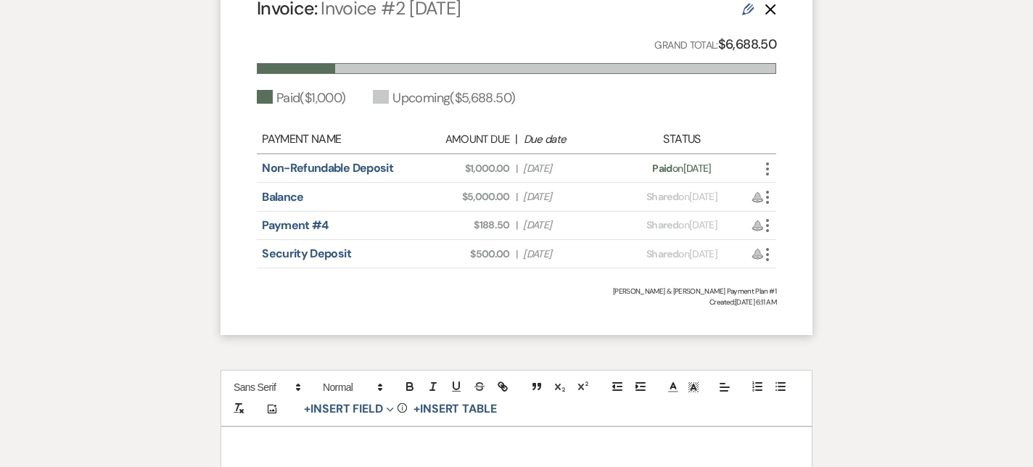
click at [768, 163] on use "button" at bounding box center [767, 169] width 3 height 13
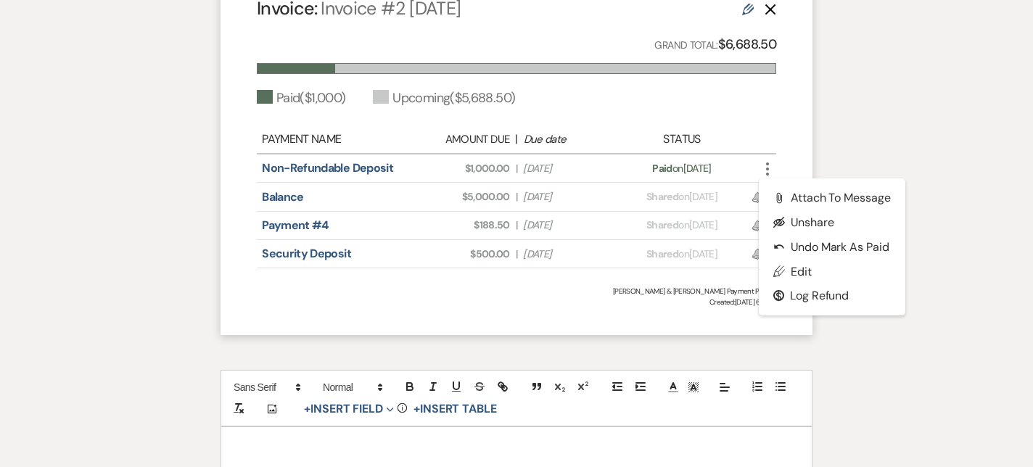
click at [749, 79] on div "Invoice: Invoice #2 6-2-2025 Edit Delete Grand Total: $6,688.50 Paid ( $1,000 )…" at bounding box center [517, 151] width 592 height 367
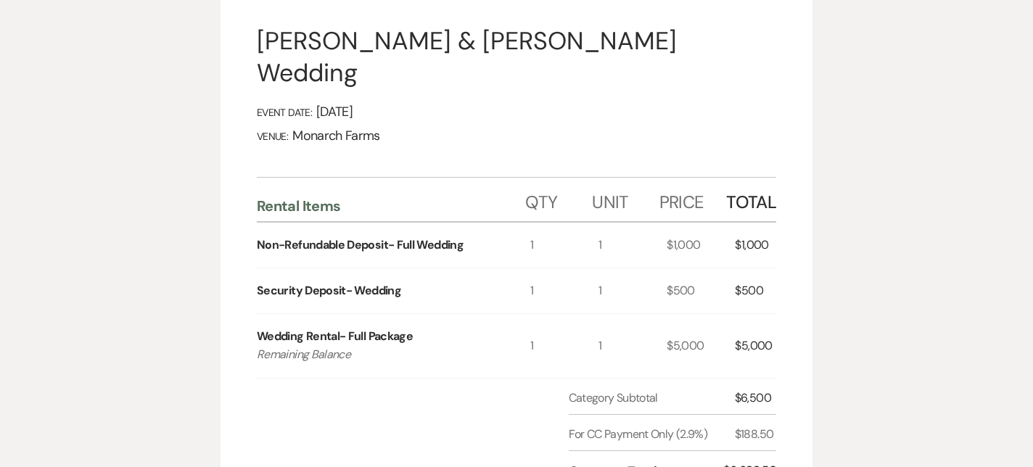
scroll to position [0, 0]
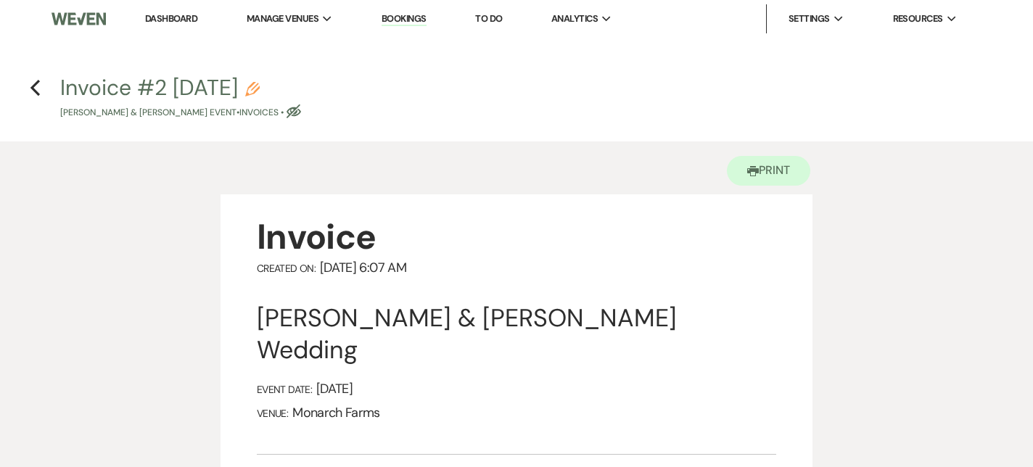
scroll to position [237, 0]
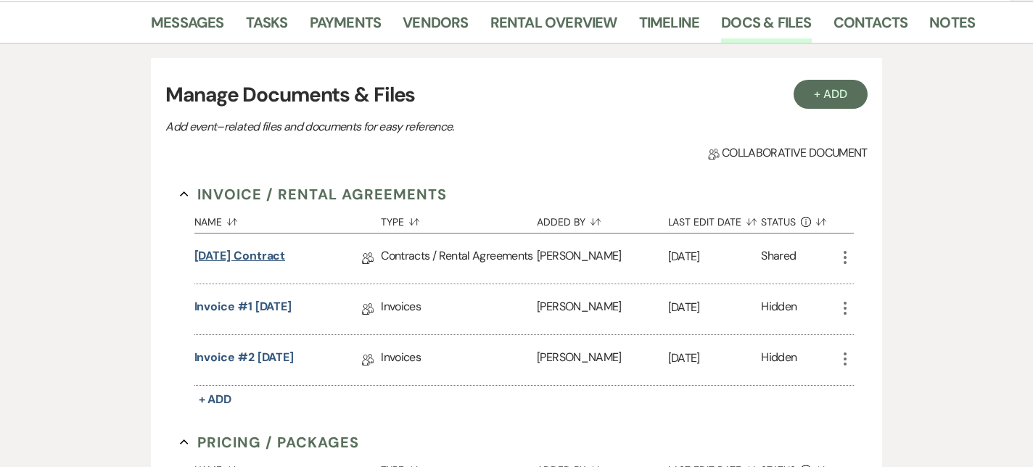
click at [277, 247] on link "[DATE] Contract" at bounding box center [240, 258] width 91 height 22
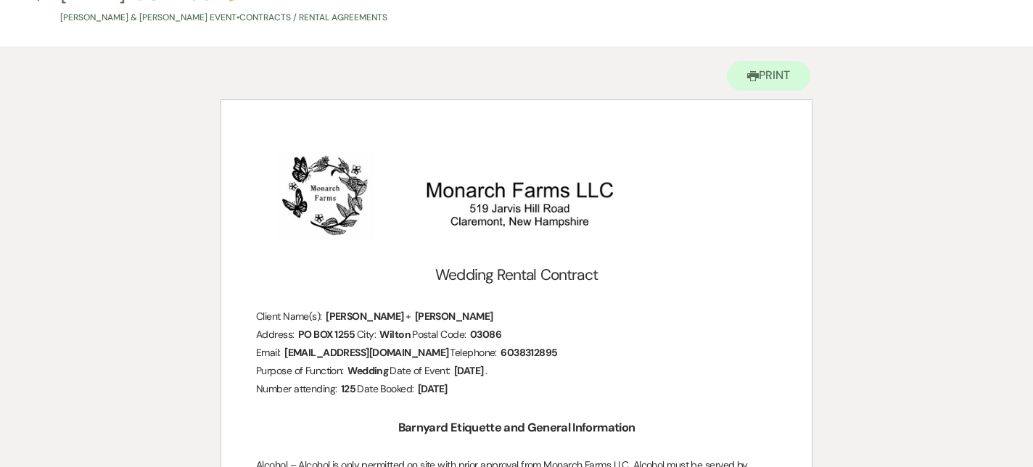
scroll to position [99, 0]
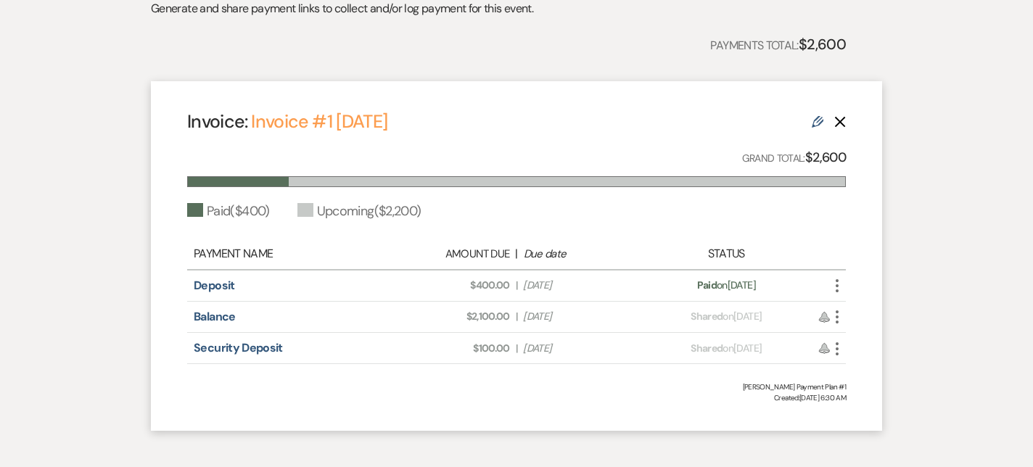
scroll to position [434, 0]
